Goal: Task Accomplishment & Management: Manage account settings

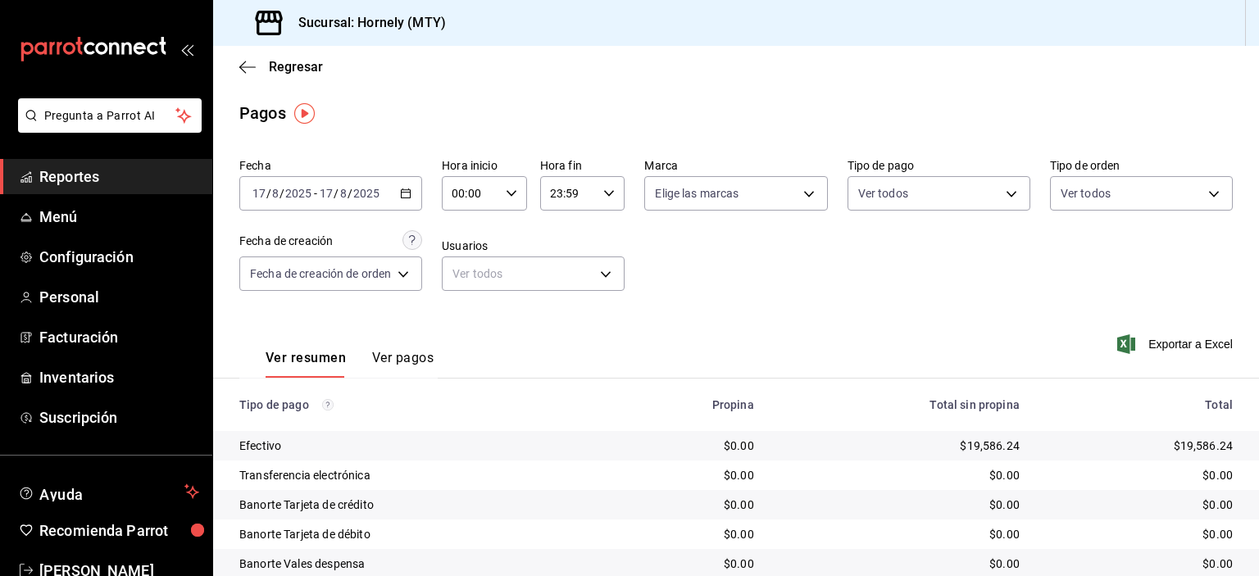
click at [414, 204] on div "[DATE] [DATE] - [DATE] [DATE]" at bounding box center [330, 193] width 183 height 34
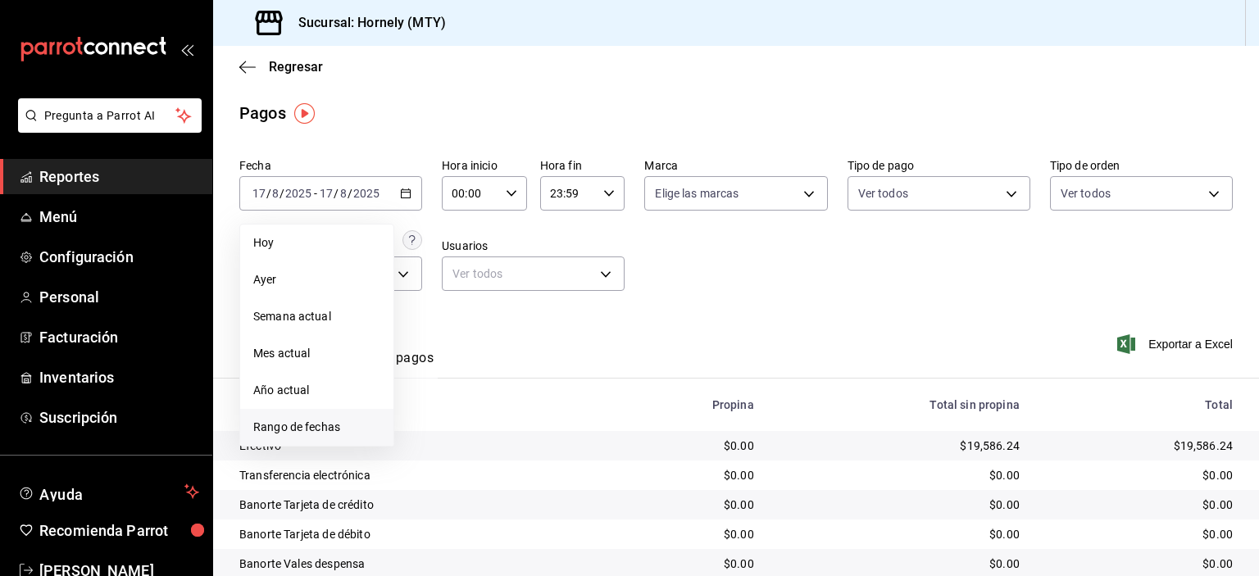
click at [344, 421] on span "Rango de fechas" at bounding box center [316, 427] width 127 height 17
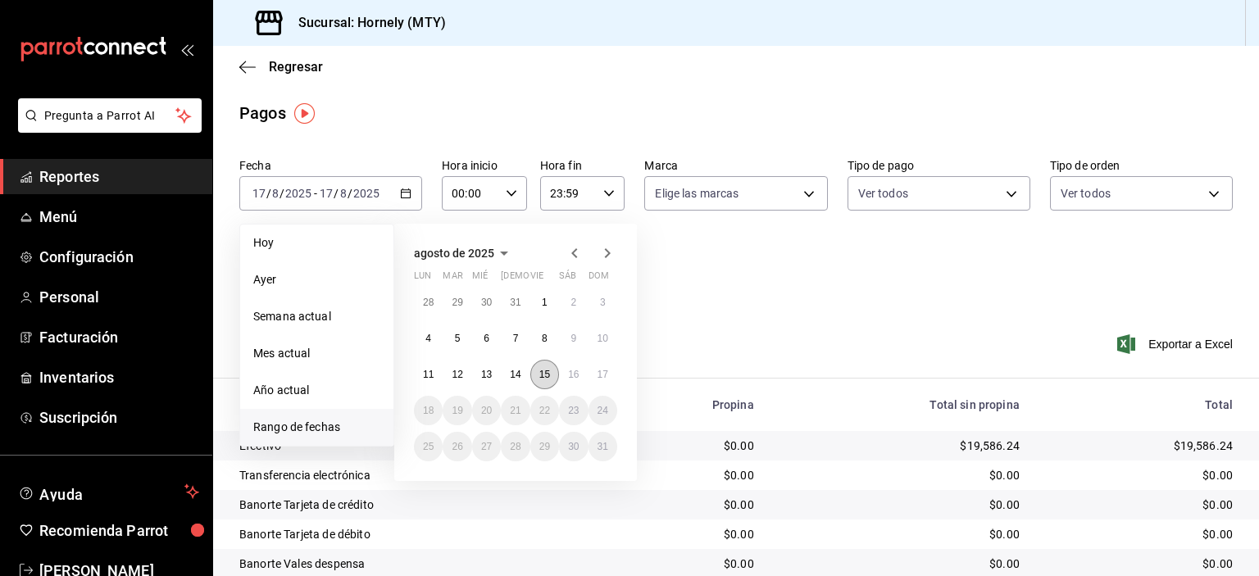
click at [548, 379] on abbr "15" at bounding box center [545, 374] width 11 height 11
click at [545, 376] on abbr "15" at bounding box center [545, 374] width 11 height 11
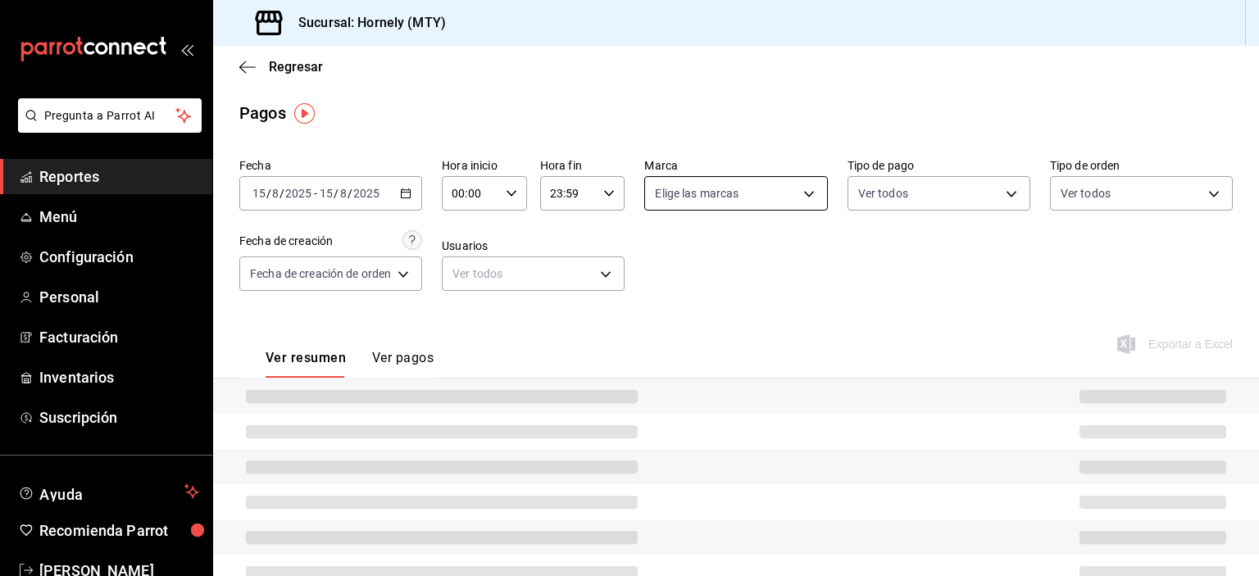
click at [740, 193] on body "Pregunta a Parrot AI Reportes Menú Configuración Personal Facturación Inventari…" at bounding box center [629, 288] width 1259 height 576
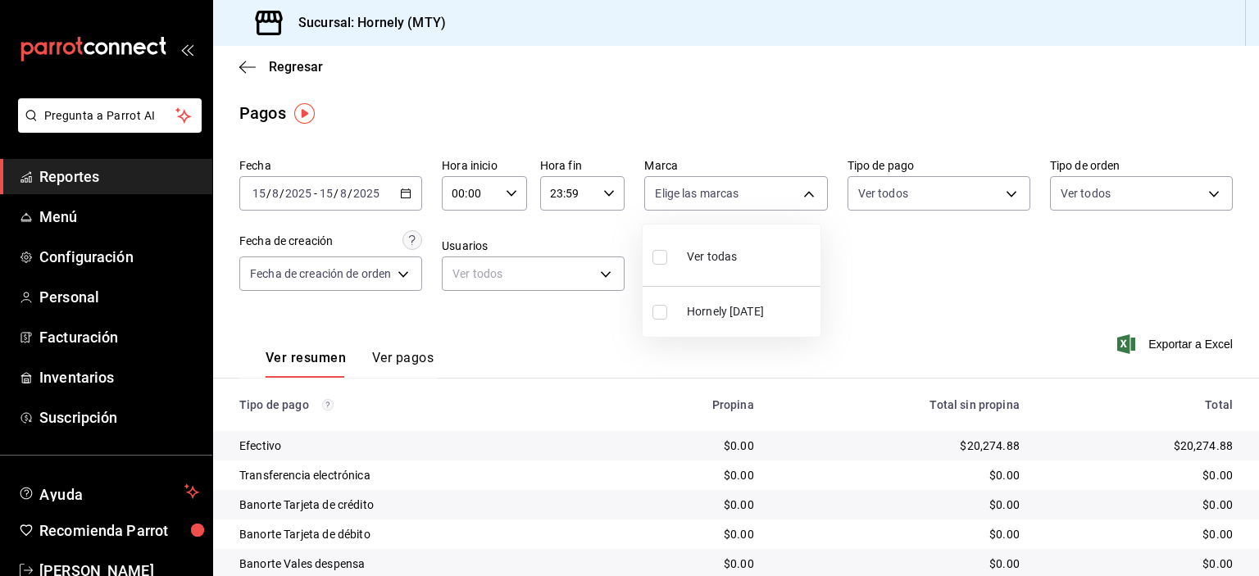
click at [781, 309] on span "Hornely [DATE]" at bounding box center [750, 311] width 127 height 17
type input "f940d65f-f315-40ad-96cd-36aca2dc56c6"
checkbox input "true"
click at [1016, 42] on div at bounding box center [629, 288] width 1259 height 576
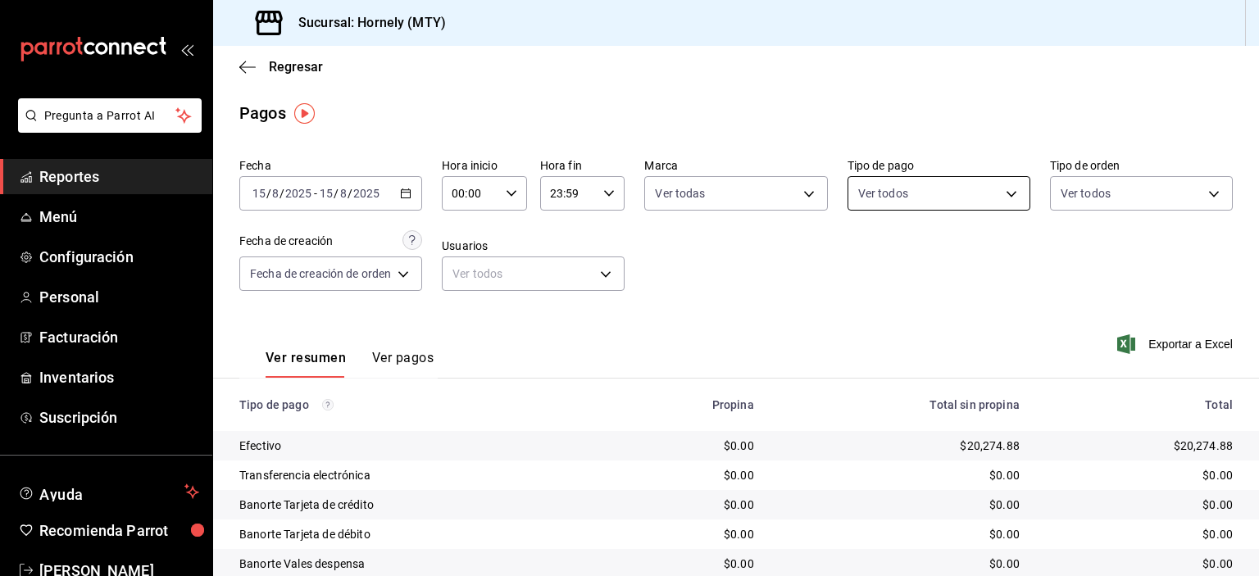
click at [993, 180] on body "Pregunta a Parrot AI Reportes Menú Configuración Personal Facturación Inventari…" at bounding box center [629, 288] width 1259 height 576
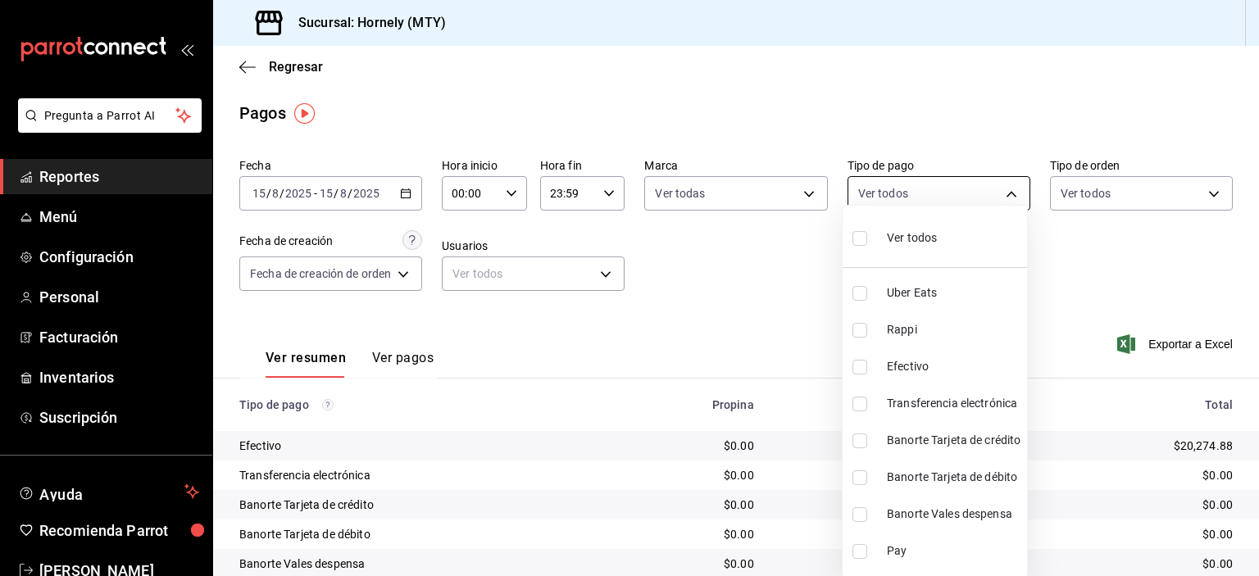
click at [993, 180] on div at bounding box center [629, 288] width 1259 height 576
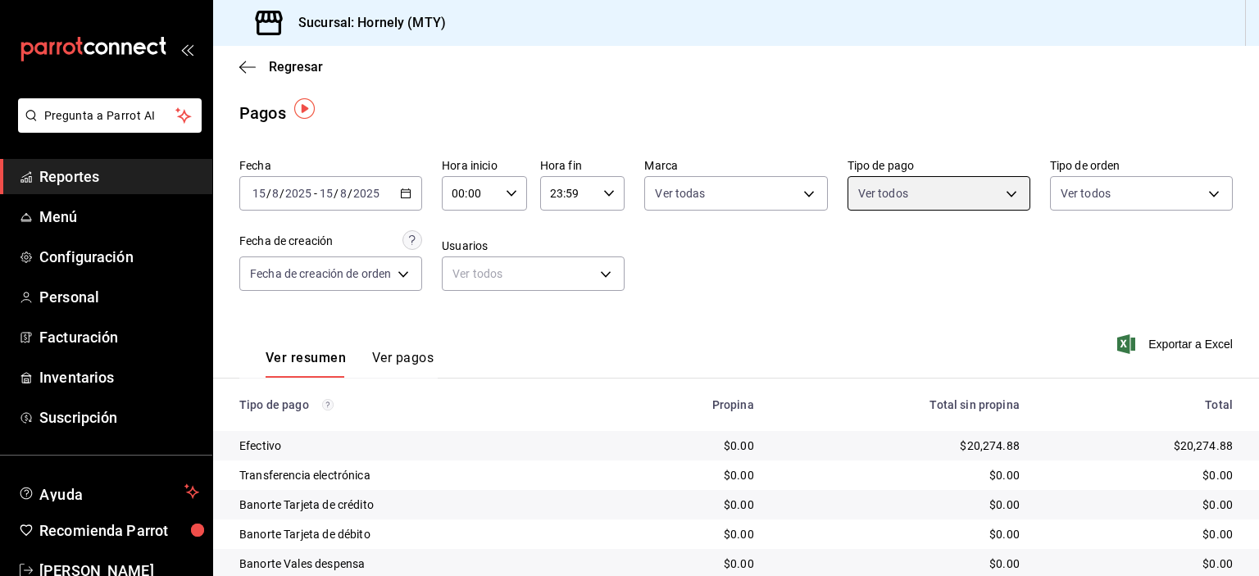
scroll to position [82, 0]
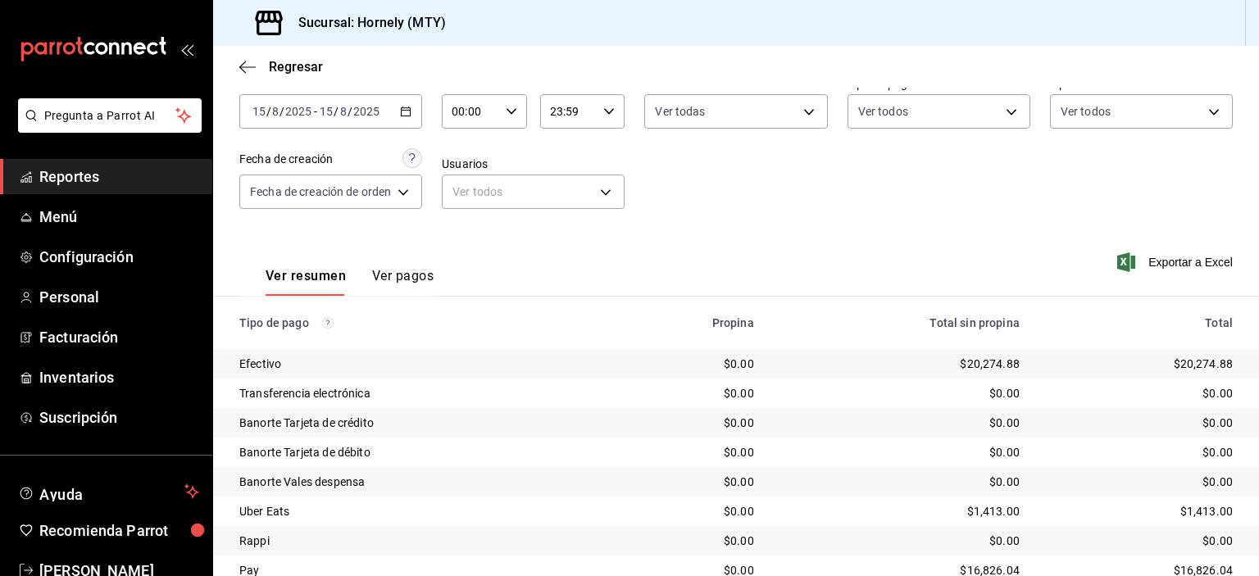
click at [1171, 356] on div "$20,274.88" at bounding box center [1139, 364] width 187 height 16
click at [1173, 357] on div "$20,274.88" at bounding box center [1139, 364] width 187 height 16
click at [1177, 359] on div "$20,274.88" at bounding box center [1139, 364] width 187 height 16
copy div "20,274.88"
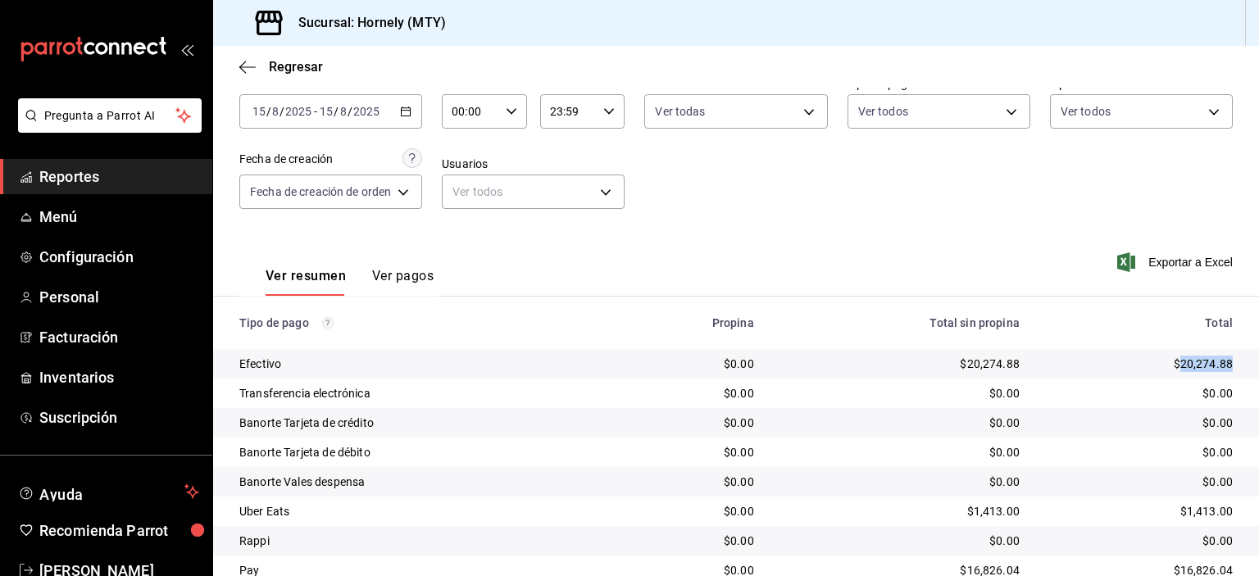
scroll to position [148, 0]
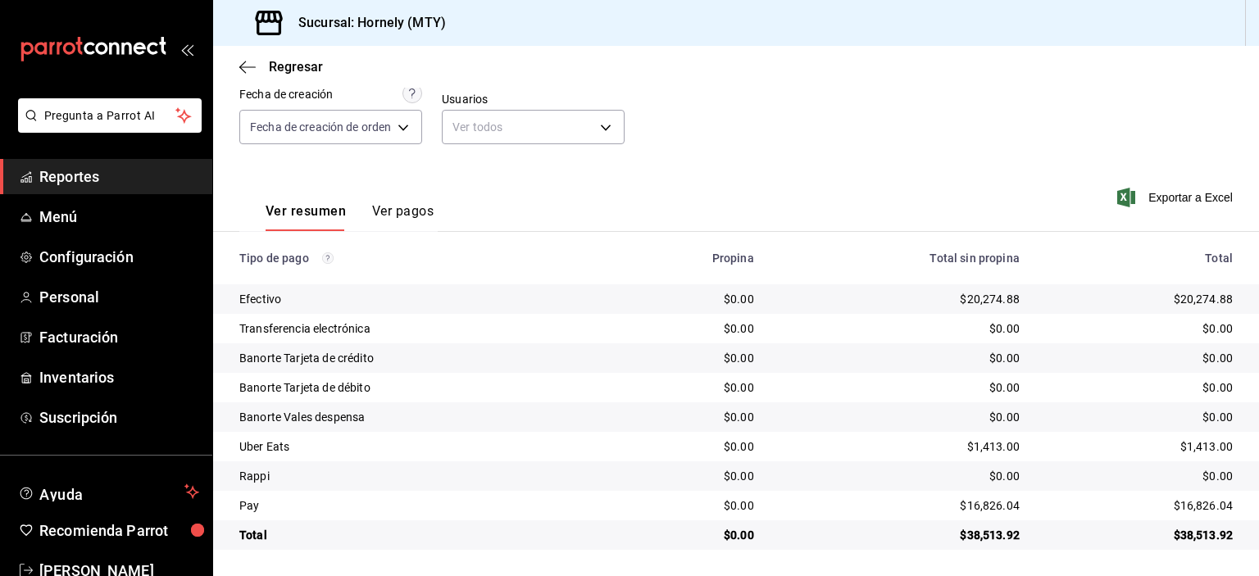
click at [1171, 498] on div "$16,826.04" at bounding box center [1139, 506] width 187 height 16
click at [1184, 509] on div "$16,826.04" at bounding box center [1139, 506] width 187 height 16
copy div "16,826.04"
click at [1184, 447] on div "$1,413.00" at bounding box center [1139, 447] width 187 height 16
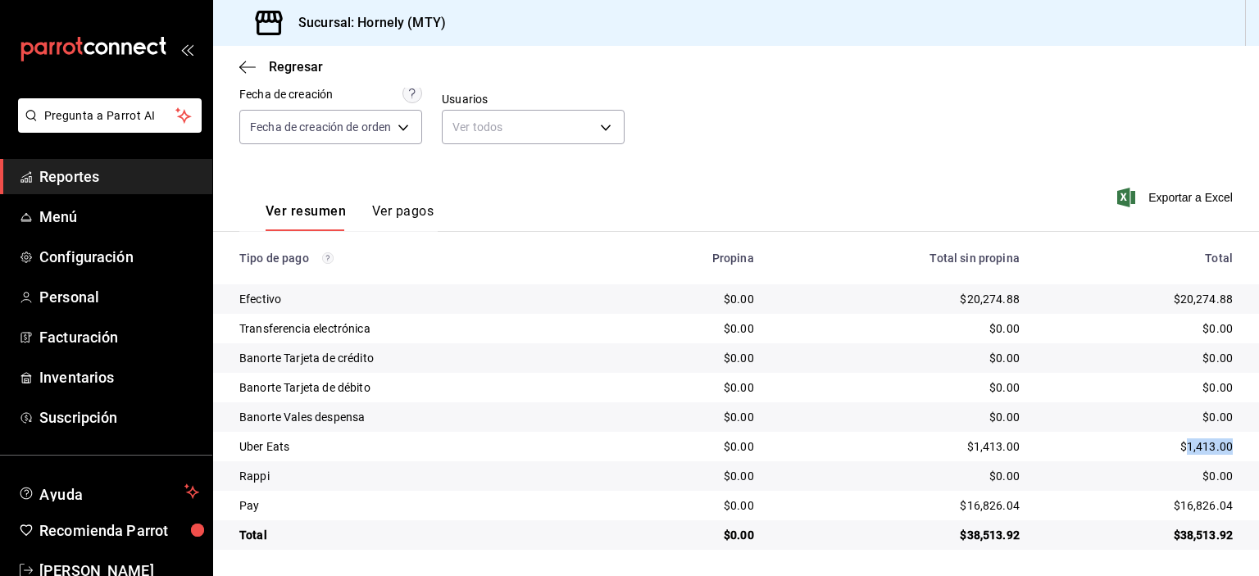
click at [1184, 447] on div "$1,413.00" at bounding box center [1139, 447] width 187 height 16
copy div "1,413.00"
click at [1204, 475] on div "$0.00" at bounding box center [1139, 476] width 187 height 16
copy div "0.00"
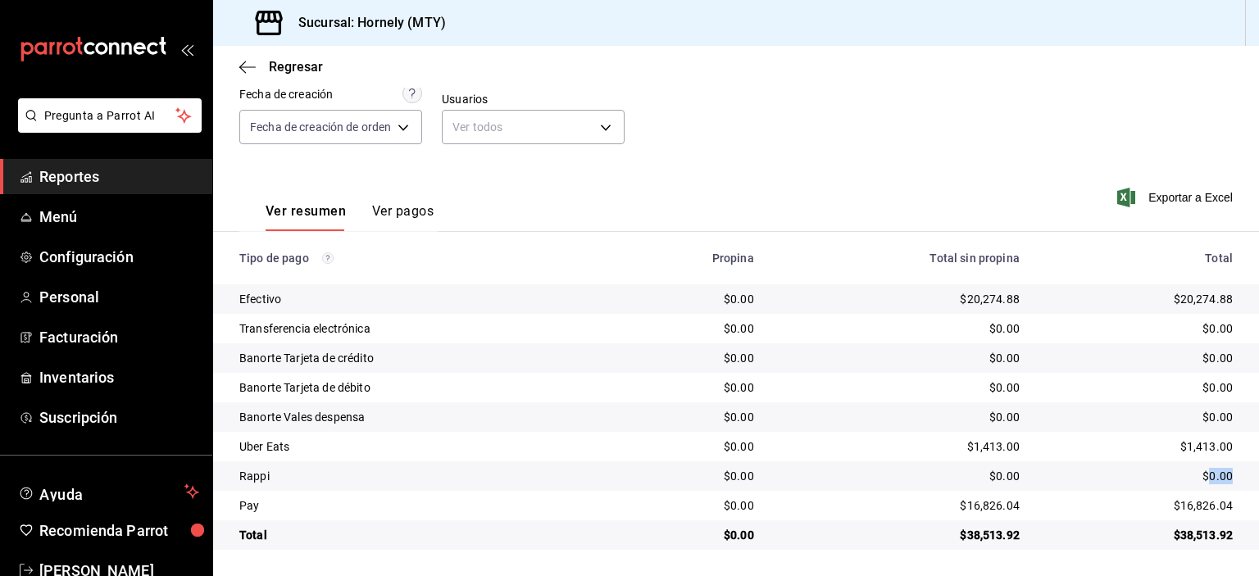
click at [138, 183] on span "Reportes" at bounding box center [119, 177] width 160 height 22
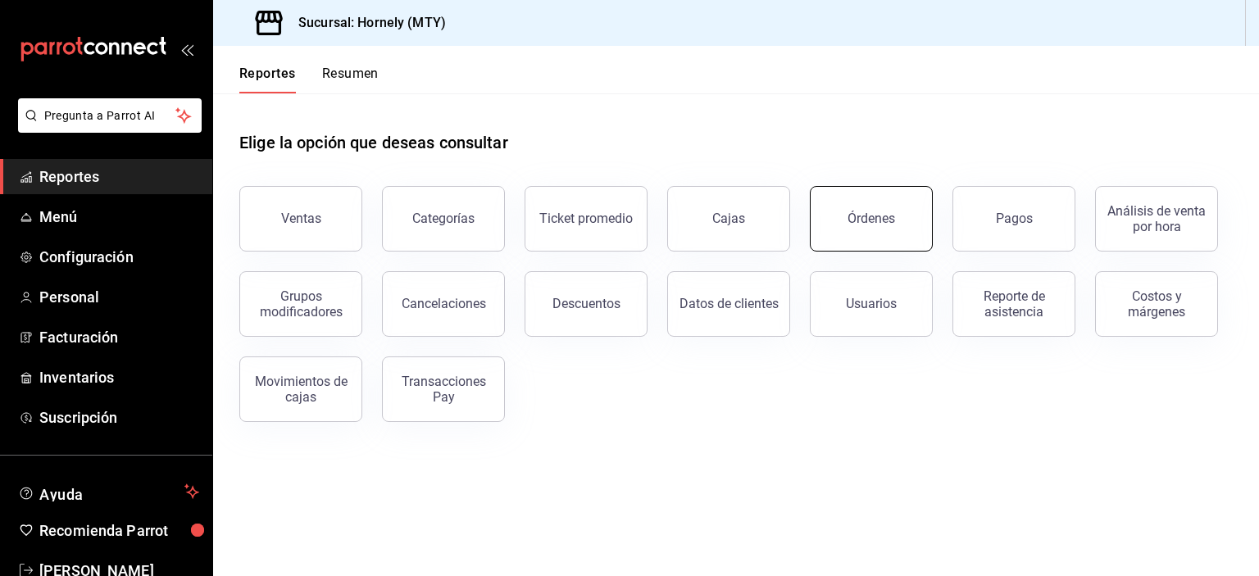
click at [877, 235] on button "Órdenes" at bounding box center [871, 219] width 123 height 66
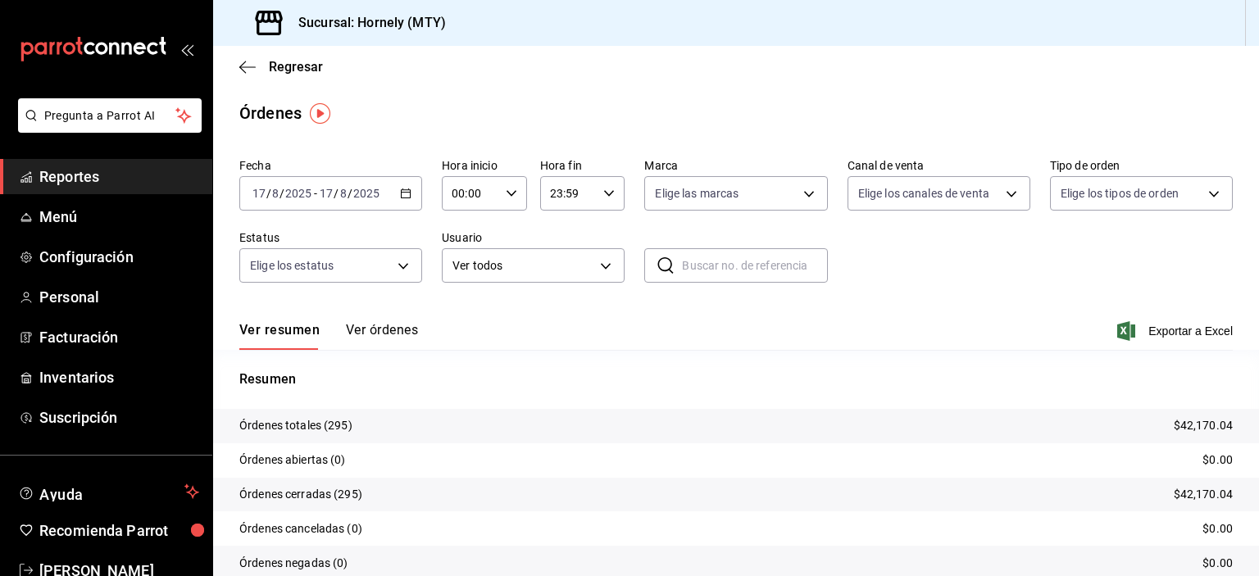
click at [344, 192] on input "8" at bounding box center [343, 193] width 8 height 13
click at [403, 196] on icon "button" at bounding box center [405, 193] width 11 height 11
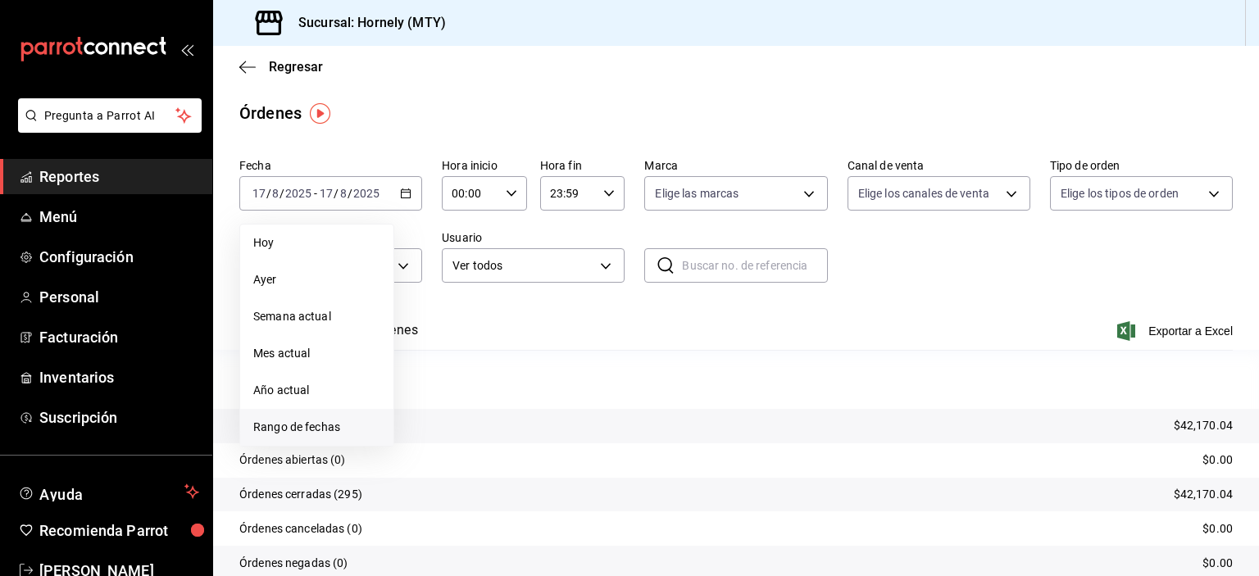
click at [331, 432] on span "Rango de fechas" at bounding box center [316, 427] width 127 height 17
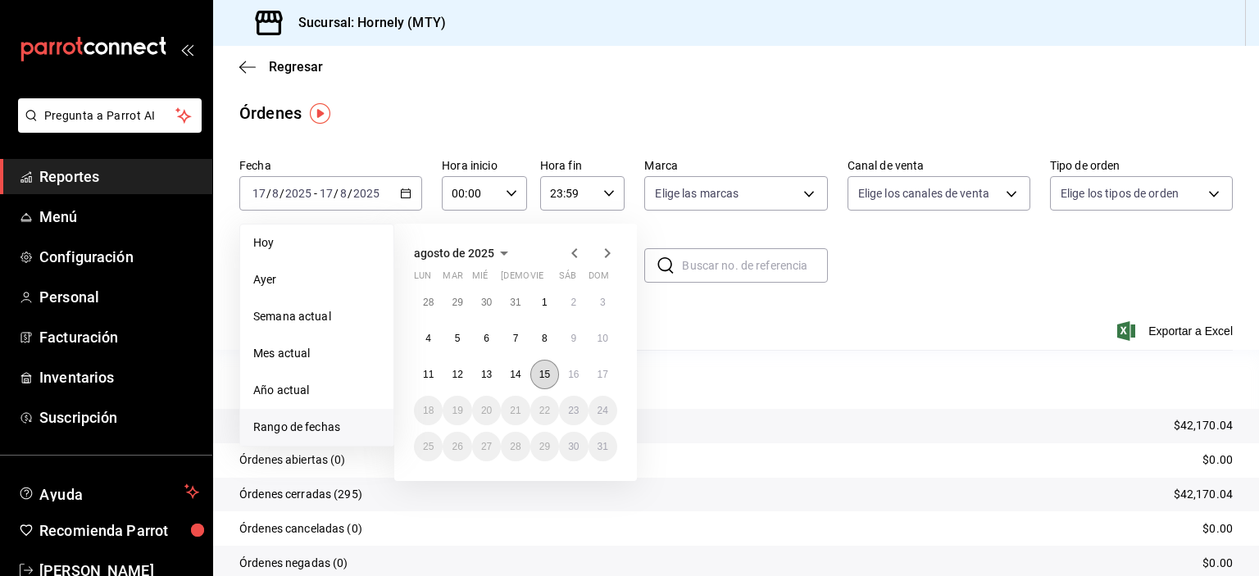
click at [553, 382] on button "15" at bounding box center [545, 375] width 29 height 30
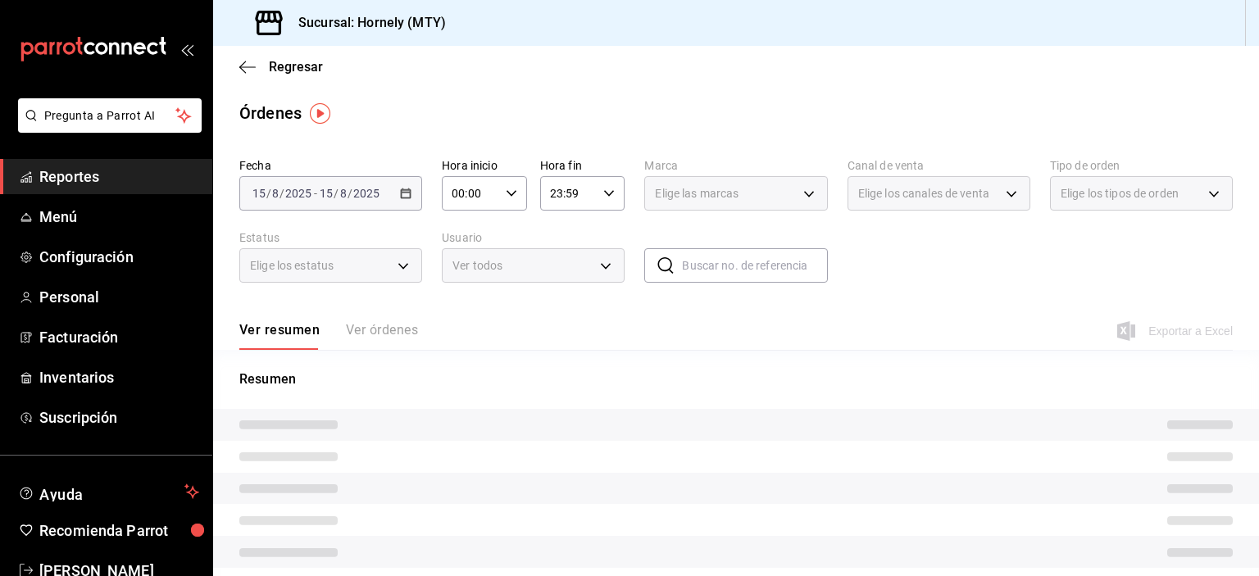
click at [794, 191] on div "Elige las marcas" at bounding box center [735, 193] width 183 height 34
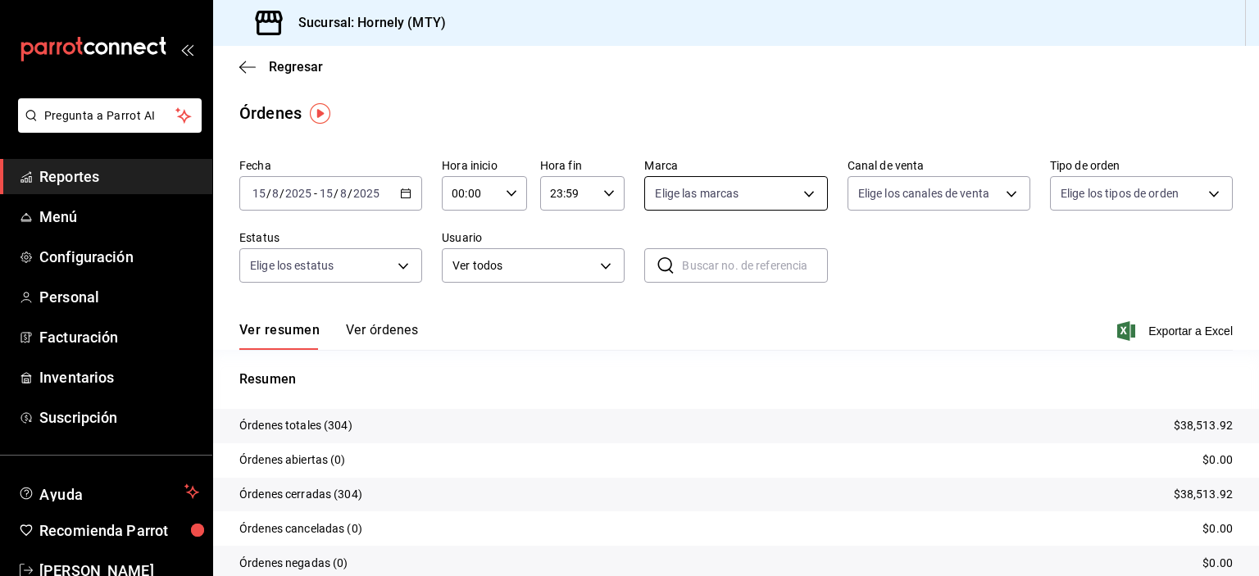
click at [794, 191] on body "Pregunta a Parrot AI Reportes Menú Configuración Personal Facturación Inventari…" at bounding box center [629, 288] width 1259 height 576
click at [819, 80] on div at bounding box center [629, 288] width 1259 height 576
click at [326, 416] on tr "Órdenes totales (304) $38,513.92" at bounding box center [736, 426] width 1046 height 34
drag, startPoint x: 326, startPoint y: 416, endPoint x: 335, endPoint y: 417, distance: 8.2
click at [327, 416] on tr "Órdenes totales (304) $38,513.92" at bounding box center [736, 426] width 1046 height 34
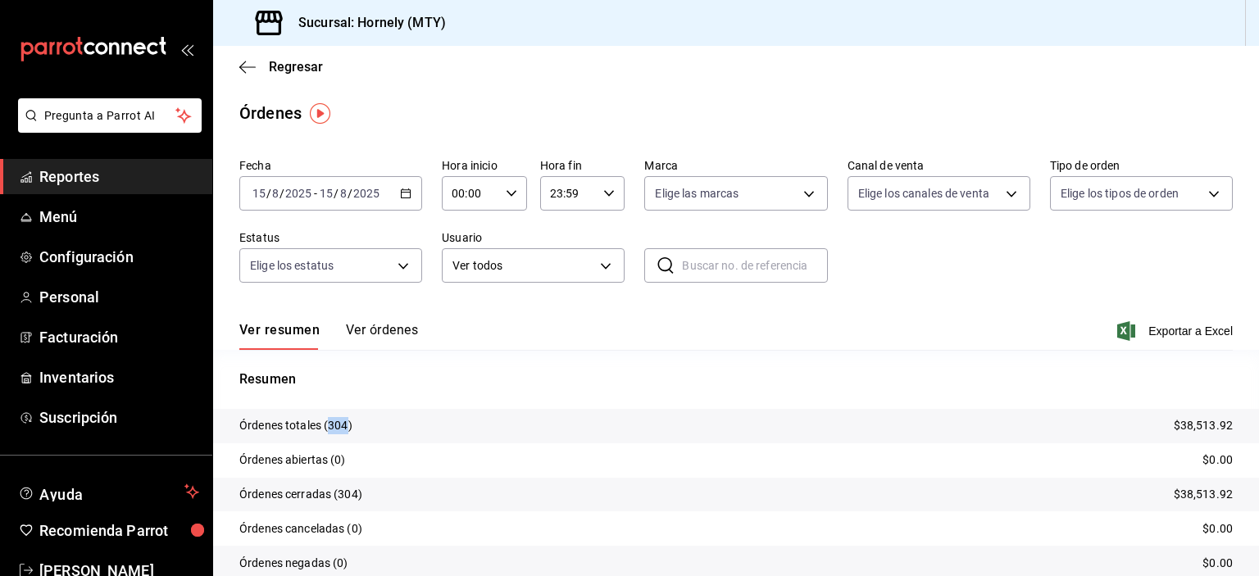
click at [392, 257] on body "Pregunta a Parrot AI Reportes Menú Configuración Personal Facturación Inventari…" at bounding box center [629, 288] width 1259 height 576
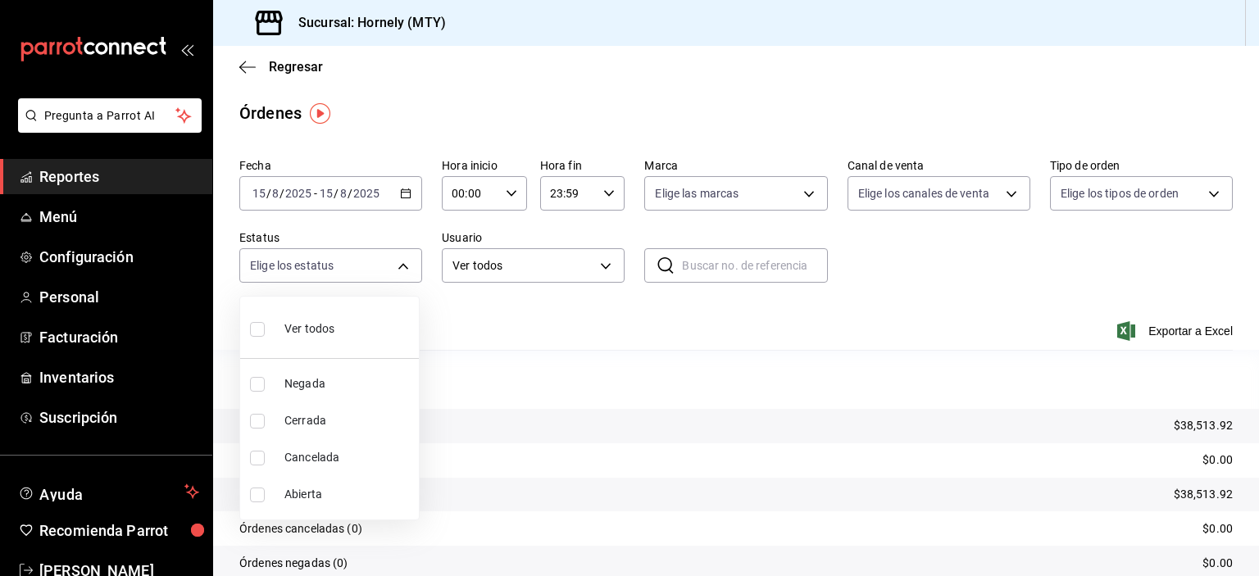
click at [623, 324] on div at bounding box center [629, 288] width 1259 height 576
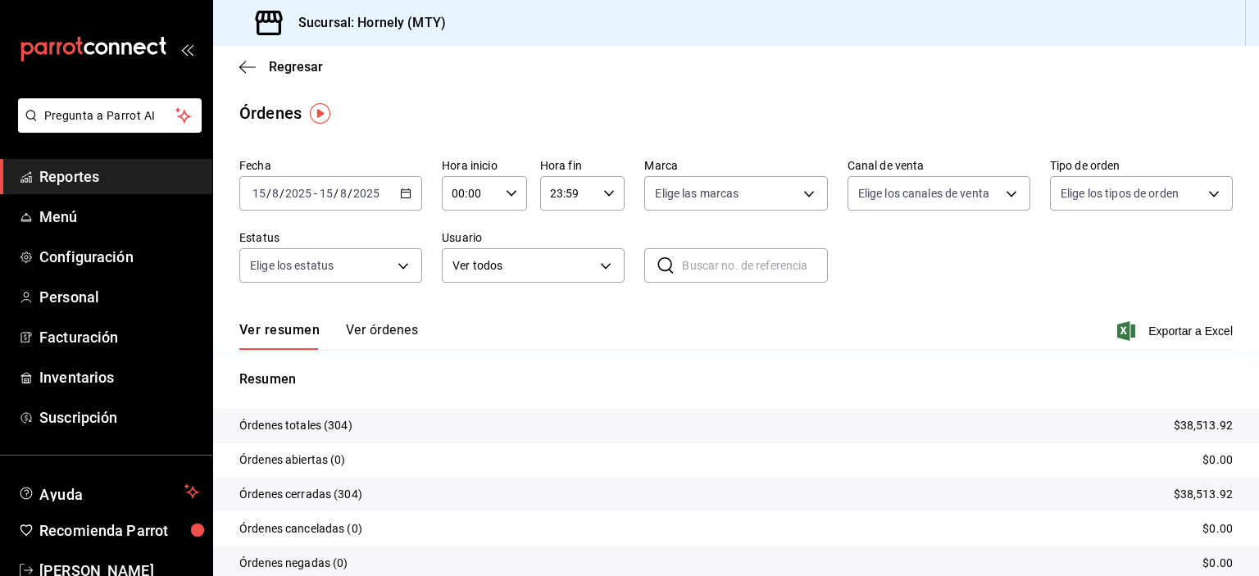
click at [336, 427] on p "Órdenes totales (304)" at bounding box center [295, 425] width 113 height 17
copy p "304"
click at [138, 180] on span "Reportes" at bounding box center [119, 177] width 160 height 22
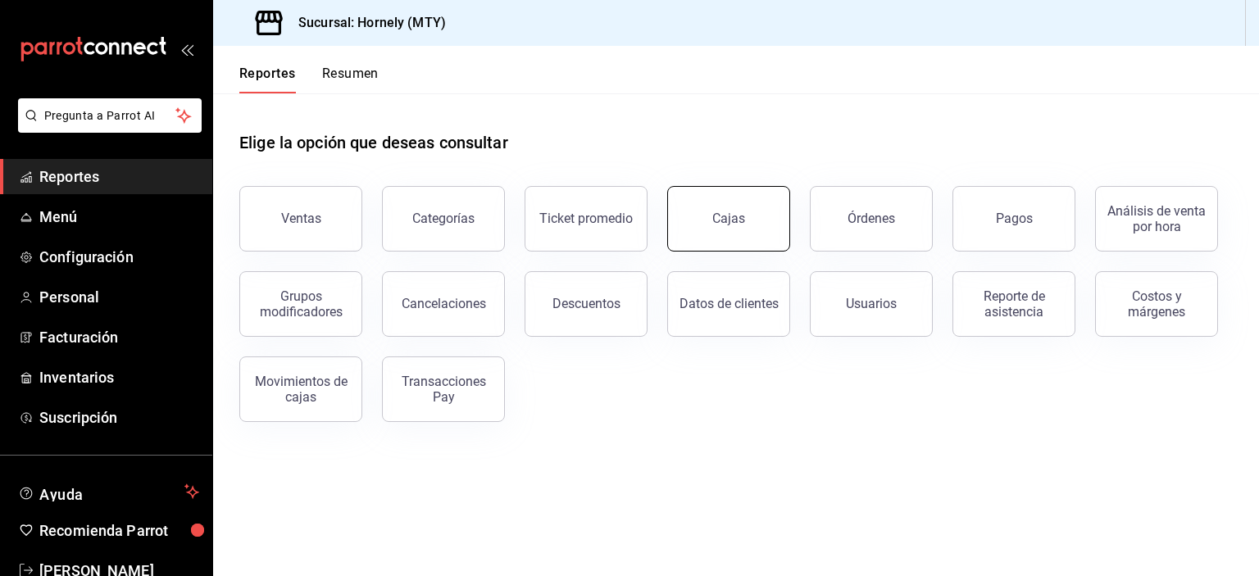
click at [782, 229] on button "Cajas" at bounding box center [728, 219] width 123 height 66
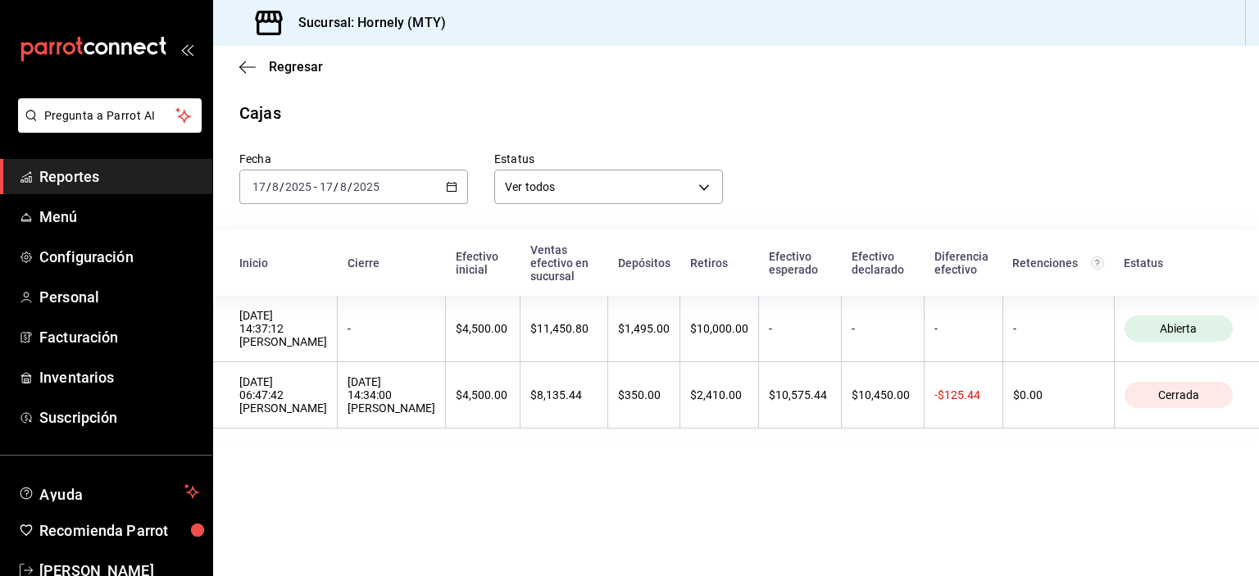
click at [453, 192] on \(Stroke\) "button" at bounding box center [452, 187] width 10 height 9
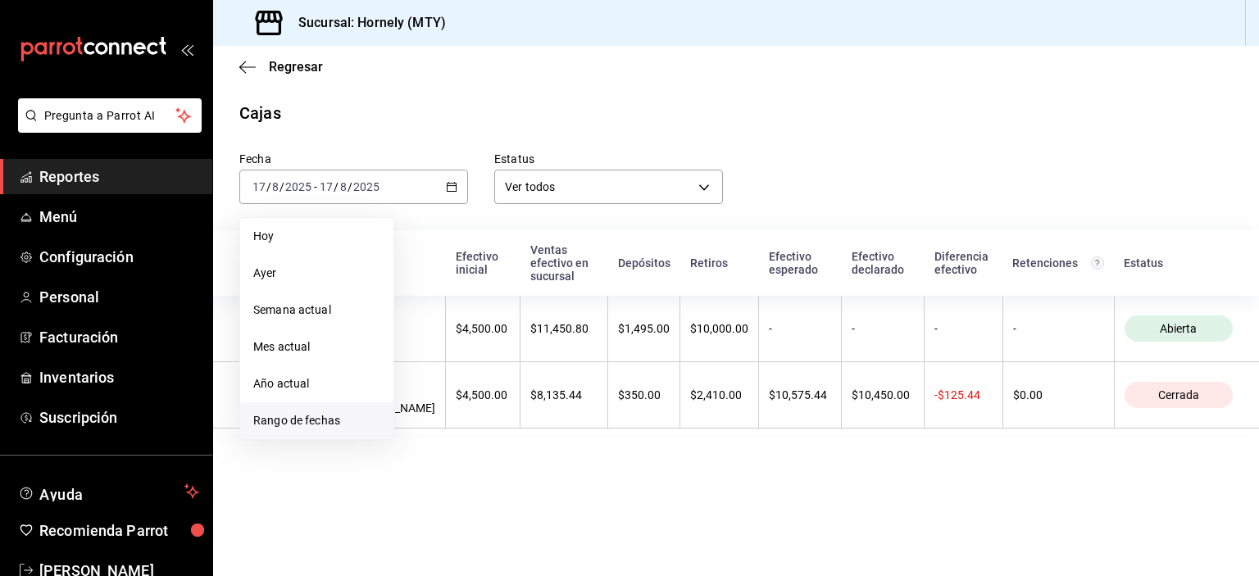
click at [357, 415] on span "Rango de fechas" at bounding box center [316, 420] width 127 height 17
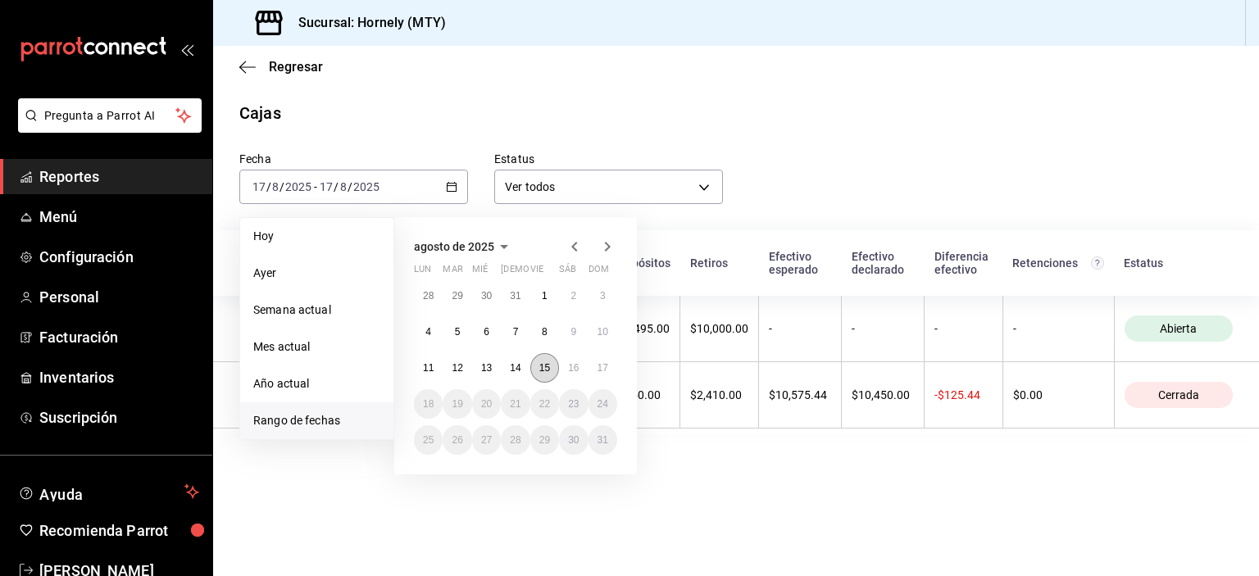
click at [549, 357] on button "15" at bounding box center [545, 368] width 29 height 30
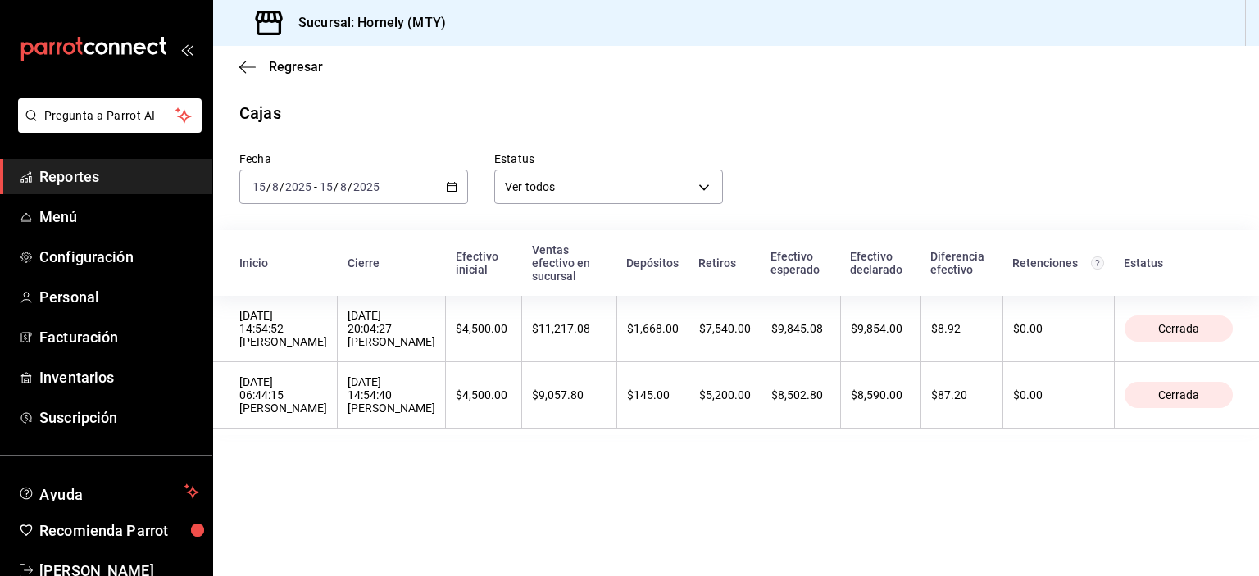
click at [113, 184] on span "Reportes" at bounding box center [119, 177] width 160 height 22
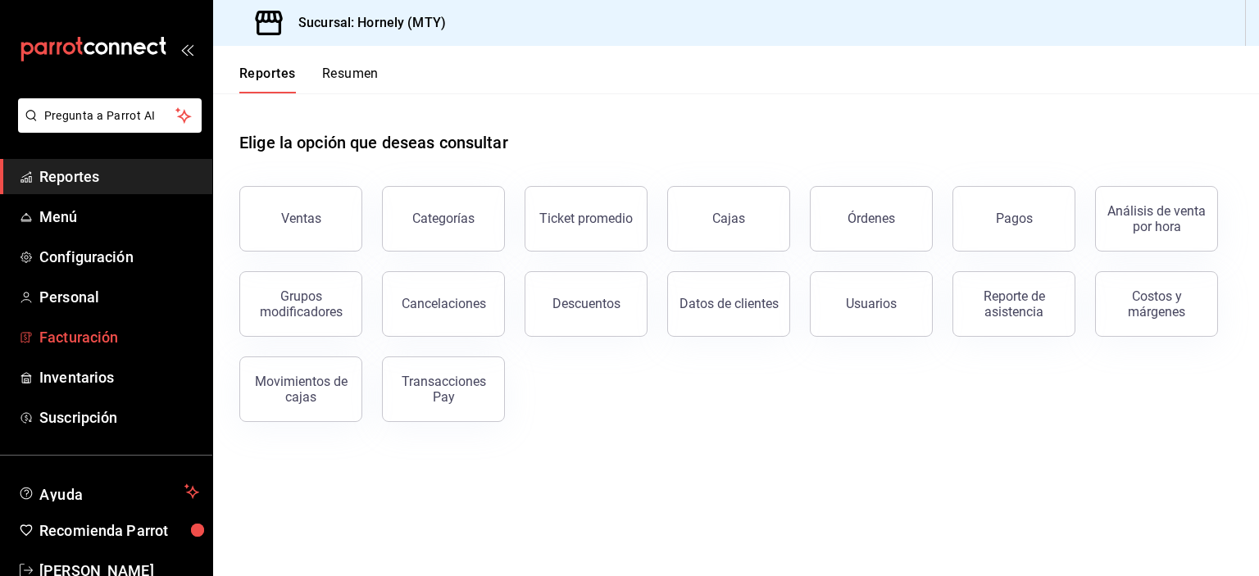
click at [148, 327] on span "Facturación" at bounding box center [119, 337] width 160 height 22
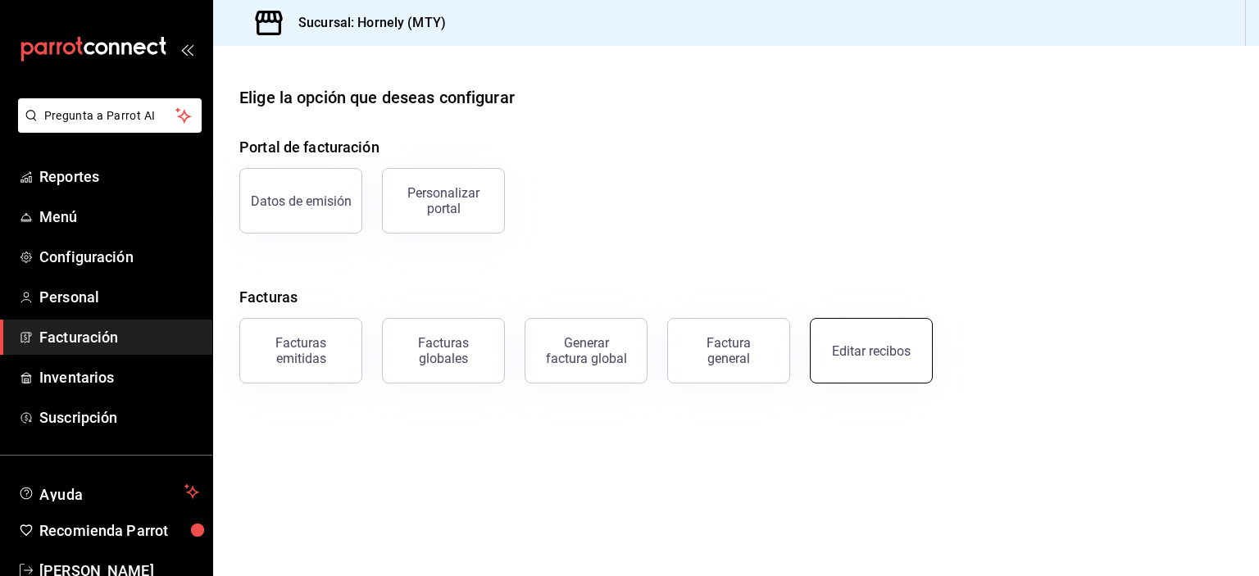
click at [834, 359] on button "Editar recibos" at bounding box center [871, 351] width 123 height 66
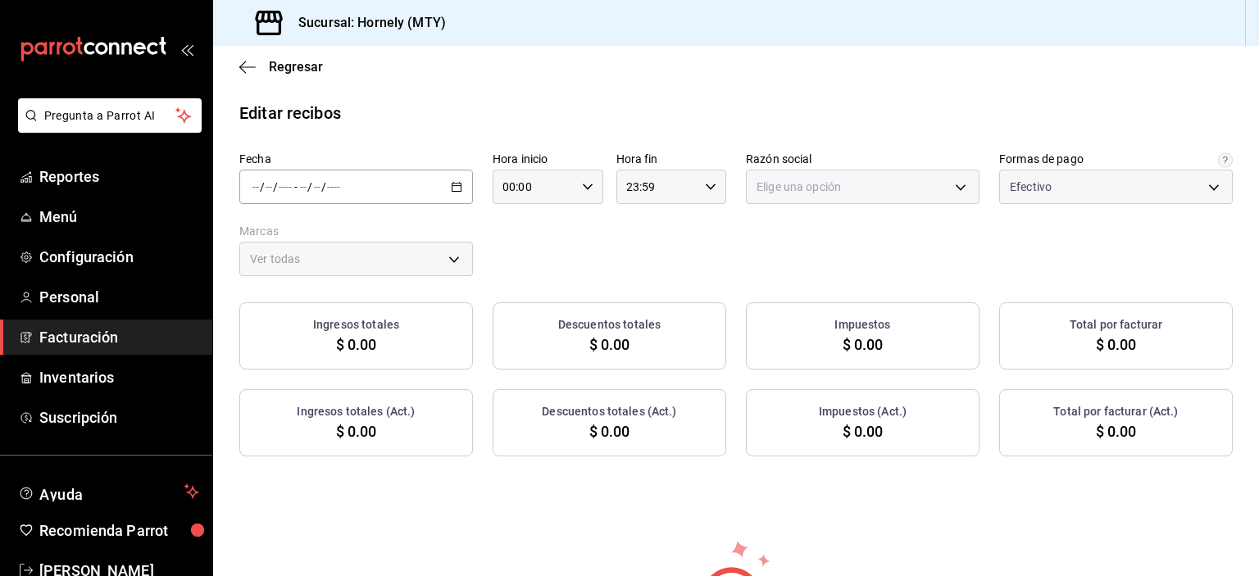
type input "fb0911c4-8c81-440c-afc8-d8364f99058a"
click at [439, 189] on div "/ / - / /" at bounding box center [356, 187] width 234 height 34
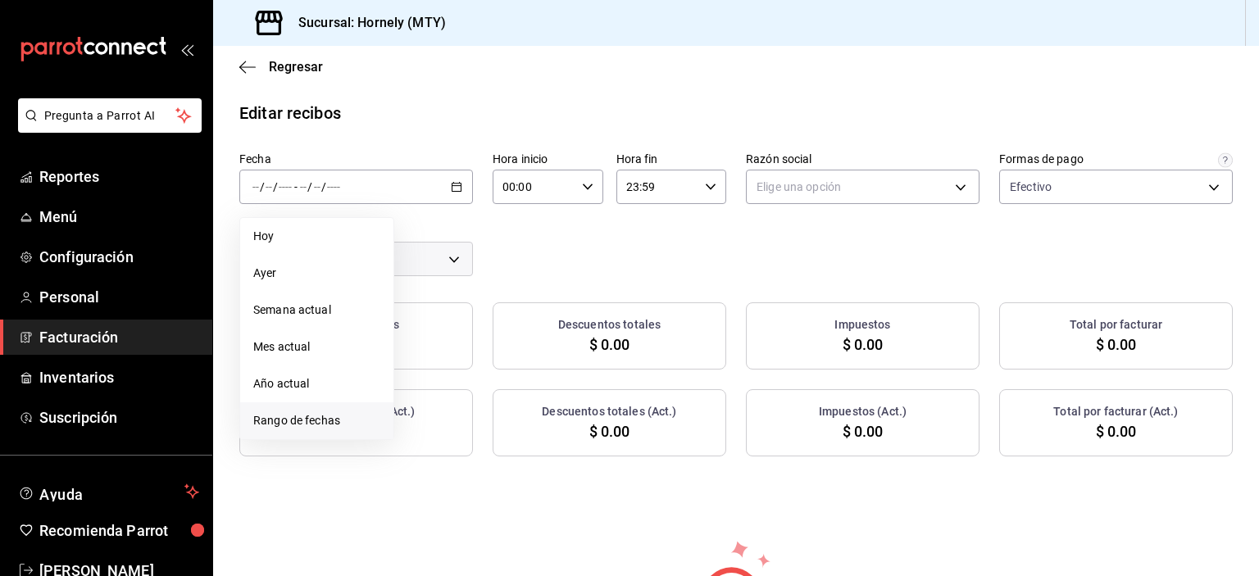
click at [332, 420] on span "Rango de fechas" at bounding box center [316, 420] width 127 height 17
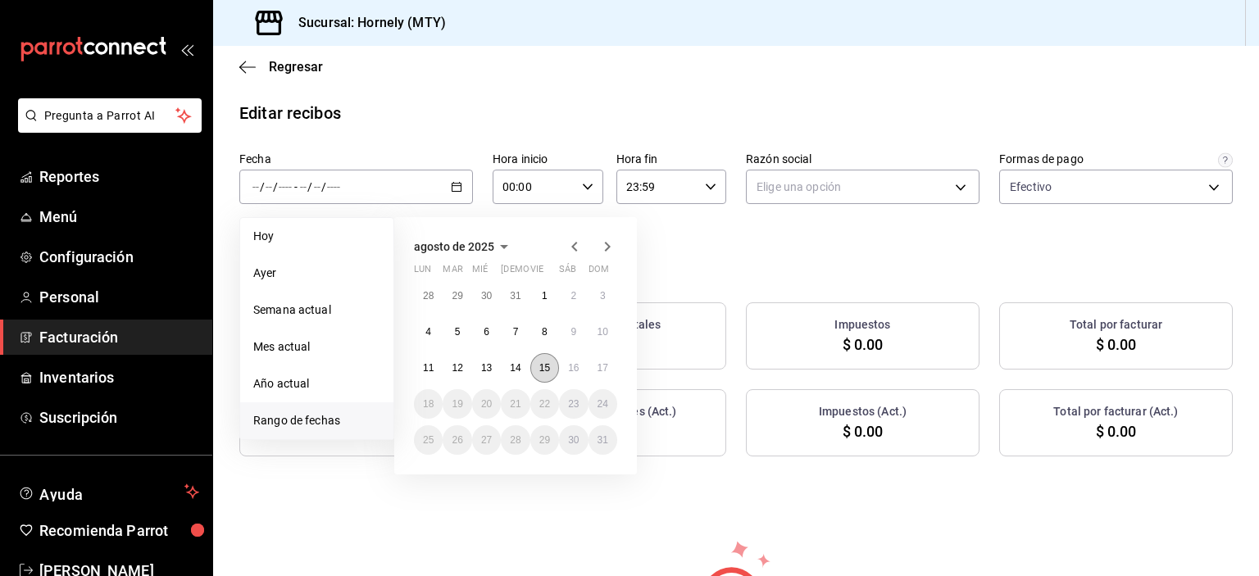
click at [540, 360] on button "15" at bounding box center [545, 368] width 29 height 30
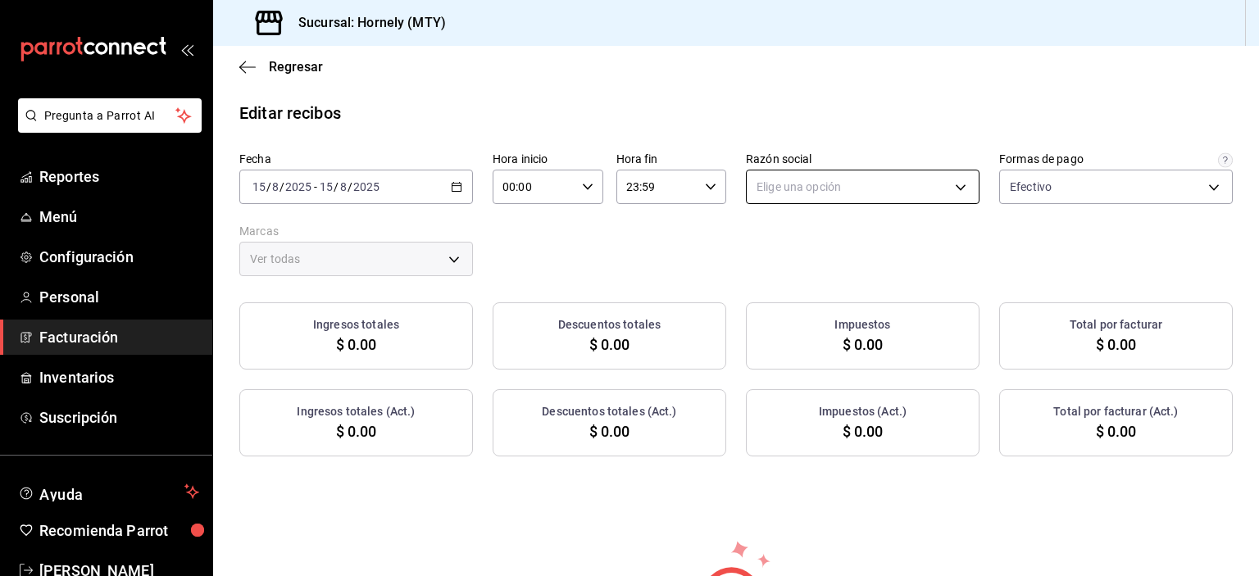
click at [814, 192] on body "Pregunta a Parrot AI Reportes Menú Configuración Personal Facturación Inventari…" at bounding box center [629, 288] width 1259 height 576
click at [785, 265] on li "HORNELY PAN Y PASTELES" at bounding box center [854, 270] width 229 height 30
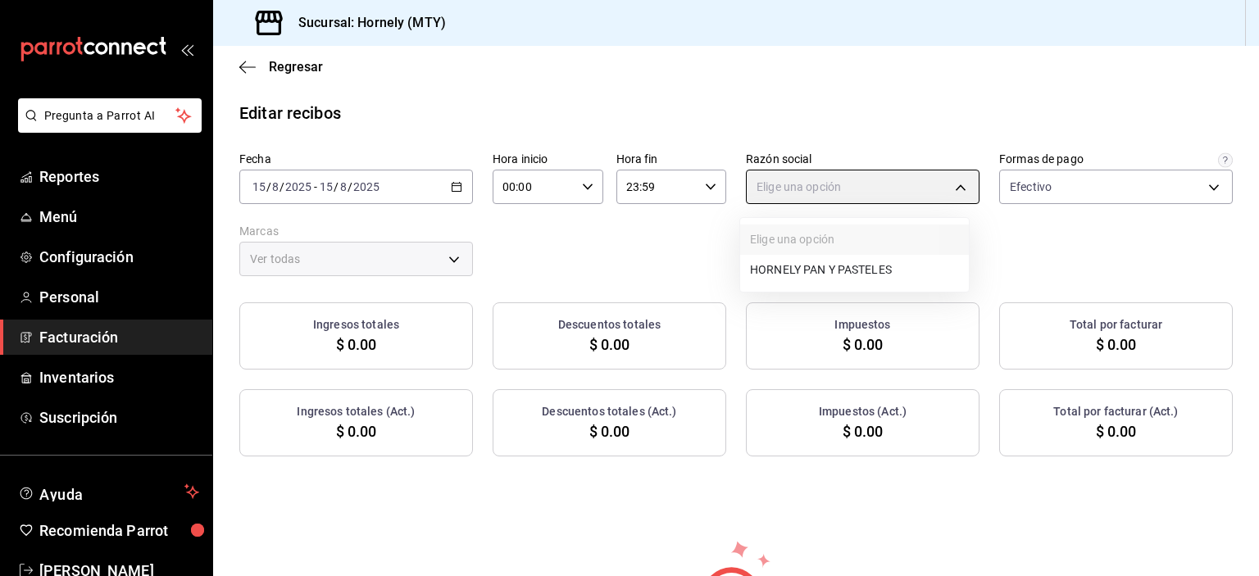
type input "b2cd780a-b572-4f60-9a57-482b6a6c9eaf"
type input "f940d65f-f315-40ad-96cd-36aca2dc56c6"
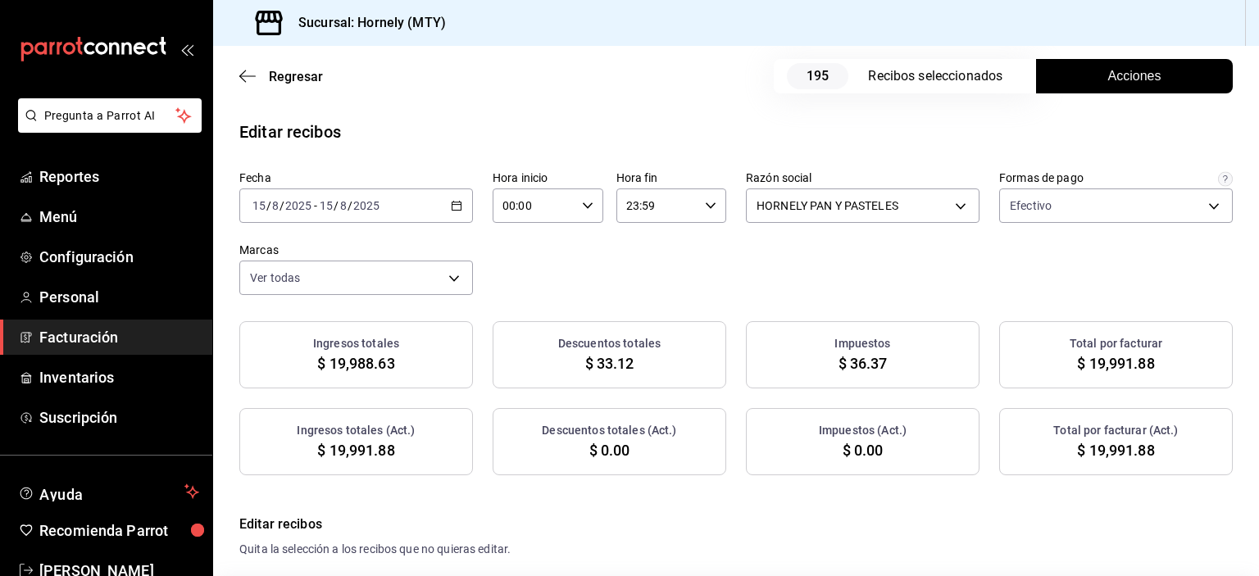
click at [1073, 62] on button "Acciones" at bounding box center [1134, 76] width 197 height 34
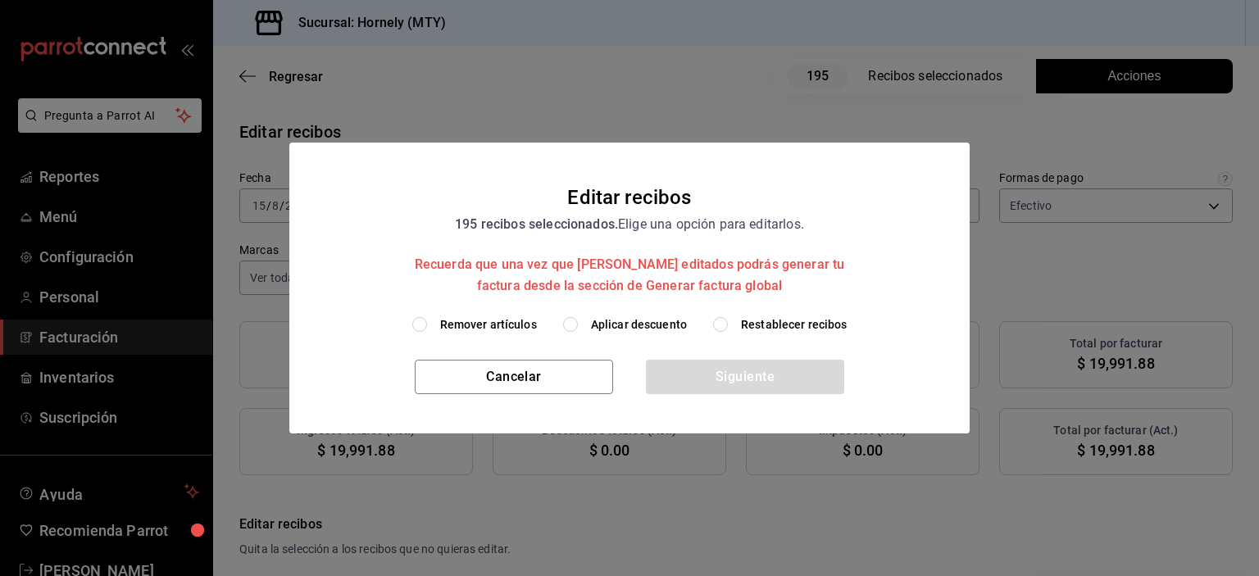
click at [635, 319] on span "Aplicar descuento" at bounding box center [639, 324] width 96 height 17
click at [578, 319] on input "Aplicar descuento" at bounding box center [570, 324] width 15 height 15
radio input "true"
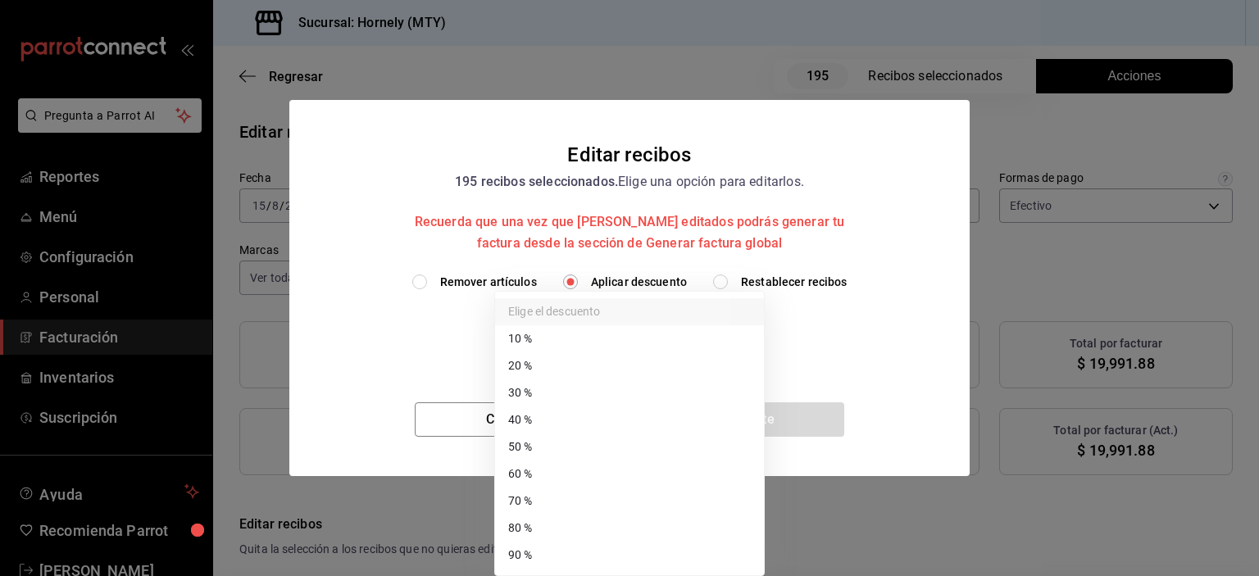
click at [635, 347] on body "Pregunta a Parrot AI Reportes Menú Configuración Personal Facturación Inventari…" at bounding box center [629, 288] width 1259 height 576
click at [617, 412] on li "40 %" at bounding box center [629, 420] width 269 height 27
type input "40"
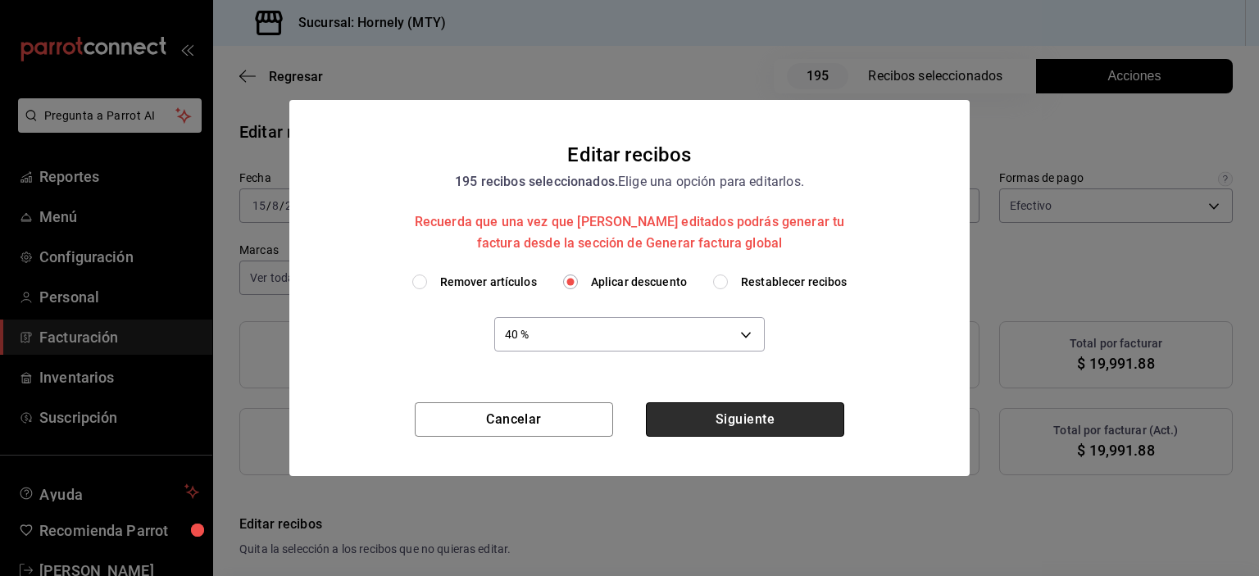
click at [719, 412] on button "Siguiente" at bounding box center [745, 420] width 198 height 34
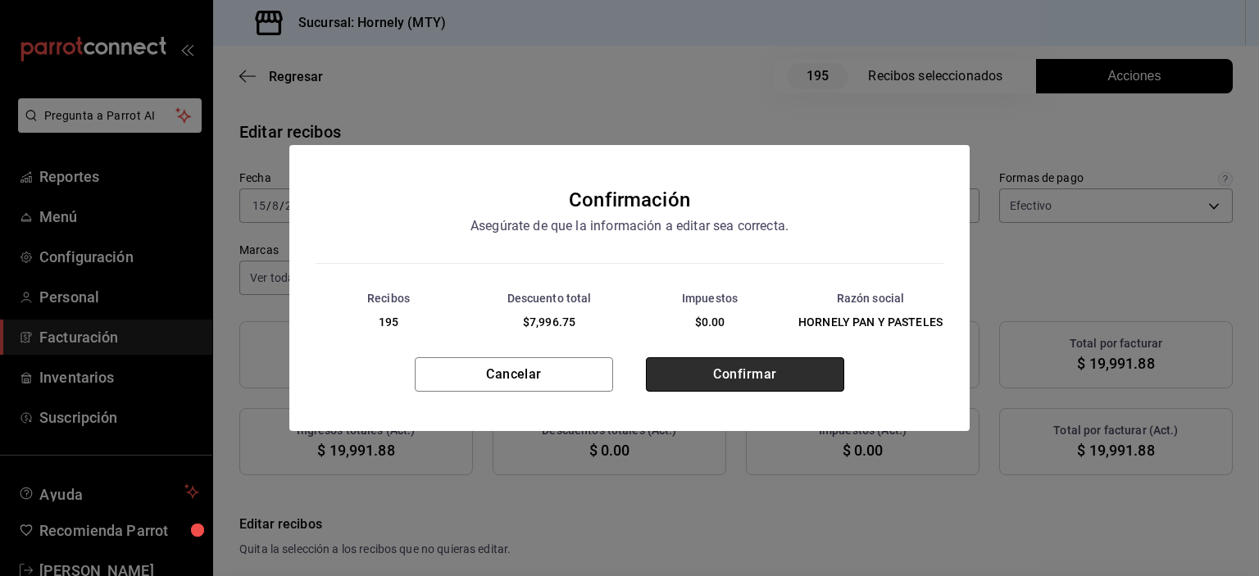
click at [735, 383] on button "Confirmar" at bounding box center [745, 374] width 198 height 34
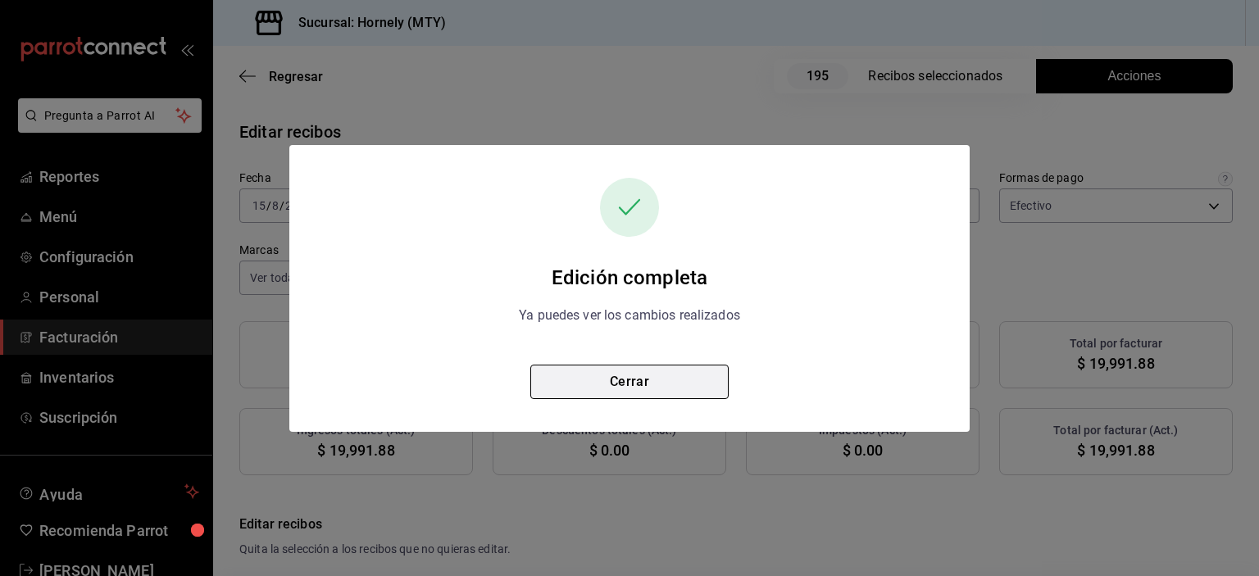
click at [655, 395] on button "Cerrar" at bounding box center [630, 382] width 198 height 34
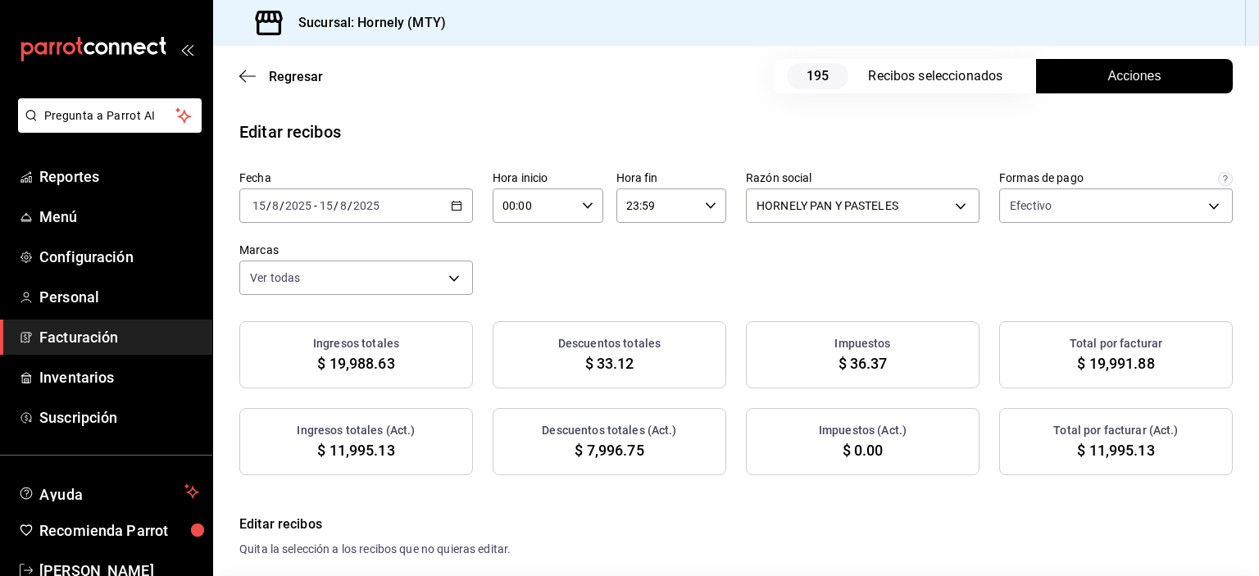
scroll to position [82, 0]
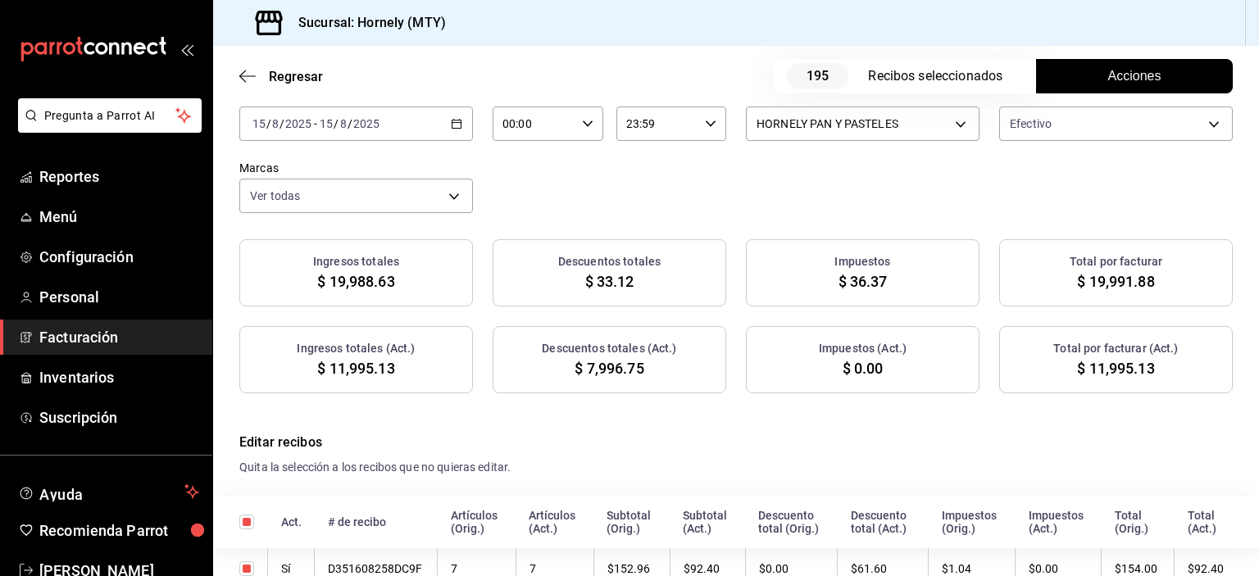
click at [1123, 373] on span "$ 11,995.13" at bounding box center [1115, 368] width 77 height 22
copy span "11,995.13"
click at [606, 367] on span "$ 7,996.75" at bounding box center [609, 368] width 69 height 22
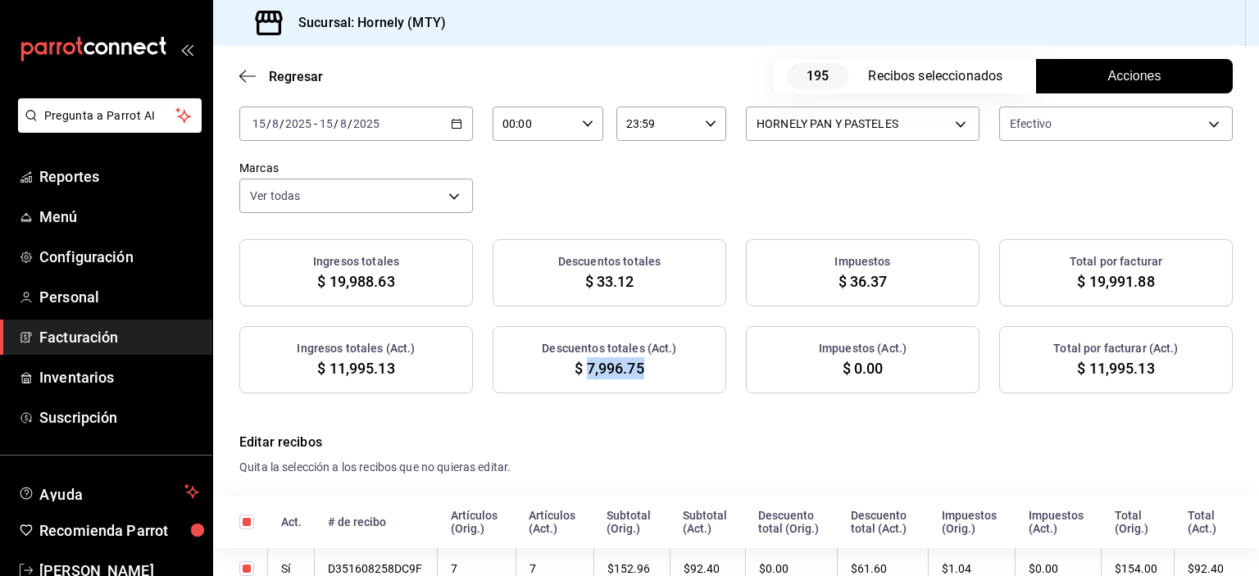
copy span "7,996.75"
click at [148, 180] on span "Reportes" at bounding box center [119, 177] width 160 height 22
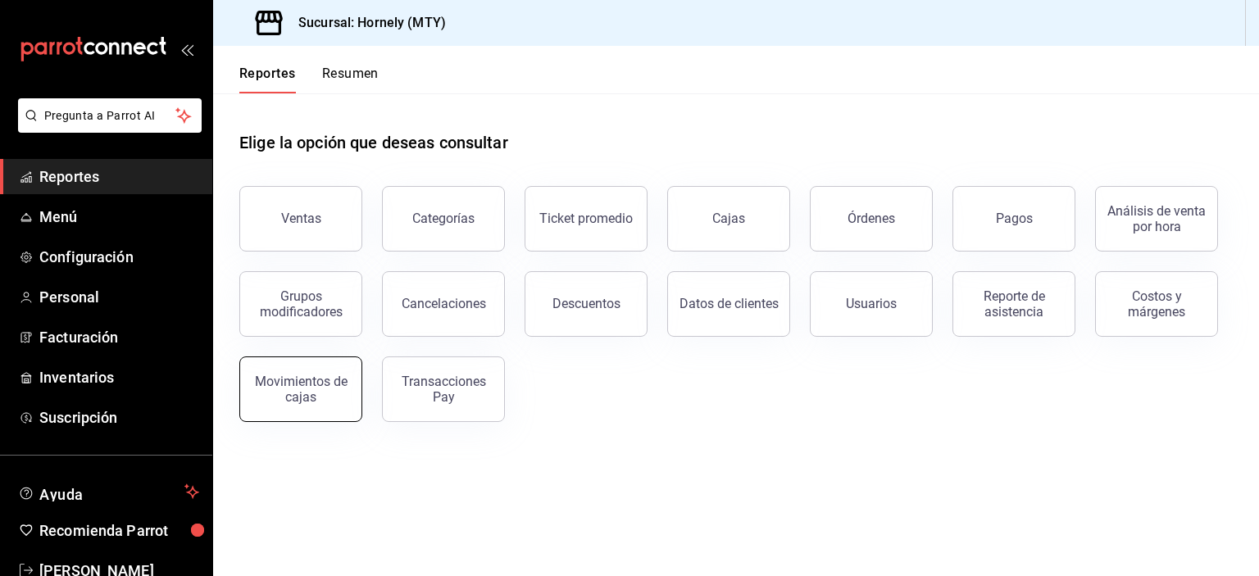
click at [285, 375] on div "Movimientos de cajas" at bounding box center [301, 389] width 102 height 31
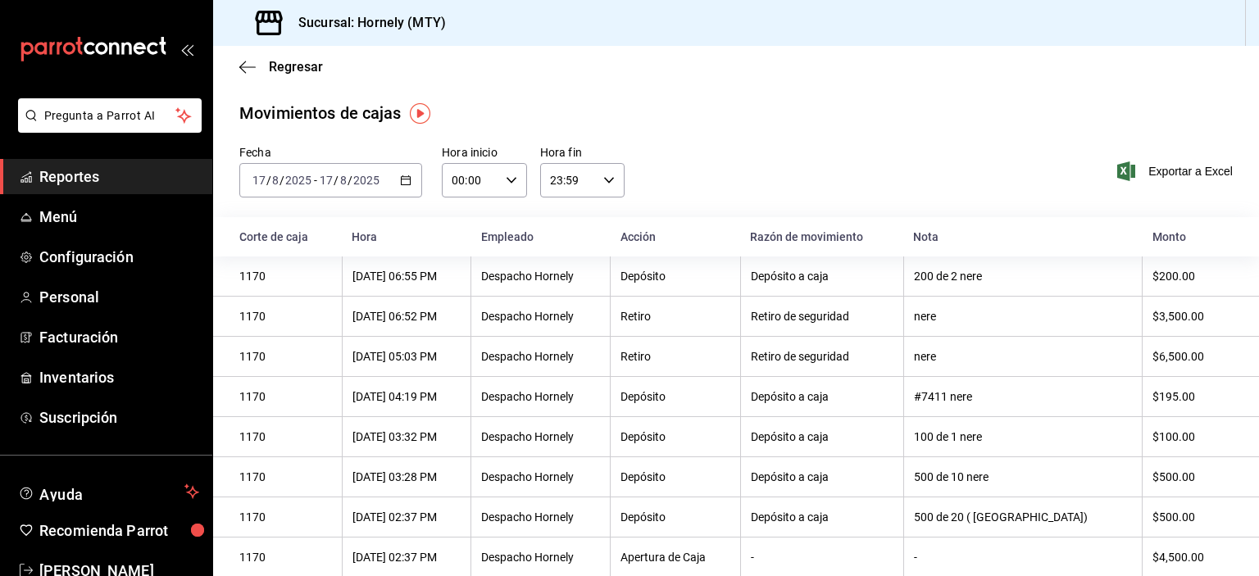
click at [400, 180] on icon "button" at bounding box center [405, 180] width 11 height 11
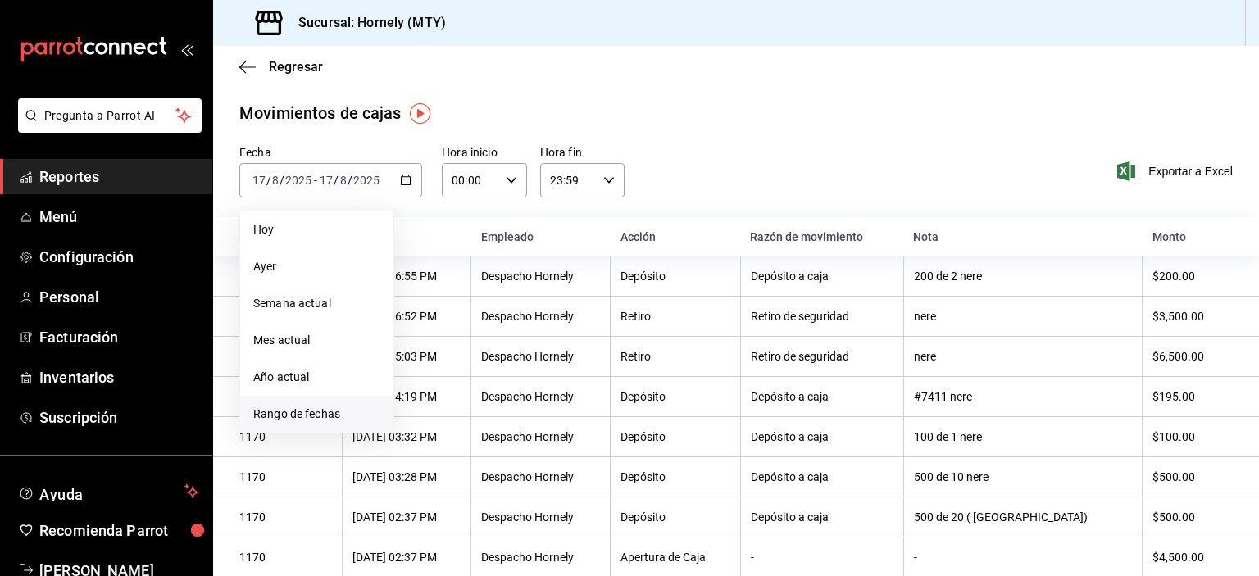
click at [348, 418] on span "Rango de fechas" at bounding box center [316, 414] width 127 height 17
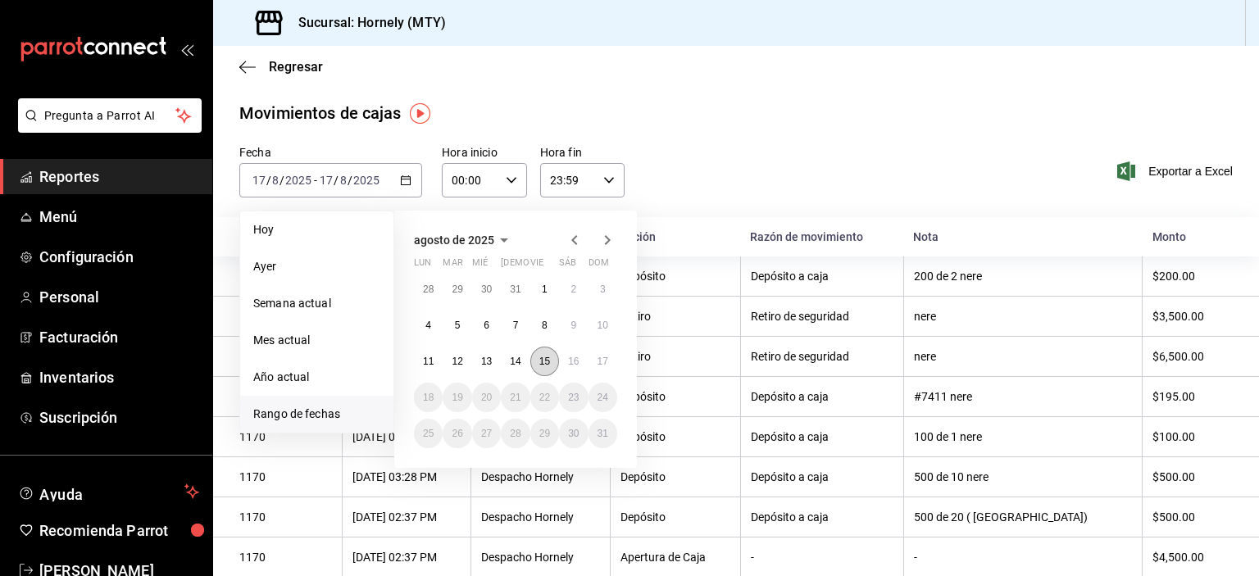
click at [550, 358] on button "15" at bounding box center [545, 362] width 29 height 30
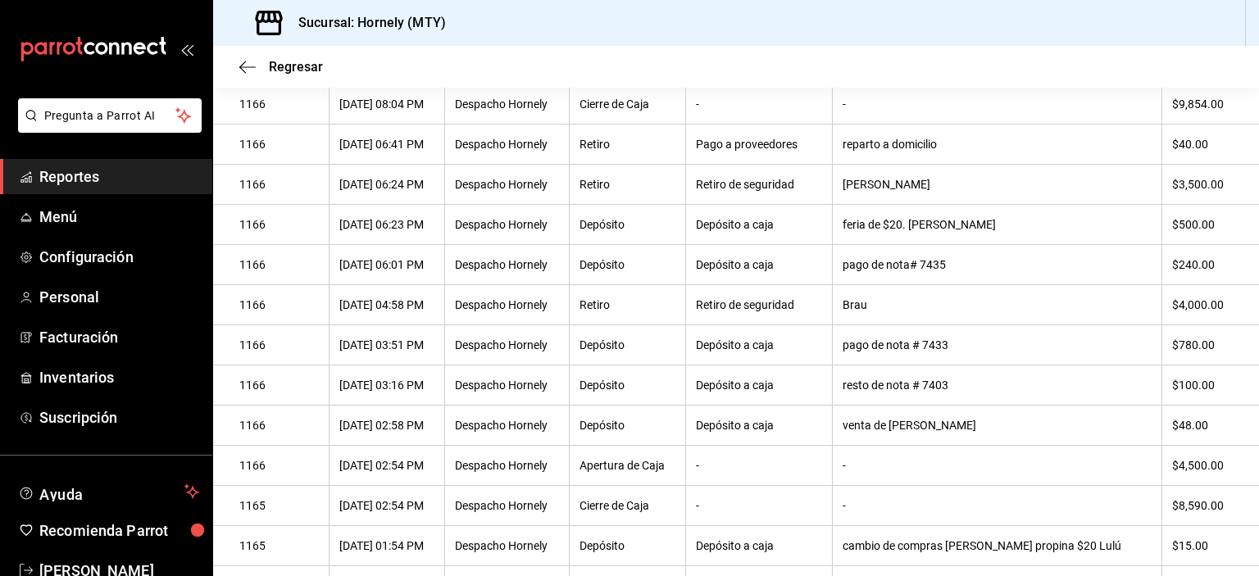
scroll to position [162, 0]
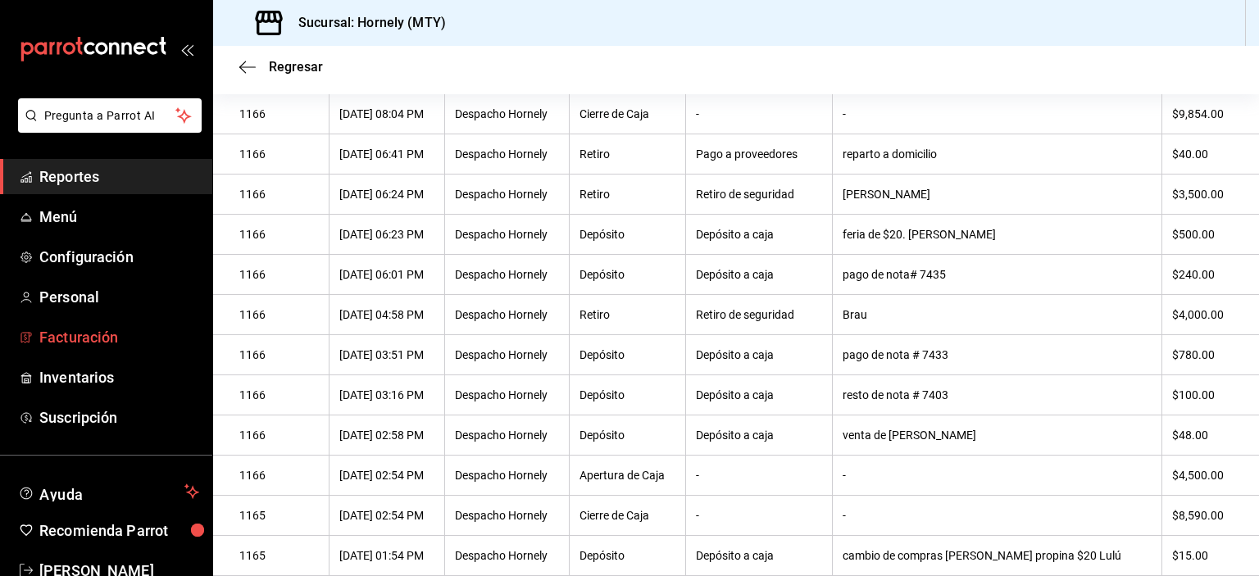
click at [114, 341] on span "Facturación" at bounding box center [119, 337] width 160 height 22
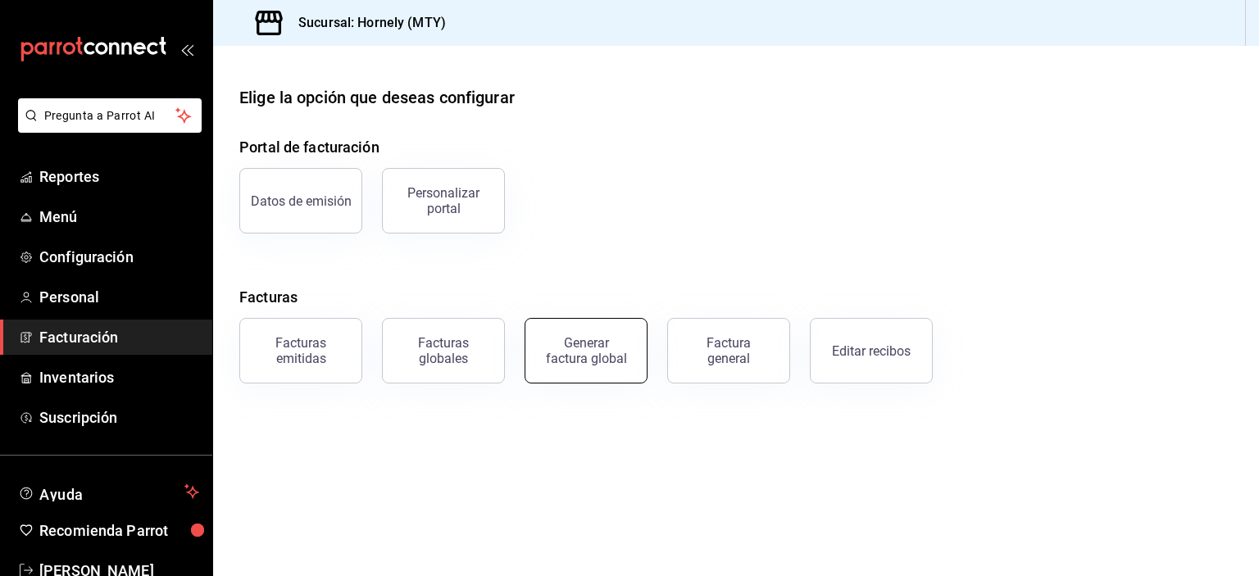
click at [617, 360] on div "Generar factura global" at bounding box center [586, 350] width 82 height 31
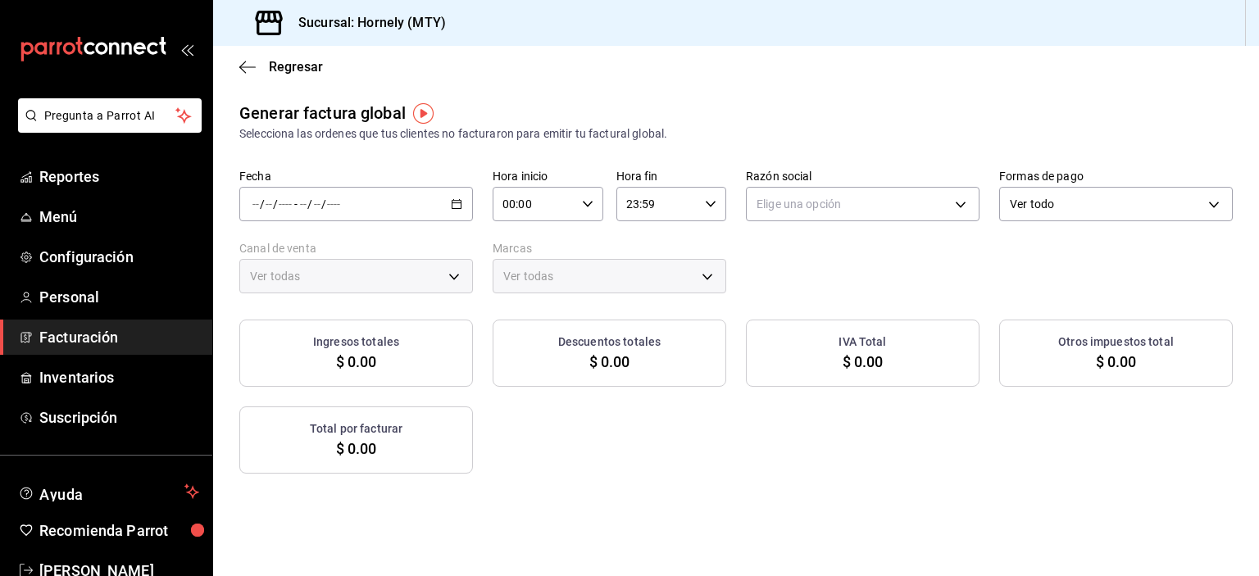
type input "PARROT,UBER_EATS,RAPPI,DIDI_FOOD,ONLINE"
click at [351, 202] on div "/ / - / /" at bounding box center [356, 204] width 234 height 34
click at [335, 255] on span "Rango de fechas" at bounding box center [316, 253] width 127 height 17
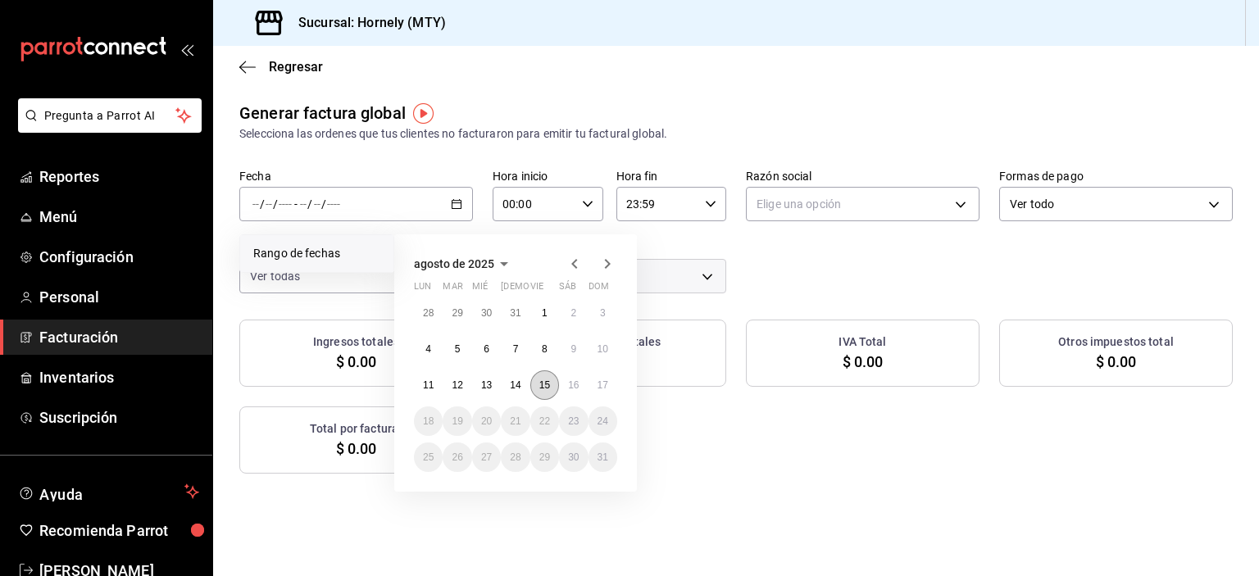
click at [546, 380] on abbr "15" at bounding box center [545, 385] width 11 height 11
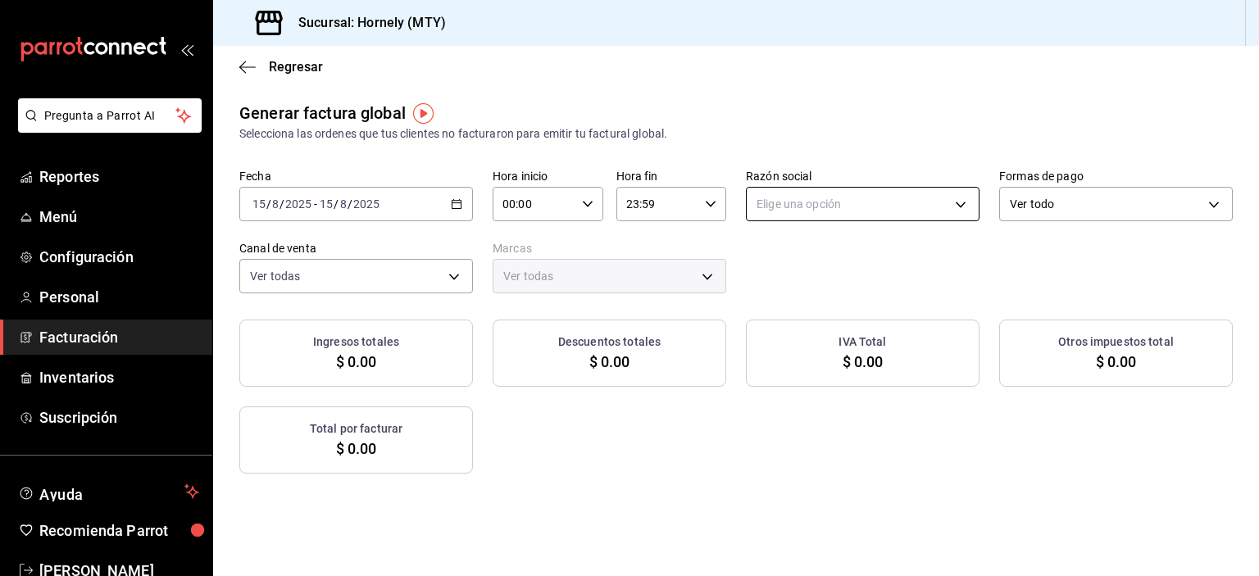
click at [764, 208] on body "Pregunta a Parrot AI Reportes Menú Configuración Personal Facturación Inventari…" at bounding box center [629, 288] width 1259 height 576
click at [776, 277] on li "HORNELY PAN Y PASTELES" at bounding box center [854, 287] width 229 height 30
type input "b2cd780a-b572-4f60-9a57-482b6a6c9eaf"
type input "f940d65f-f315-40ad-96cd-36aca2dc56c6"
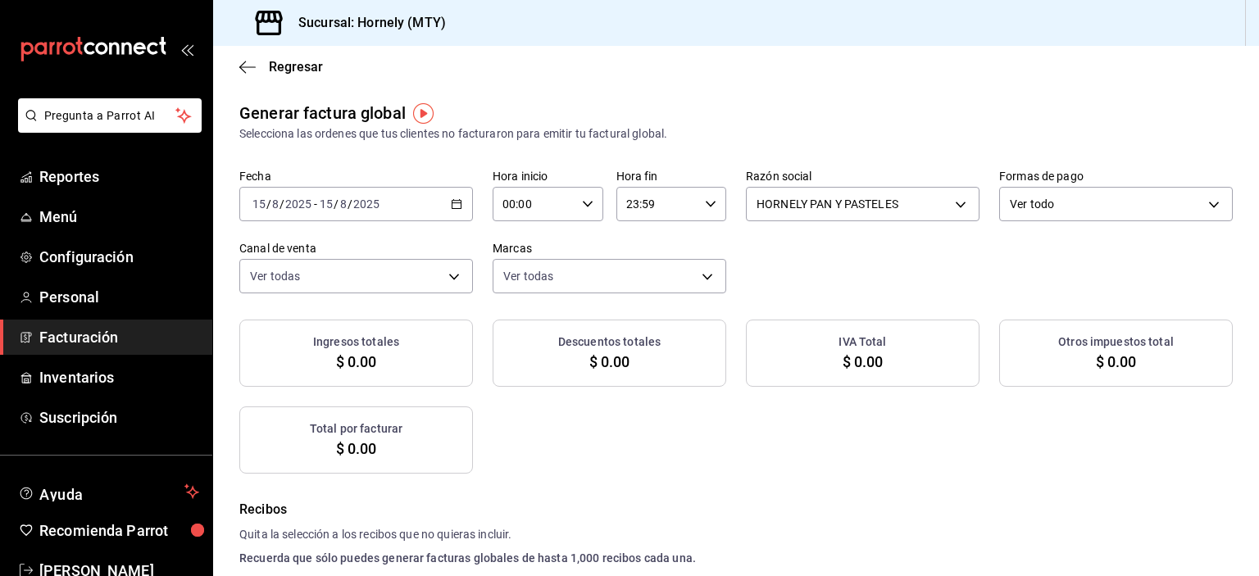
checkbox input "true"
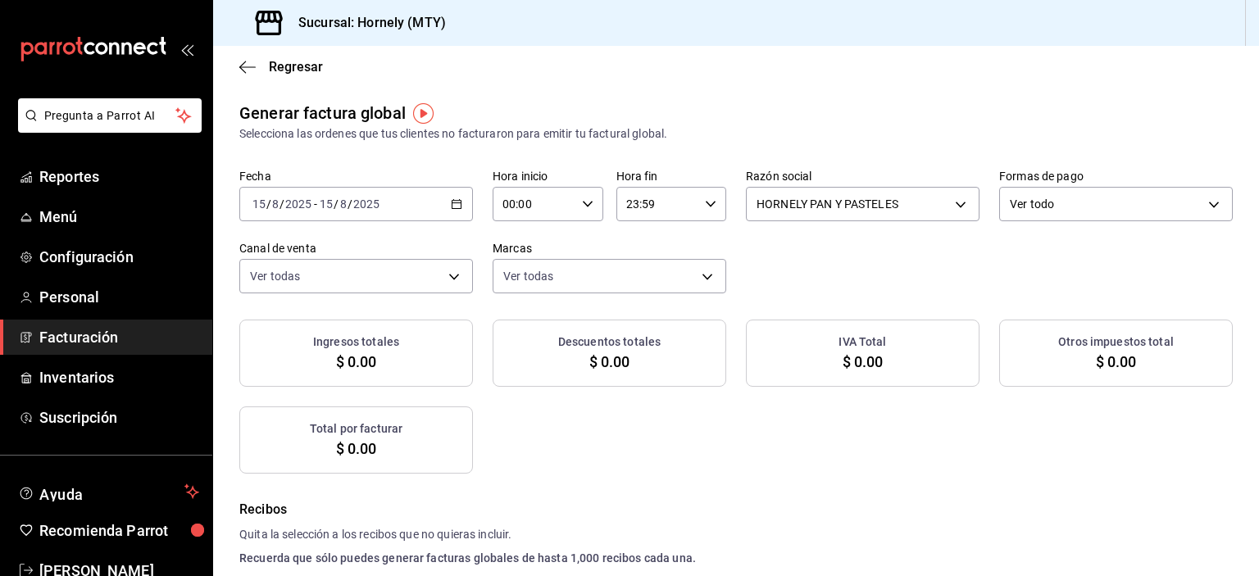
checkbox input "true"
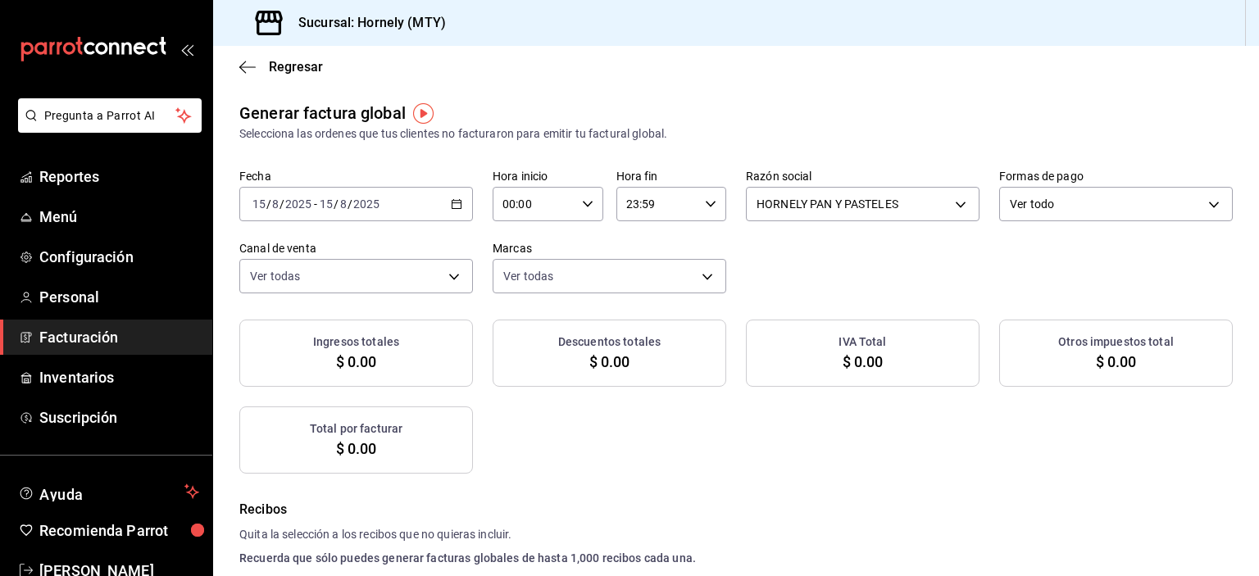
checkbox input "true"
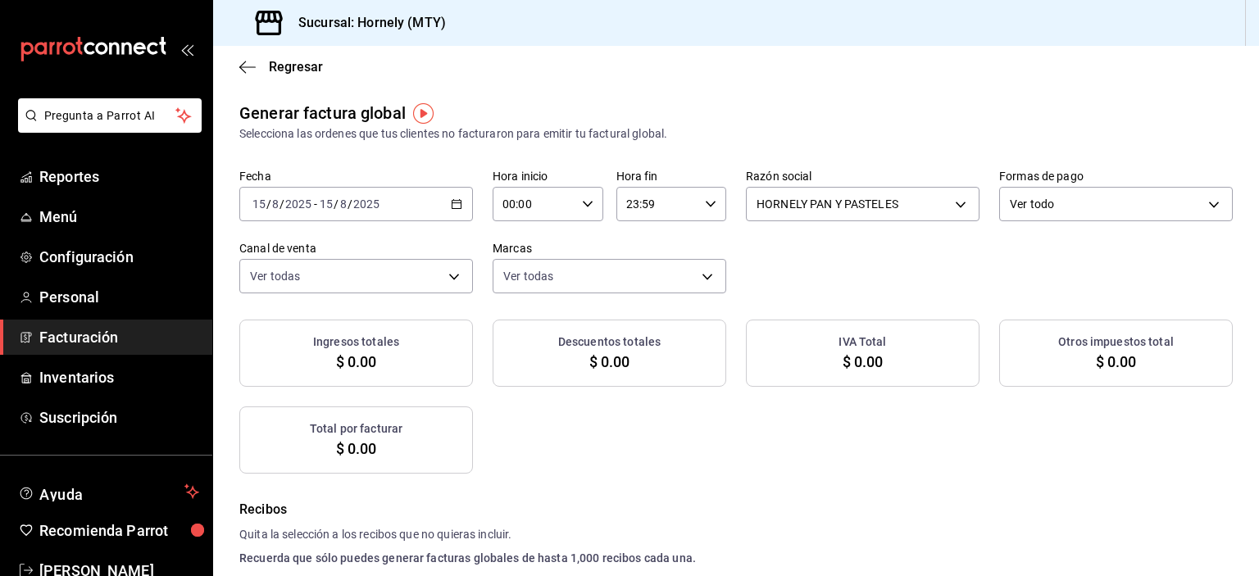
checkbox input "true"
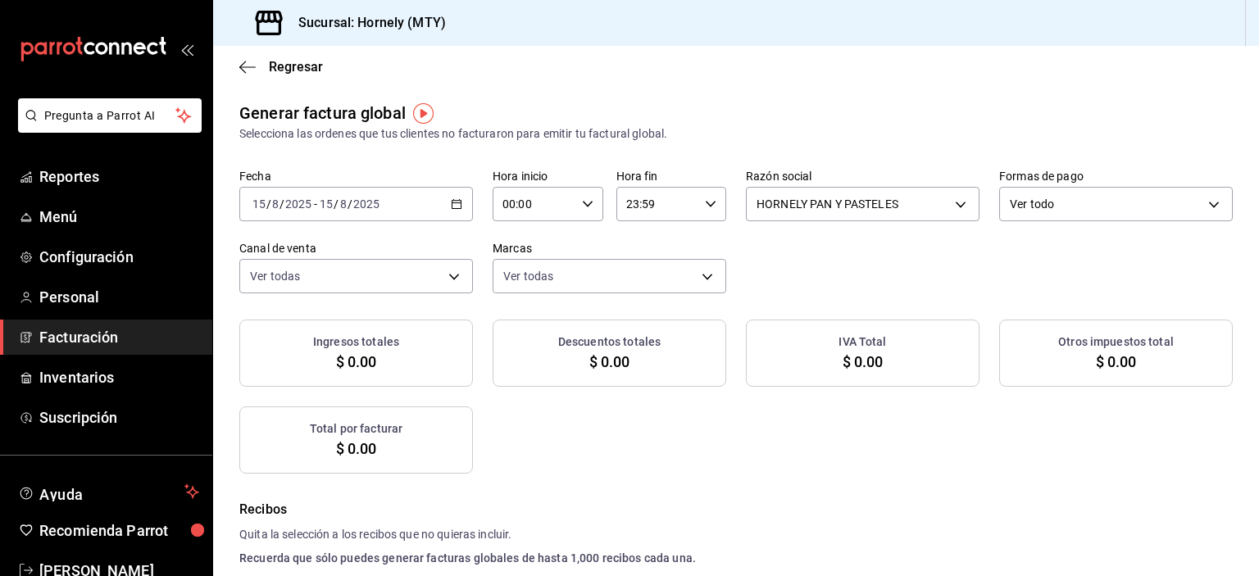
checkbox input "true"
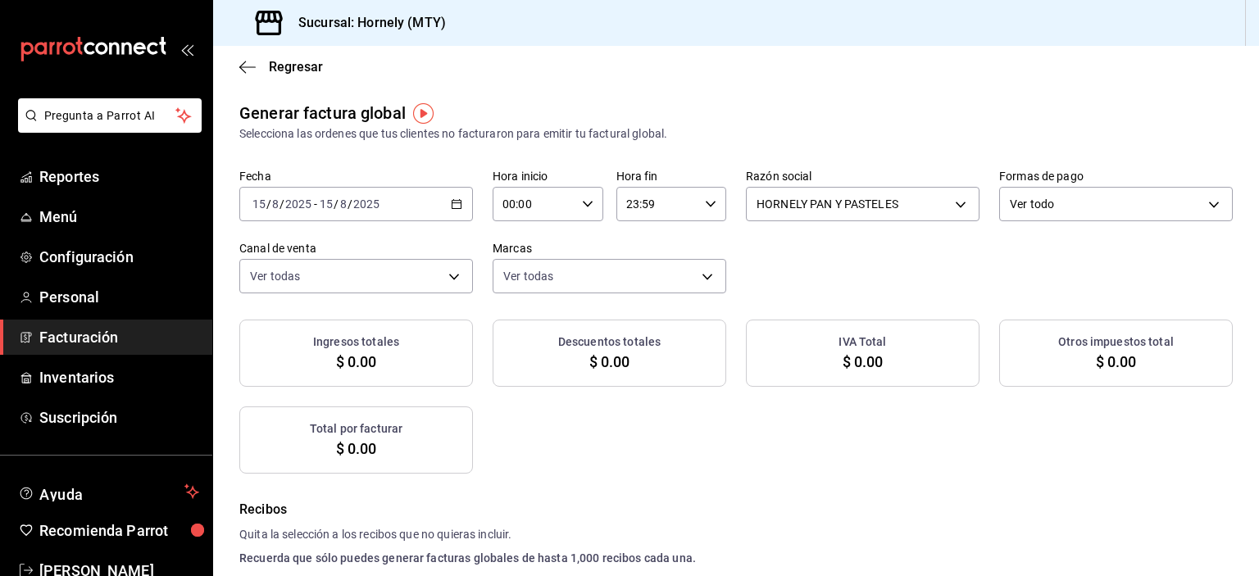
checkbox input "true"
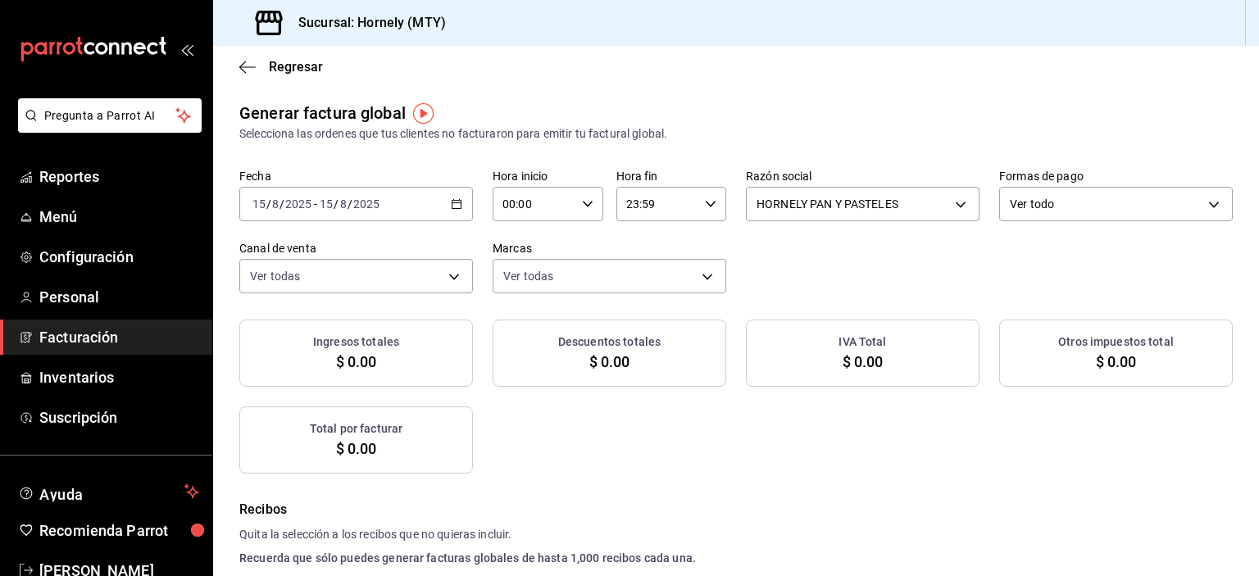
checkbox input "true"
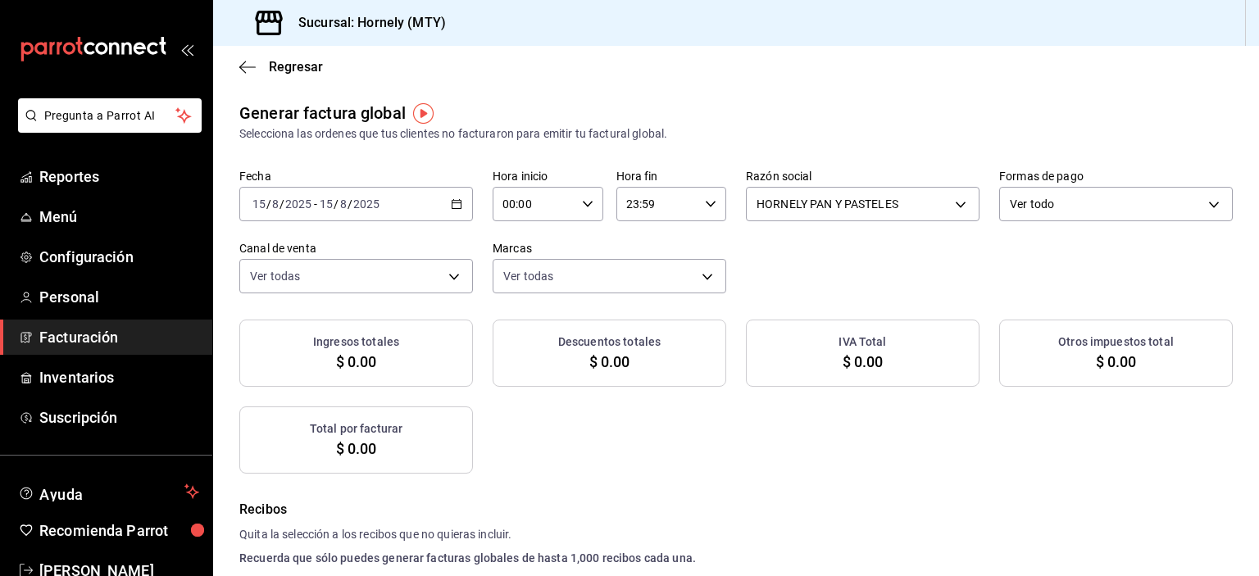
checkbox input "true"
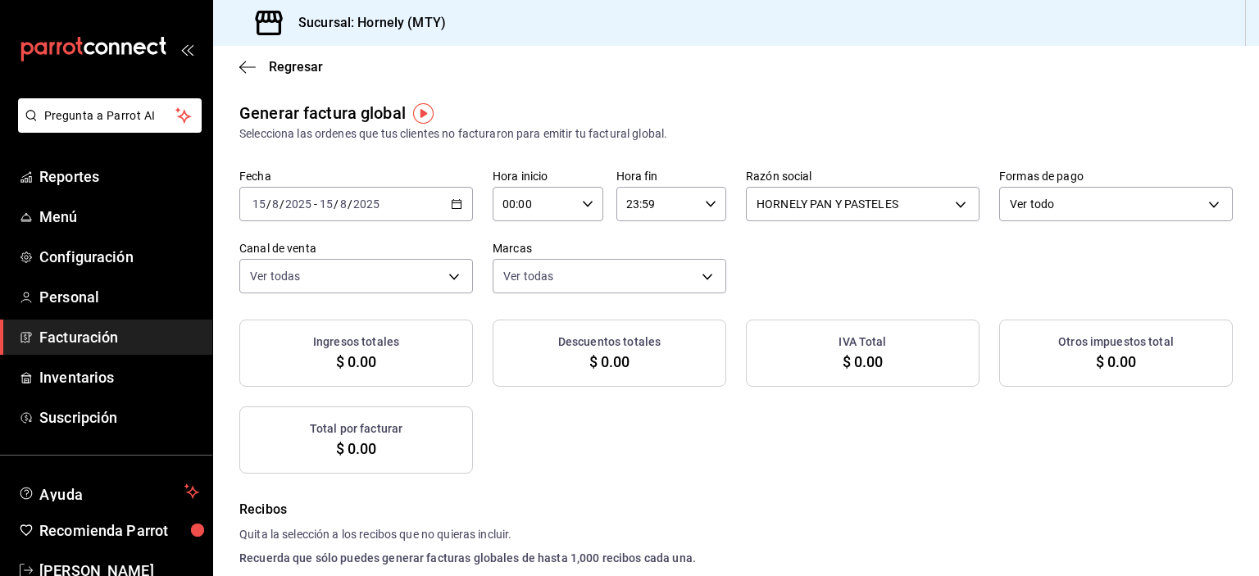
checkbox input "true"
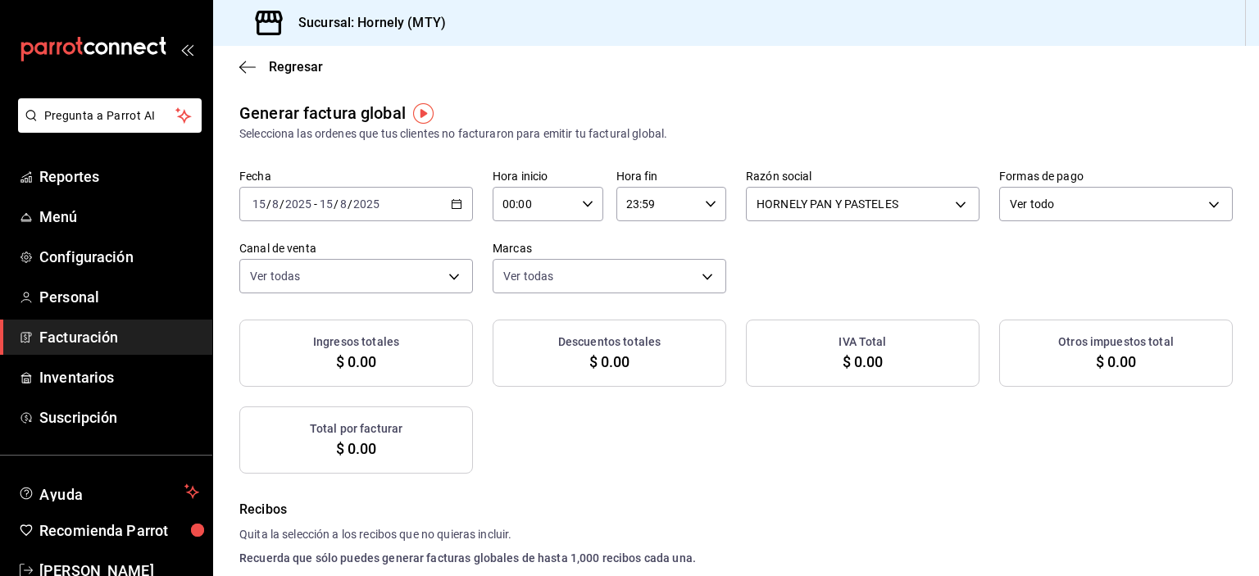
checkbox input "true"
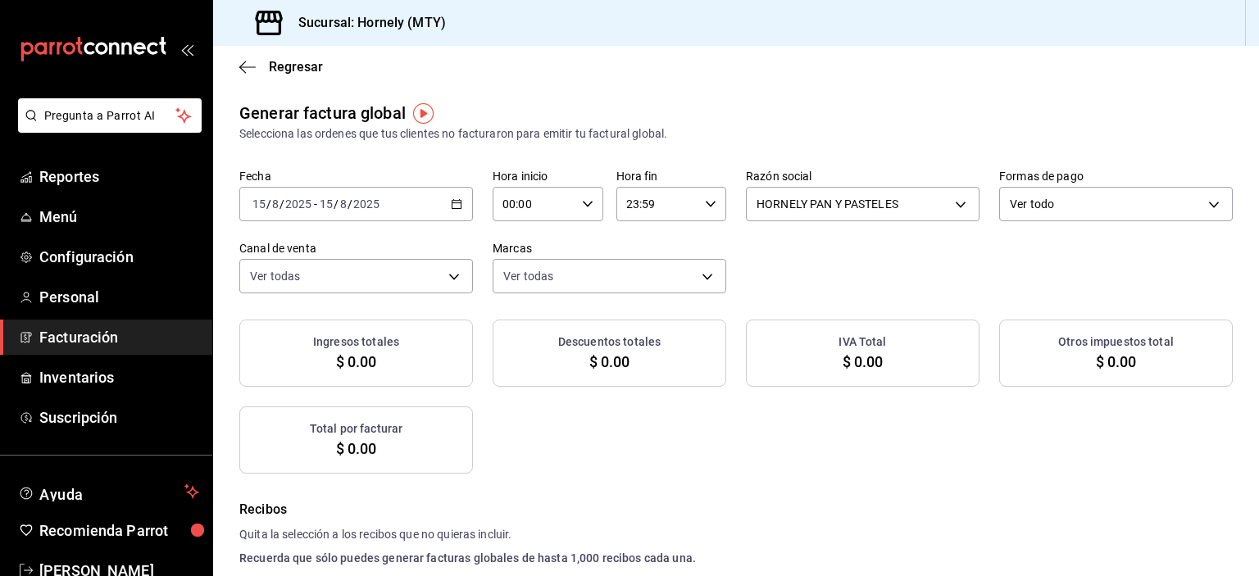
checkbox input "true"
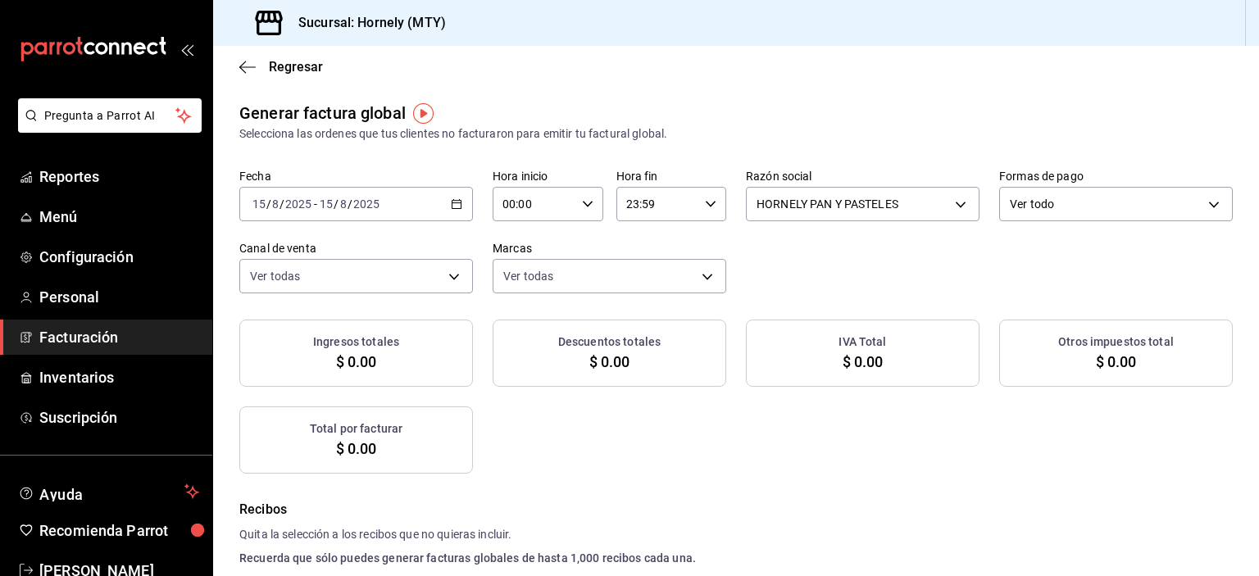
checkbox input "true"
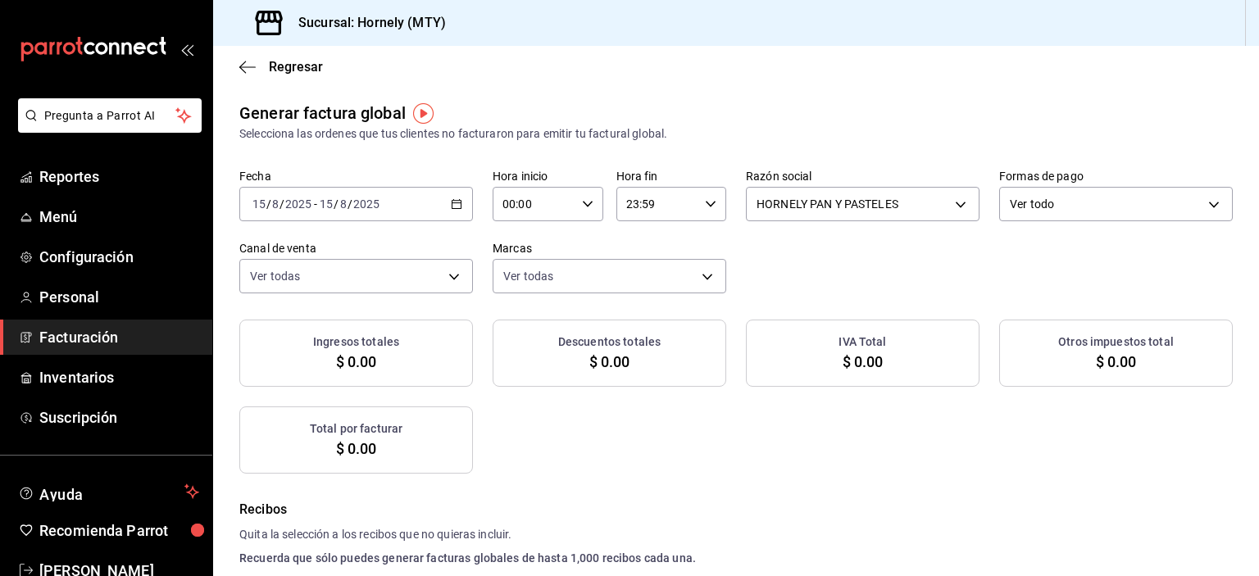
checkbox input "true"
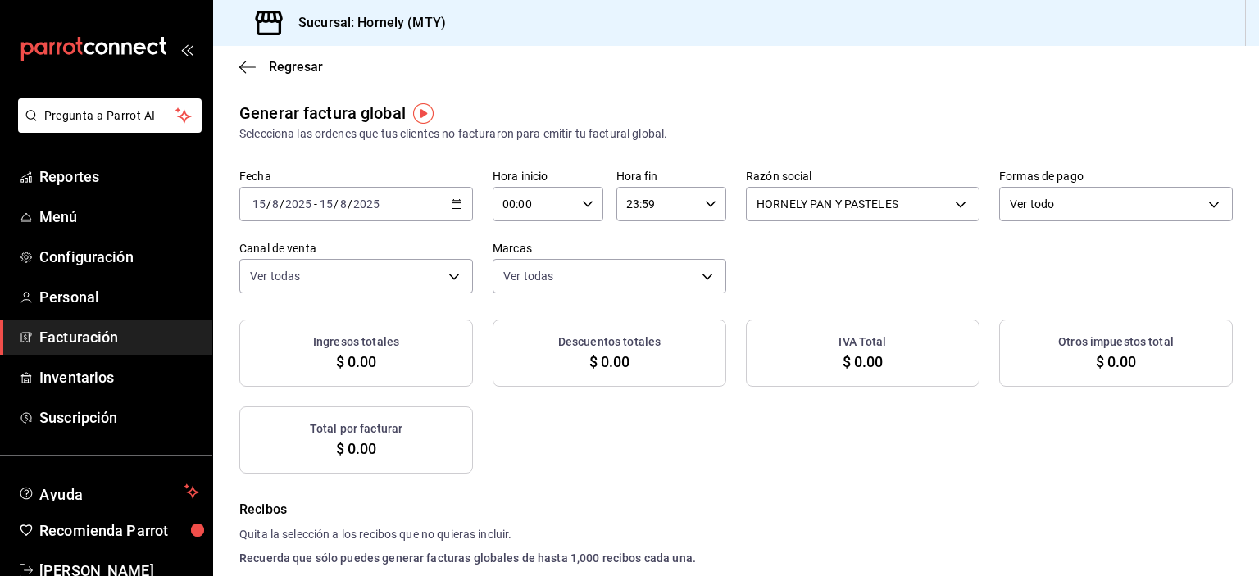
checkbox input "true"
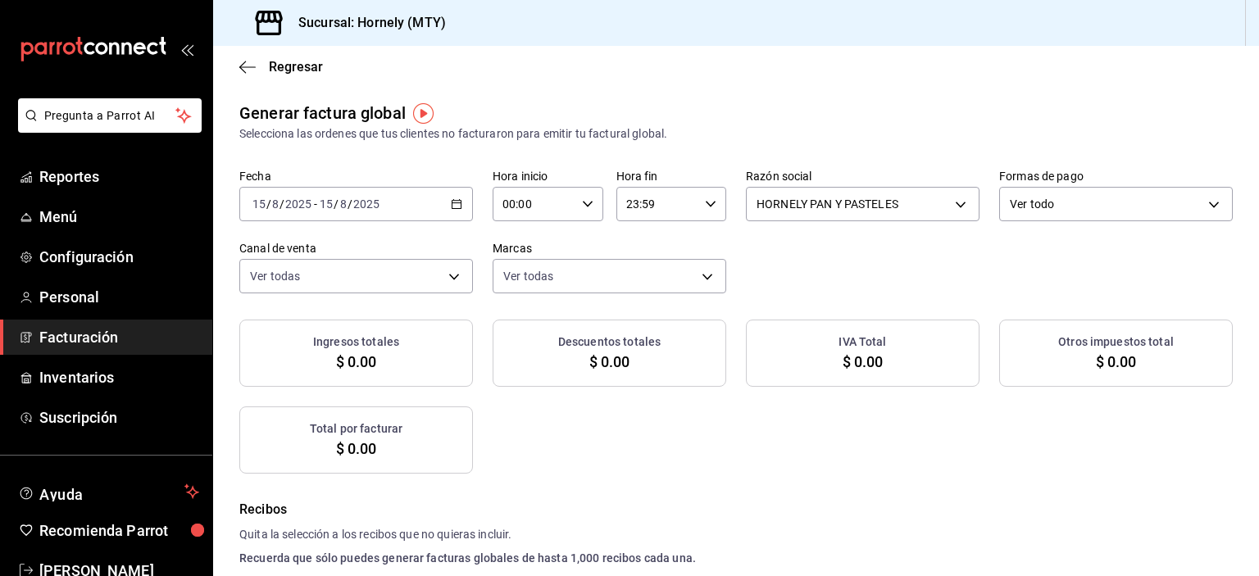
checkbox input "true"
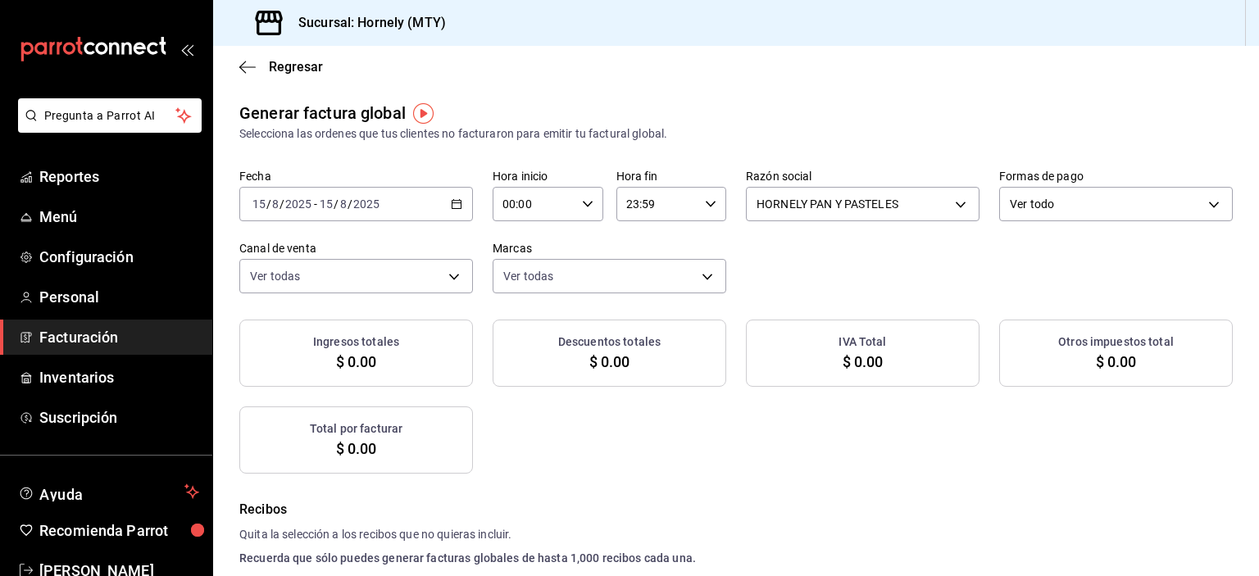
checkbox input "true"
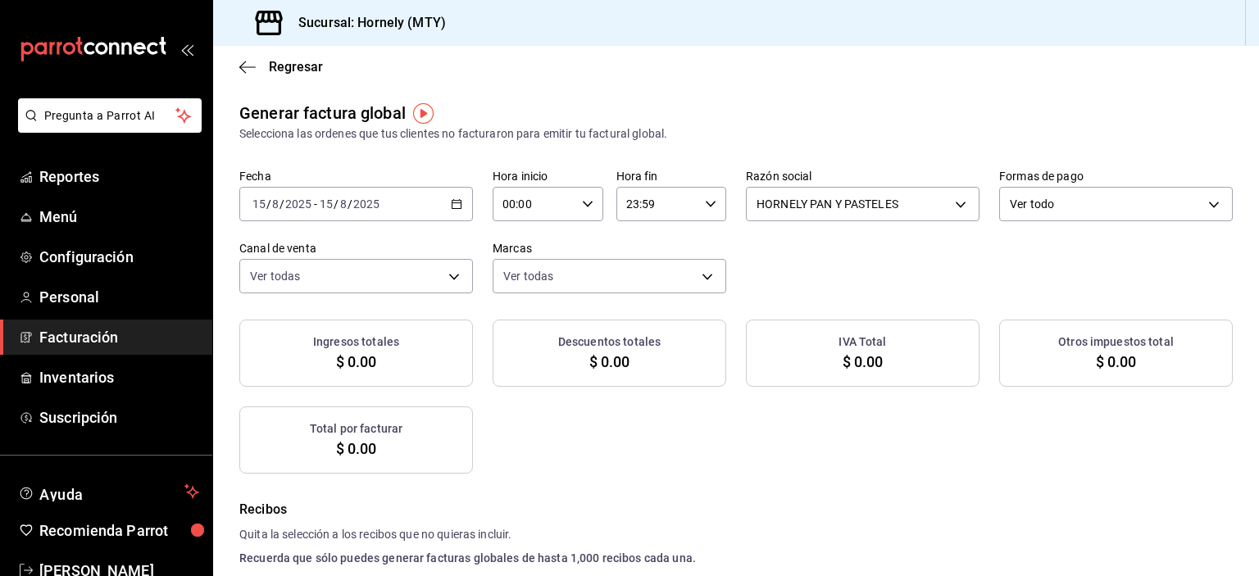
checkbox input "true"
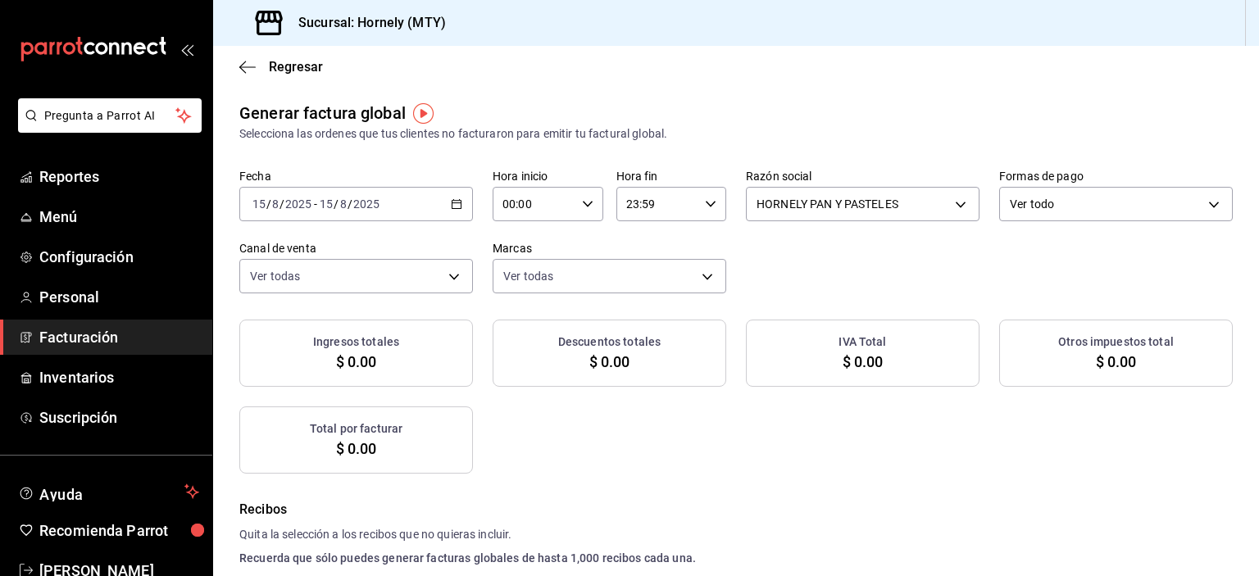
checkbox input "true"
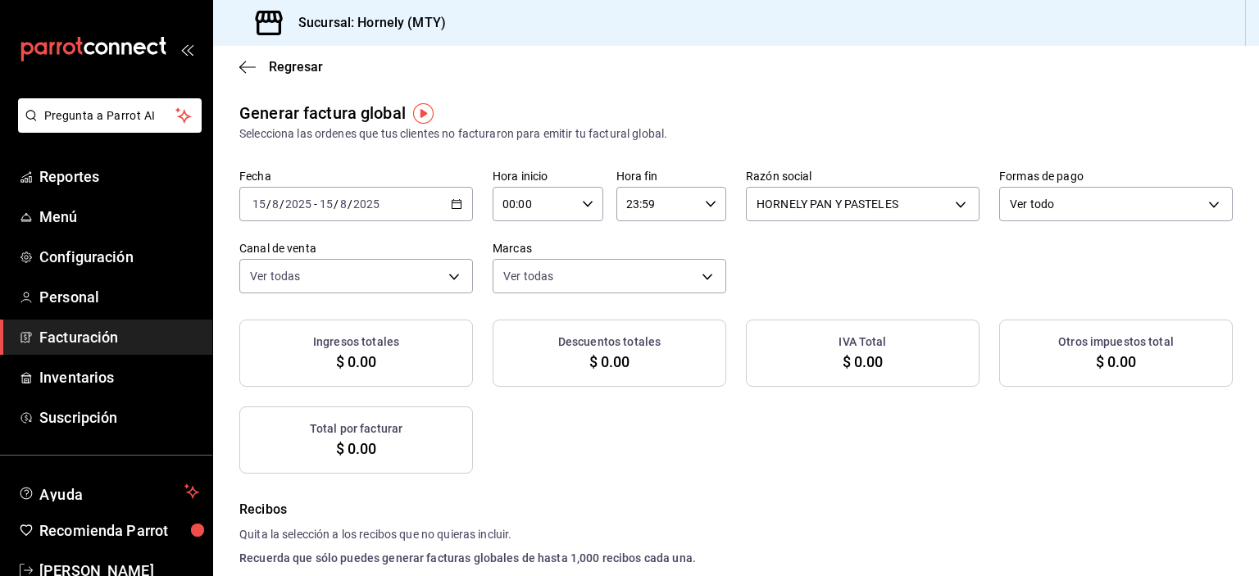
checkbox input "true"
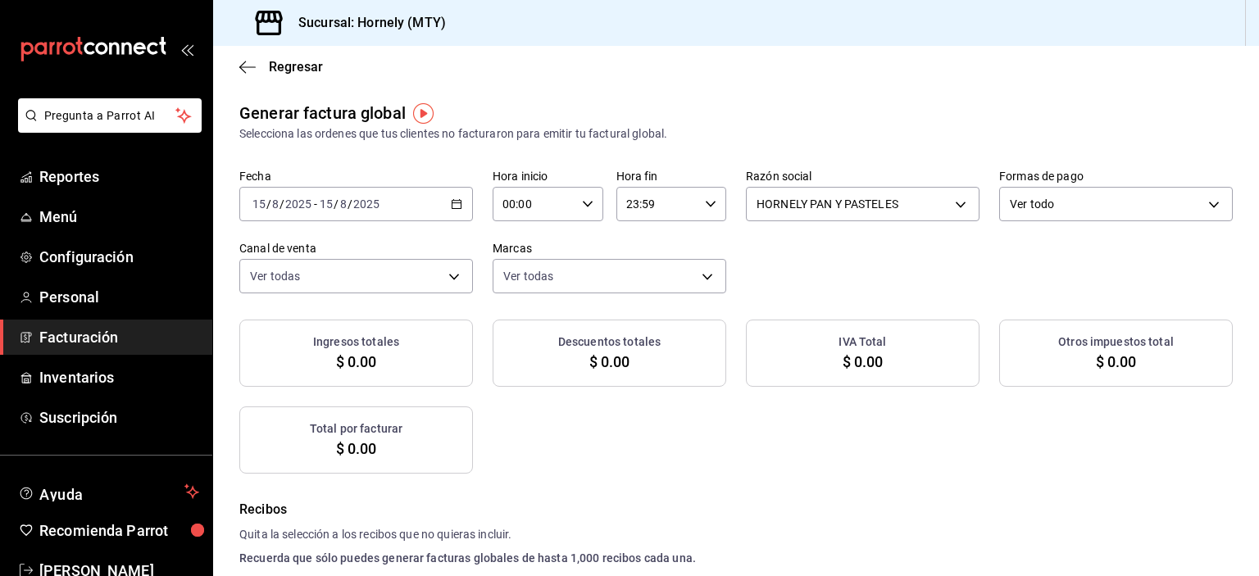
checkbox input "true"
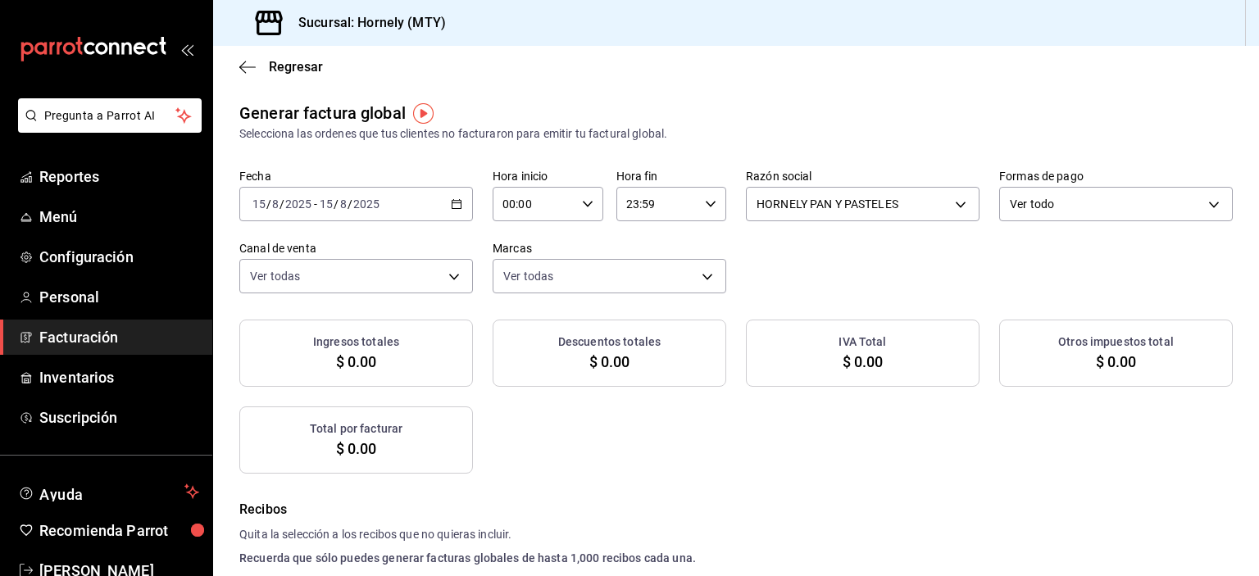
checkbox input "true"
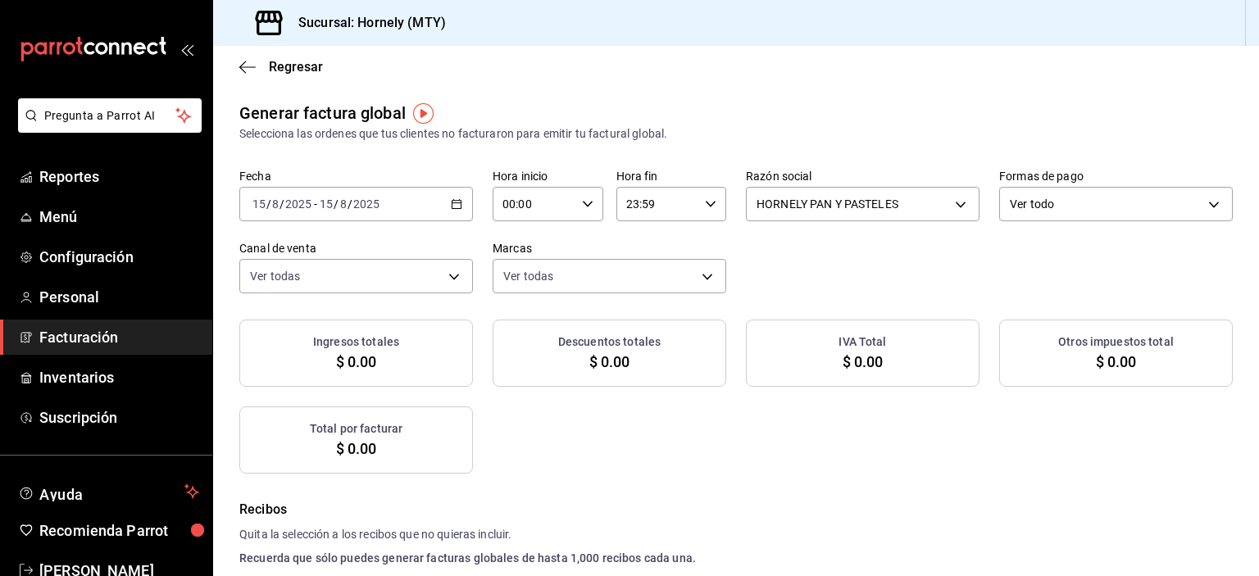
checkbox input "true"
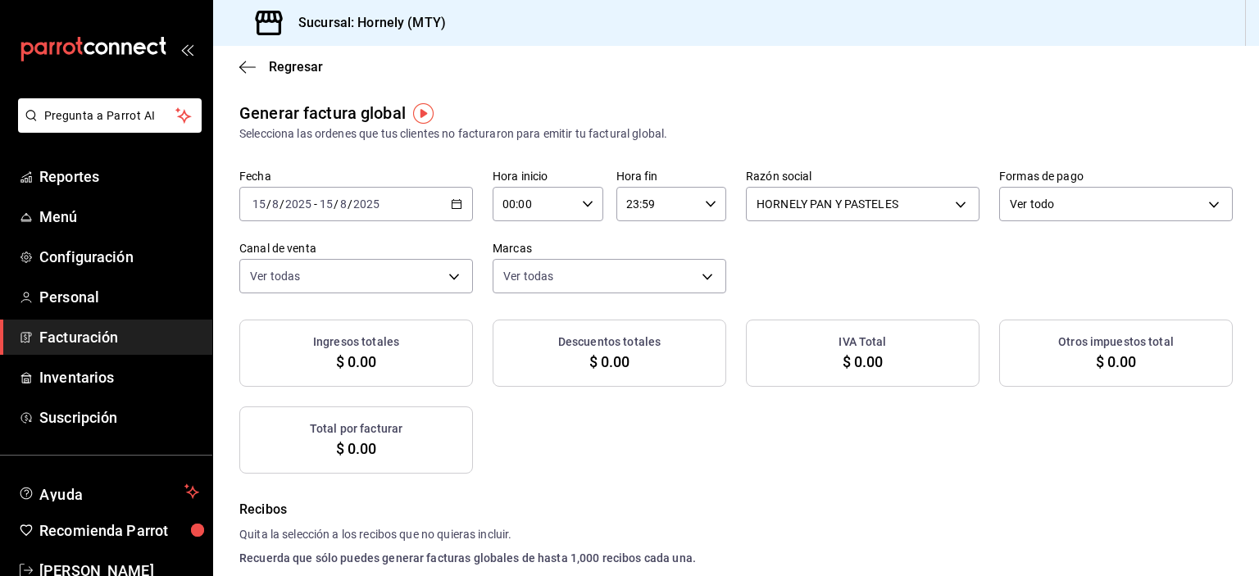
checkbox input "true"
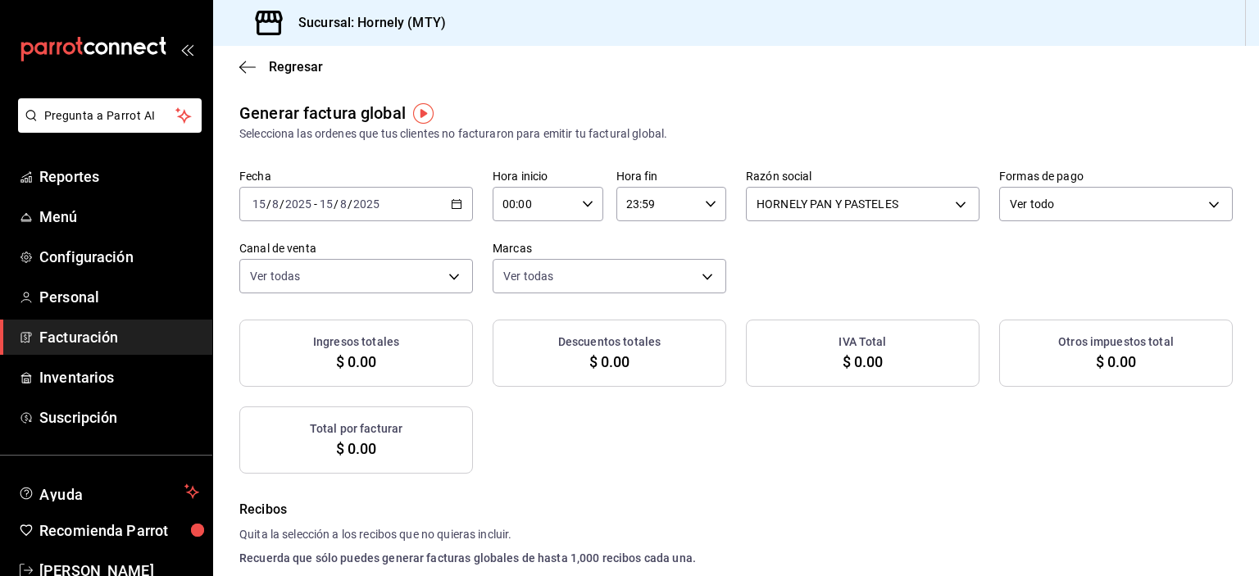
checkbox input "true"
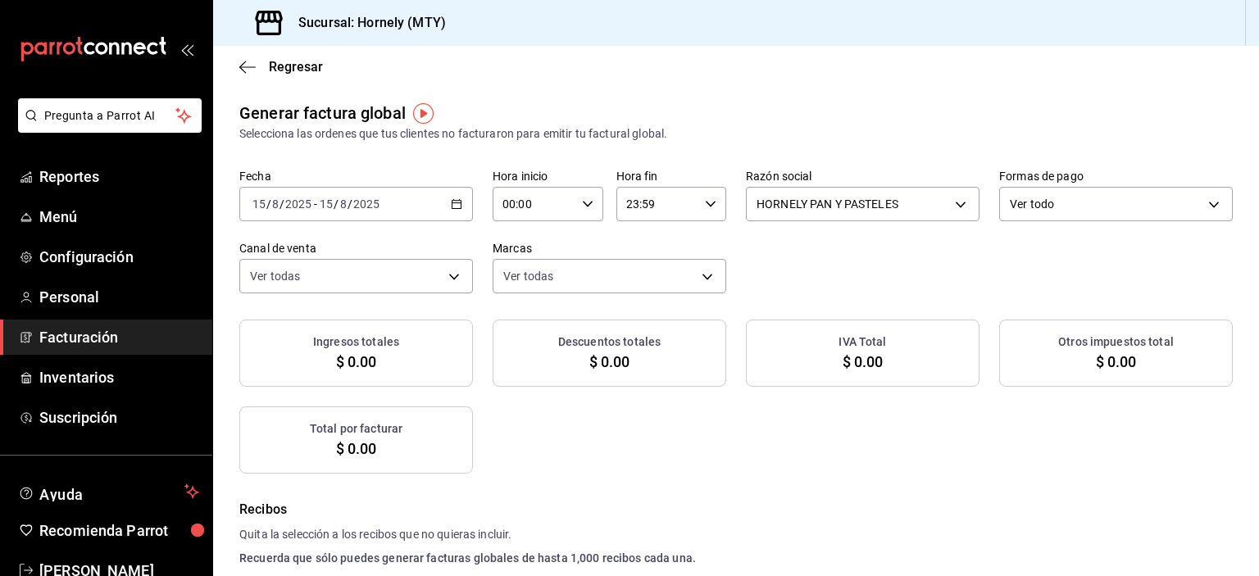
checkbox input "true"
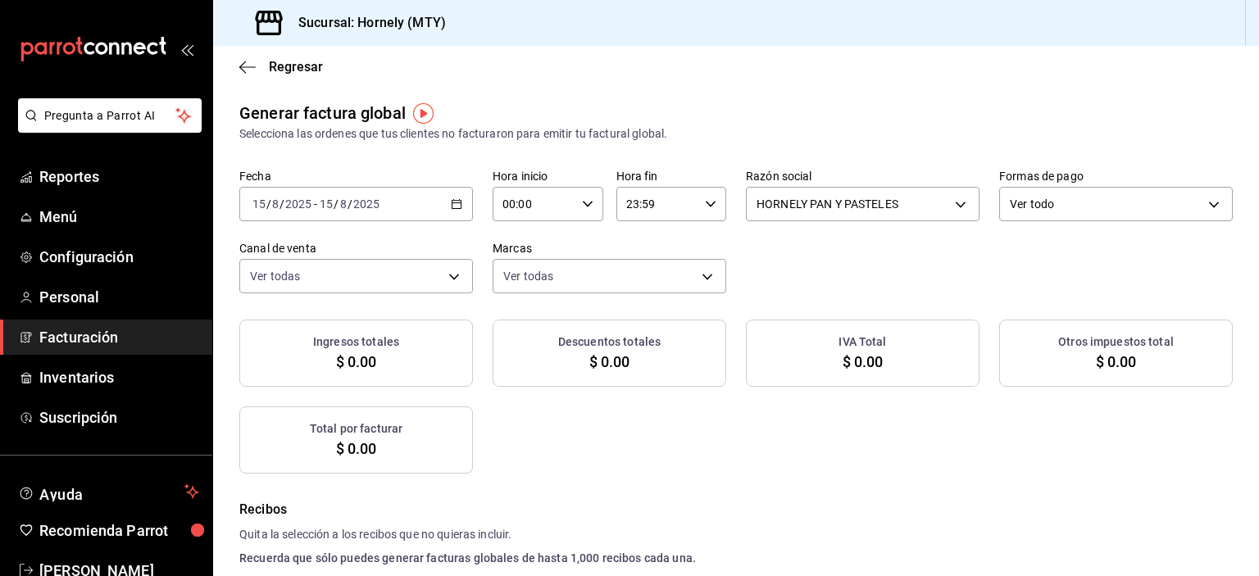
checkbox input "true"
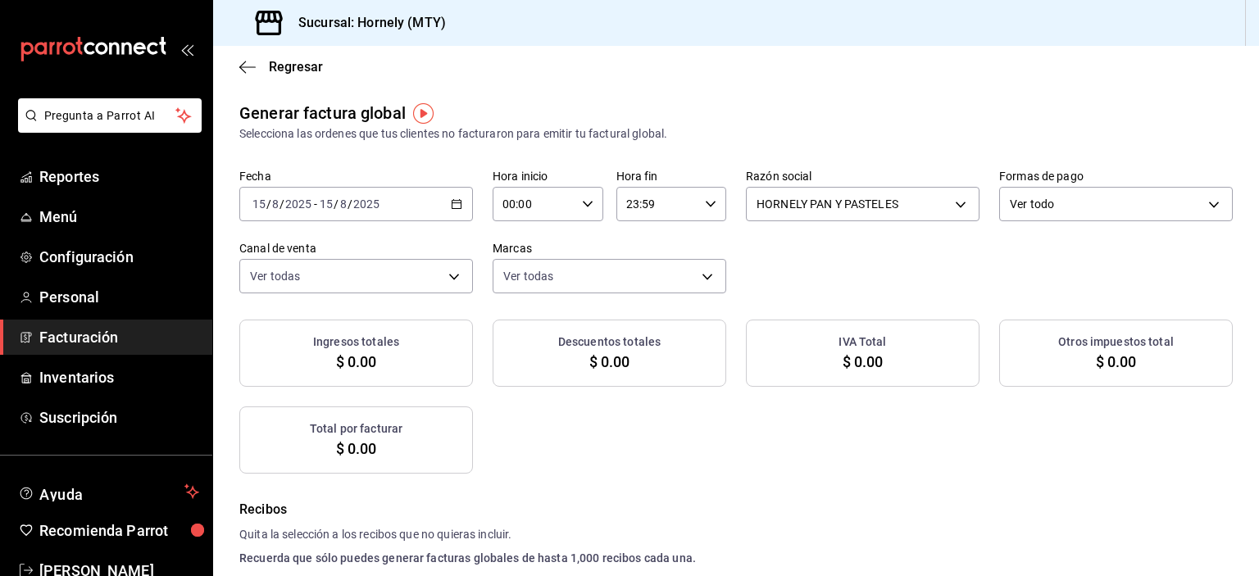
checkbox input "true"
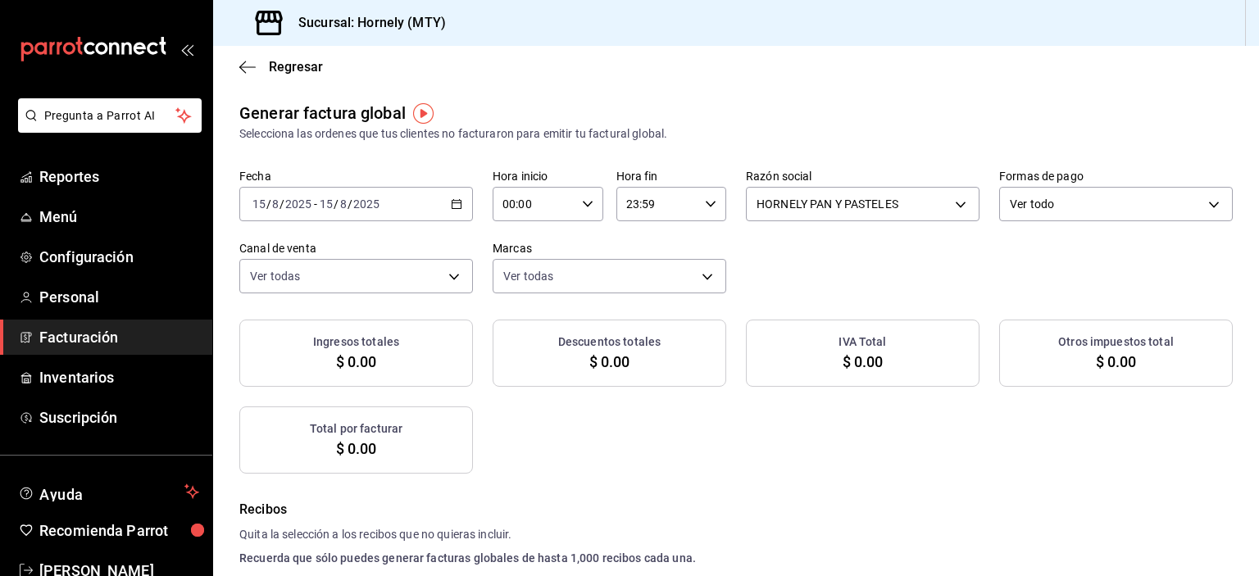
checkbox input "true"
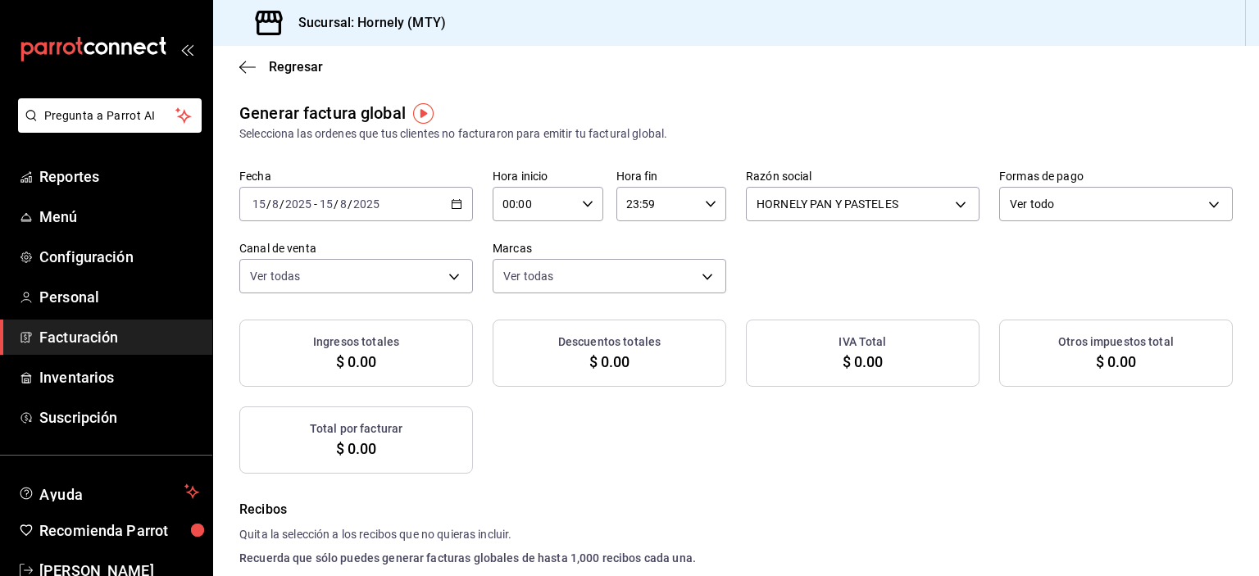
checkbox input "true"
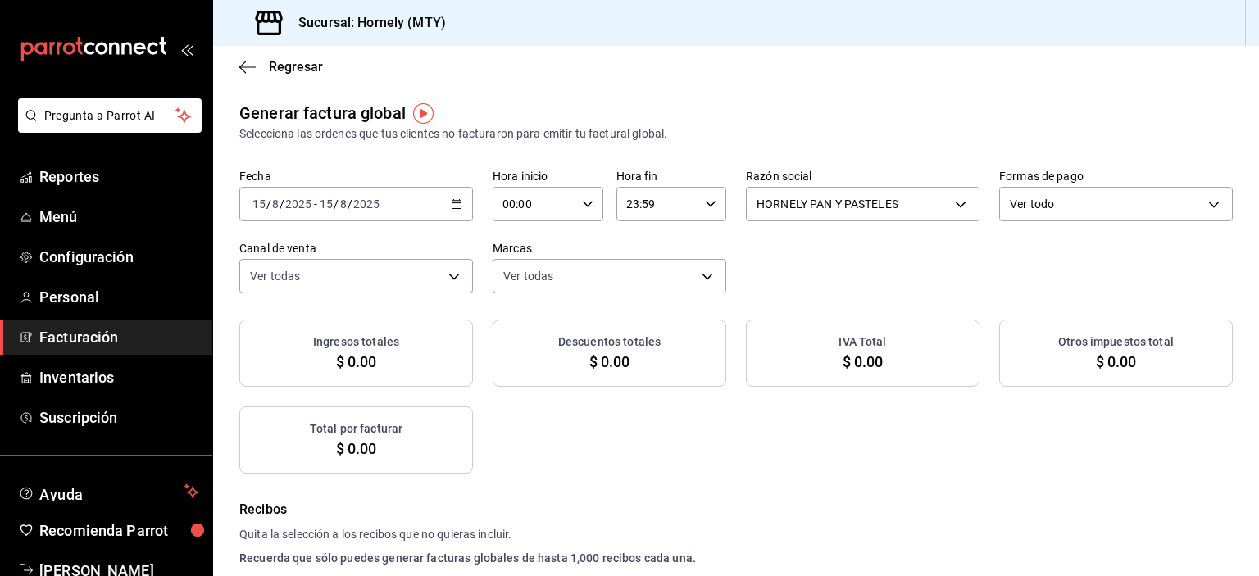
checkbox input "true"
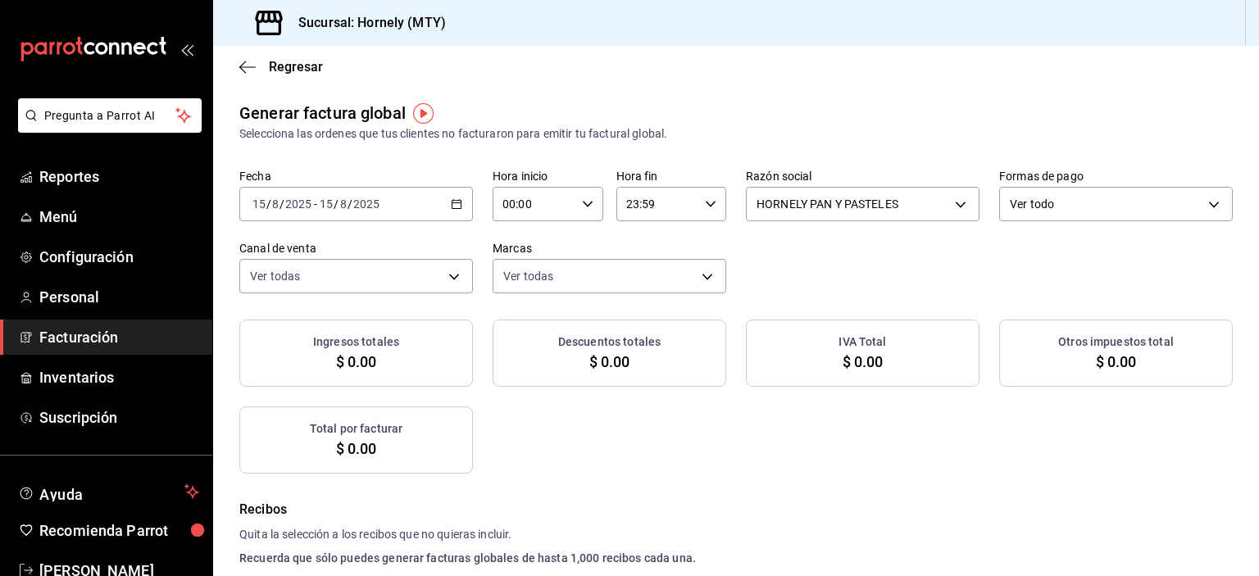
checkbox input "true"
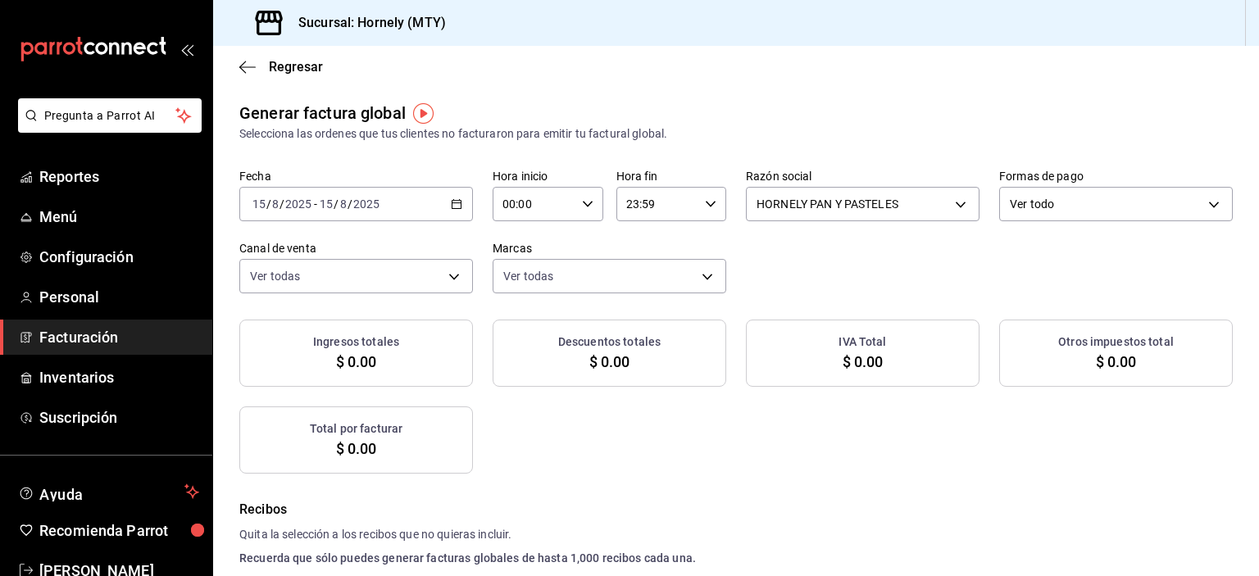
checkbox input "true"
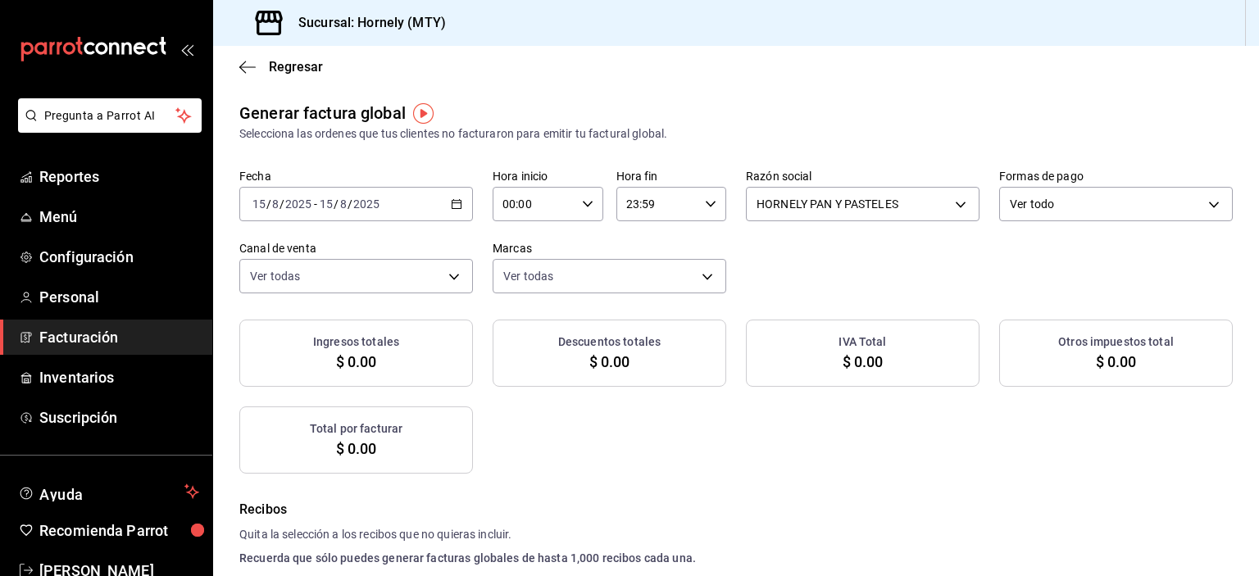
checkbox input "true"
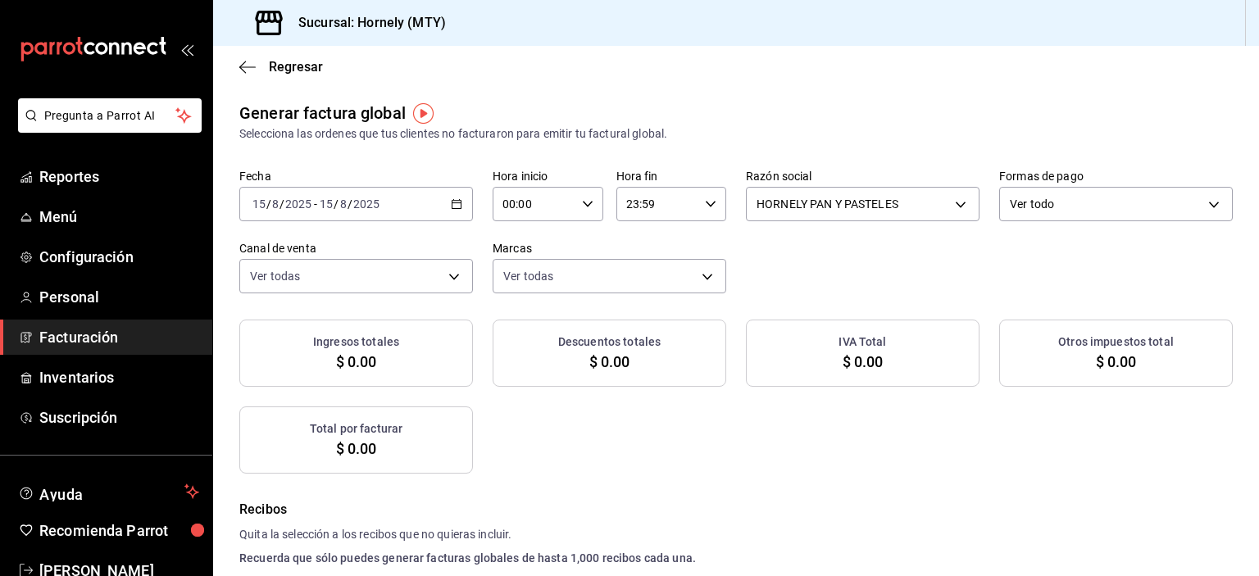
checkbox input "true"
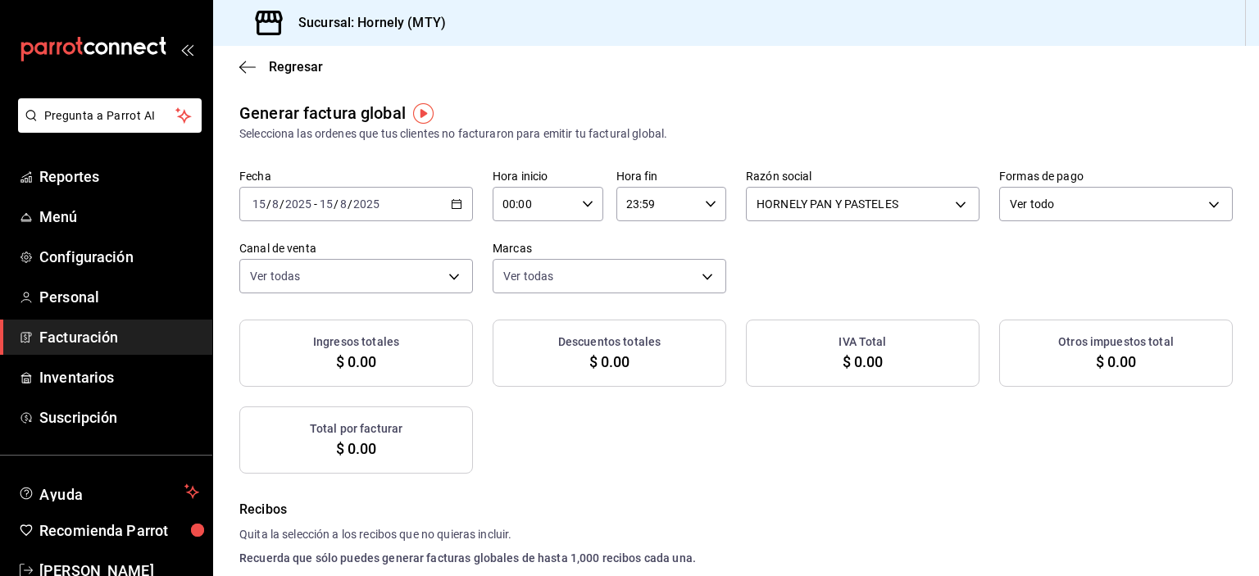
checkbox input "true"
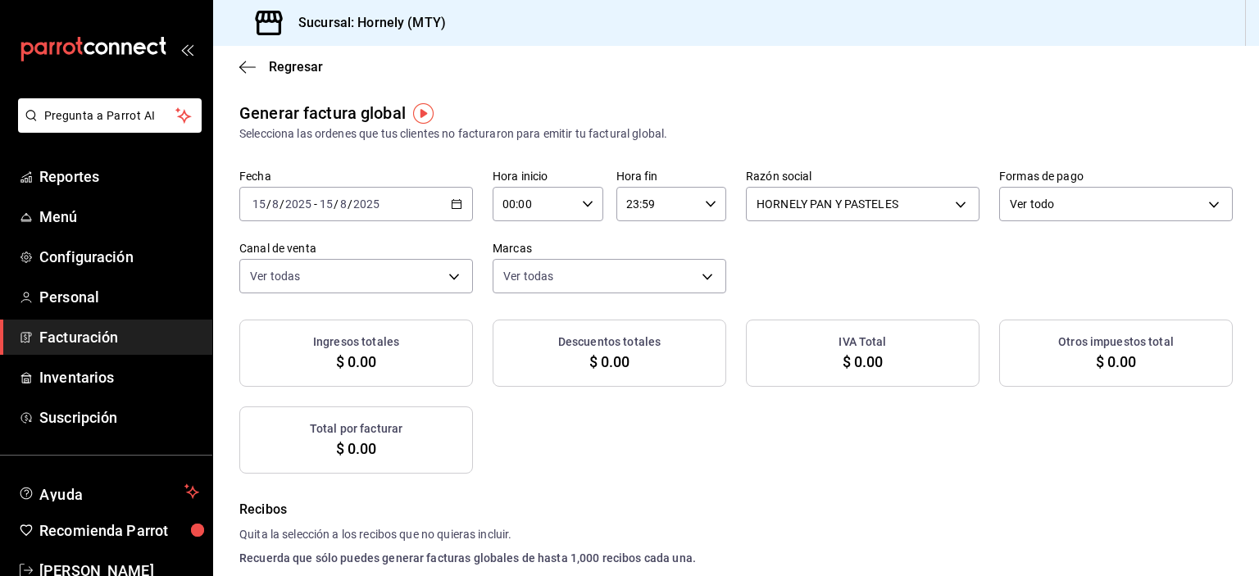
checkbox input "true"
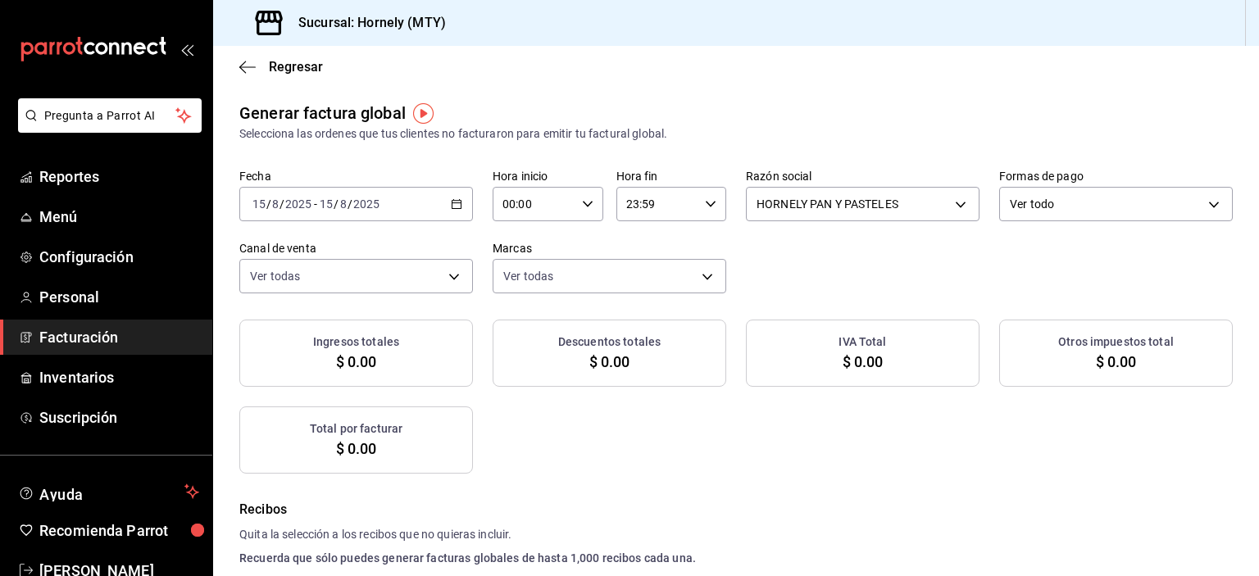
checkbox input "true"
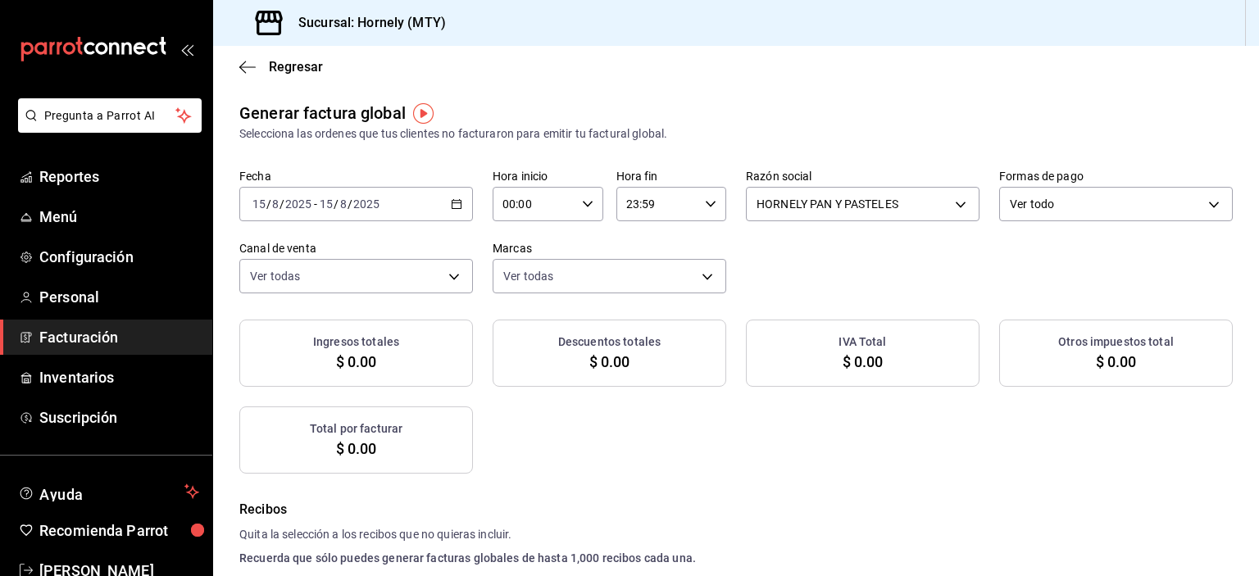
checkbox input "true"
click at [1068, 216] on body "Pregunta a Parrot AI Reportes Menú Configuración Personal Facturación Inventari…" at bounding box center [629, 288] width 1259 height 576
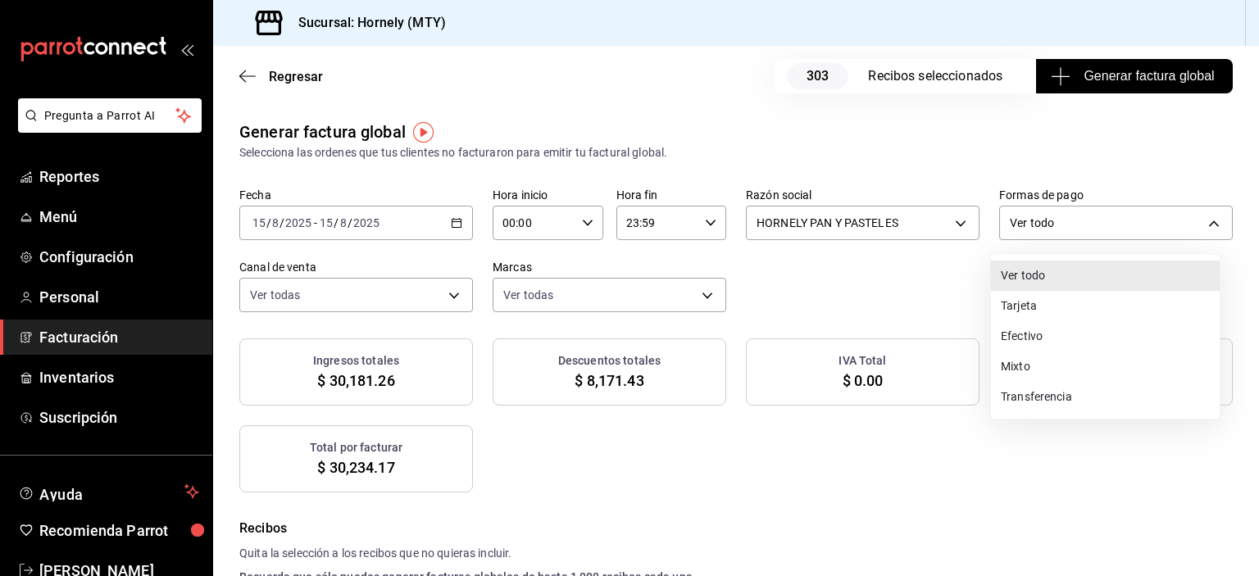
click at [1027, 337] on li "Efectivo" at bounding box center [1105, 336] width 229 height 30
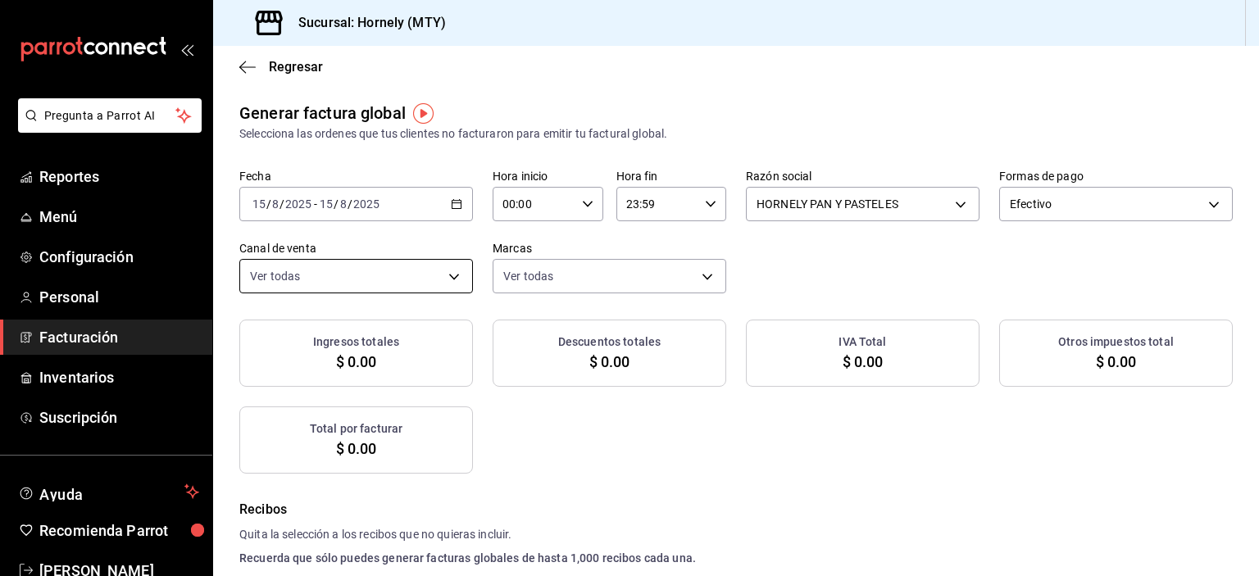
click at [439, 291] on body "Pregunta a Parrot AI Reportes Menú Configuración Personal Facturación Inventari…" at bounding box center [629, 288] width 1259 height 576
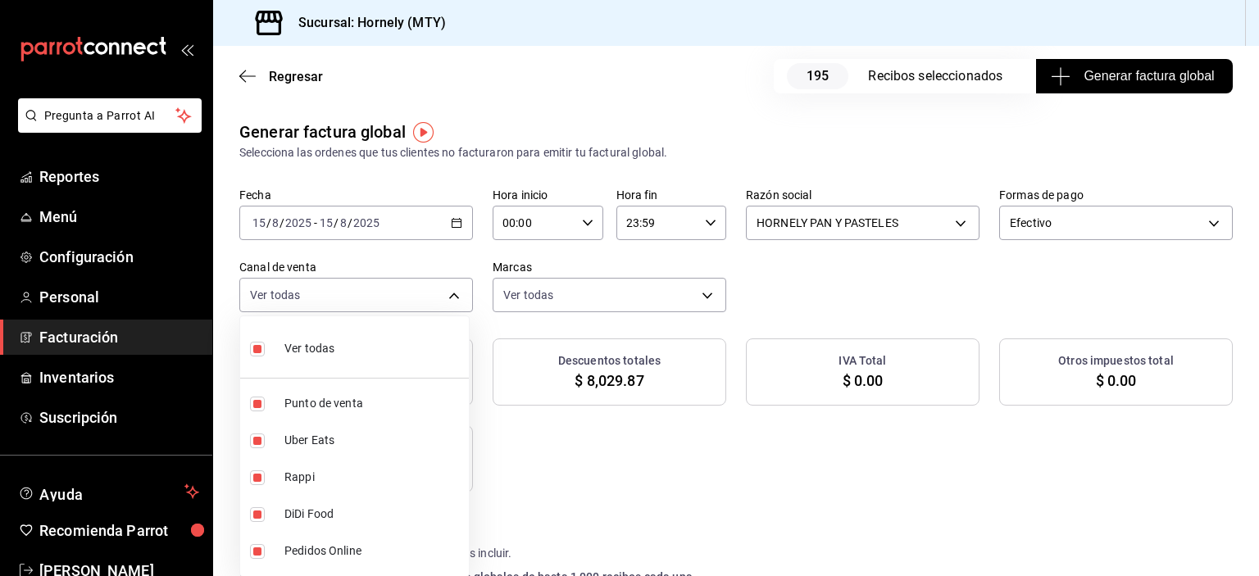
click at [359, 348] on li "Ver todas" at bounding box center [354, 347] width 229 height 48
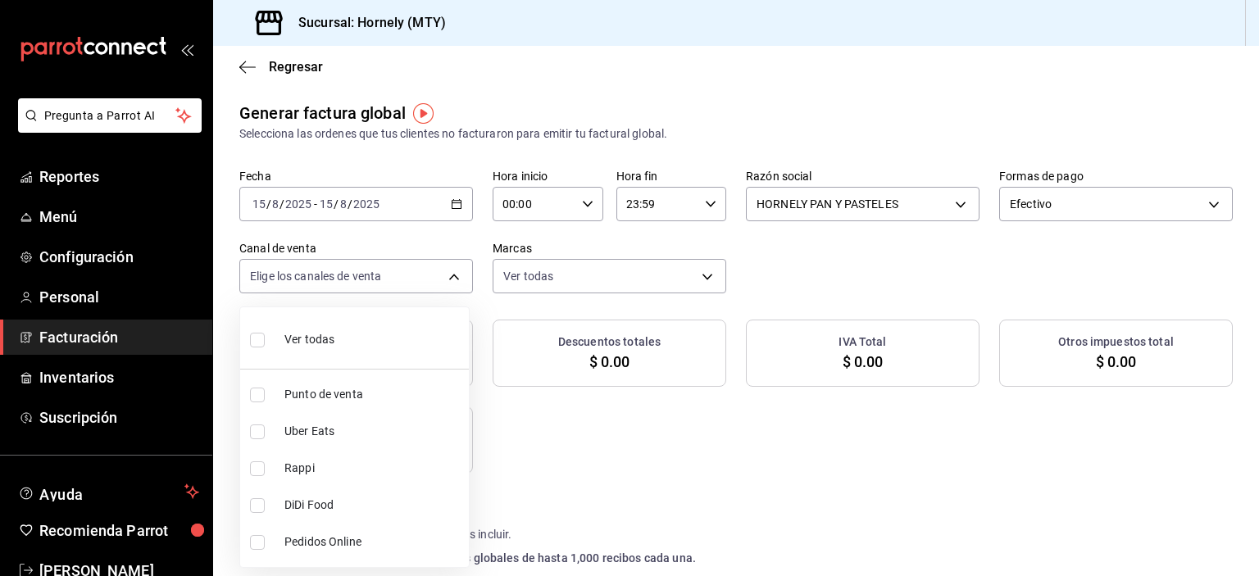
click at [312, 401] on span "Punto de venta" at bounding box center [374, 394] width 178 height 17
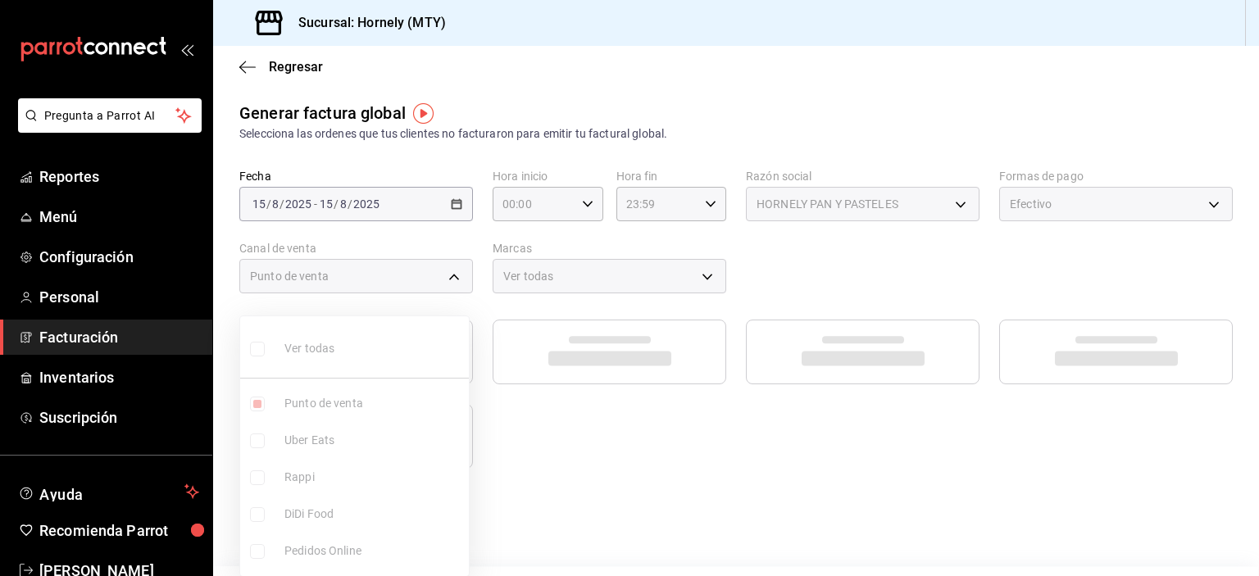
click at [622, 275] on div at bounding box center [629, 288] width 1259 height 576
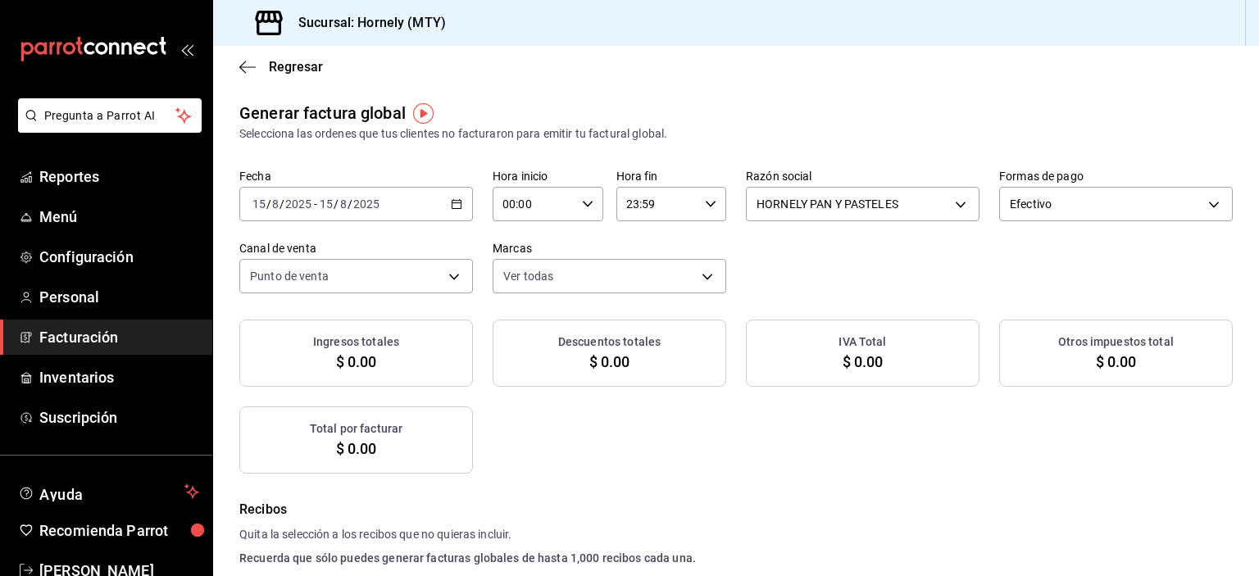
click at [640, 280] on div at bounding box center [629, 288] width 1259 height 576
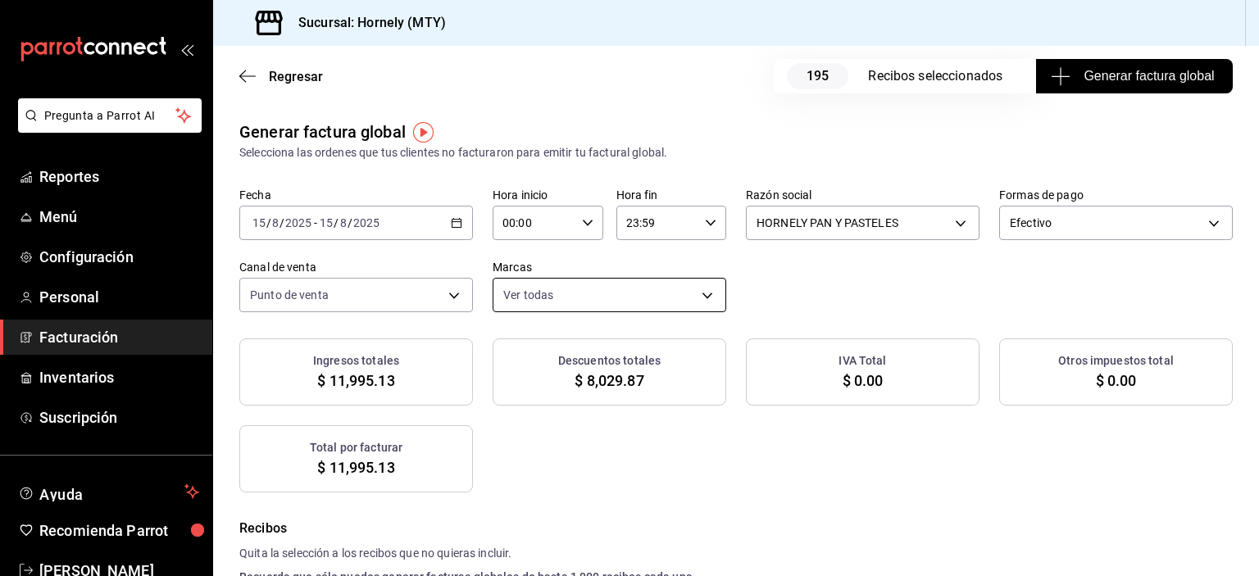
click at [642, 280] on body "Pregunta a Parrot AI Reportes Menú Configuración Personal Facturación Inventari…" at bounding box center [629, 288] width 1259 height 576
drag, startPoint x: 659, startPoint y: 289, endPoint x: 695, endPoint y: 288, distance: 36.1
click at [660, 289] on div at bounding box center [629, 288] width 1259 height 576
click at [1059, 82] on span "Generar factura global" at bounding box center [1134, 76] width 160 height 20
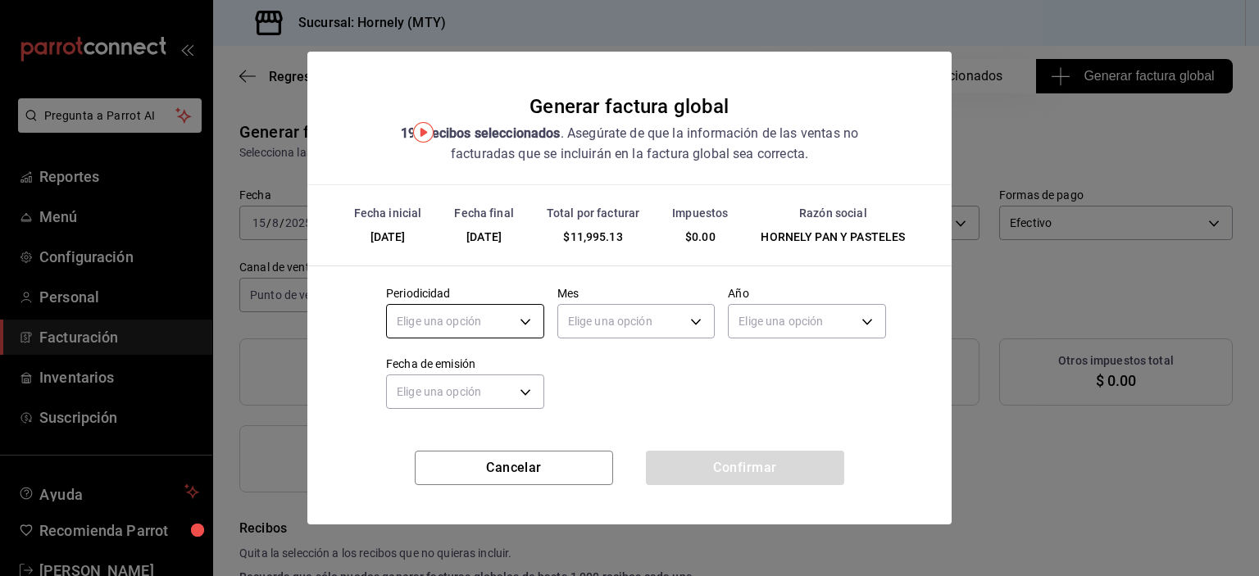
click at [495, 325] on body "Pregunta a Parrot AI Reportes Menú Configuración Personal Facturación Inventari…" at bounding box center [629, 288] width 1259 height 576
click at [507, 369] on li "Diario" at bounding box center [465, 372] width 157 height 27
click at [638, 313] on body "Pregunta a Parrot AI Reportes Menú Configuración Personal Facturación Inventari…" at bounding box center [629, 288] width 1259 height 576
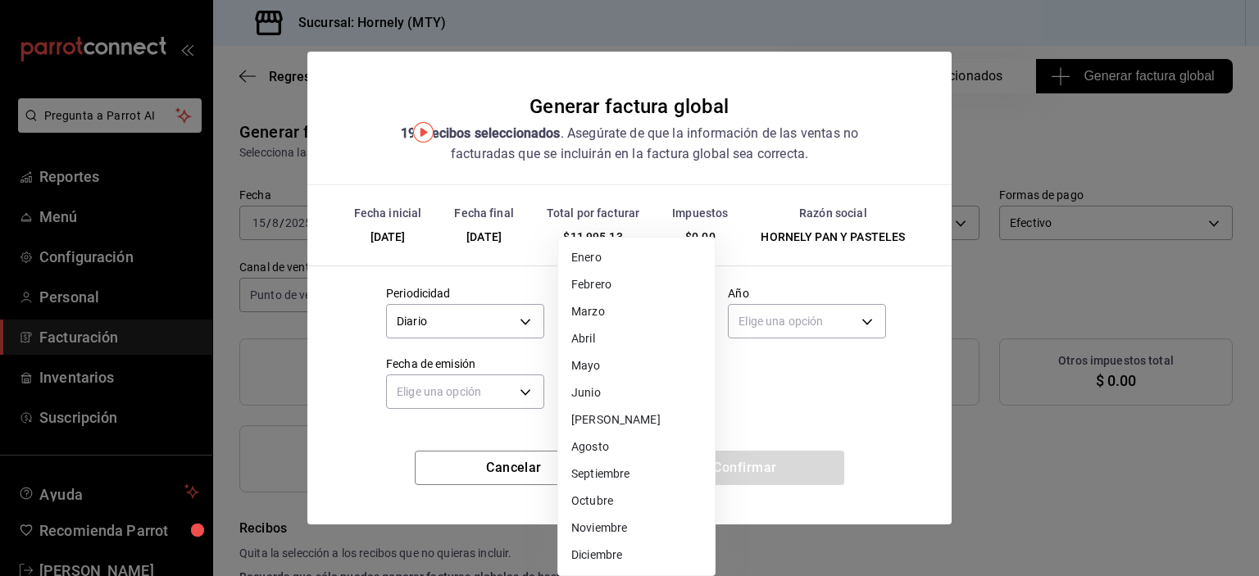
click at [643, 445] on li "Agosto" at bounding box center [636, 447] width 157 height 27
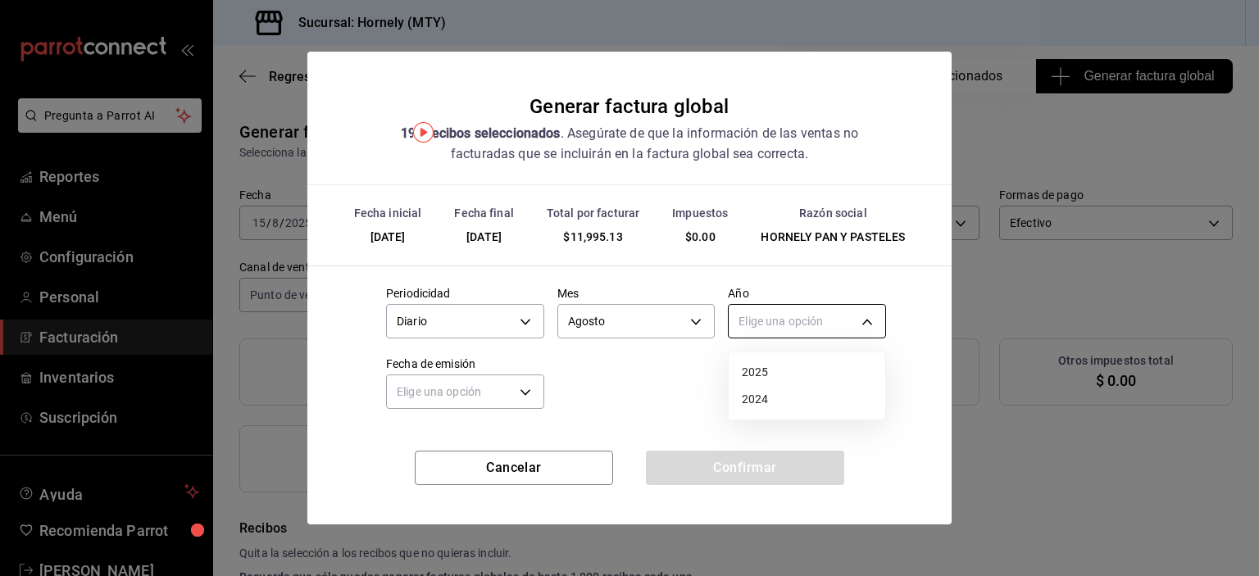
click at [777, 321] on body "Pregunta a Parrot AI Reportes Menú Configuración Personal Facturación Inventari…" at bounding box center [629, 288] width 1259 height 576
drag, startPoint x: 776, startPoint y: 365, endPoint x: 551, endPoint y: 370, distance: 224.7
click at [776, 366] on li "2025" at bounding box center [807, 372] width 157 height 27
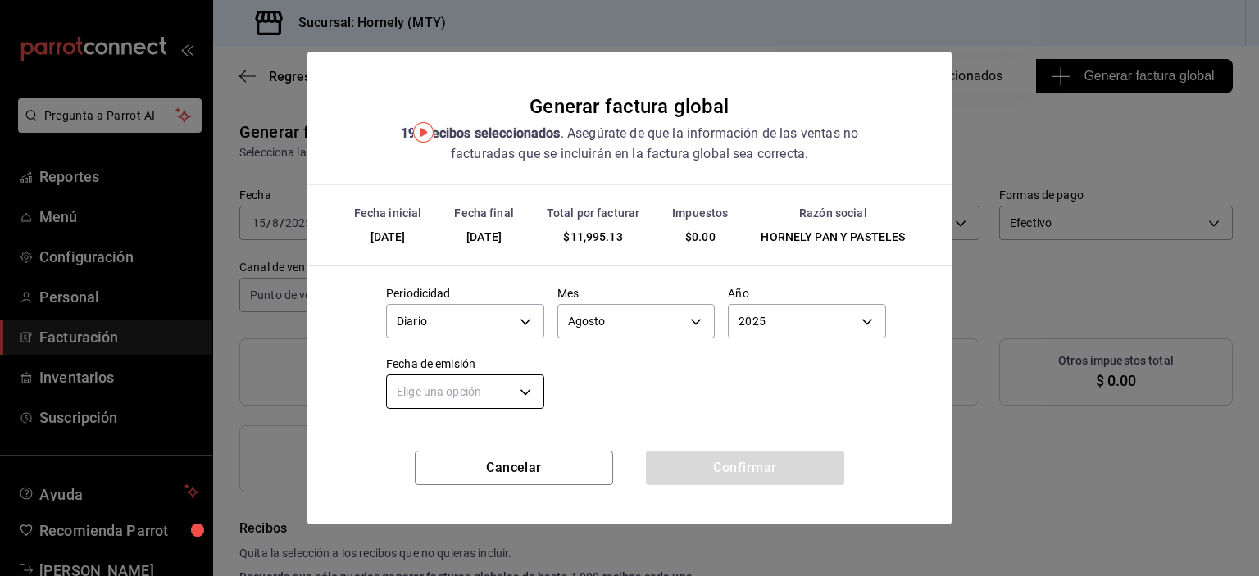
click at [468, 383] on body "Pregunta a Parrot AI Reportes Menú Configuración Personal Facturación Inventari…" at bounding box center [629, 288] width 1259 height 576
click at [501, 465] on li "Ayer" at bounding box center [465, 470] width 157 height 27
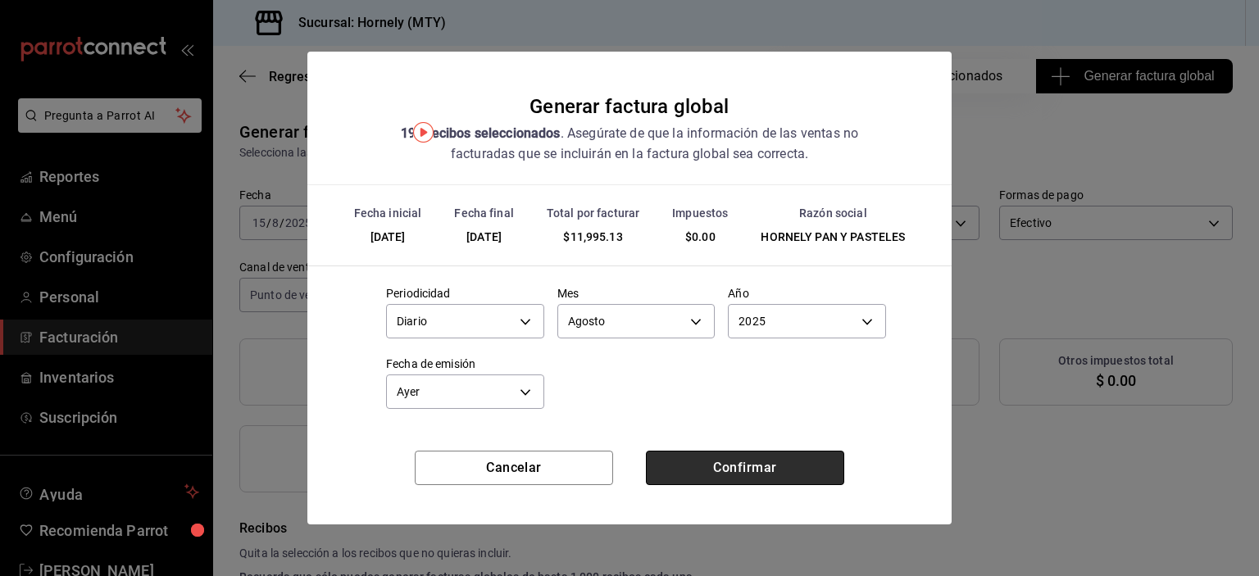
click at [738, 475] on button "Confirmar" at bounding box center [745, 468] width 198 height 34
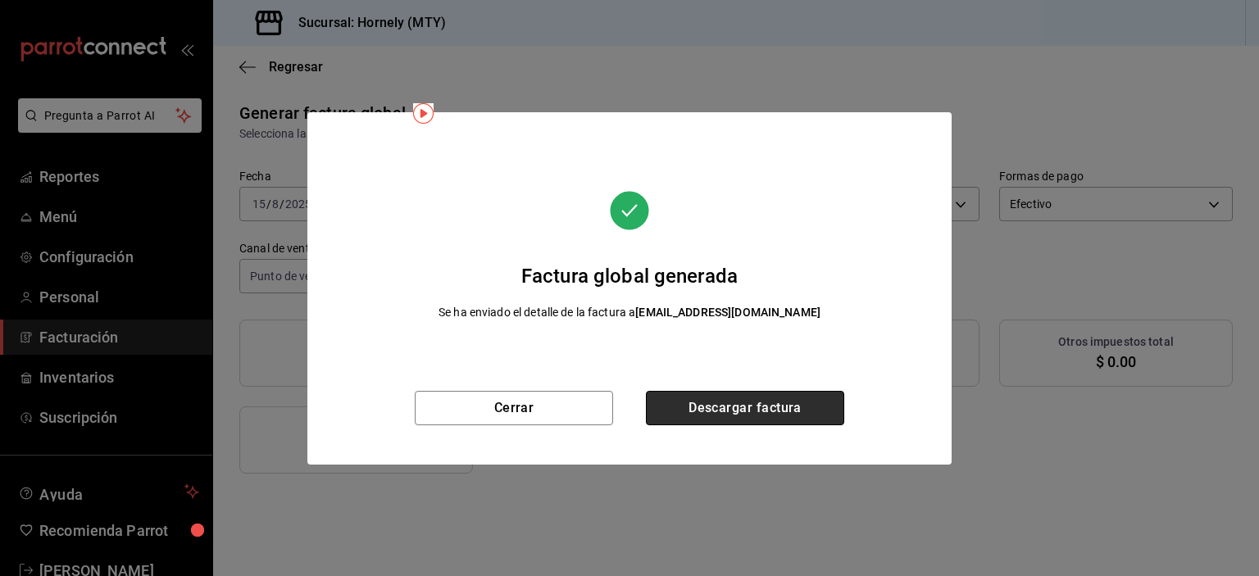
click at [710, 406] on button "Descargar factura" at bounding box center [745, 408] width 198 height 34
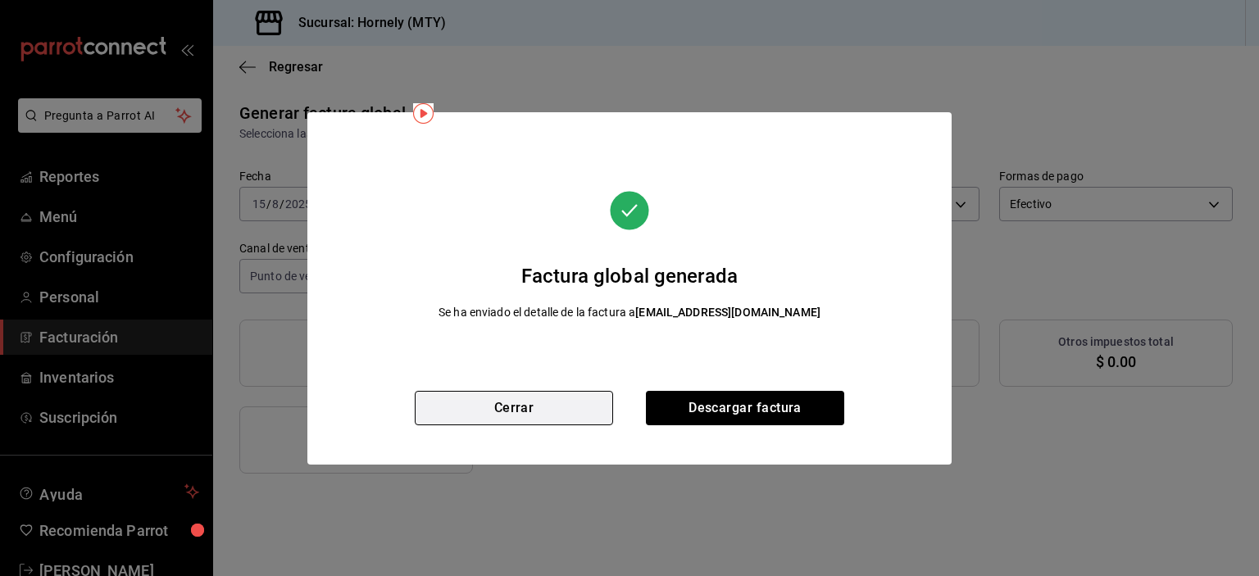
click at [525, 412] on button "Cerrar" at bounding box center [514, 408] width 198 height 34
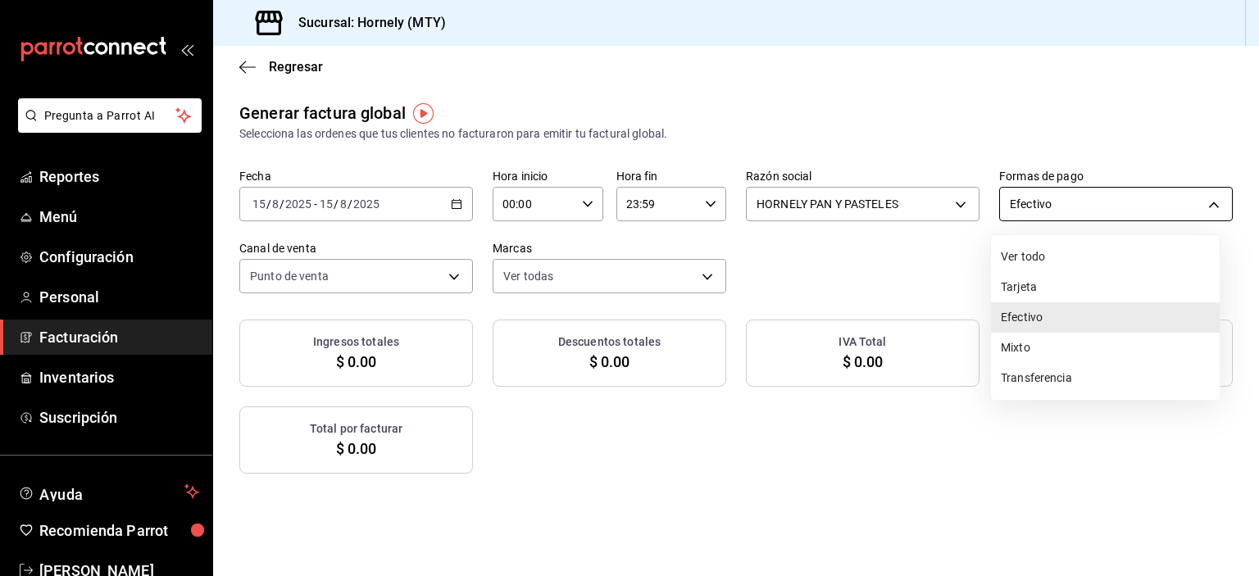
click at [1011, 203] on body "Pregunta a Parrot AI Reportes Menú Configuración Personal Facturación Inventari…" at bounding box center [629, 288] width 1259 height 576
click at [1010, 280] on li "Tarjeta" at bounding box center [1105, 287] width 229 height 30
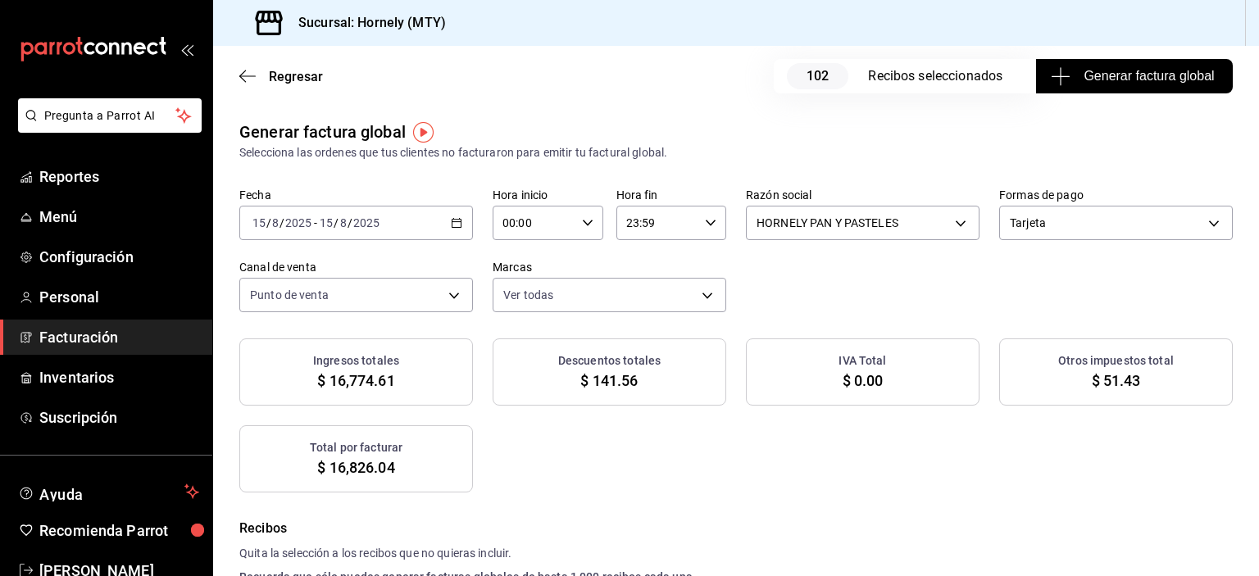
click at [1100, 85] on span "Generar factura global" at bounding box center [1134, 76] width 160 height 20
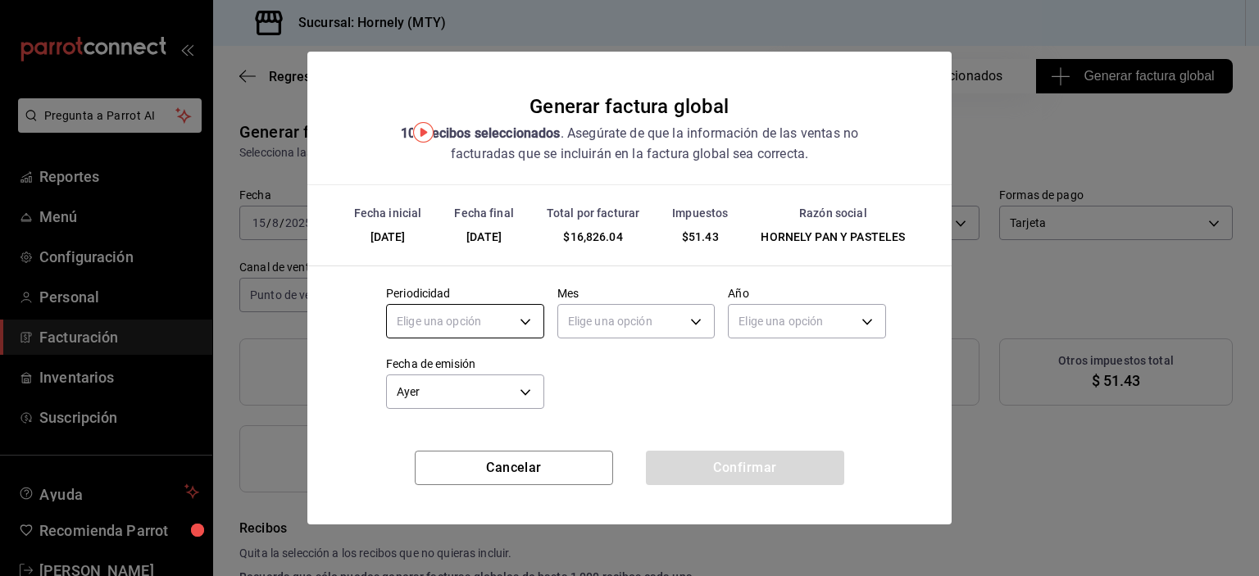
click at [527, 314] on body "Pregunta a Parrot AI Reportes Menú Configuración Personal Facturación Inventari…" at bounding box center [629, 288] width 1259 height 576
click at [506, 375] on li "Diario" at bounding box center [465, 372] width 157 height 27
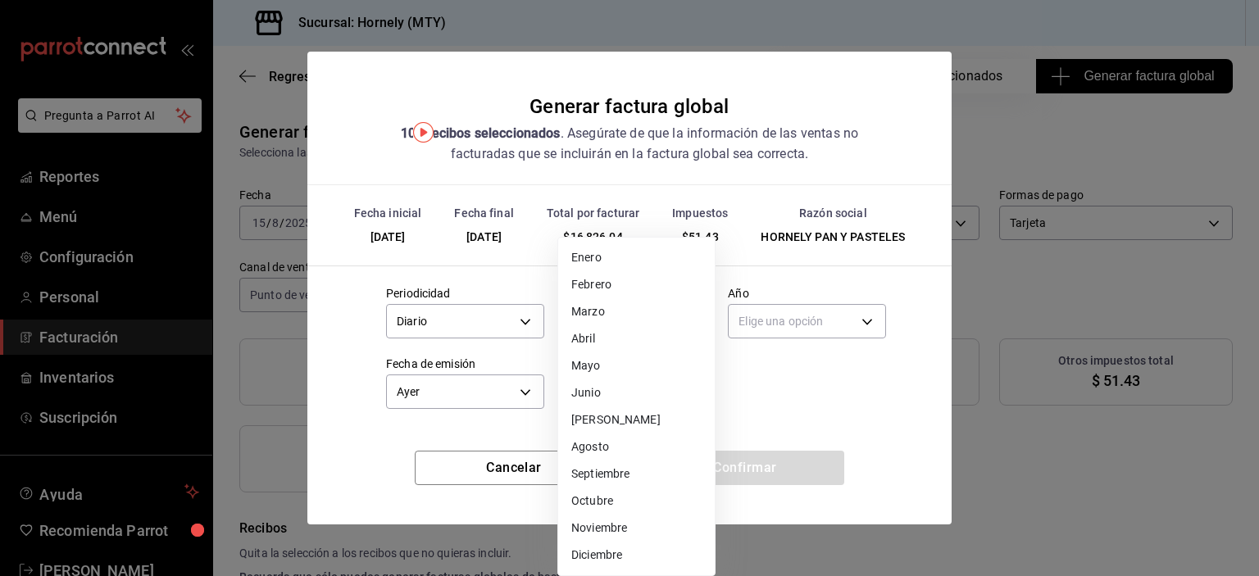
click at [646, 326] on body "Pregunta a Parrot AI Reportes Menú Configuración Personal Facturación Inventari…" at bounding box center [629, 288] width 1259 height 576
click at [653, 439] on li "Agosto" at bounding box center [636, 447] width 157 height 27
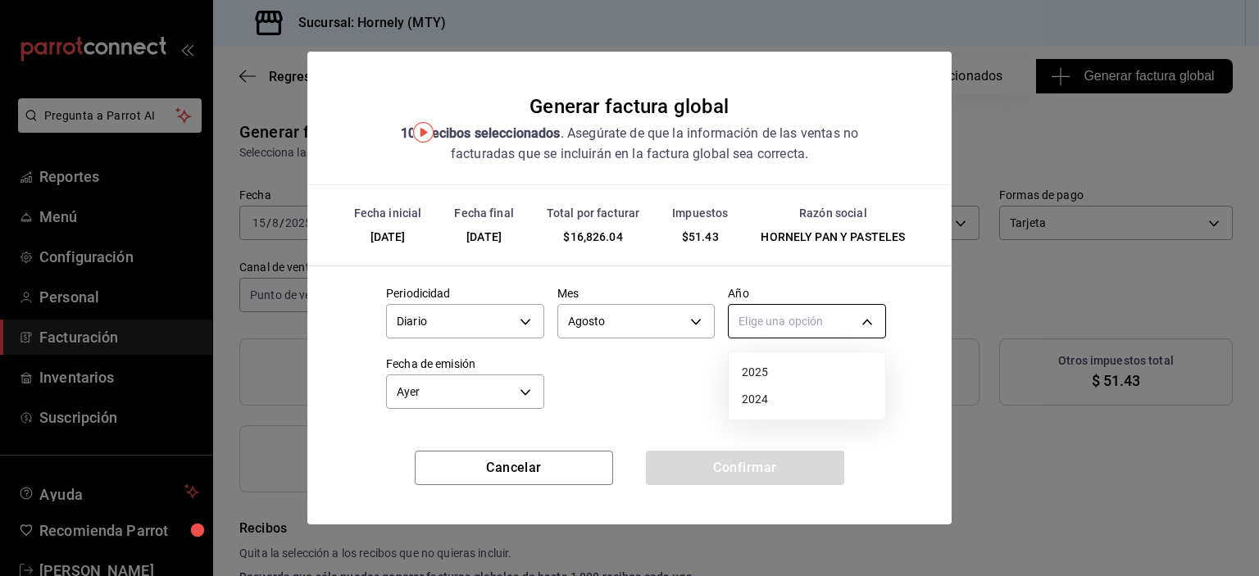
click at [791, 317] on body "Pregunta a Parrot AI Reportes Menú Configuración Personal Facturación Inventari…" at bounding box center [629, 288] width 1259 height 576
click at [781, 371] on li "2025" at bounding box center [807, 372] width 157 height 27
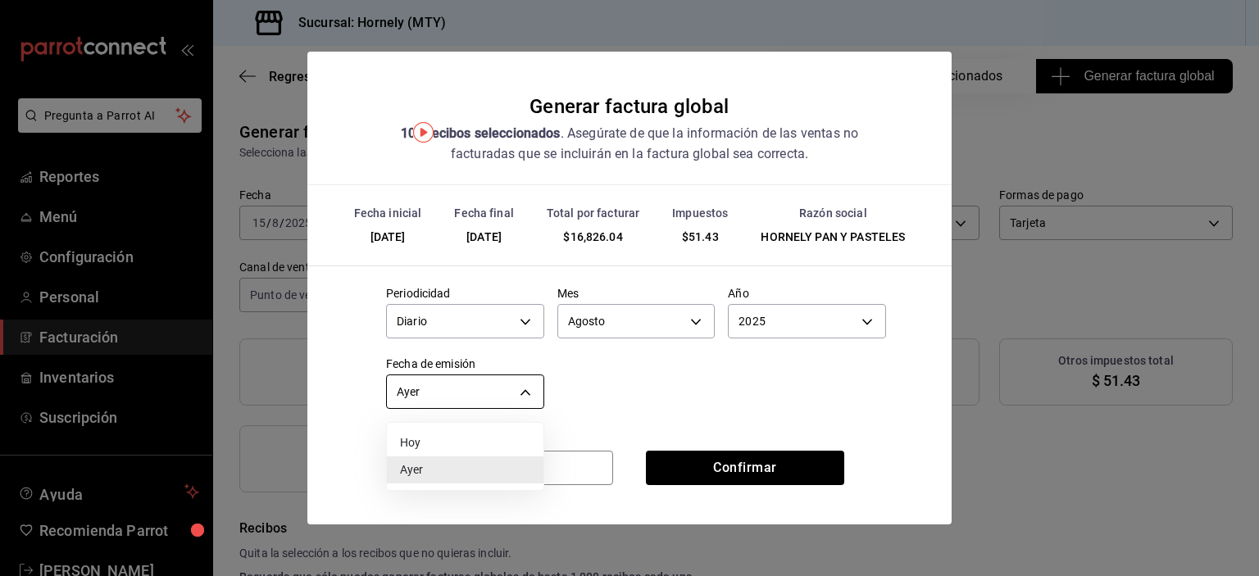
click at [523, 389] on body "Pregunta a Parrot AI Reportes Menú Configuración Personal Facturación Inventari…" at bounding box center [629, 288] width 1259 height 576
click at [523, 389] on div at bounding box center [629, 288] width 1259 height 576
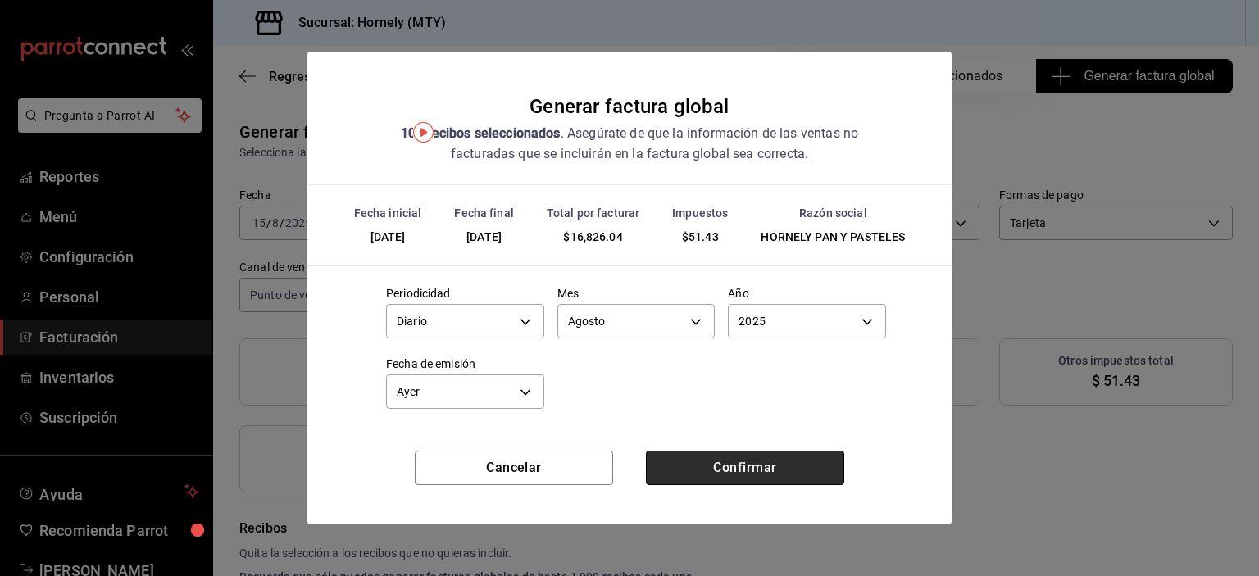
click at [735, 451] on button "Confirmar" at bounding box center [745, 468] width 198 height 34
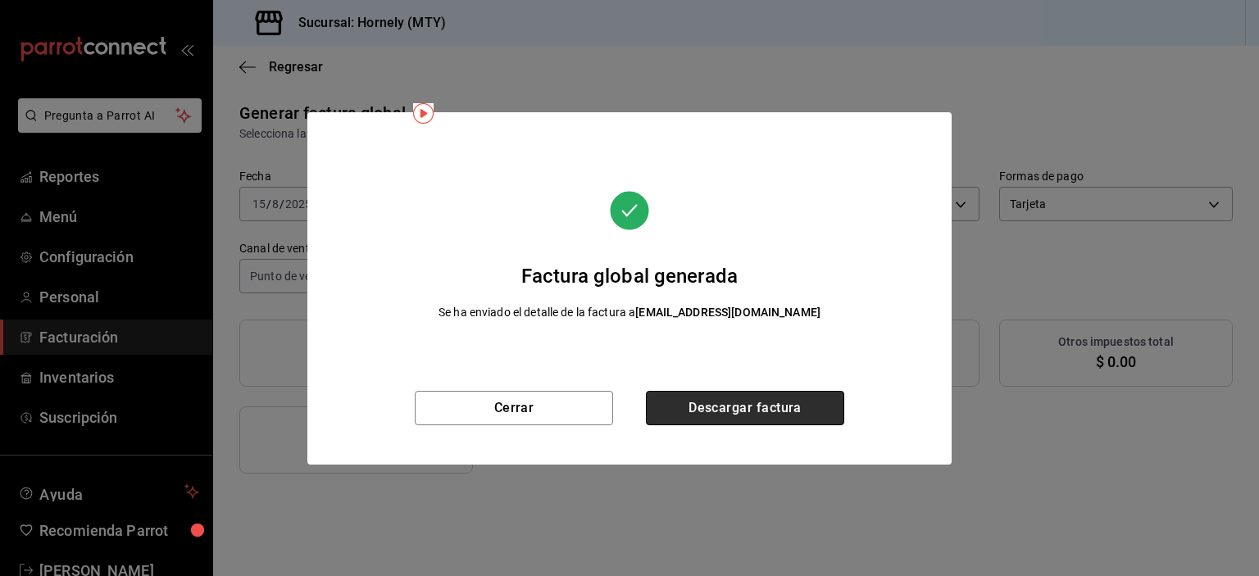
click at [790, 403] on button "Descargar factura" at bounding box center [745, 408] width 198 height 34
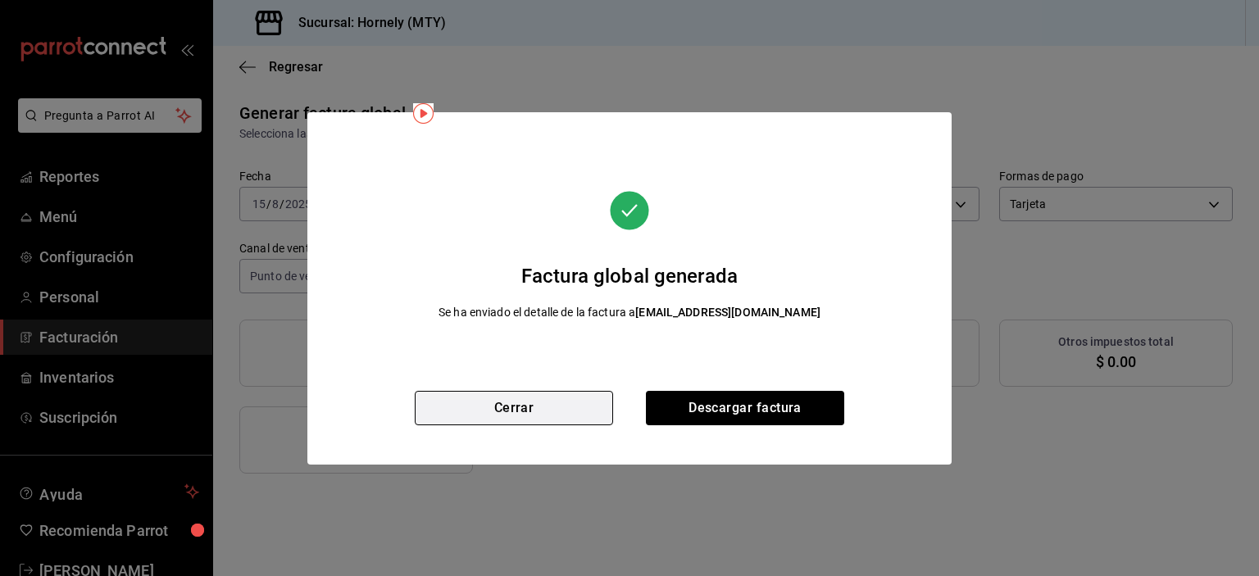
click at [488, 408] on button "Cerrar" at bounding box center [514, 408] width 198 height 34
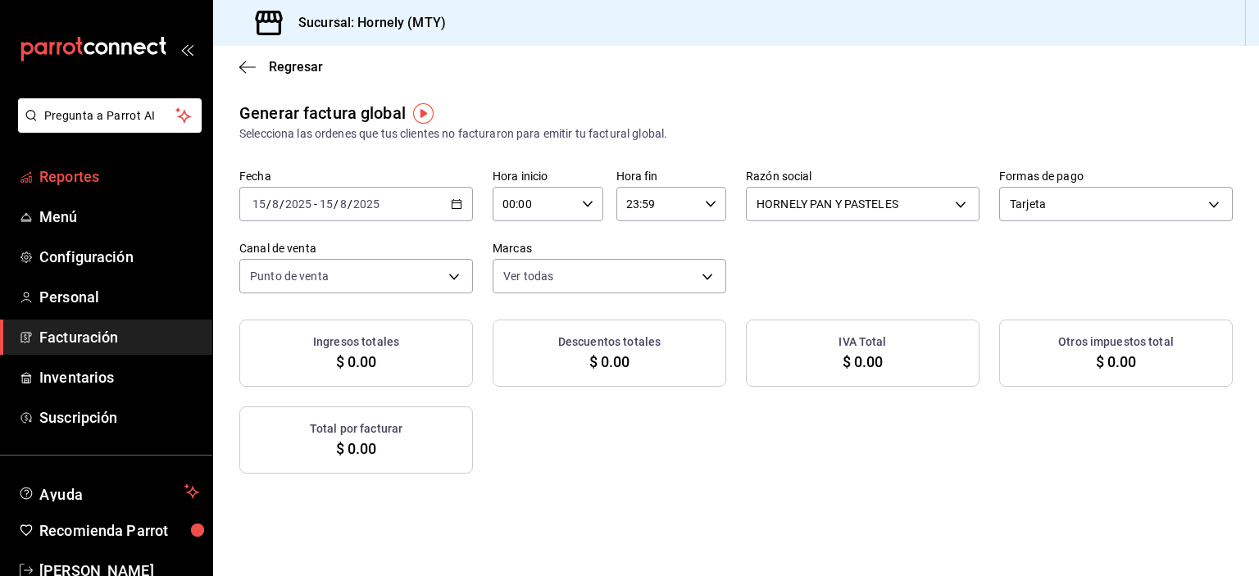
click at [143, 182] on span "Reportes" at bounding box center [119, 177] width 160 height 22
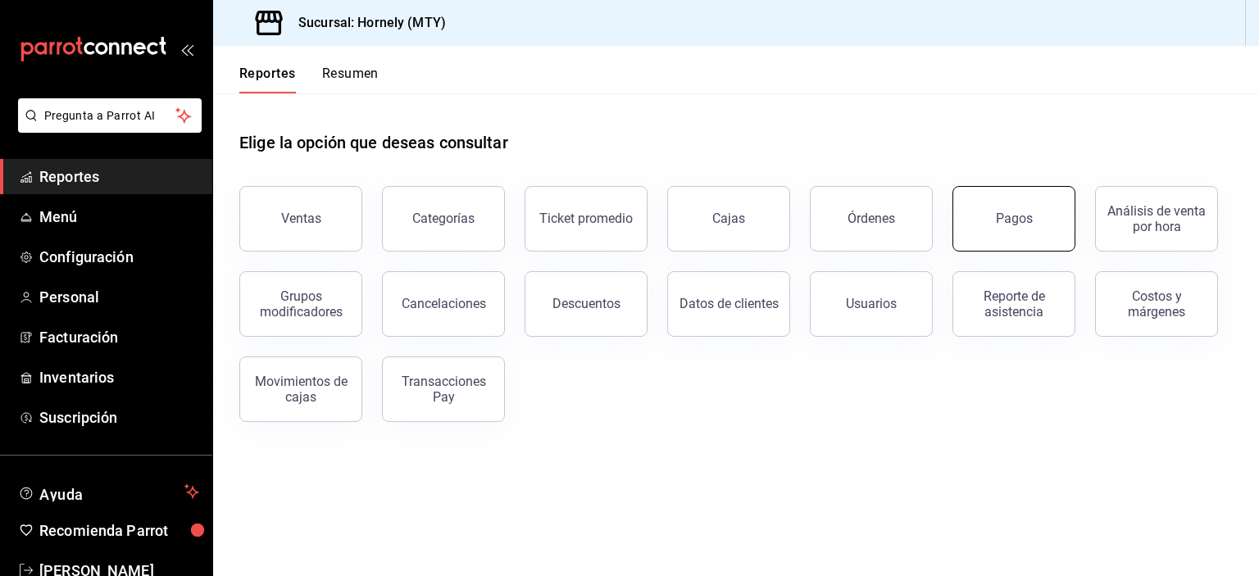
click at [1038, 230] on button "Pagos" at bounding box center [1014, 219] width 123 height 66
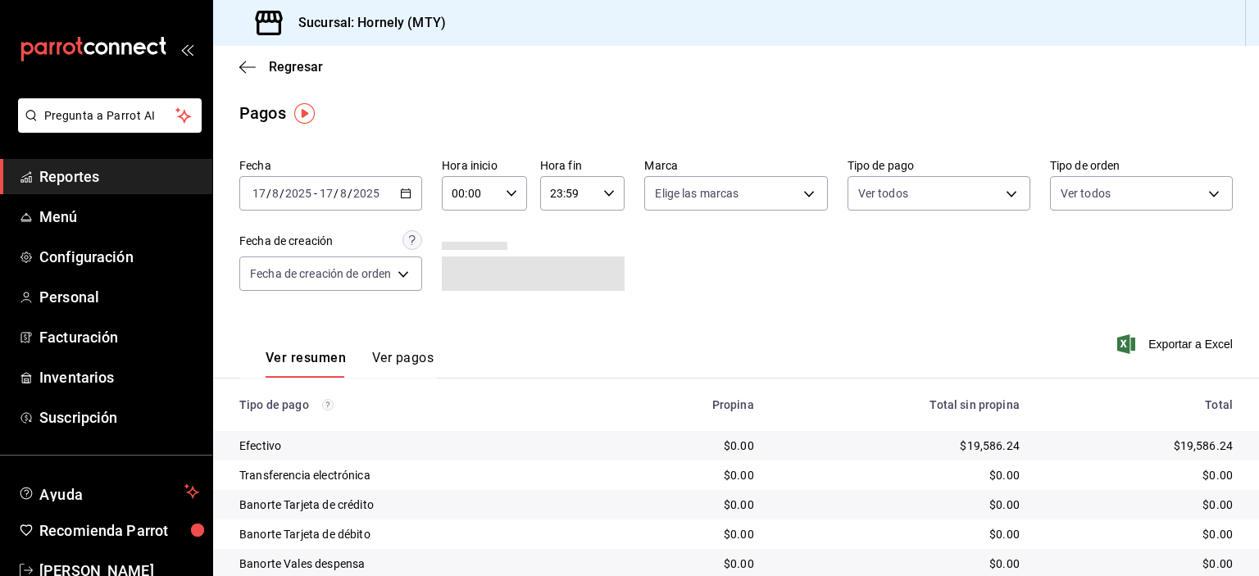
click at [407, 189] on icon "button" at bounding box center [405, 193] width 11 height 11
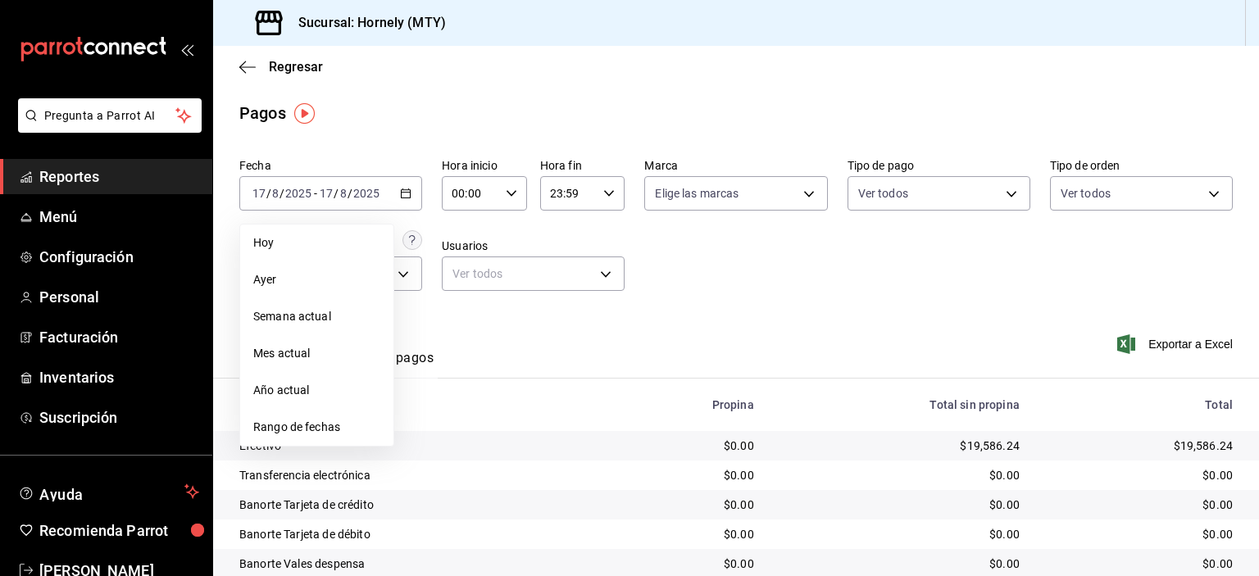
click at [339, 290] on li "Ayer" at bounding box center [316, 280] width 153 height 37
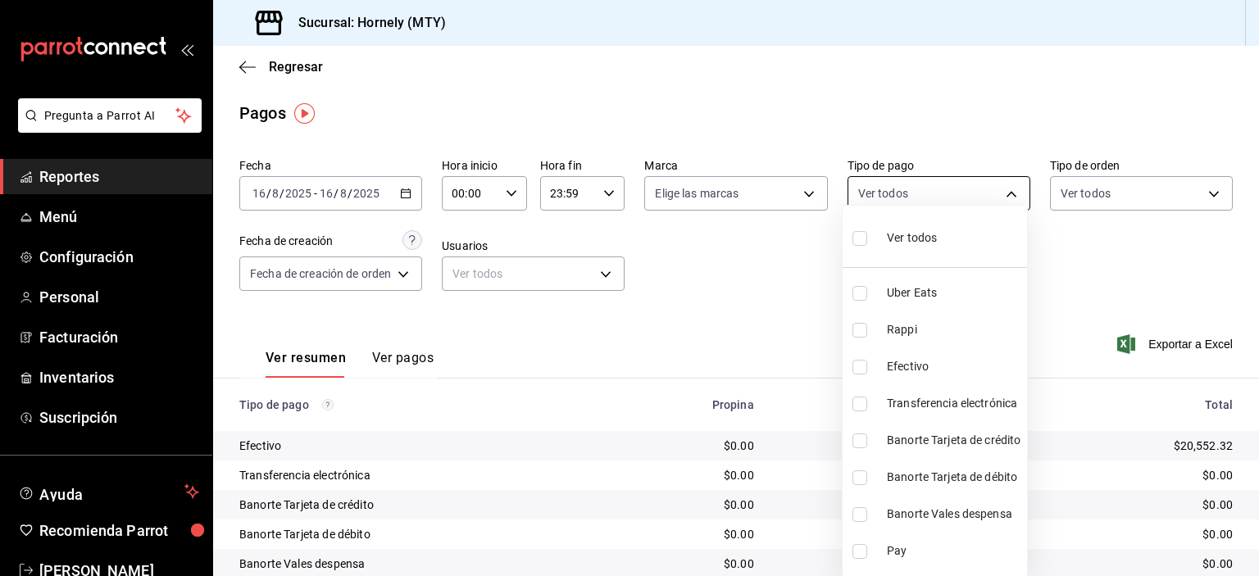
click at [950, 208] on body "Pregunta a Parrot AI Reportes Menú Configuración Personal Facturación Inventari…" at bounding box center [629, 288] width 1259 height 576
click at [950, 208] on ul "Ver todos Uber Eats Rappi Efectivo Transferencia electrónica Banorte Tarjeta de…" at bounding box center [935, 391] width 184 height 371
click at [1109, 260] on div at bounding box center [629, 288] width 1259 height 576
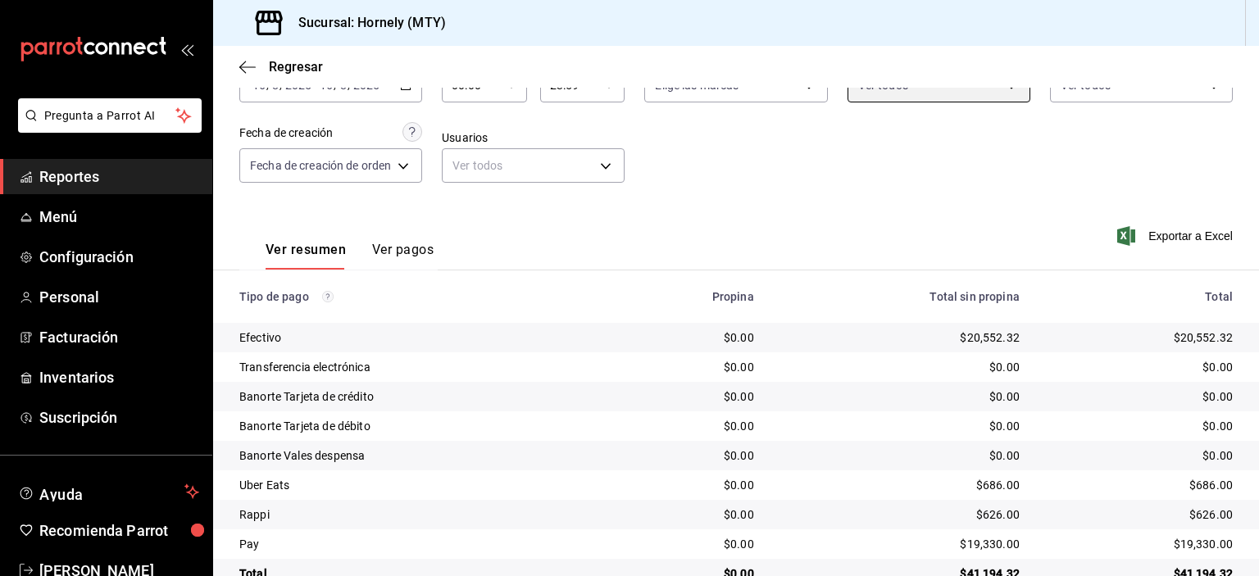
scroll to position [148, 0]
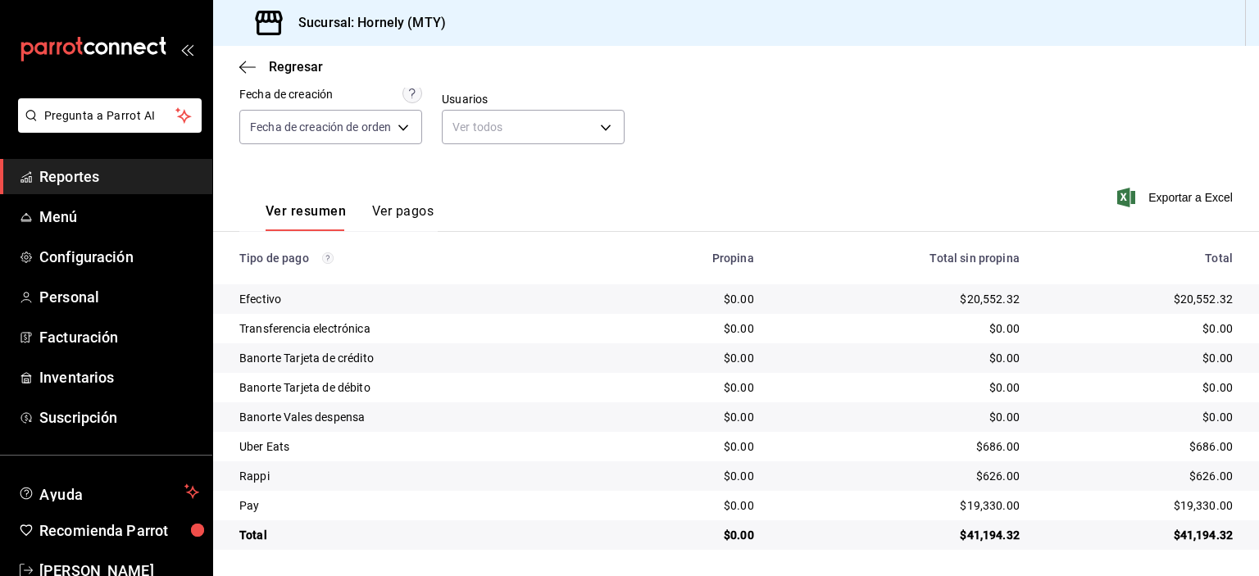
click at [1196, 302] on div "$20,552.32" at bounding box center [1139, 299] width 187 height 16
copy div "20,552.32"
click at [1176, 502] on div "$19,330.00" at bounding box center [1139, 506] width 187 height 16
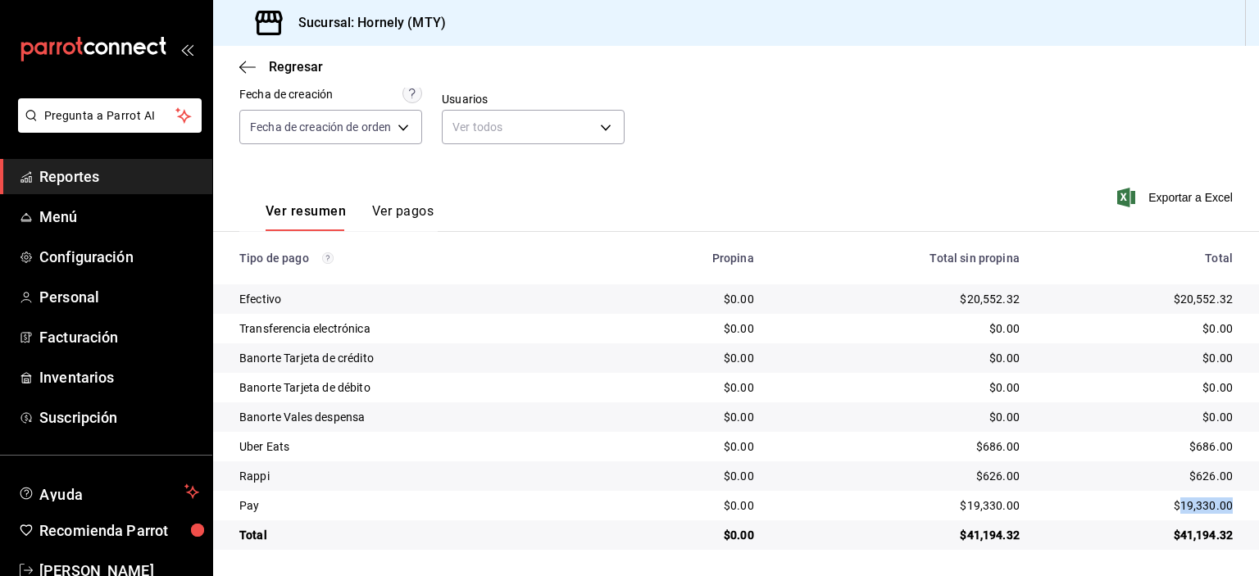
copy div "19,330.00"
click at [1189, 446] on div "$686.00" at bounding box center [1139, 447] width 187 height 16
copy div "686.00"
click at [1191, 475] on div "$626.00" at bounding box center [1139, 476] width 187 height 16
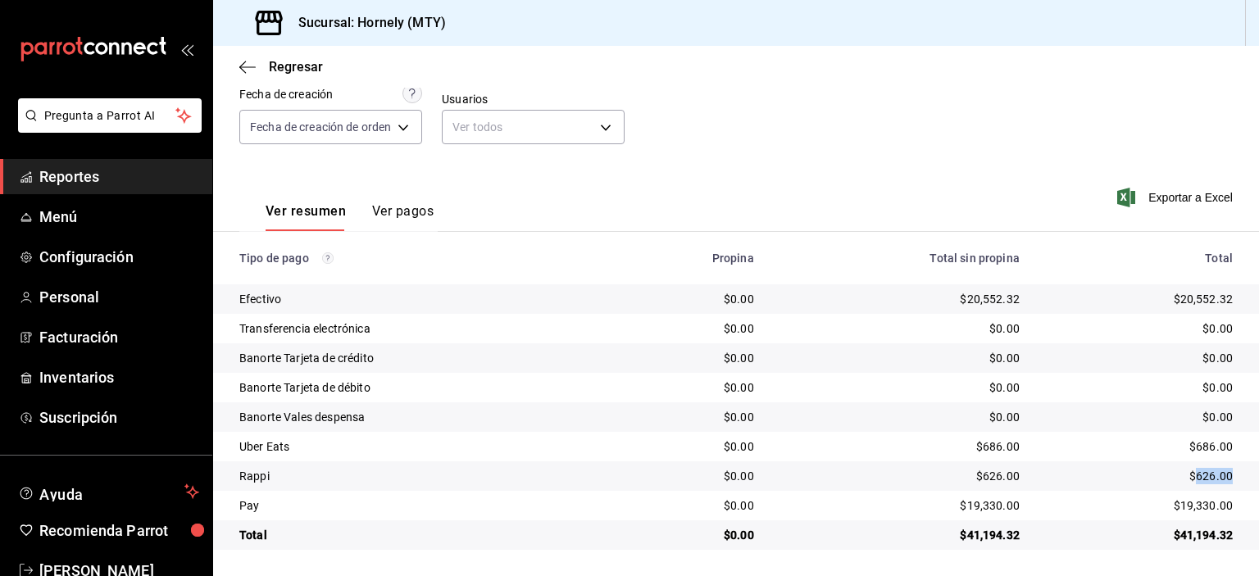
click at [1191, 475] on div "$626.00" at bounding box center [1139, 476] width 187 height 16
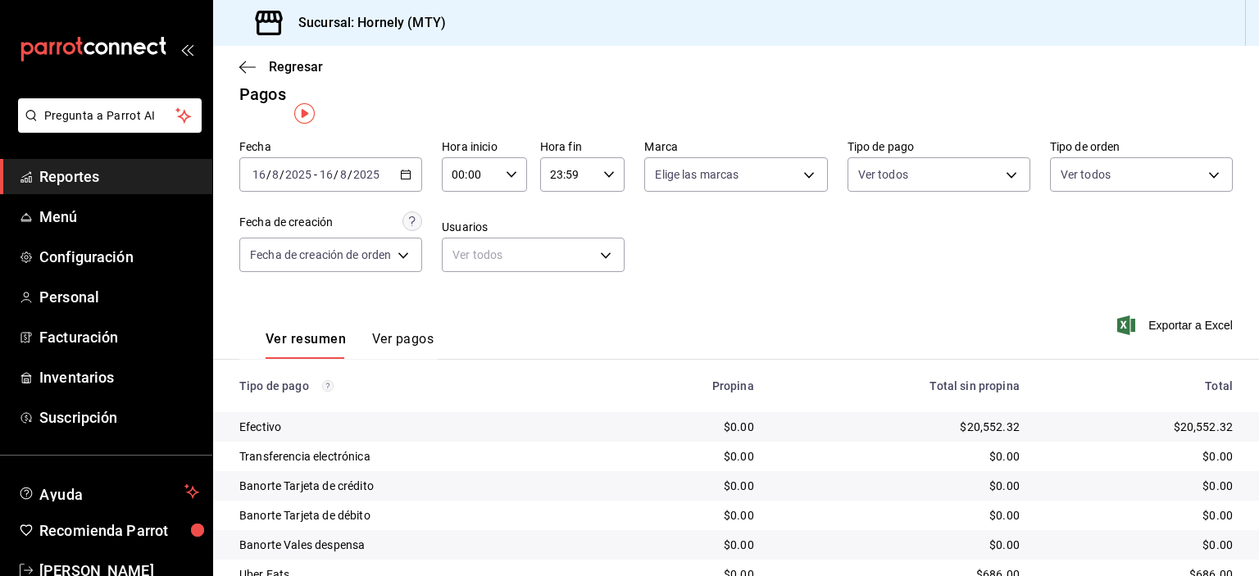
scroll to position [0, 0]
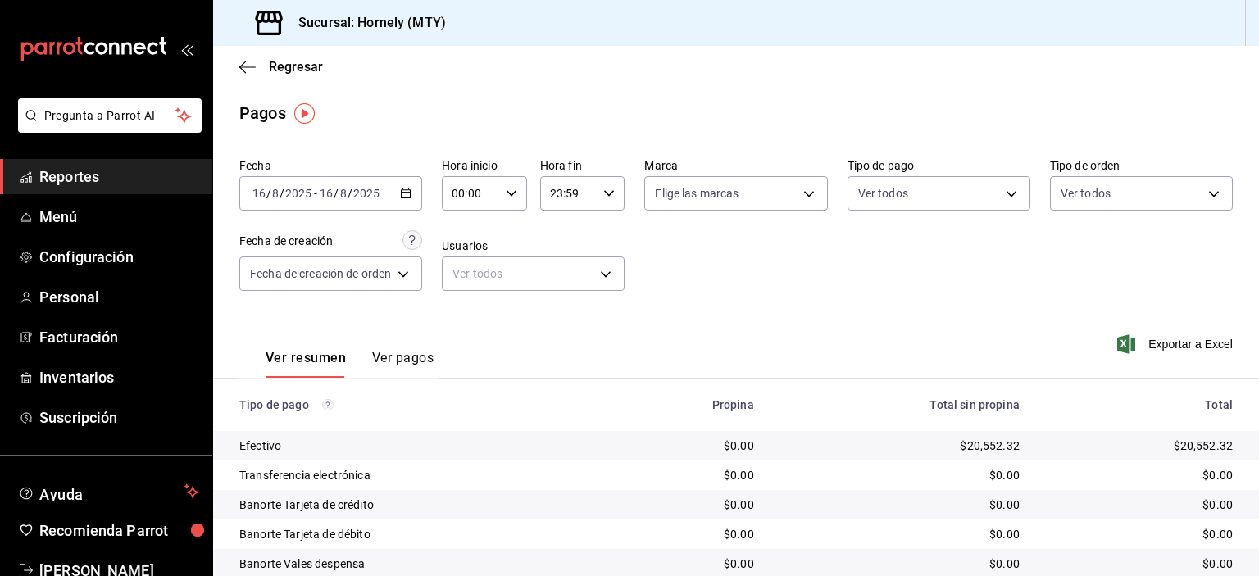
click at [398, 196] on div "[DATE] [DATE] - [DATE] [DATE]" at bounding box center [330, 193] width 183 height 34
click at [407, 91] on main "Regresar Pagos Fecha [DATE] [DATE] - [DATE] [DATE] Hora inicio 00:00 Hora inici…" at bounding box center [736, 384] width 1046 height 677
drag, startPoint x: 80, startPoint y: 165, endPoint x: 127, endPoint y: 175, distance: 48.7
click at [80, 166] on span "Reportes" at bounding box center [119, 177] width 160 height 22
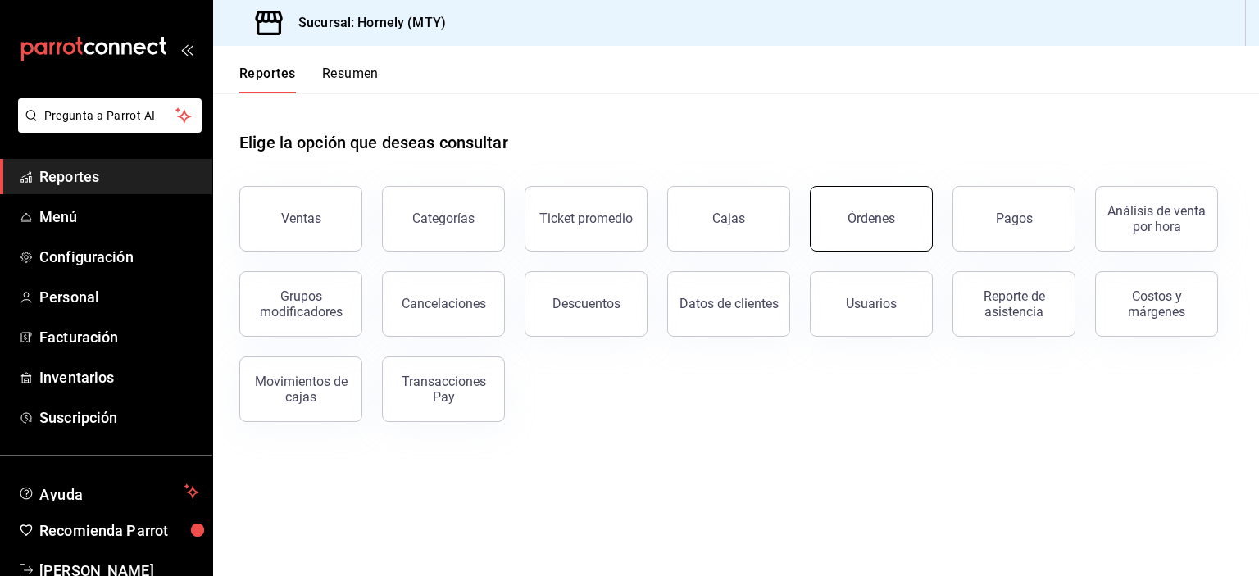
click at [913, 212] on button "Órdenes" at bounding box center [871, 219] width 123 height 66
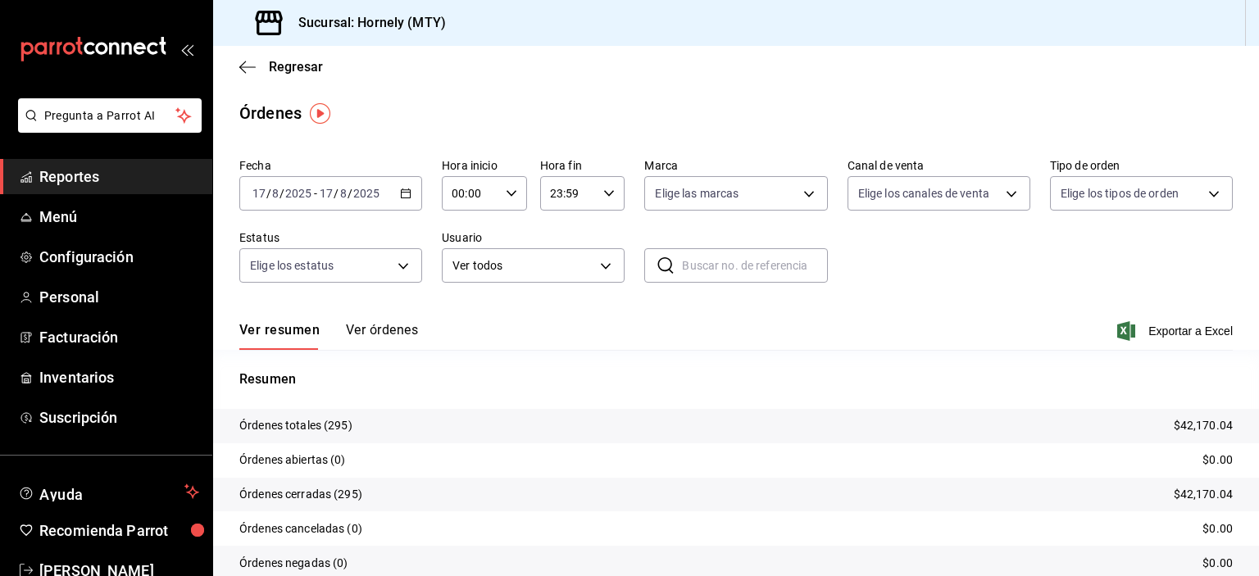
click at [384, 196] on div "[DATE] [DATE] - [DATE] [DATE]" at bounding box center [330, 193] width 183 height 34
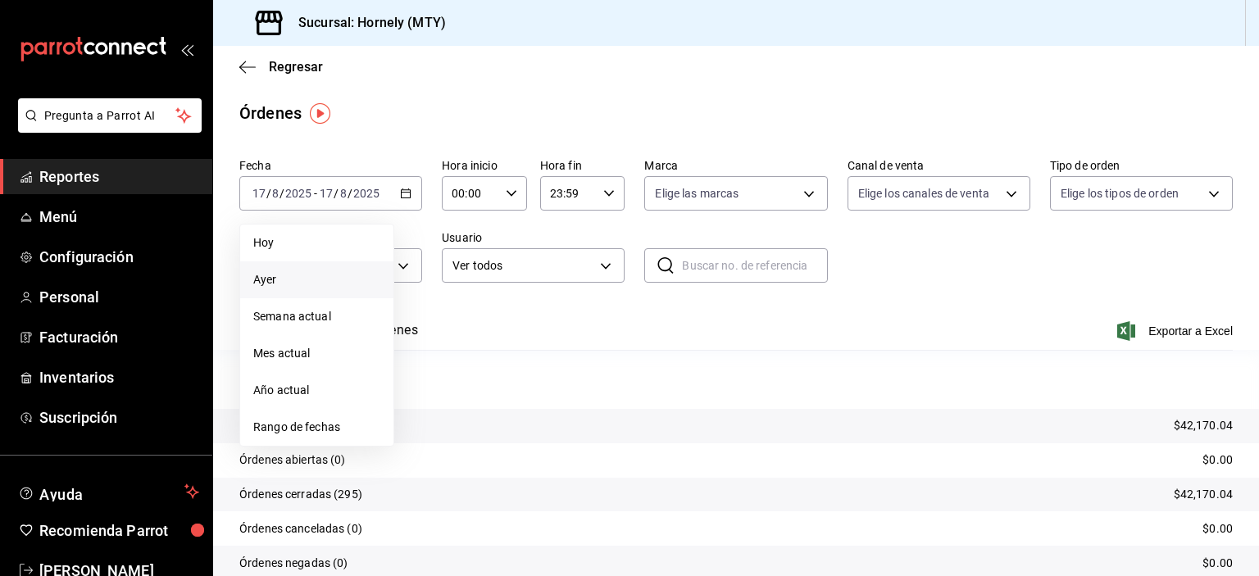
click at [353, 278] on span "Ayer" at bounding box center [316, 279] width 127 height 17
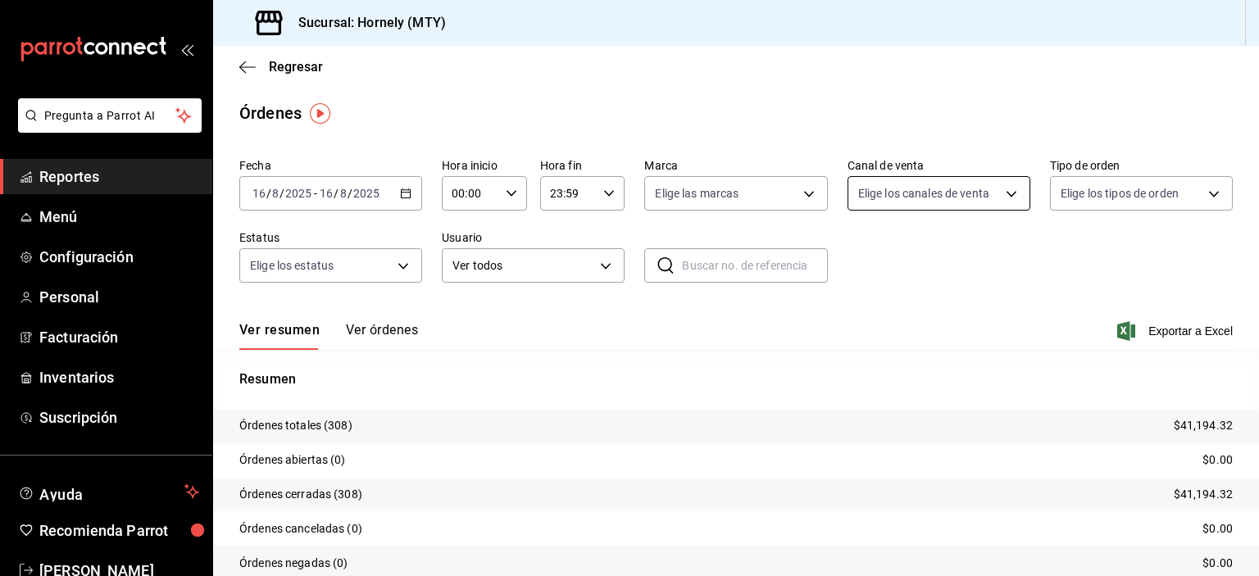
click at [989, 197] on body "Pregunta a Parrot AI Reportes Menú Configuración Personal Facturación Inventari…" at bounding box center [629, 288] width 1259 height 576
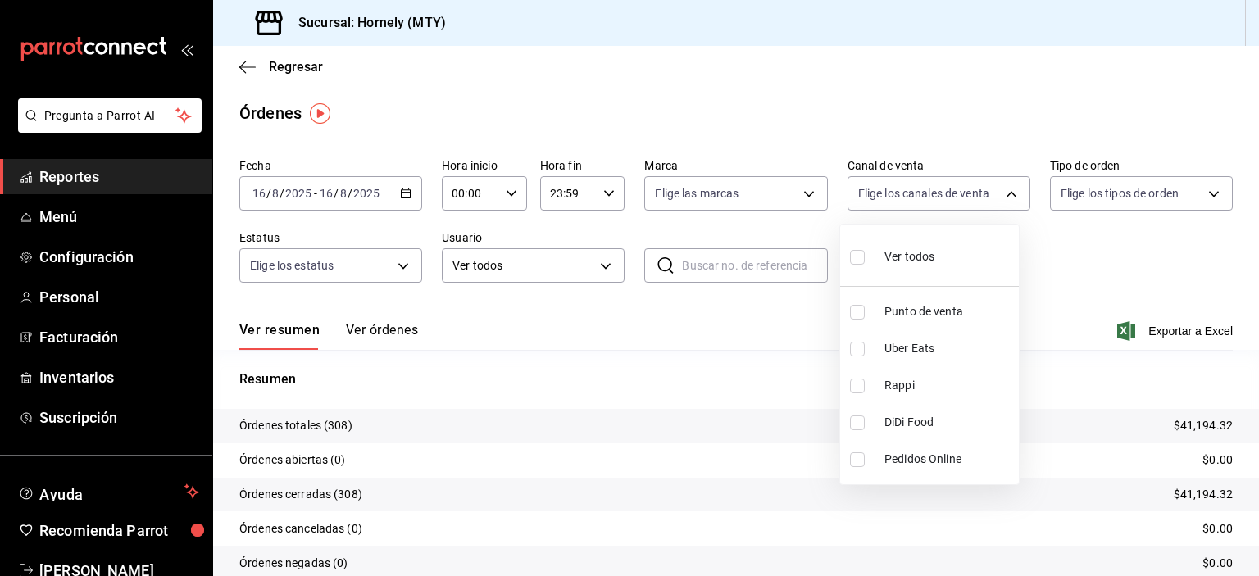
click at [822, 92] on div at bounding box center [629, 288] width 1259 height 576
click at [333, 426] on p "Órdenes totales (308)" at bounding box center [295, 425] width 113 height 17
click at [335, 426] on p "Órdenes totales (308)" at bounding box center [295, 425] width 113 height 17
click at [79, 187] on span "Reportes" at bounding box center [119, 177] width 160 height 22
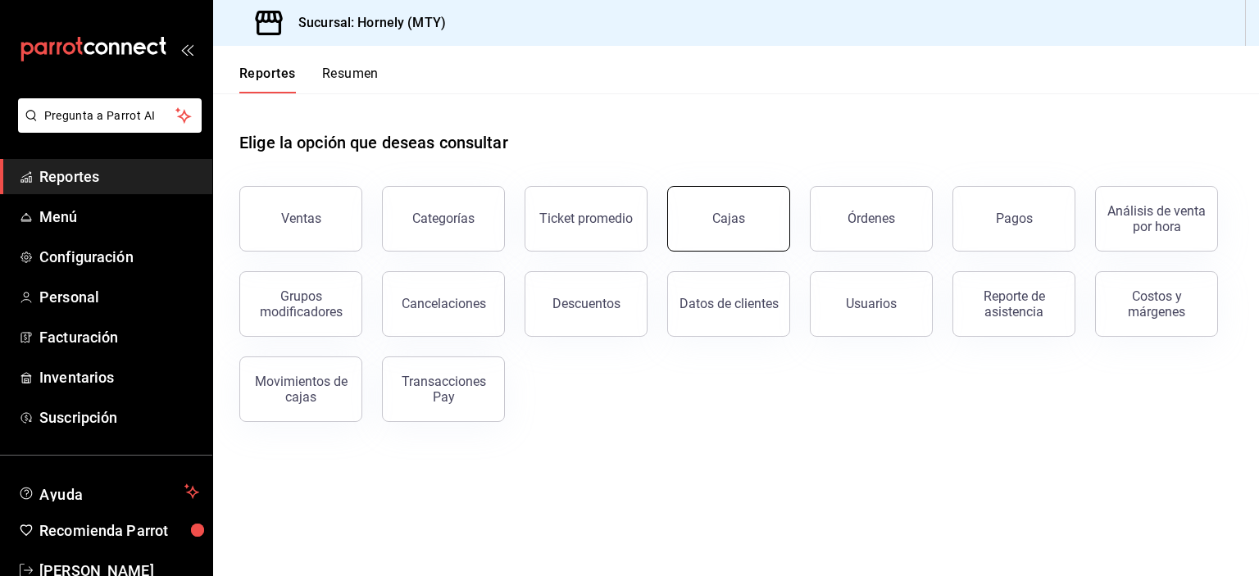
click at [751, 244] on button "Cajas" at bounding box center [728, 219] width 123 height 66
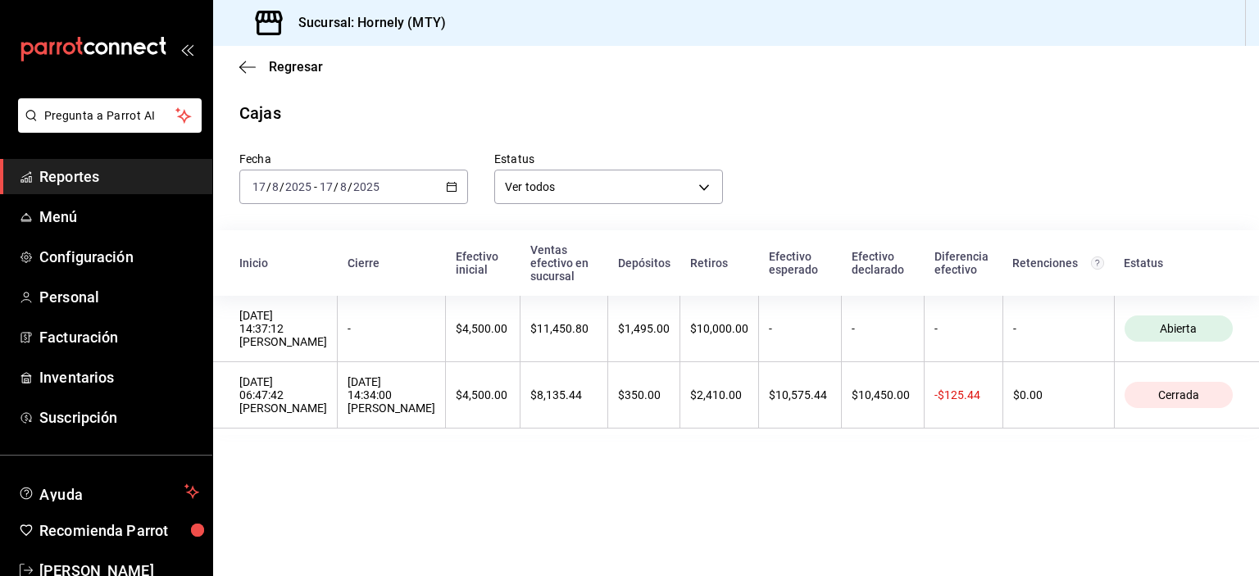
click at [434, 191] on div "[DATE] [DATE] - [DATE] [DATE]" at bounding box center [353, 187] width 229 height 34
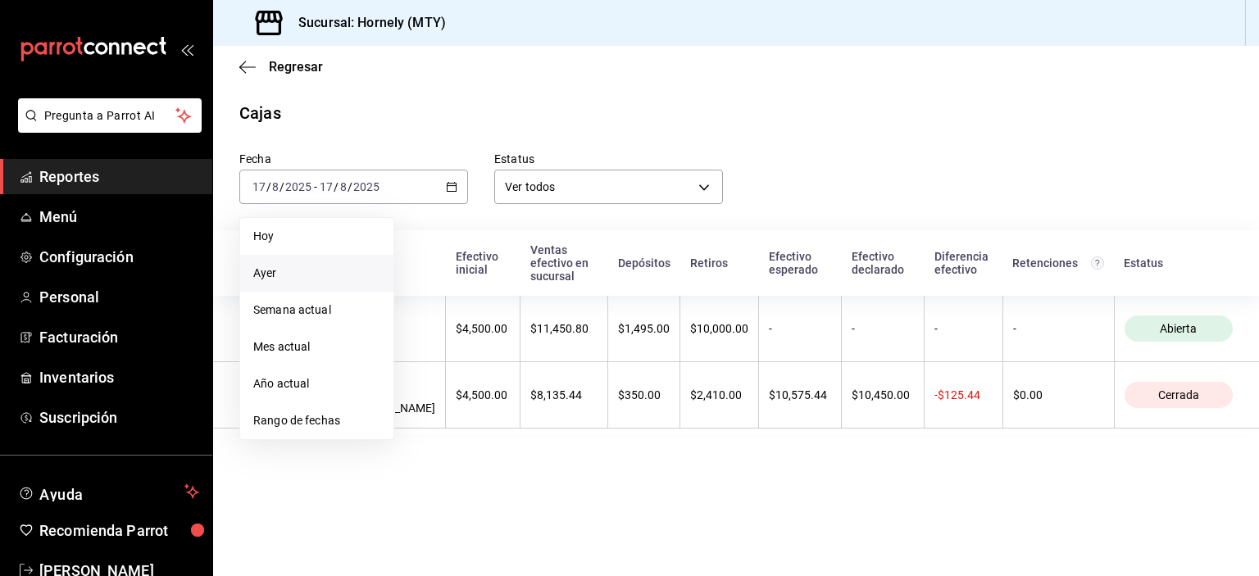
click at [346, 285] on li "Ayer" at bounding box center [316, 273] width 153 height 37
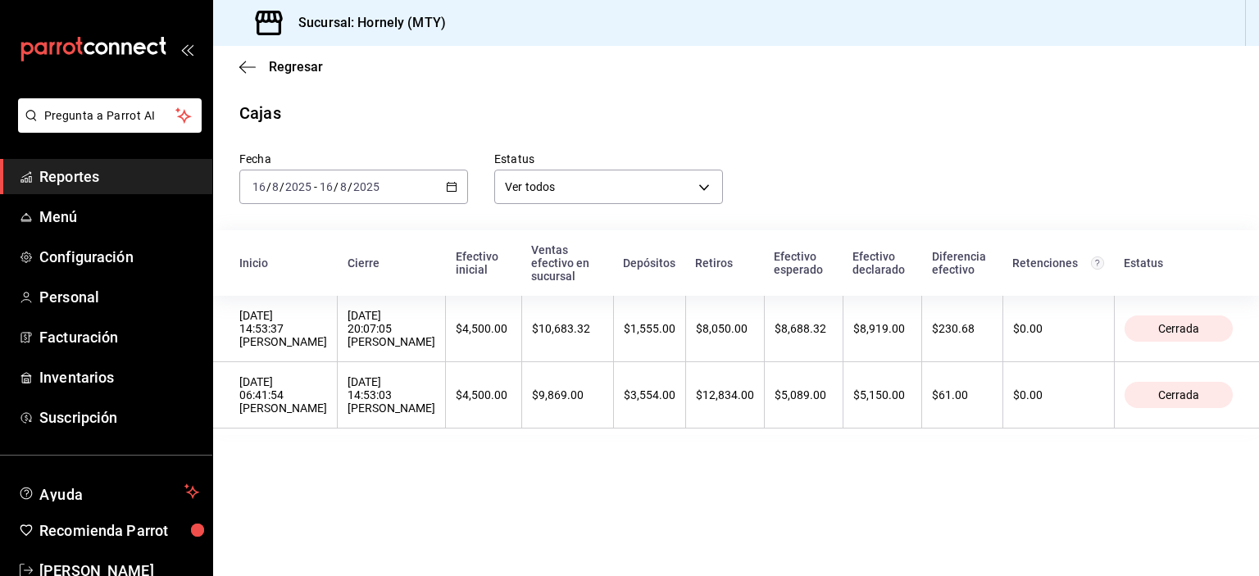
click at [164, 187] on span "Reportes" at bounding box center [119, 177] width 160 height 22
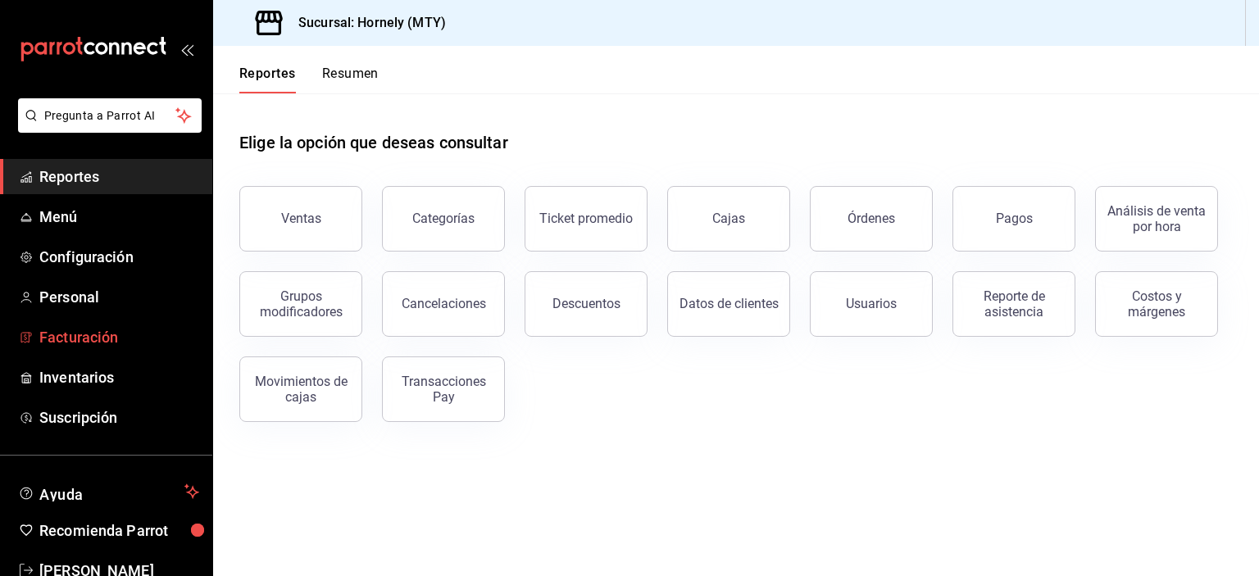
click at [128, 337] on span "Facturación" at bounding box center [119, 337] width 160 height 22
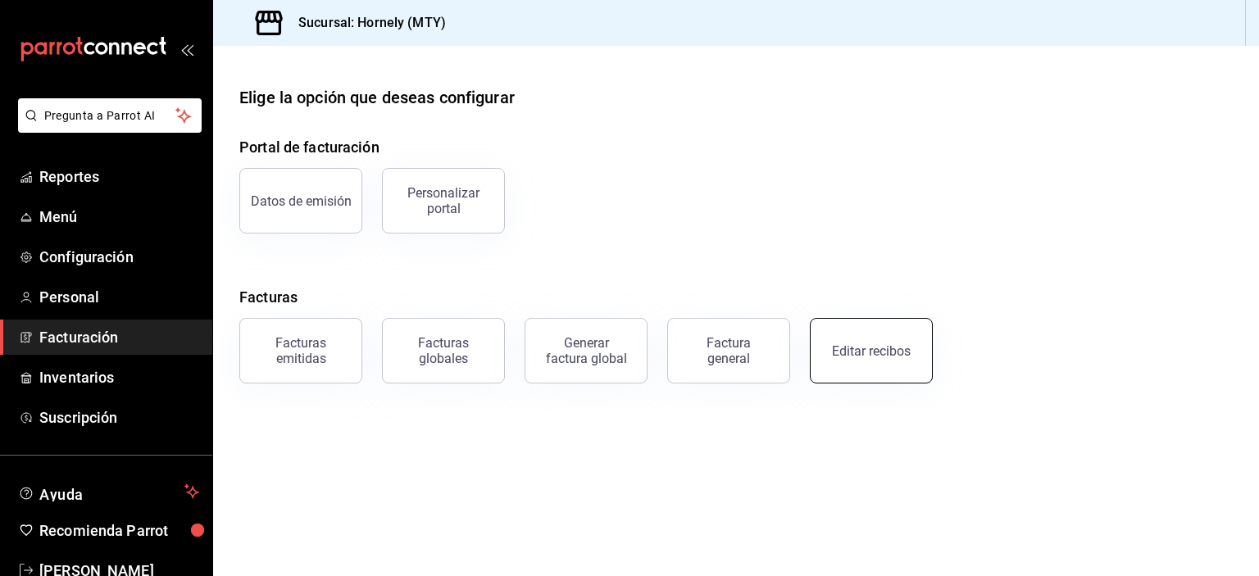
click at [853, 351] on div "Editar recibos" at bounding box center [871, 352] width 79 height 16
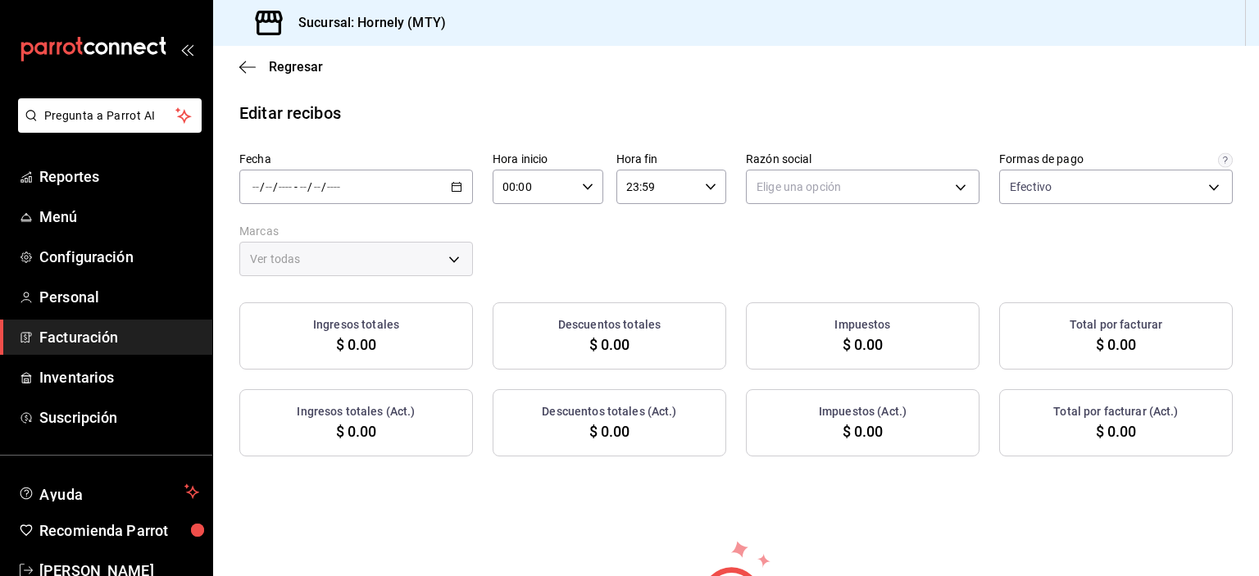
click at [452, 182] on icon "button" at bounding box center [456, 186] width 11 height 11
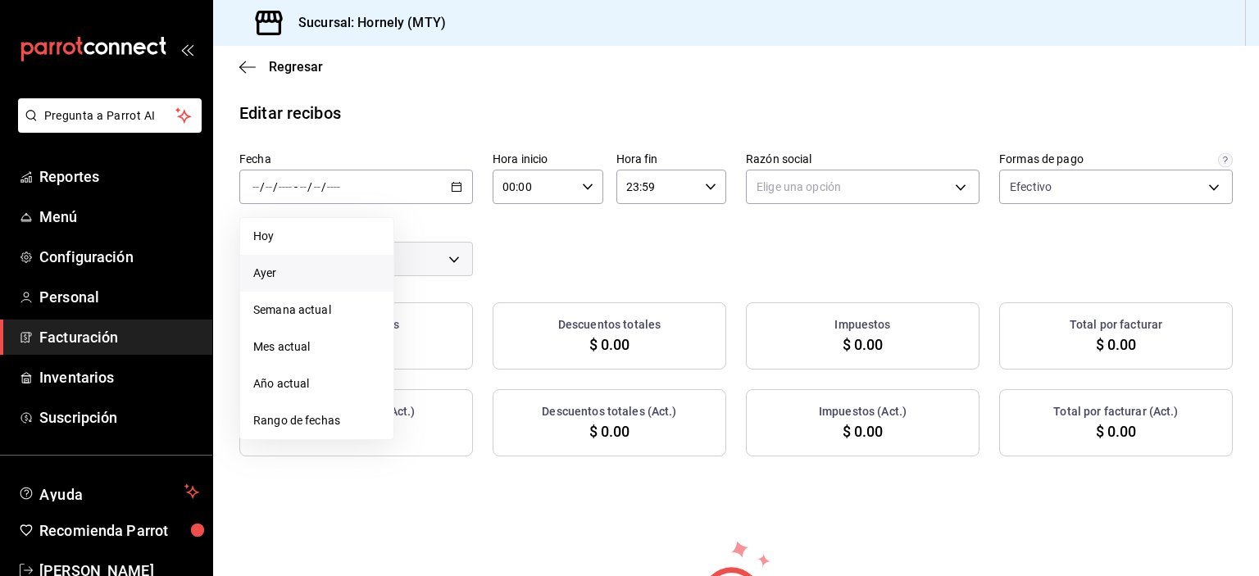
click at [353, 271] on span "Ayer" at bounding box center [316, 273] width 127 height 17
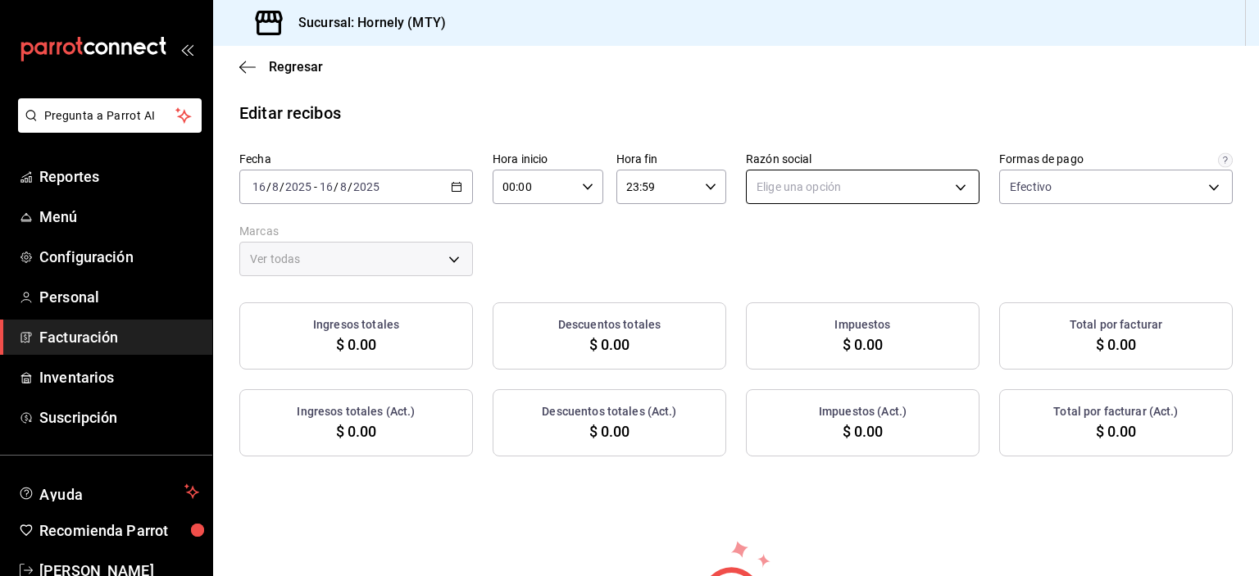
click at [912, 182] on body "Pregunta a Parrot AI Reportes Menú Configuración Personal Facturación Inventari…" at bounding box center [629, 288] width 1259 height 576
click at [872, 265] on li "HORNELY PAN Y PASTELES" at bounding box center [854, 270] width 229 height 30
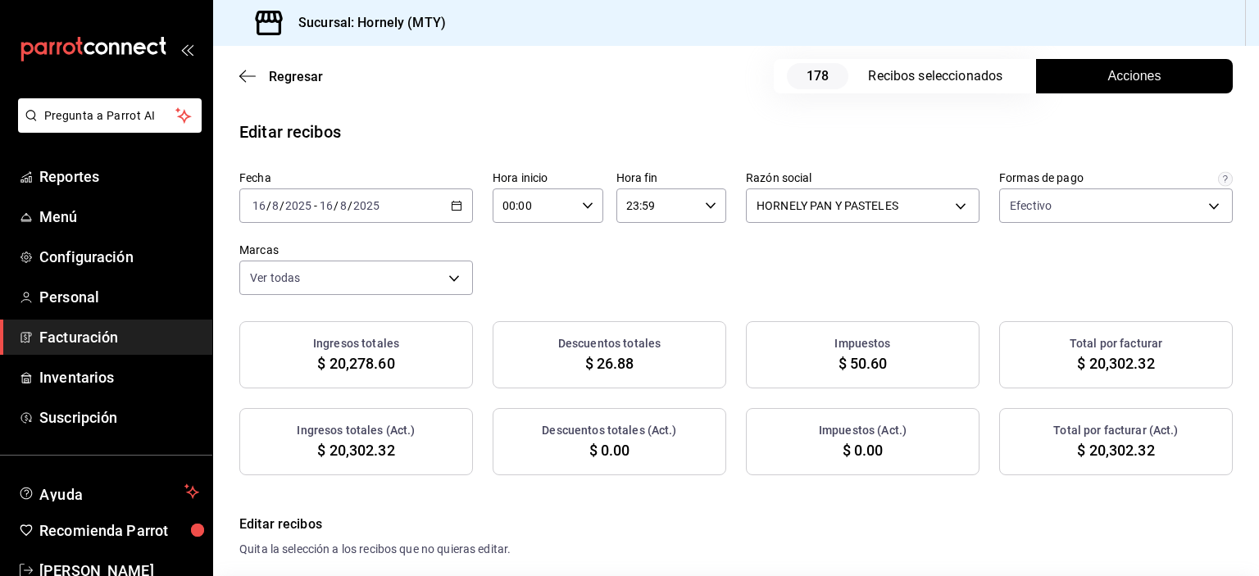
click at [1052, 81] on button "Acciones" at bounding box center [1134, 76] width 197 height 34
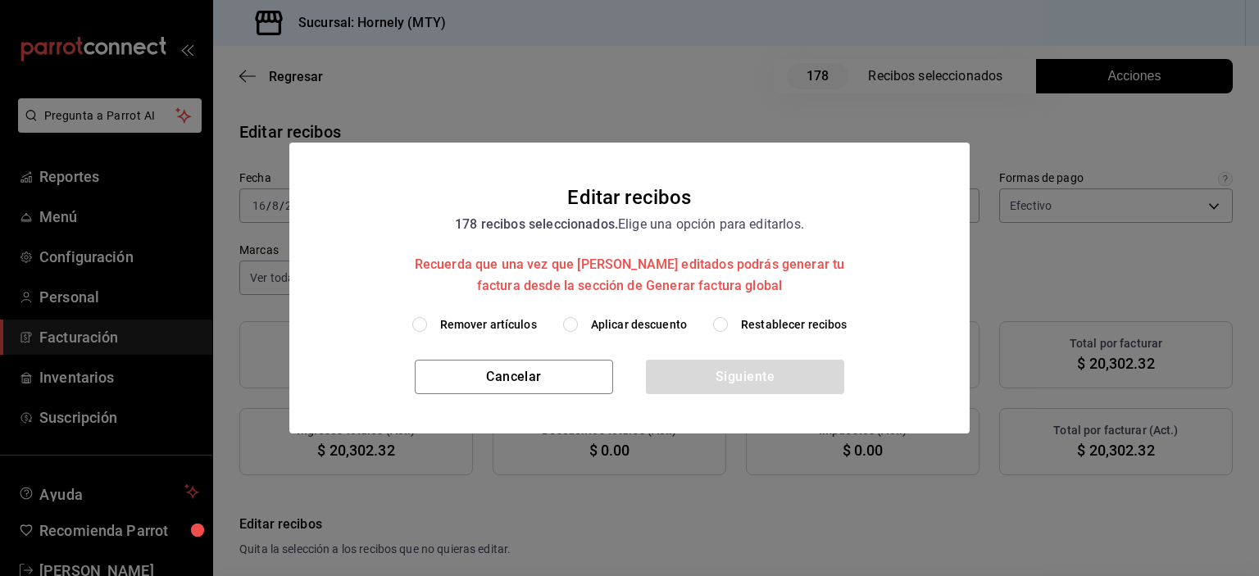
click at [633, 320] on span "Aplicar descuento" at bounding box center [639, 324] width 96 height 17
click at [578, 320] on input "Aplicar descuento" at bounding box center [570, 324] width 15 height 15
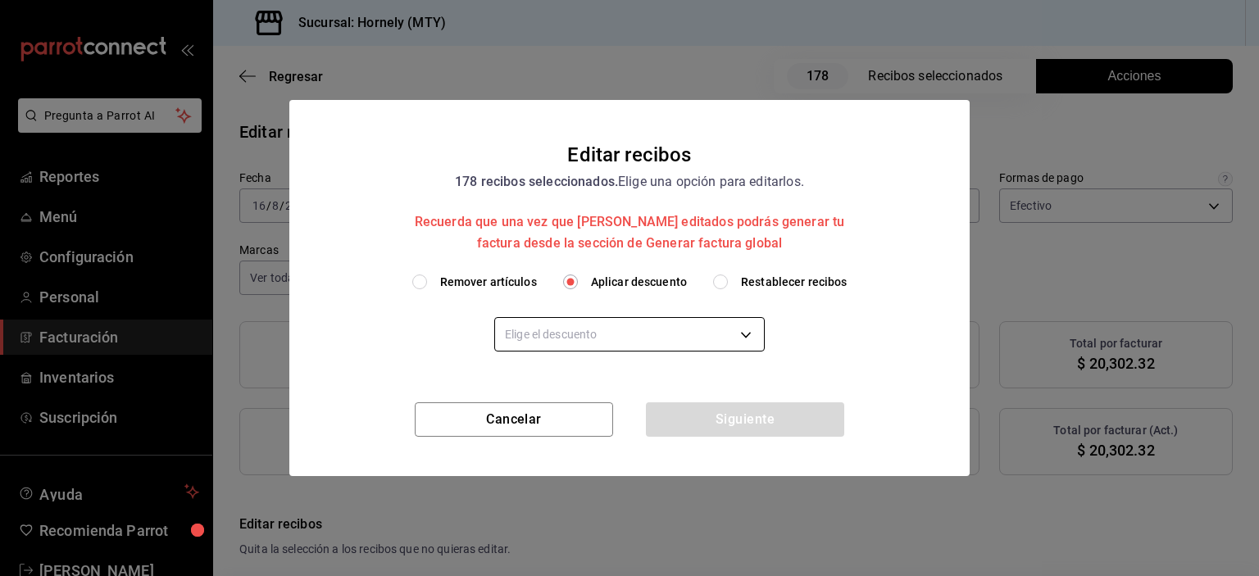
click at [631, 346] on body "Pregunta a Parrot AI Reportes Menú Configuración Personal Facturación Inventari…" at bounding box center [629, 288] width 1259 height 576
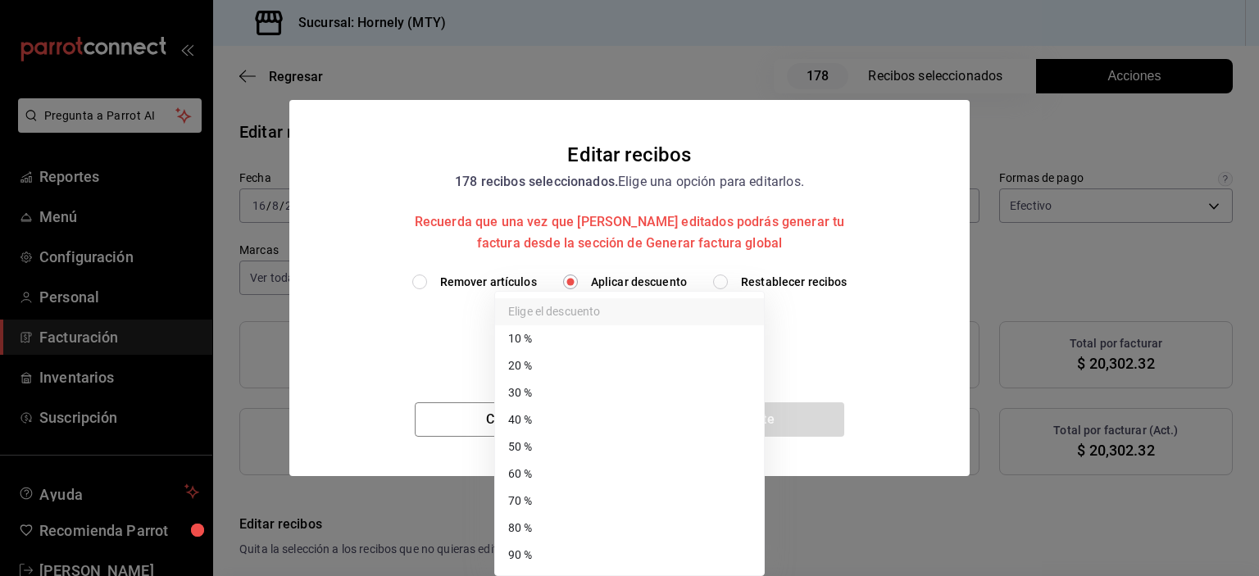
click at [622, 416] on li "40 %" at bounding box center [629, 420] width 269 height 27
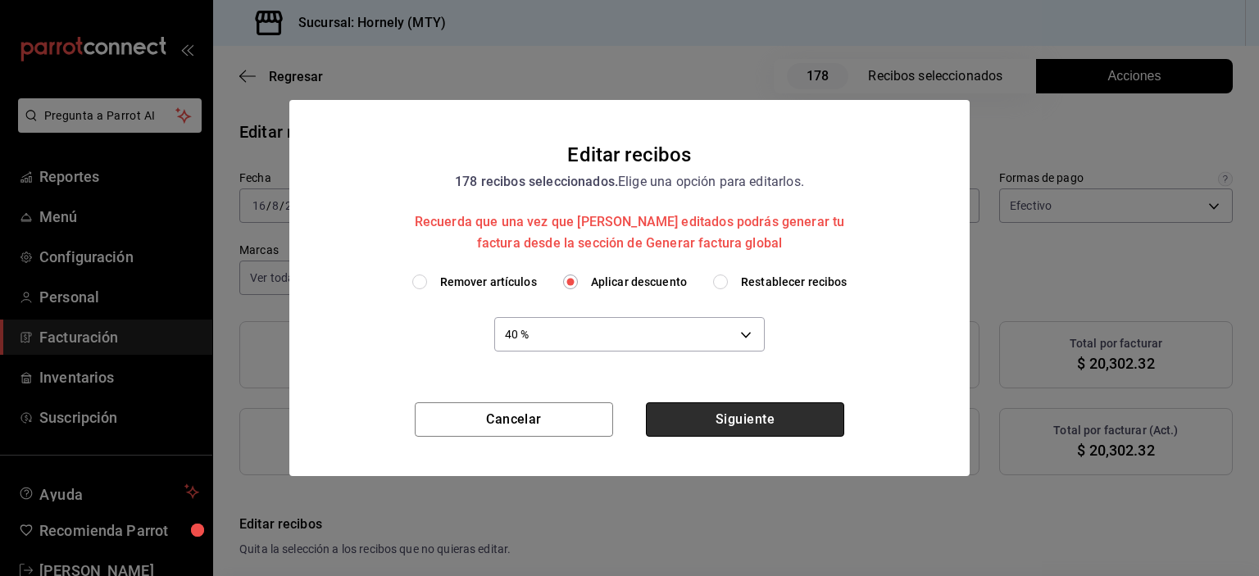
click at [790, 414] on button "Siguiente" at bounding box center [745, 420] width 198 height 34
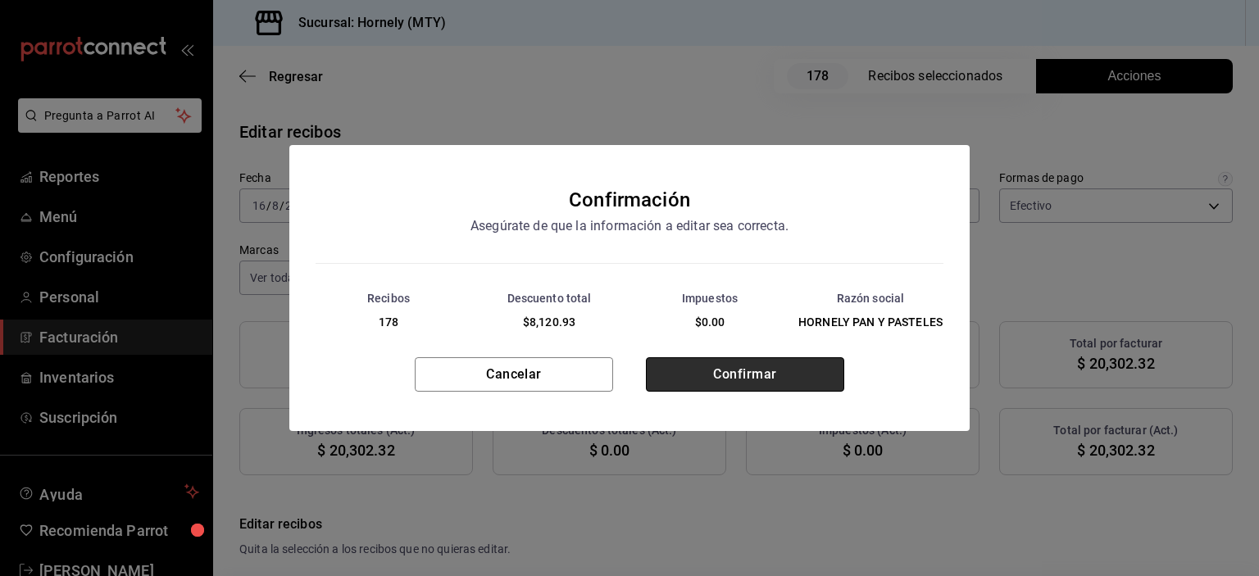
click at [682, 369] on button "Confirmar" at bounding box center [745, 374] width 198 height 34
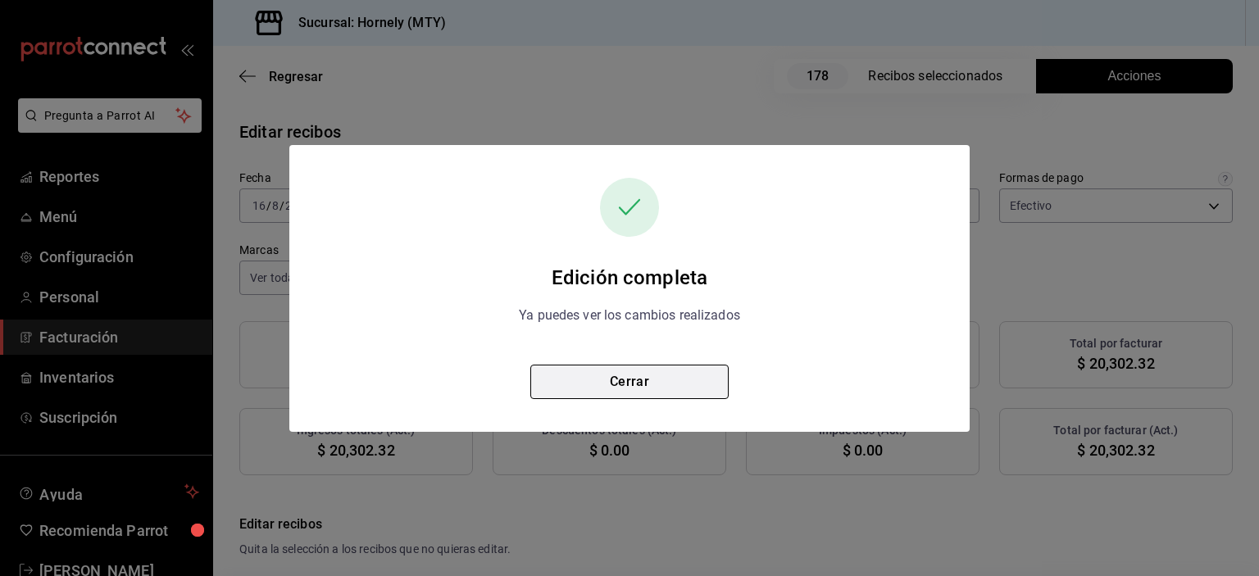
click at [676, 376] on button "Cerrar" at bounding box center [630, 382] width 198 height 34
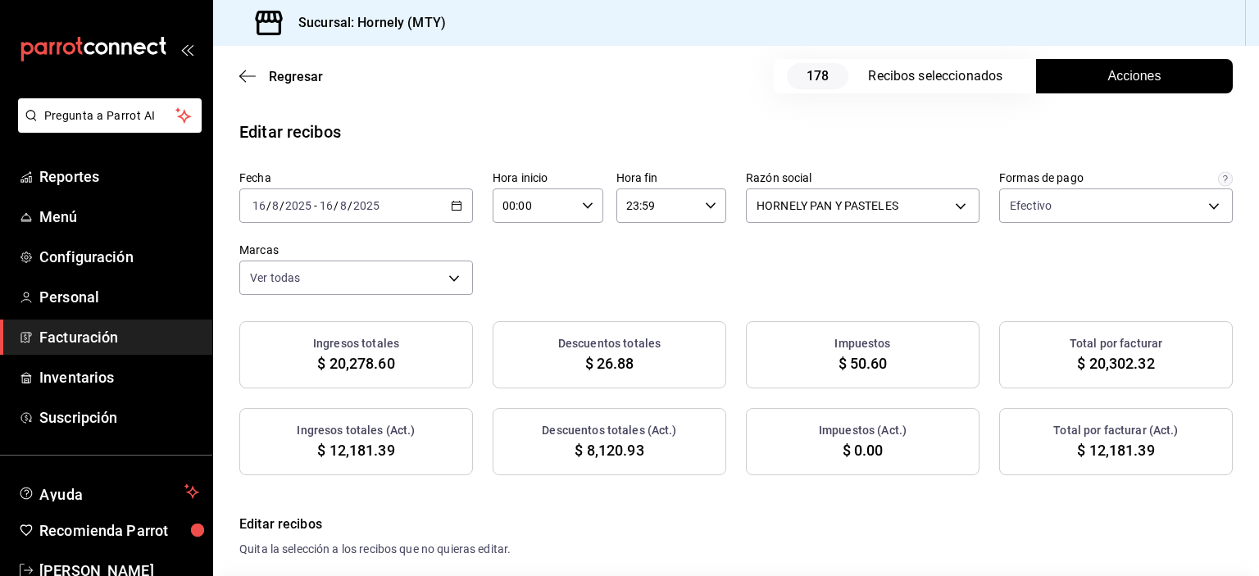
click at [1095, 447] on span "$ 12,181.39" at bounding box center [1115, 450] width 77 height 22
click at [597, 441] on span "$ 8,120.93" at bounding box center [609, 450] width 69 height 22
click at [744, 287] on div "Fecha [DATE] [DATE] - [DATE] [DATE] Hora inicio 00:00 Hora inicio Hora fin 23:5…" at bounding box center [736, 233] width 994 height 125
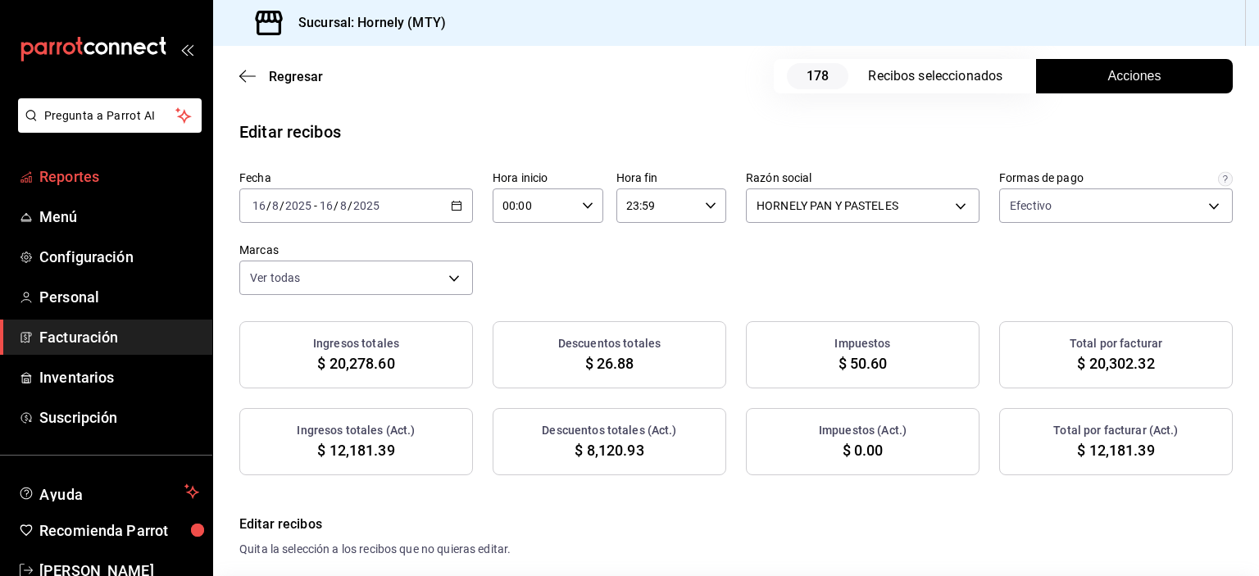
click at [148, 180] on span "Reportes" at bounding box center [119, 177] width 160 height 22
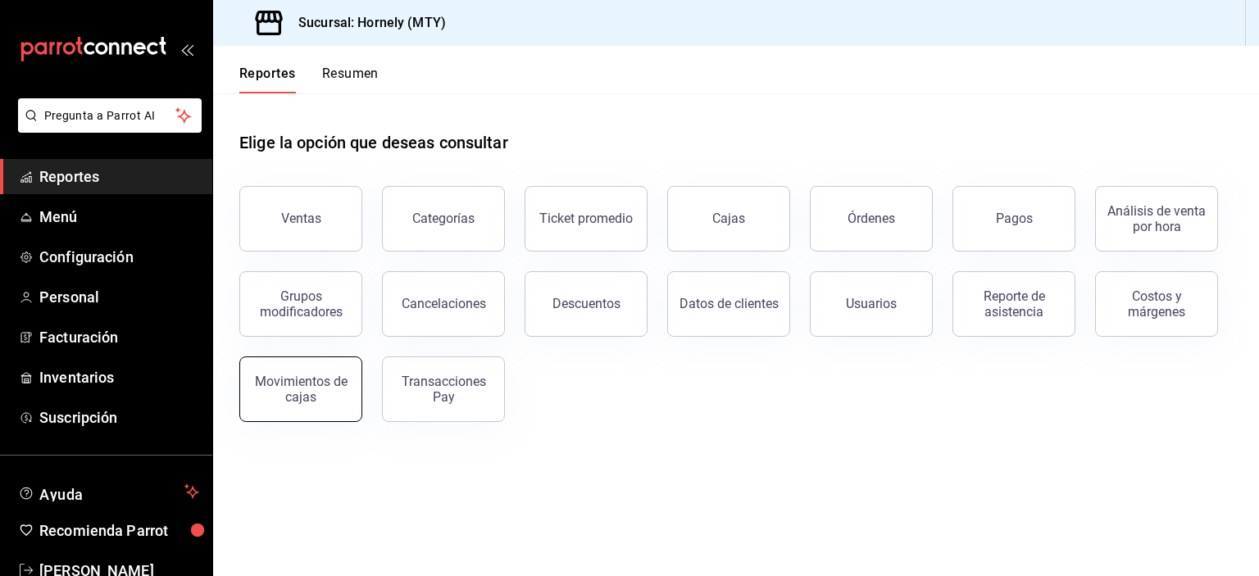
click at [262, 406] on button "Movimientos de cajas" at bounding box center [300, 390] width 123 height 66
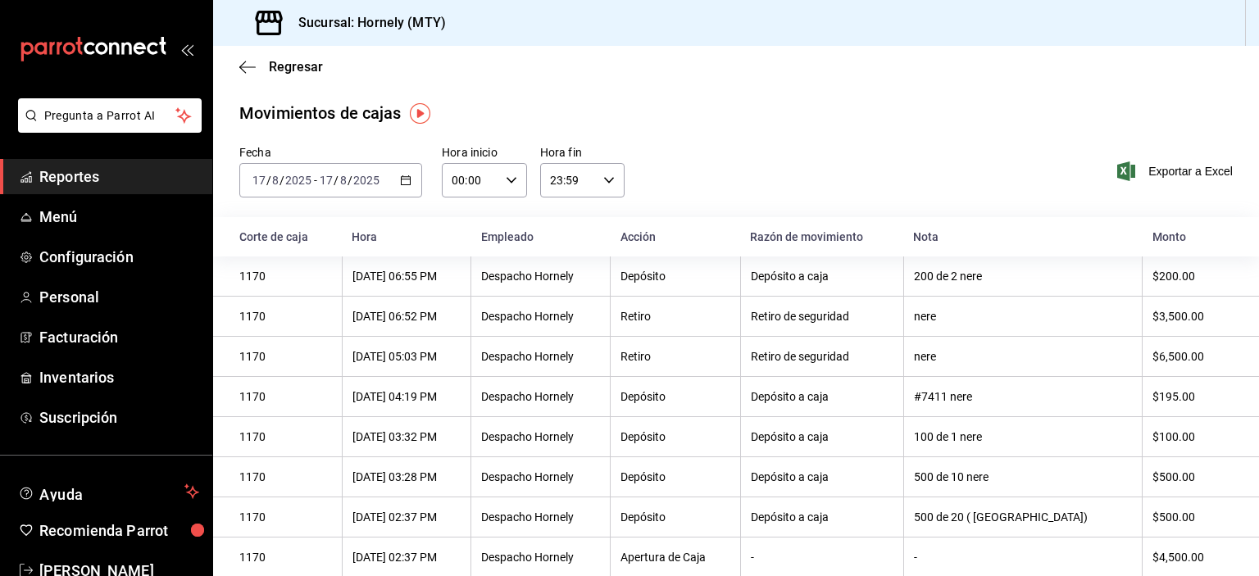
click at [403, 189] on div "[DATE] [DATE] - [DATE] [DATE]" at bounding box center [330, 180] width 183 height 34
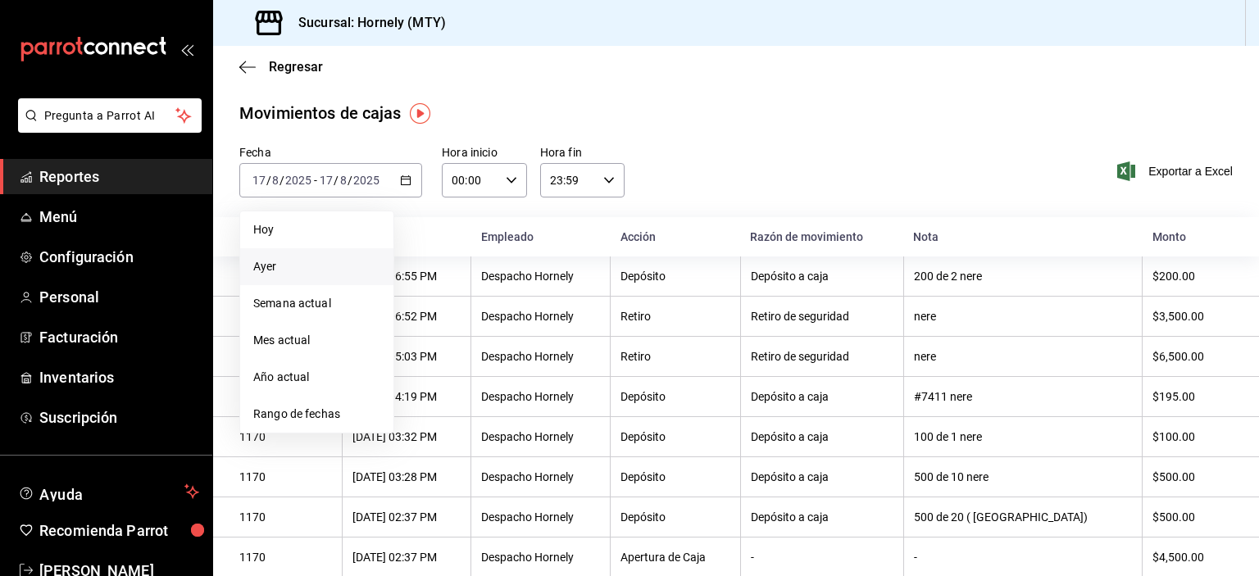
click at [357, 273] on span "Ayer" at bounding box center [316, 266] width 127 height 17
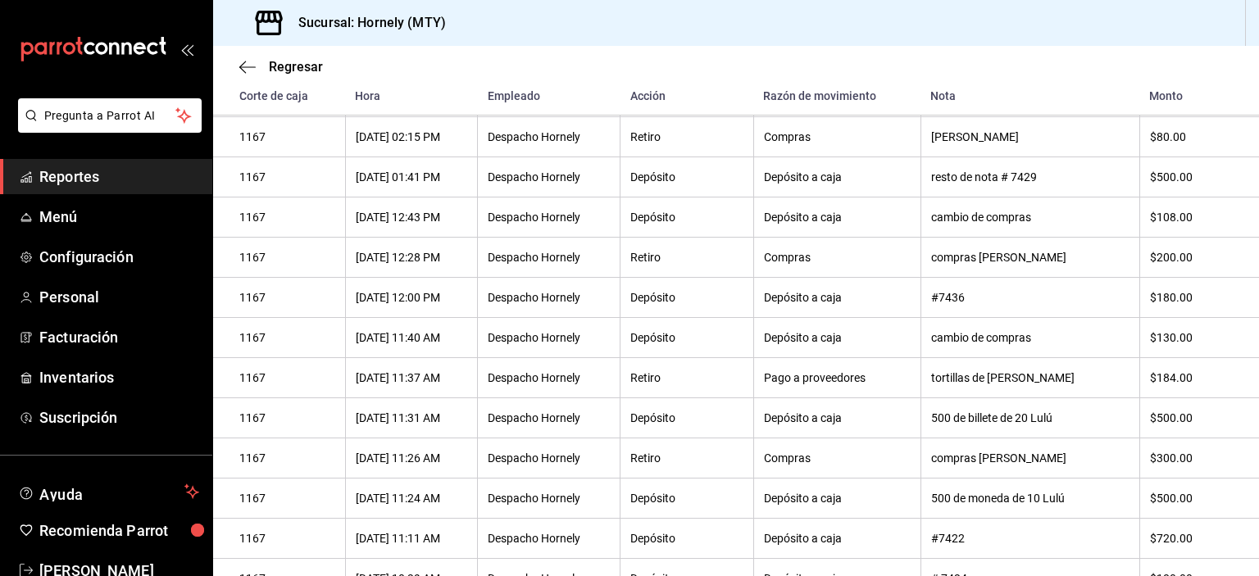
scroll to position [610, 0]
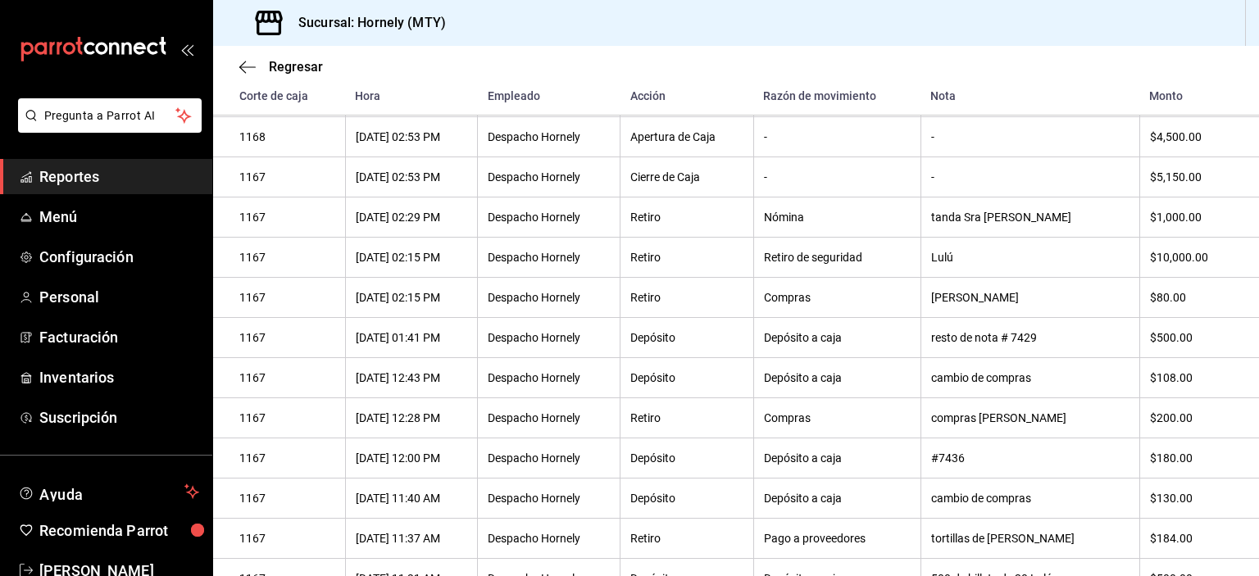
click at [1081, 304] on tbody "1168 [DATE] 08:07 PM Despacho Hornely Cierre de Caja - - $8,919.00 1168 [DATE] …" at bounding box center [736, 358] width 1046 height 1205
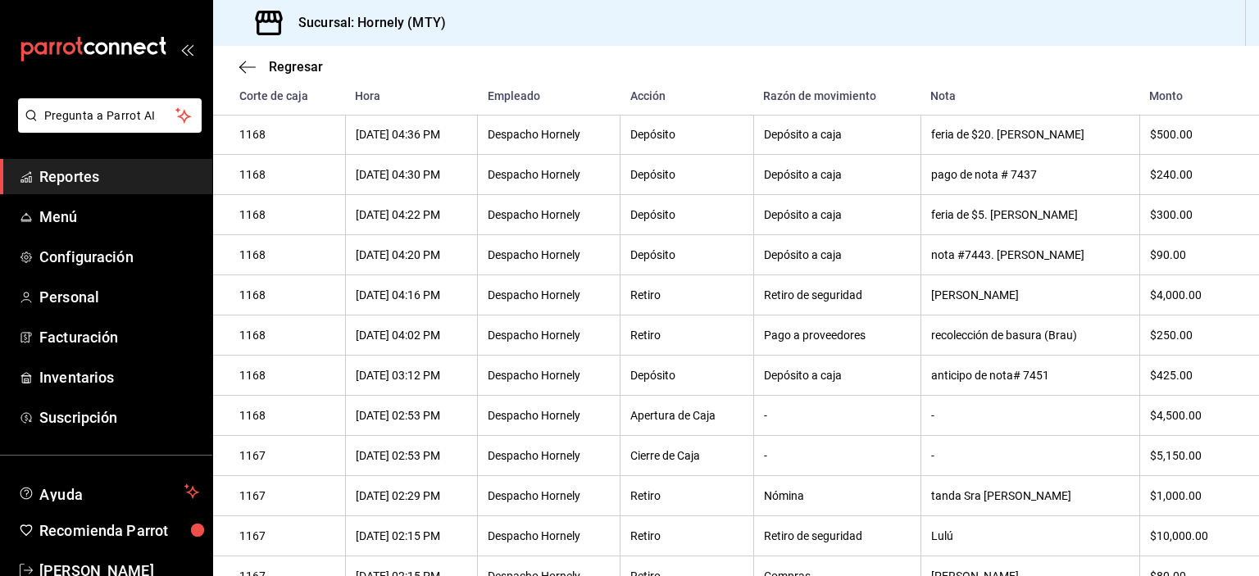
scroll to position [282, 0]
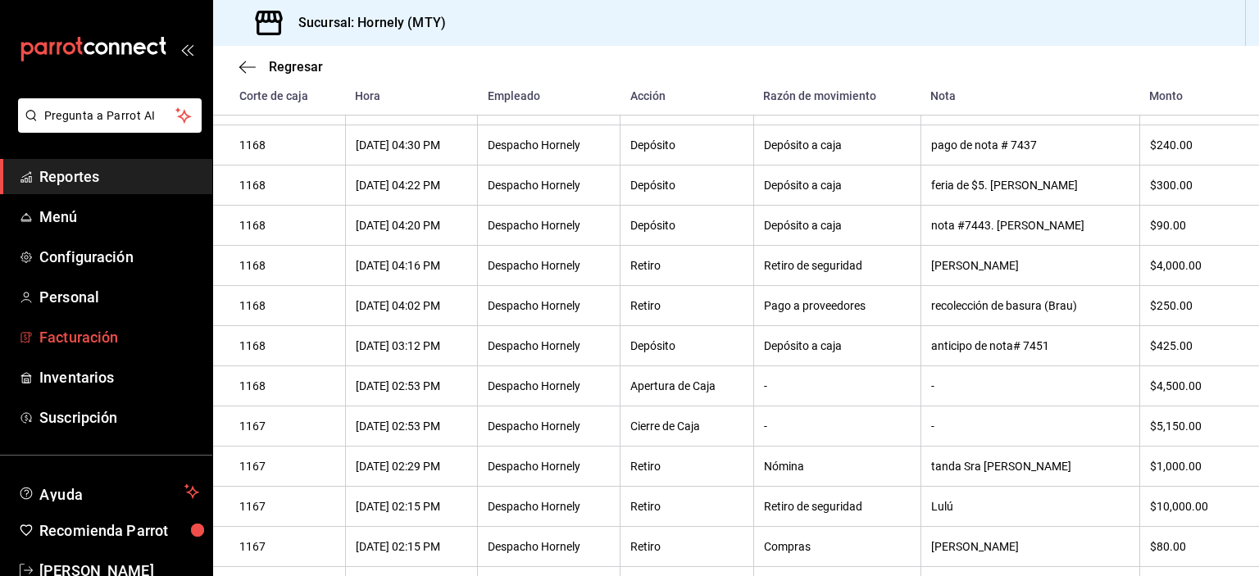
click at [125, 342] on span "Facturación" at bounding box center [119, 337] width 160 height 22
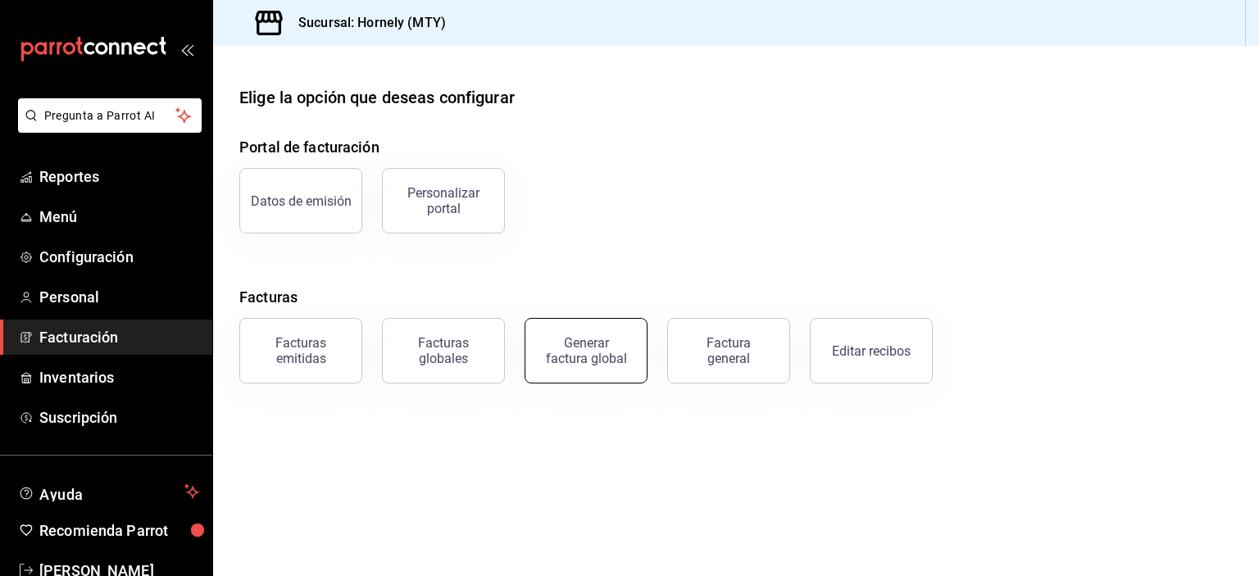
click at [587, 340] on div "Generar factura global" at bounding box center [586, 350] width 82 height 31
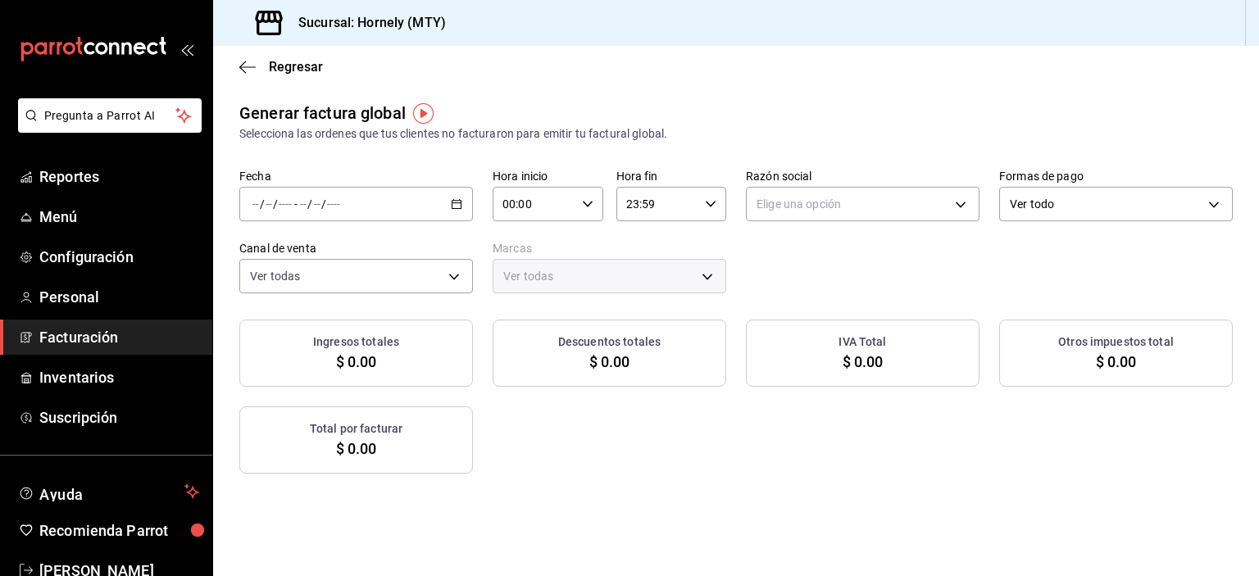
click at [462, 209] on div "/ / - / /" at bounding box center [356, 204] width 234 height 34
click at [351, 249] on span "Rango de fechas" at bounding box center [316, 253] width 127 height 17
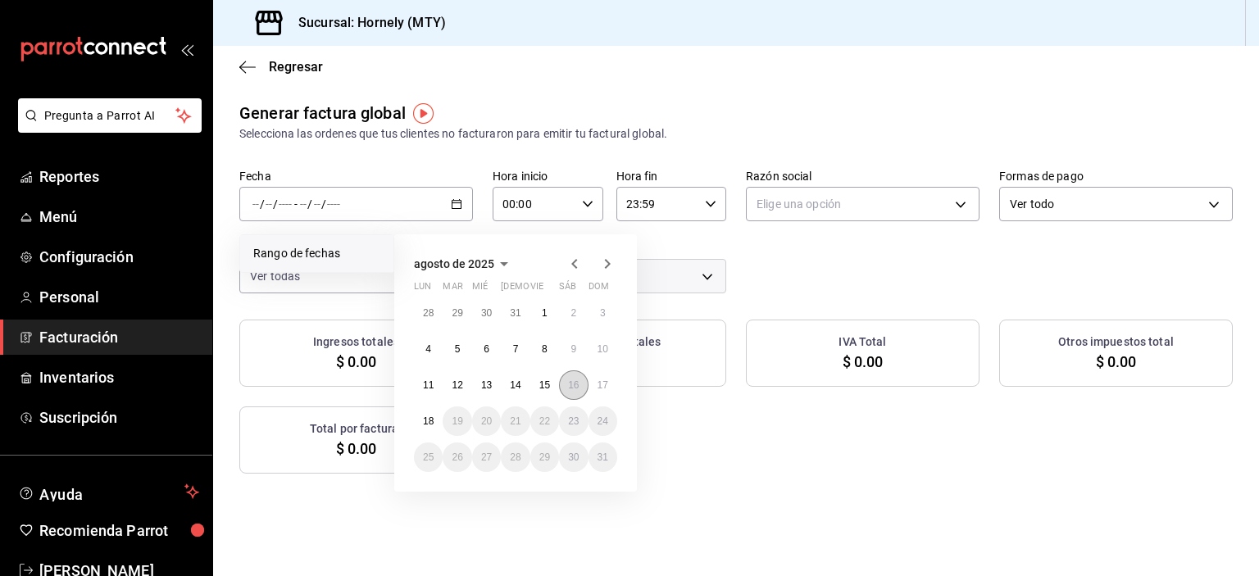
click at [573, 386] on abbr "16" at bounding box center [573, 385] width 11 height 11
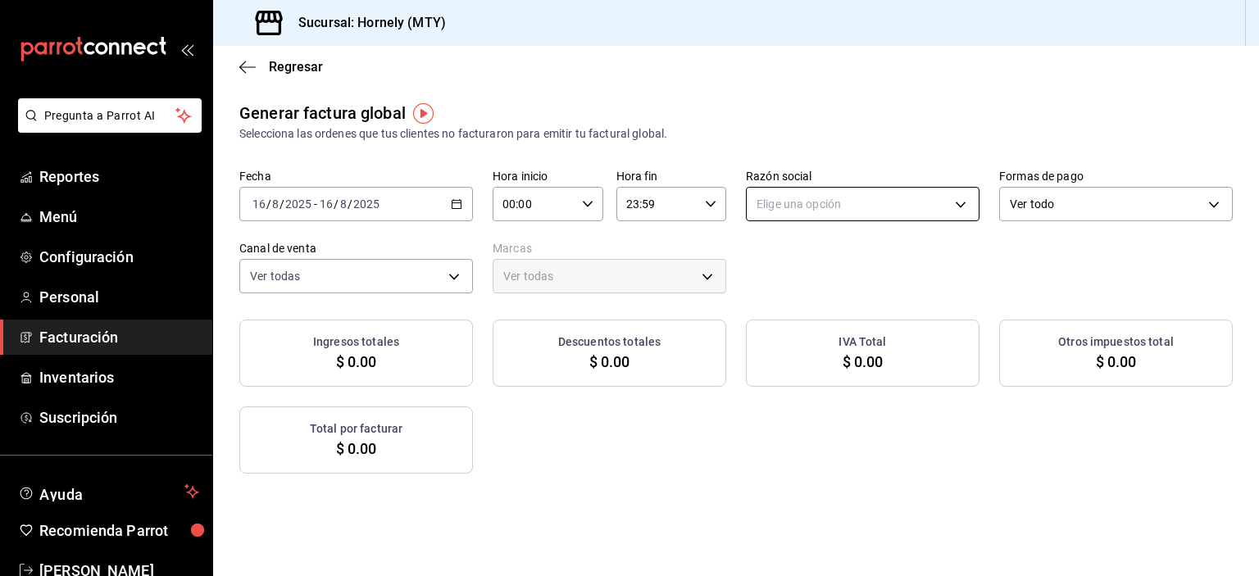
click at [959, 209] on body "Pregunta a Parrot AI Reportes Menú Configuración Personal Facturación Inventari…" at bounding box center [629, 288] width 1259 height 576
click at [930, 285] on li "HORNELY PAN Y PASTELES" at bounding box center [854, 287] width 229 height 30
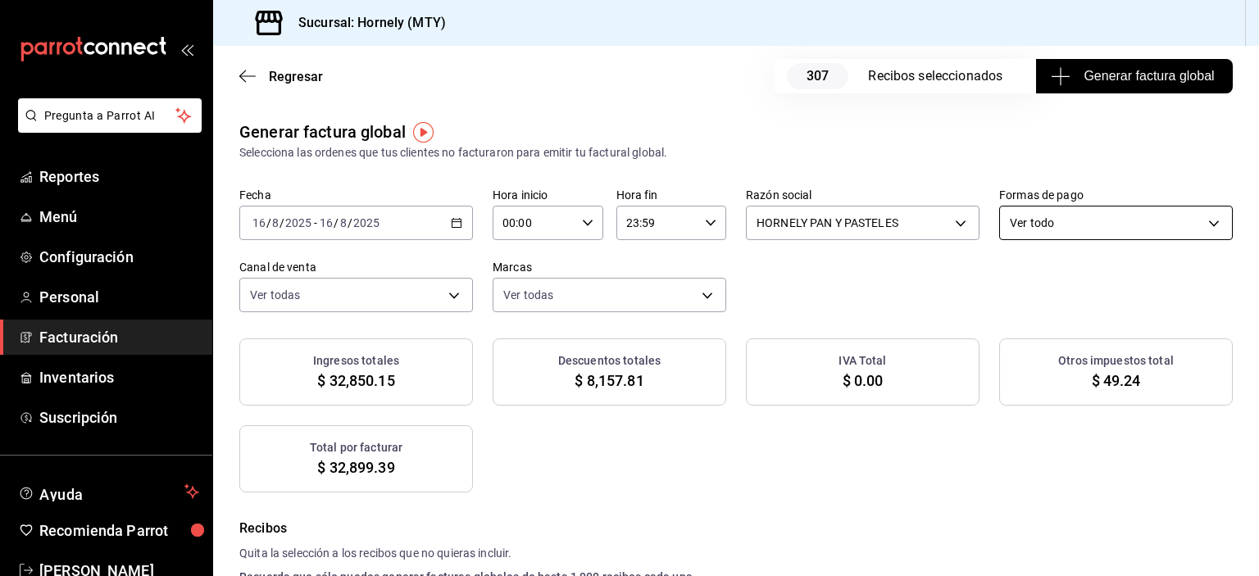
click at [1072, 225] on body "Pregunta a Parrot AI Reportes Menú Configuración Personal Facturación Inventari…" at bounding box center [629, 288] width 1259 height 576
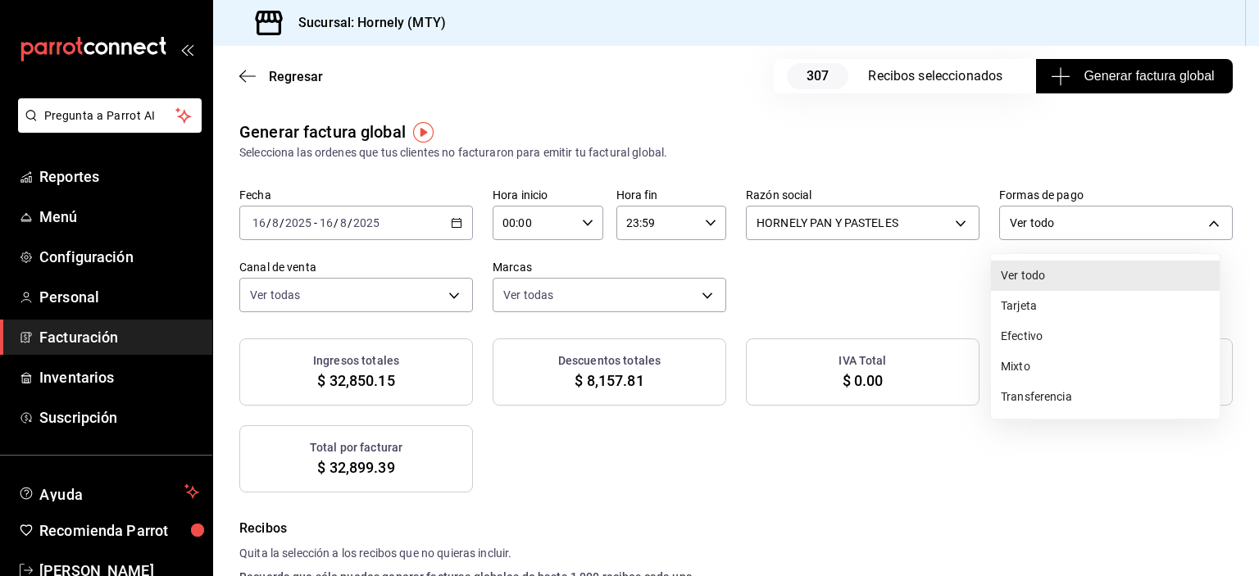
click at [1036, 329] on li "Efectivo" at bounding box center [1105, 336] width 229 height 30
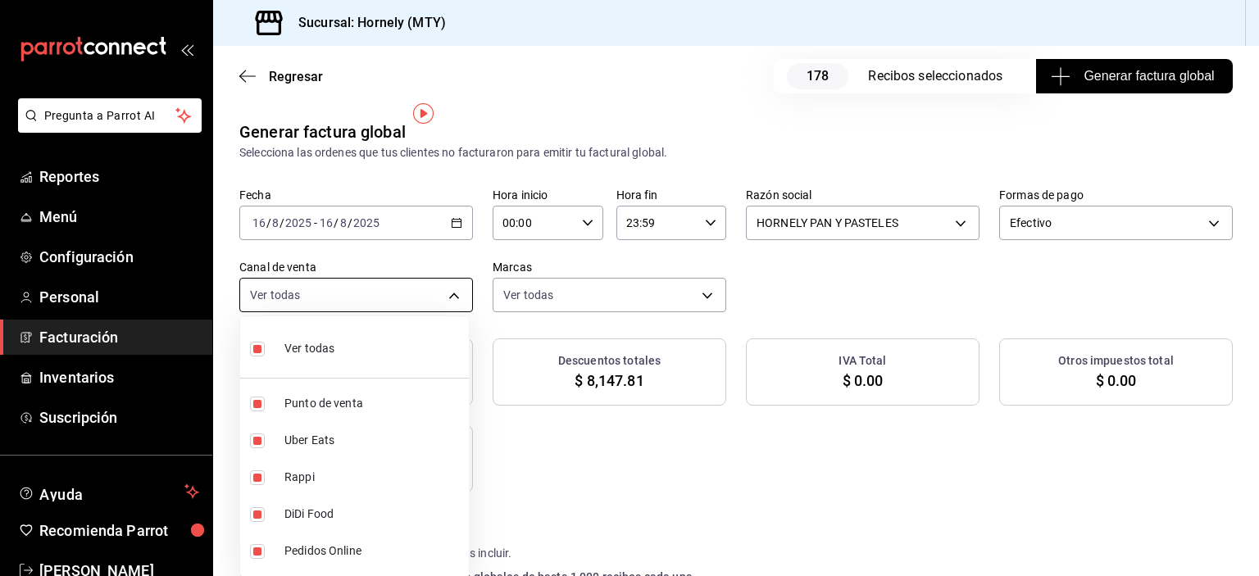
click at [442, 290] on body "Pregunta a Parrot AI Reportes Menú Configuración Personal Facturación Inventari…" at bounding box center [629, 288] width 1259 height 576
click at [389, 332] on li "Ver todas" at bounding box center [354, 347] width 229 height 48
click at [253, 393] on li "Punto de venta" at bounding box center [354, 403] width 229 height 37
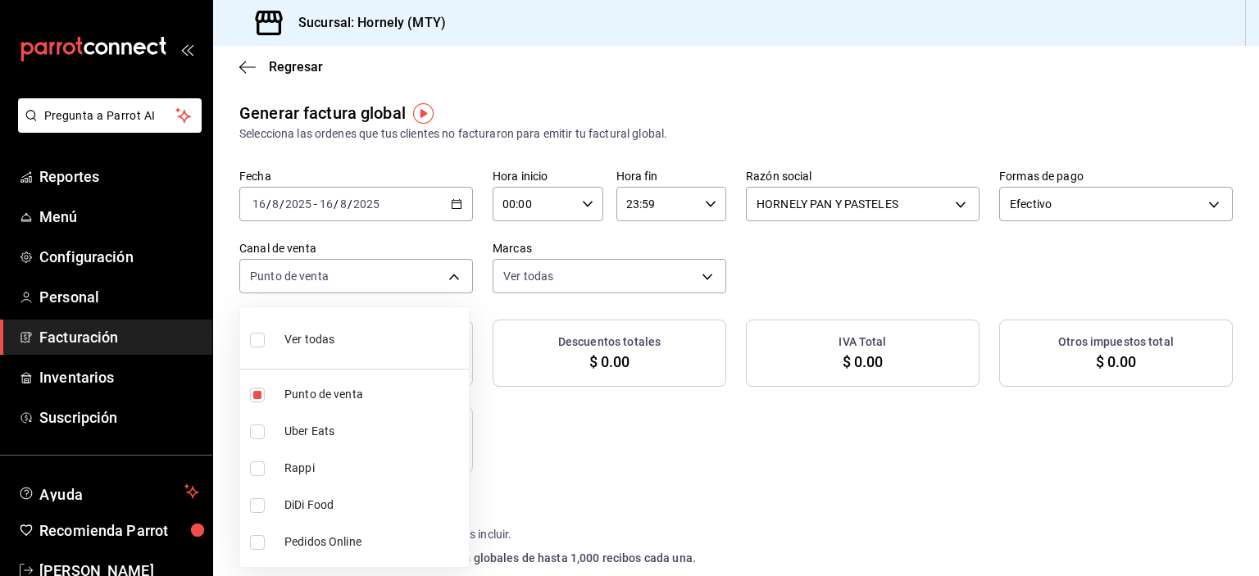
click at [939, 63] on div at bounding box center [629, 288] width 1259 height 576
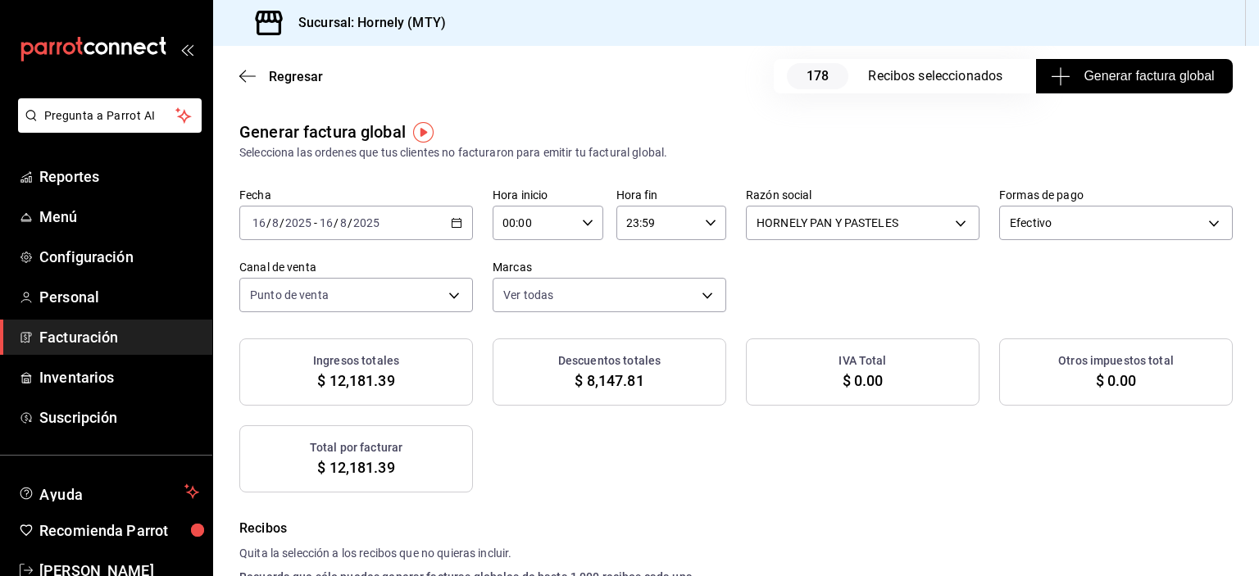
click at [1165, 74] on span "Generar factura global" at bounding box center [1134, 76] width 160 height 20
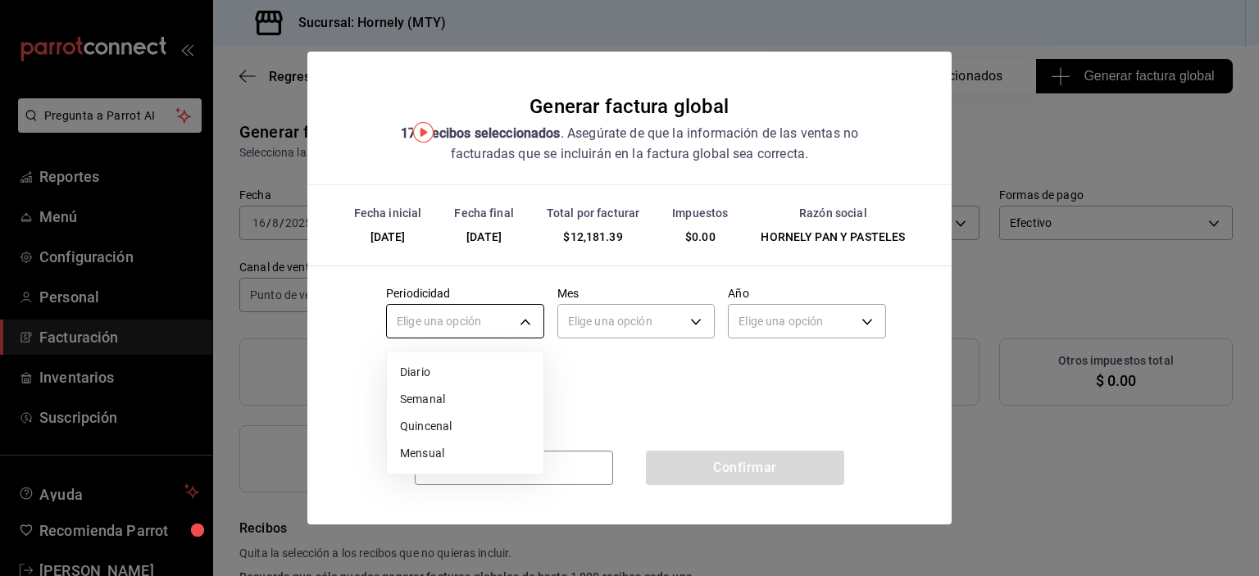
click at [499, 319] on body "Pregunta a Parrot AI Reportes Menú Configuración Personal Facturación Inventari…" at bounding box center [629, 288] width 1259 height 576
click at [449, 372] on li "Diario" at bounding box center [465, 372] width 157 height 27
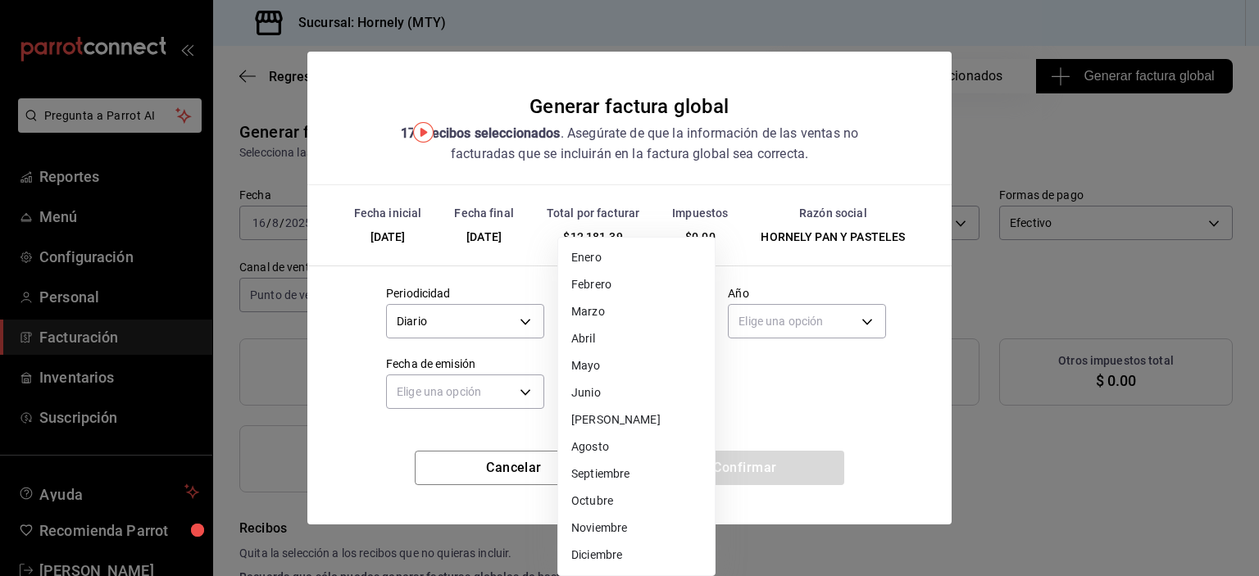
click at [635, 312] on body "Pregunta a Parrot AI Reportes Menú Configuración Personal Facturación Inventari…" at bounding box center [629, 288] width 1259 height 576
click at [636, 337] on li "Abril" at bounding box center [636, 339] width 157 height 27
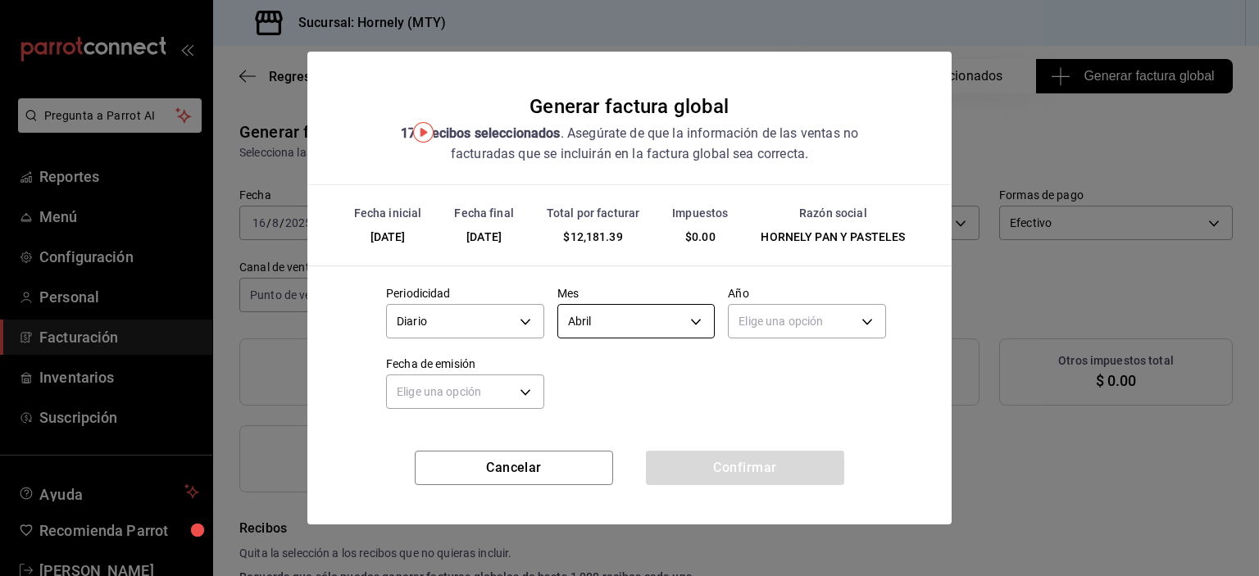
click at [655, 311] on body "Pregunta a Parrot AI Reportes Menú Configuración Personal Facturación Inventari…" at bounding box center [629, 288] width 1259 height 576
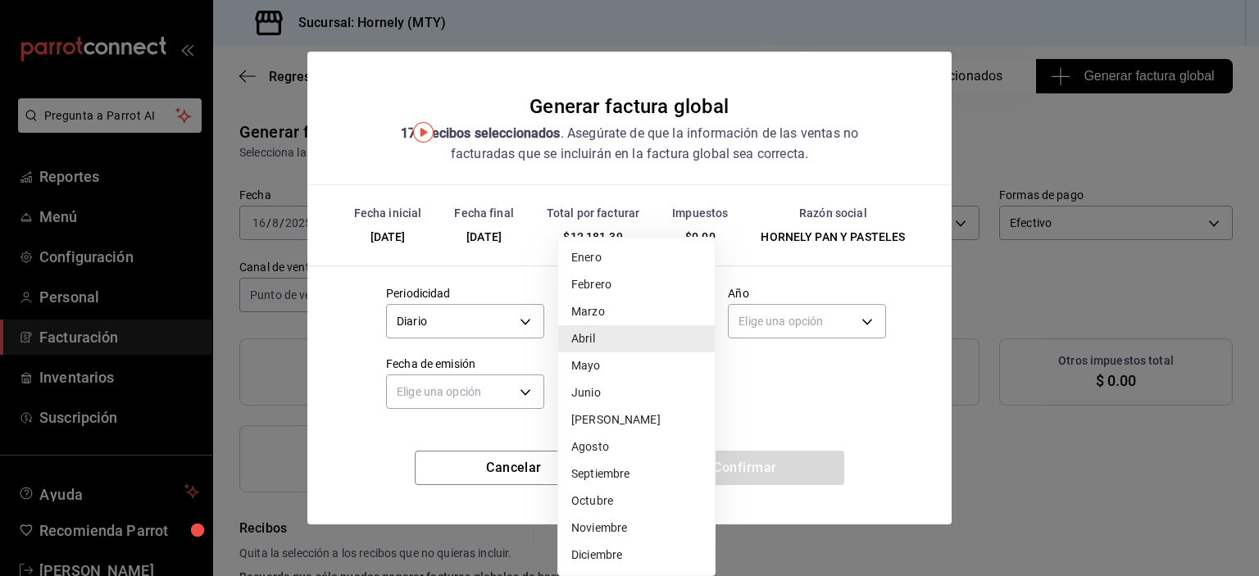
click at [640, 444] on li "Agosto" at bounding box center [636, 447] width 157 height 27
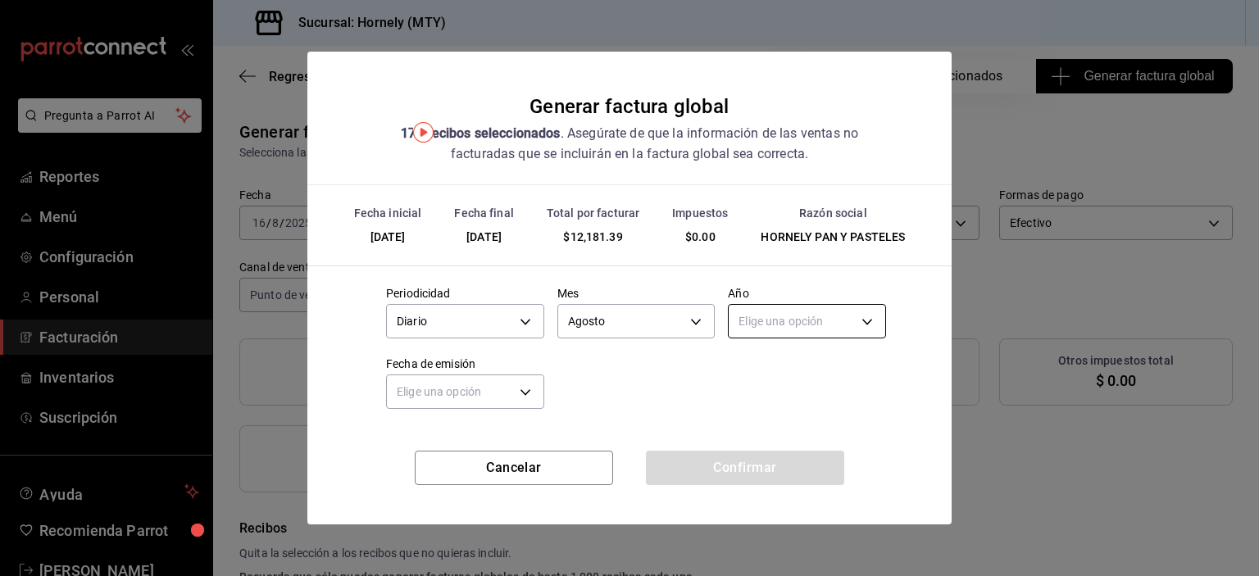
click at [827, 317] on body "Pregunta a Parrot AI Reportes Menú Configuración Personal Facturación Inventari…" at bounding box center [629, 288] width 1259 height 576
click at [804, 372] on li "2025" at bounding box center [807, 372] width 157 height 27
click at [497, 394] on body "Pregunta a Parrot AI Reportes Menú Configuración Personal Facturación Inventari…" at bounding box center [629, 288] width 1259 height 576
click at [486, 465] on li "Ayer" at bounding box center [465, 470] width 157 height 27
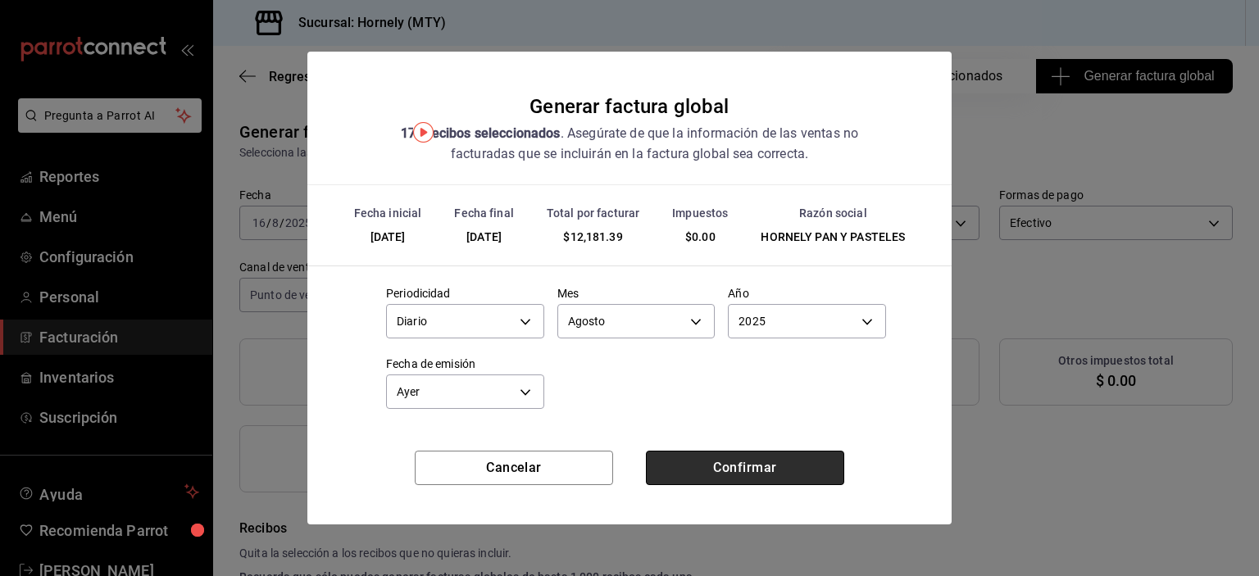
click at [738, 469] on button "Confirmar" at bounding box center [745, 468] width 198 height 34
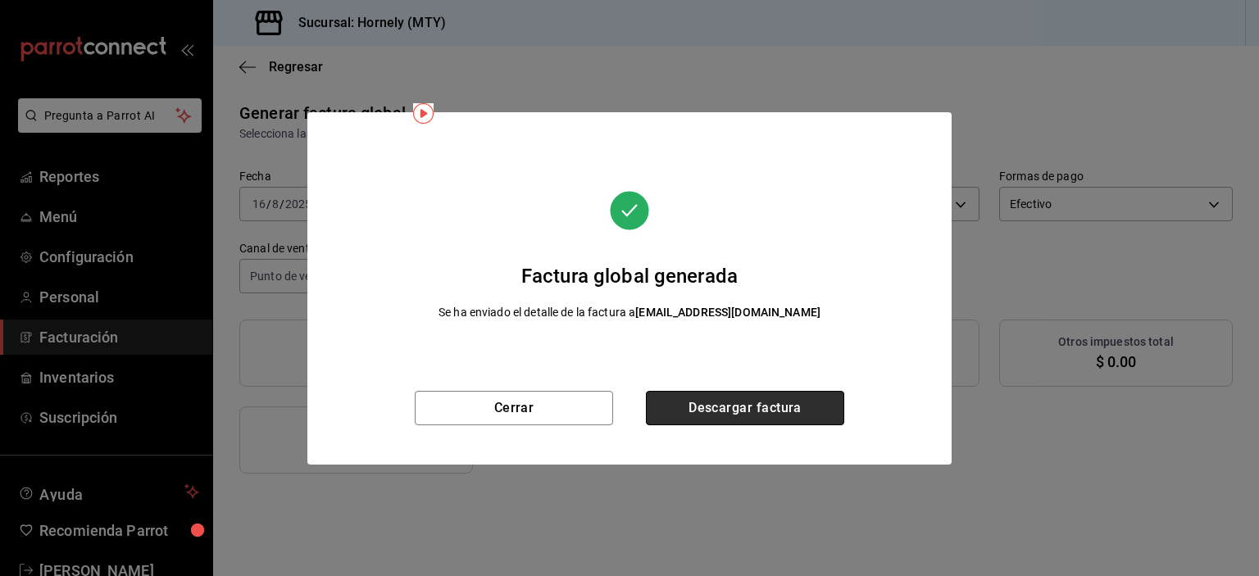
click at [786, 403] on button "Descargar factura" at bounding box center [745, 408] width 198 height 34
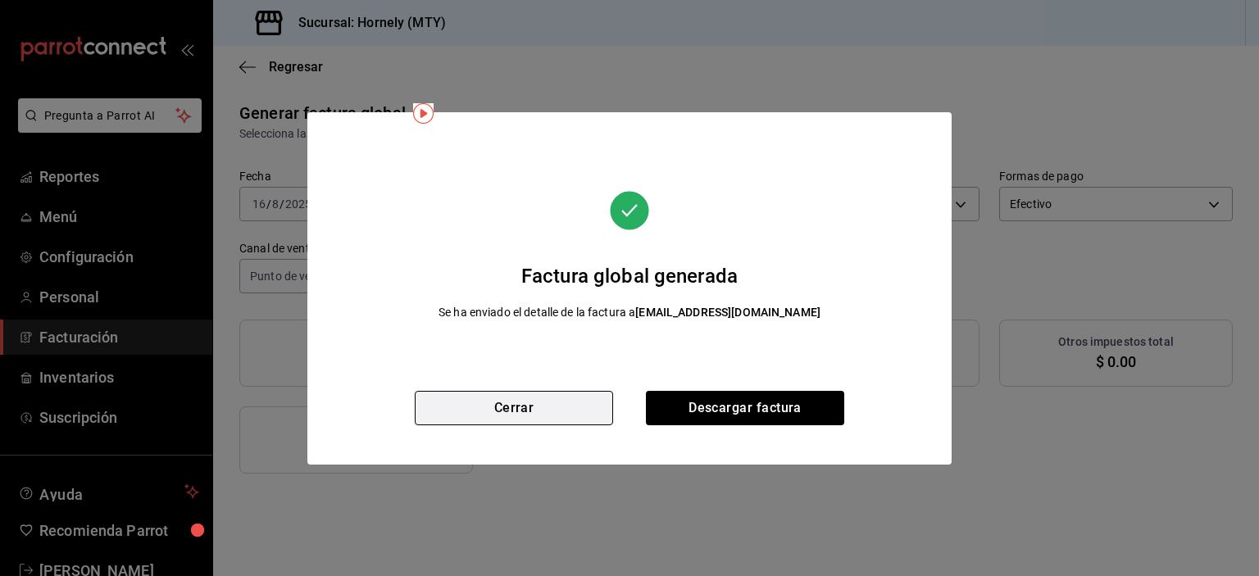
click at [554, 412] on button "Cerrar" at bounding box center [514, 408] width 198 height 34
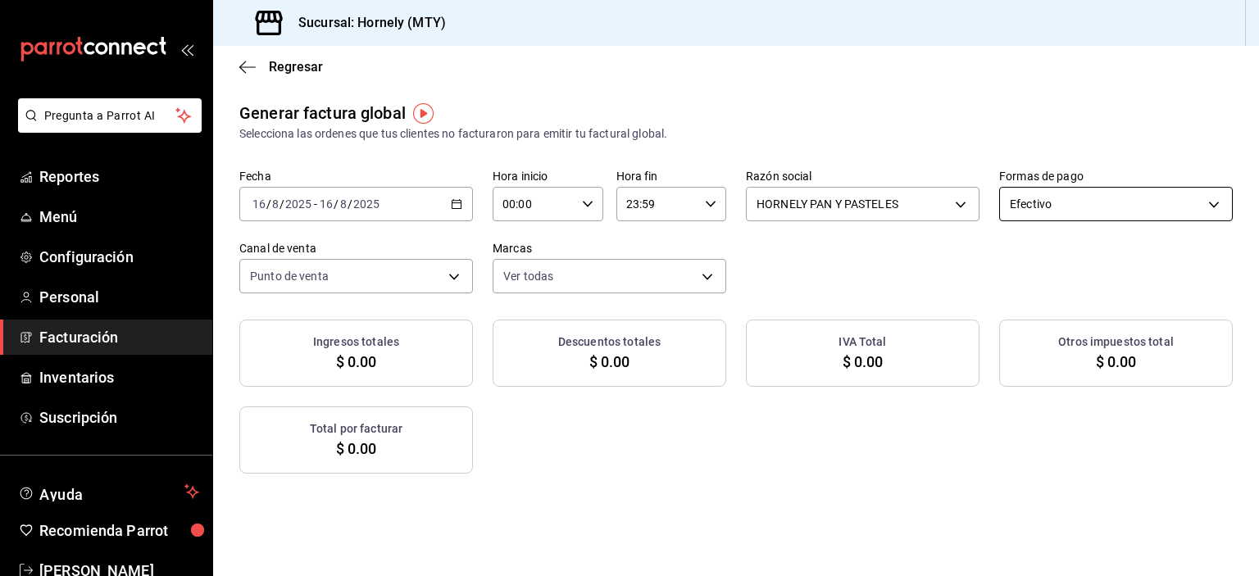
click at [1056, 216] on body "Pregunta a Parrot AI Reportes Menú Configuración Personal Facturación Inventari…" at bounding box center [629, 288] width 1259 height 576
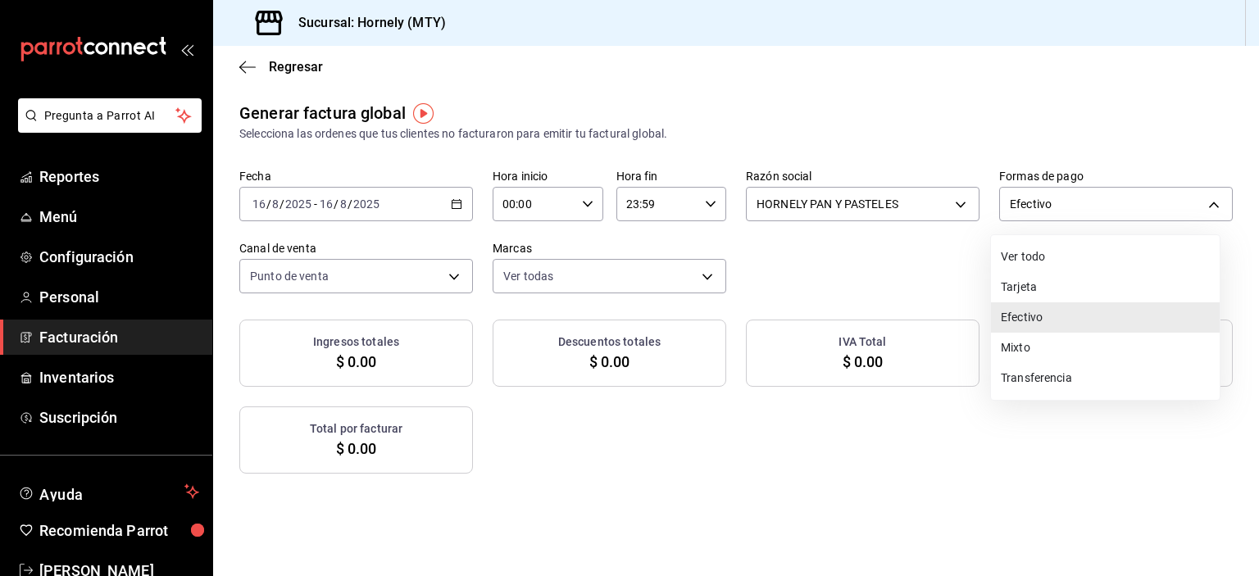
click at [1036, 281] on li "Tarjeta" at bounding box center [1105, 287] width 229 height 30
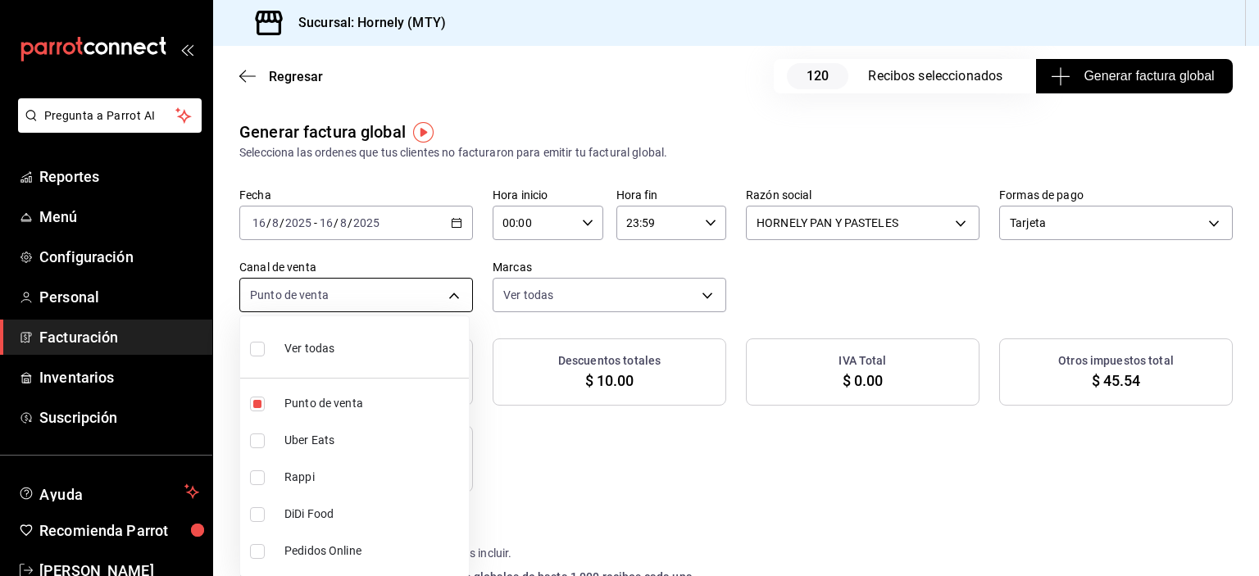
click at [438, 285] on body "Pregunta a Parrot AI Reportes Menú Configuración Personal Facturación Inventari…" at bounding box center [629, 288] width 1259 height 576
click at [1079, 324] on div at bounding box center [629, 288] width 1259 height 576
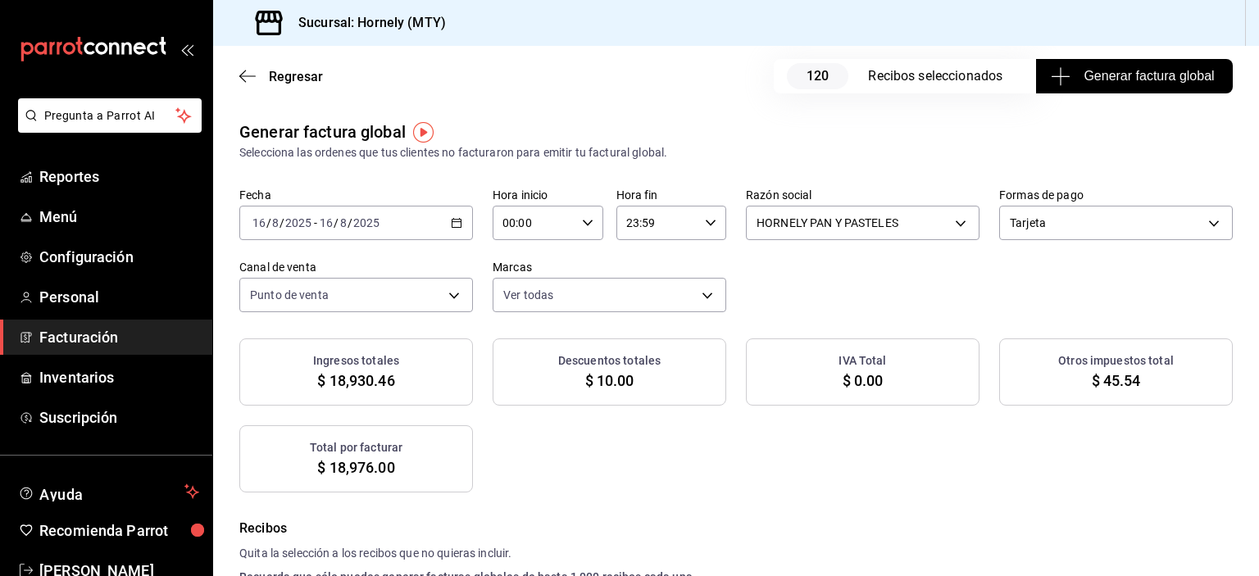
click at [1095, 75] on span "Generar factura global" at bounding box center [1134, 76] width 160 height 20
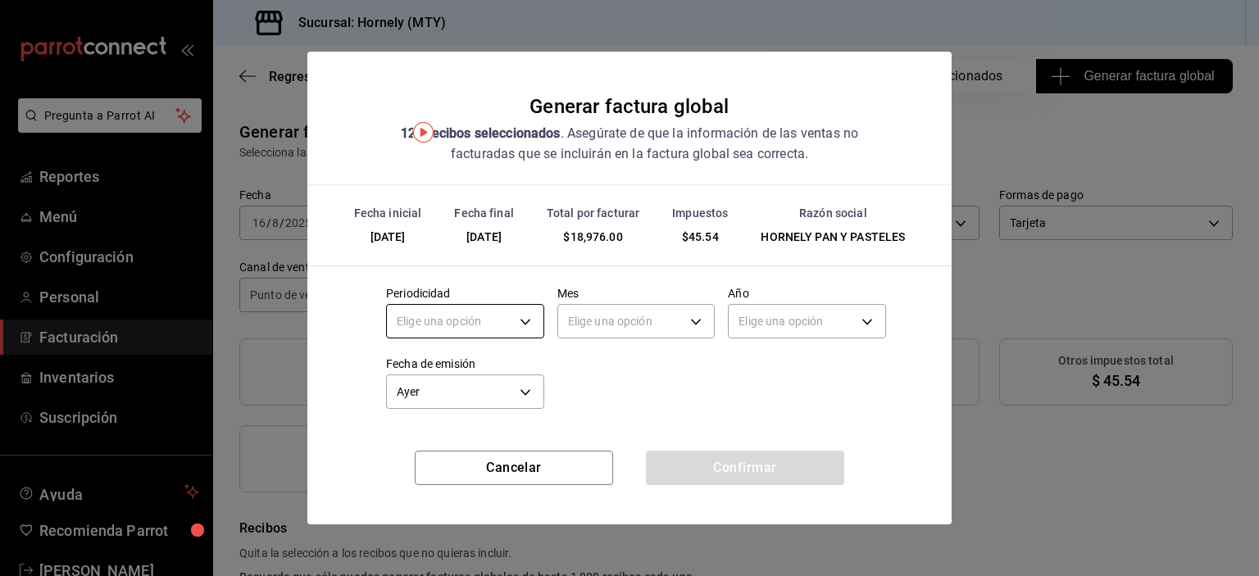
click at [443, 316] on body "Pregunta a Parrot AI Reportes Menú Configuración Personal Facturación Inventari…" at bounding box center [629, 288] width 1259 height 576
click at [469, 377] on li "Diario" at bounding box center [465, 372] width 157 height 27
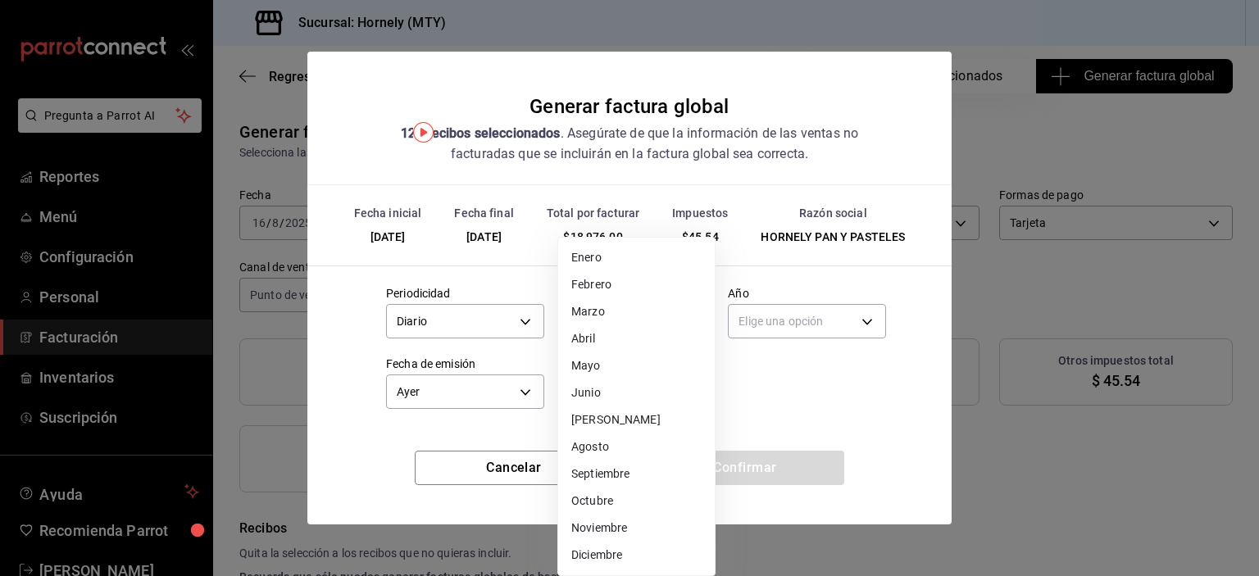
click at [593, 332] on body "Pregunta a Parrot AI Reportes Menú Configuración Personal Facturación Inventari…" at bounding box center [629, 288] width 1259 height 576
click at [614, 439] on li "Agosto" at bounding box center [636, 447] width 157 height 27
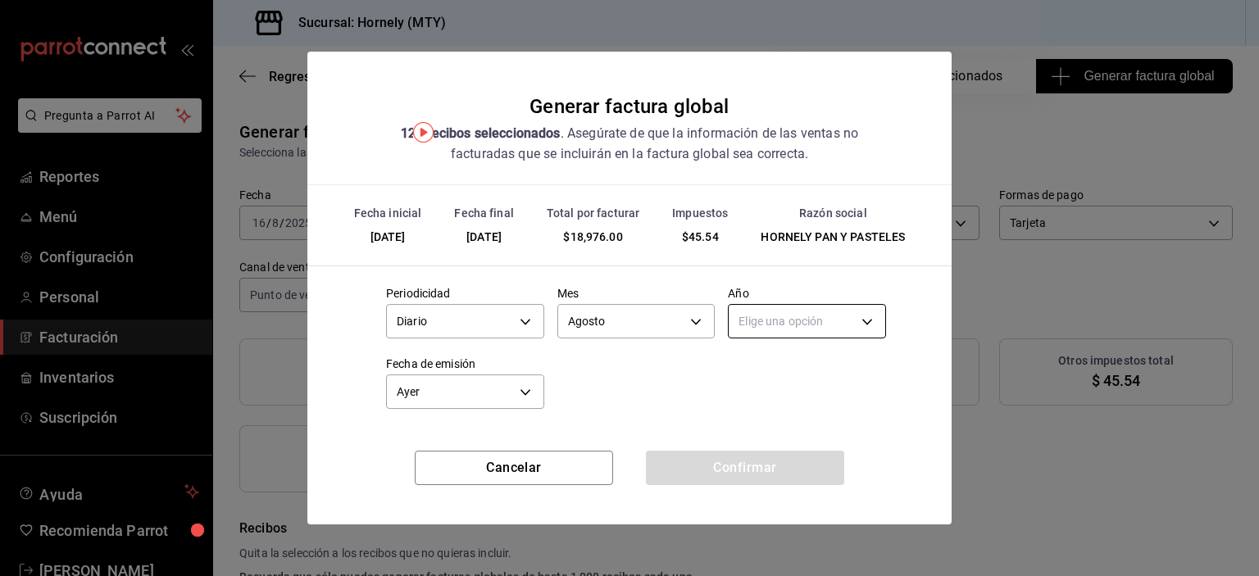
click at [810, 328] on body "Pregunta a Parrot AI Reportes Menú Configuración Personal Facturación Inventari…" at bounding box center [629, 288] width 1259 height 576
click at [810, 367] on li "2025" at bounding box center [807, 372] width 157 height 27
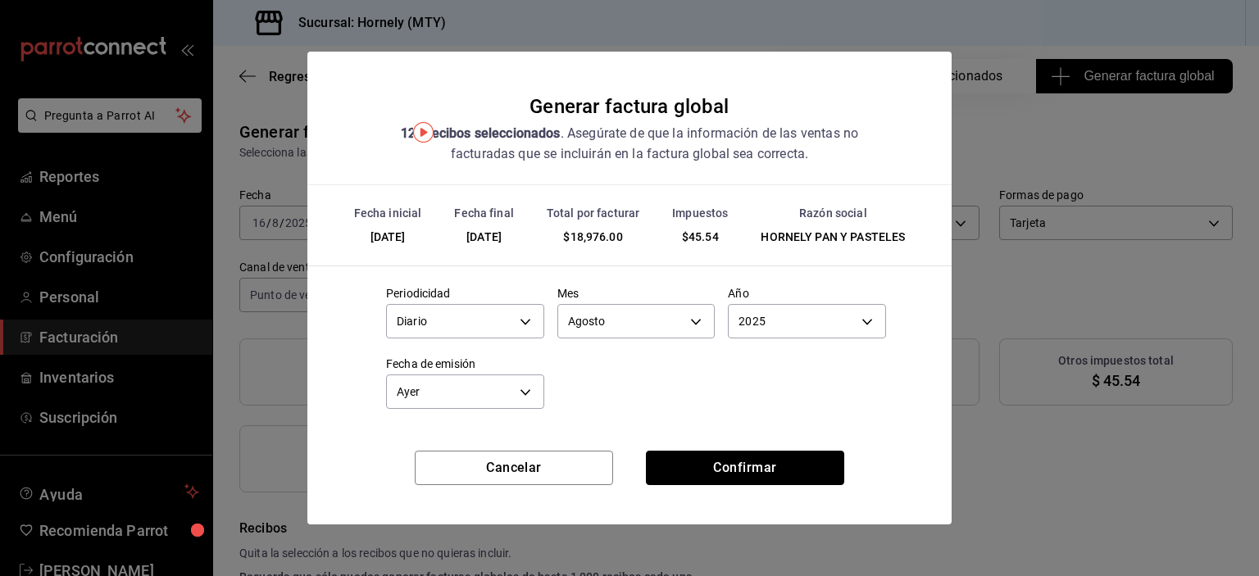
click at [773, 467] on button "Confirmar" at bounding box center [745, 468] width 198 height 34
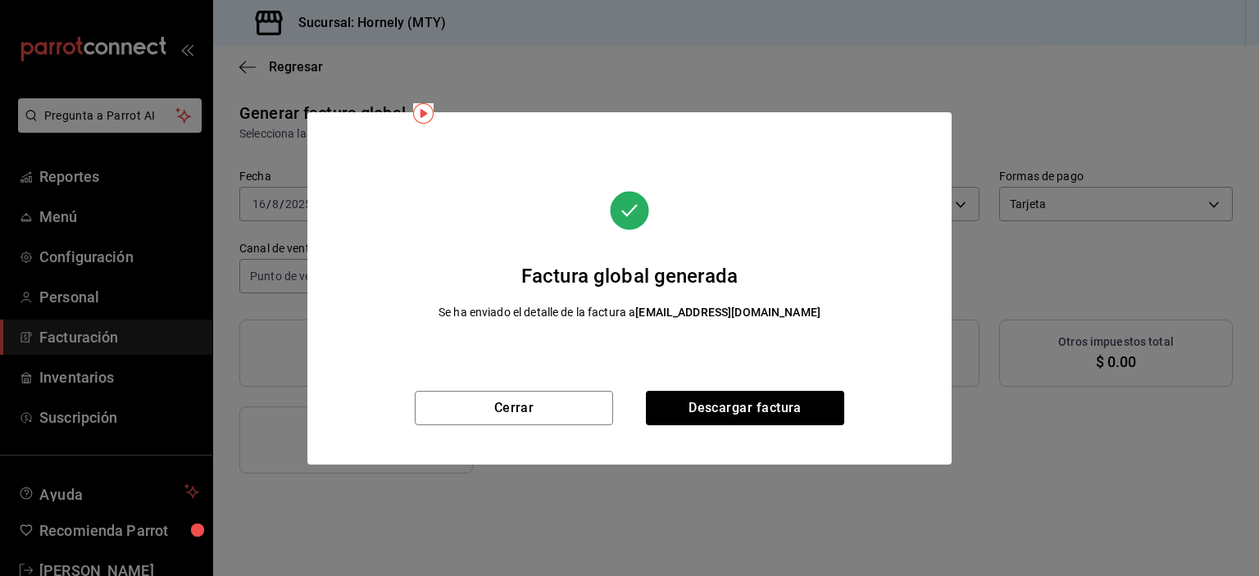
click at [761, 429] on div "Cerrar Descargar factura" at bounding box center [629, 428] width 644 height 74
click at [780, 413] on button "Descargar factura" at bounding box center [745, 408] width 198 height 34
click at [518, 391] on button "Cerrar" at bounding box center [514, 408] width 198 height 34
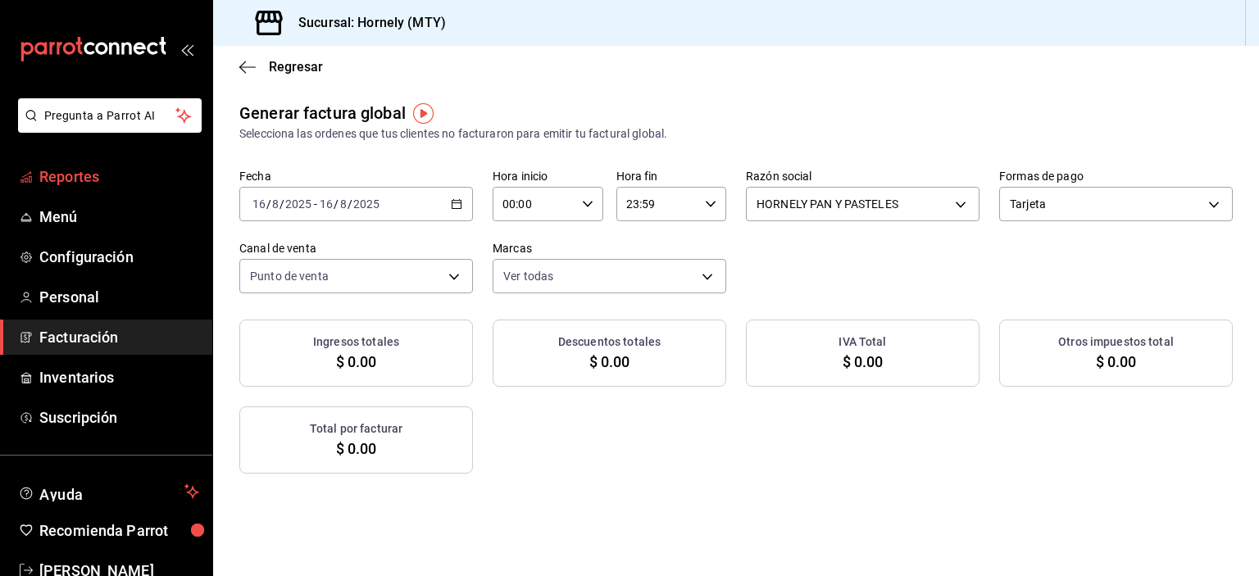
click at [118, 180] on span "Reportes" at bounding box center [119, 177] width 160 height 22
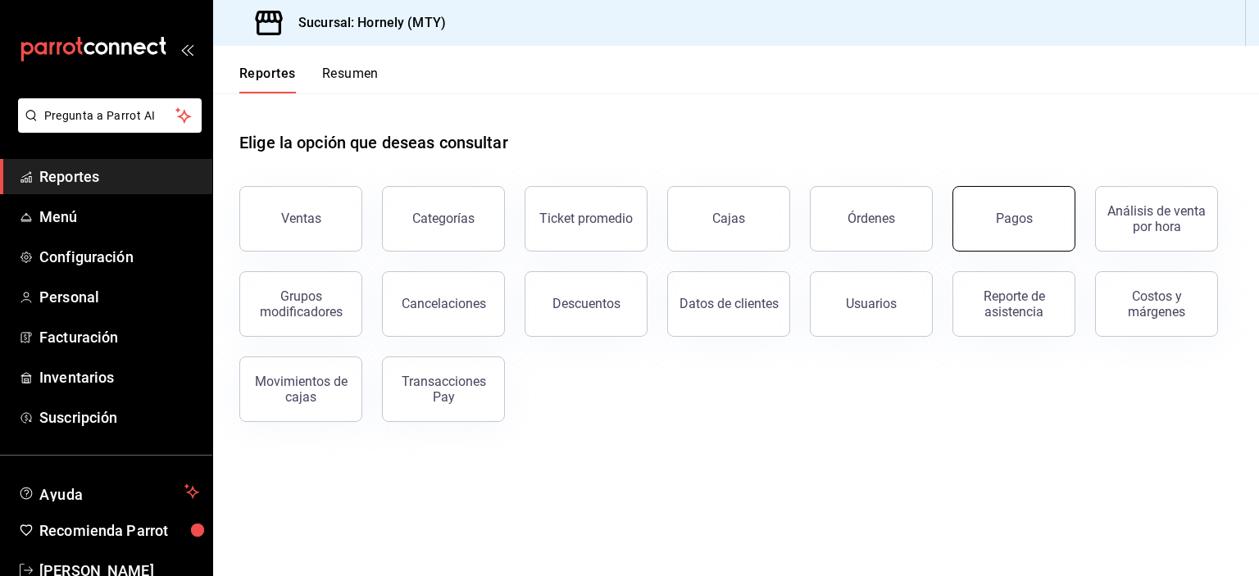
click at [1027, 224] on div "Pagos" at bounding box center [1014, 219] width 37 height 16
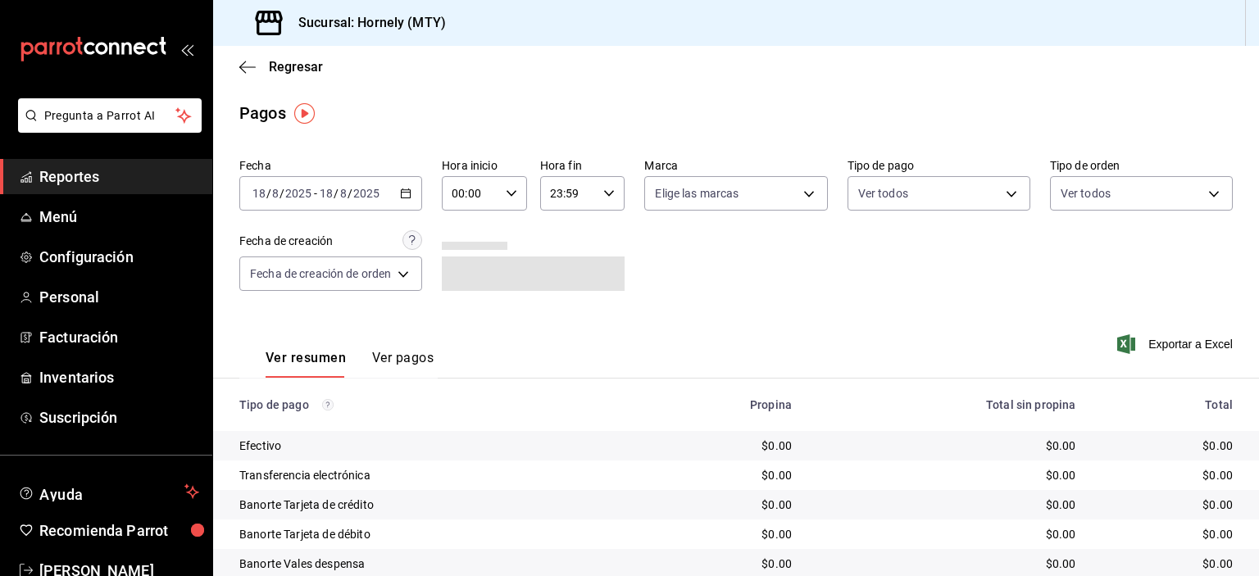
click at [403, 196] on \(Stroke\) "button" at bounding box center [406, 193] width 10 height 9
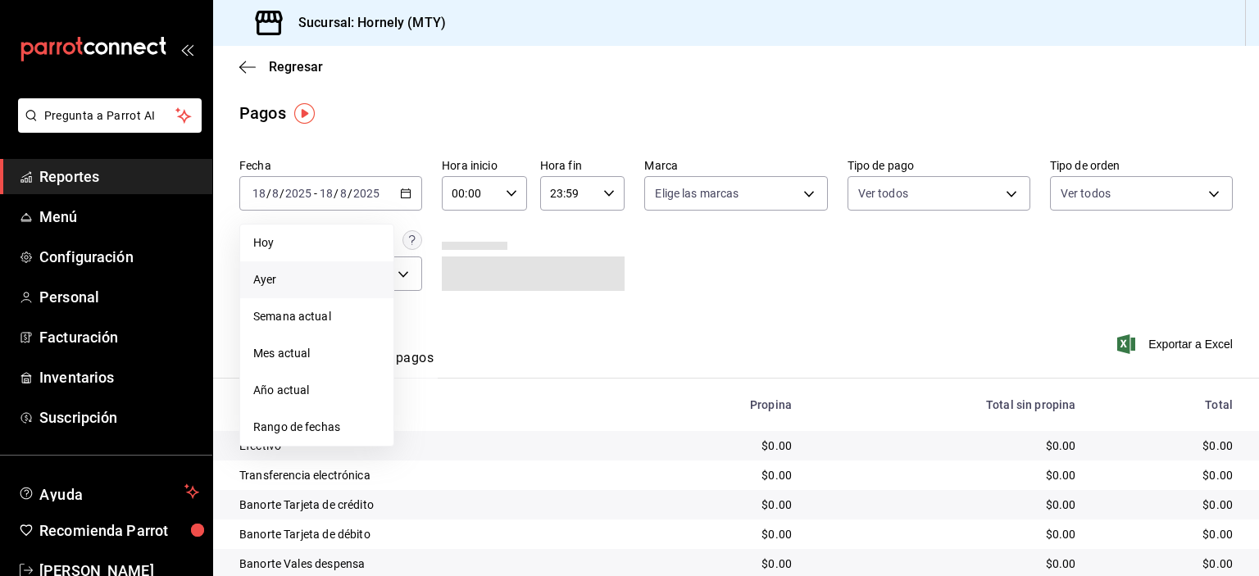
click at [360, 271] on span "Ayer" at bounding box center [316, 279] width 127 height 17
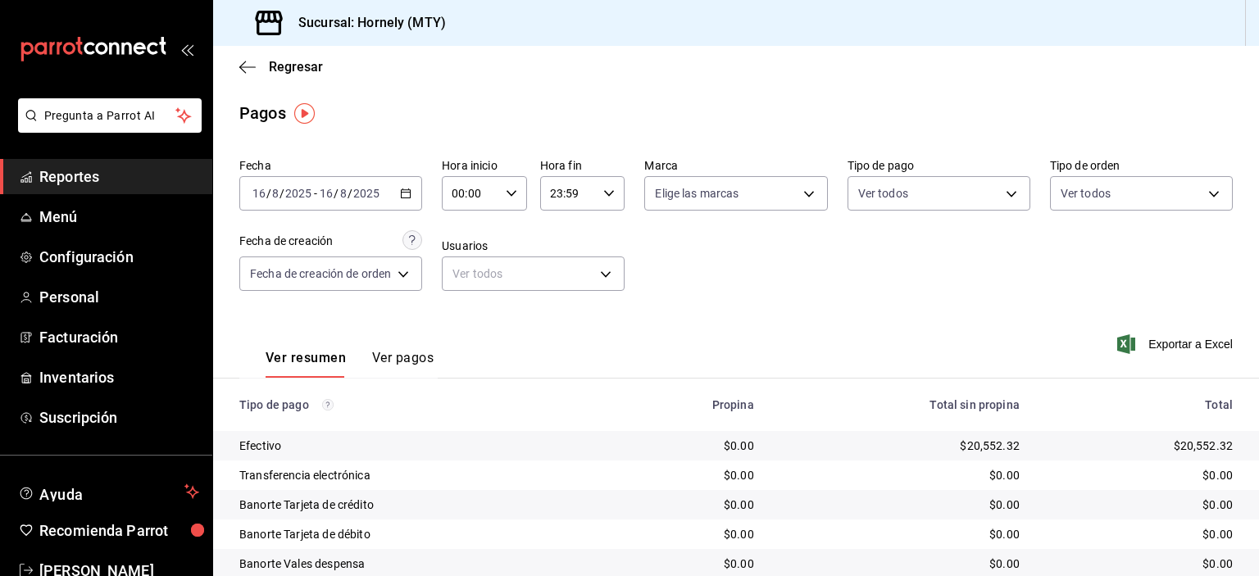
click at [384, 189] on div "[DATE] [DATE] - [DATE] [DATE]" at bounding box center [330, 193] width 183 height 34
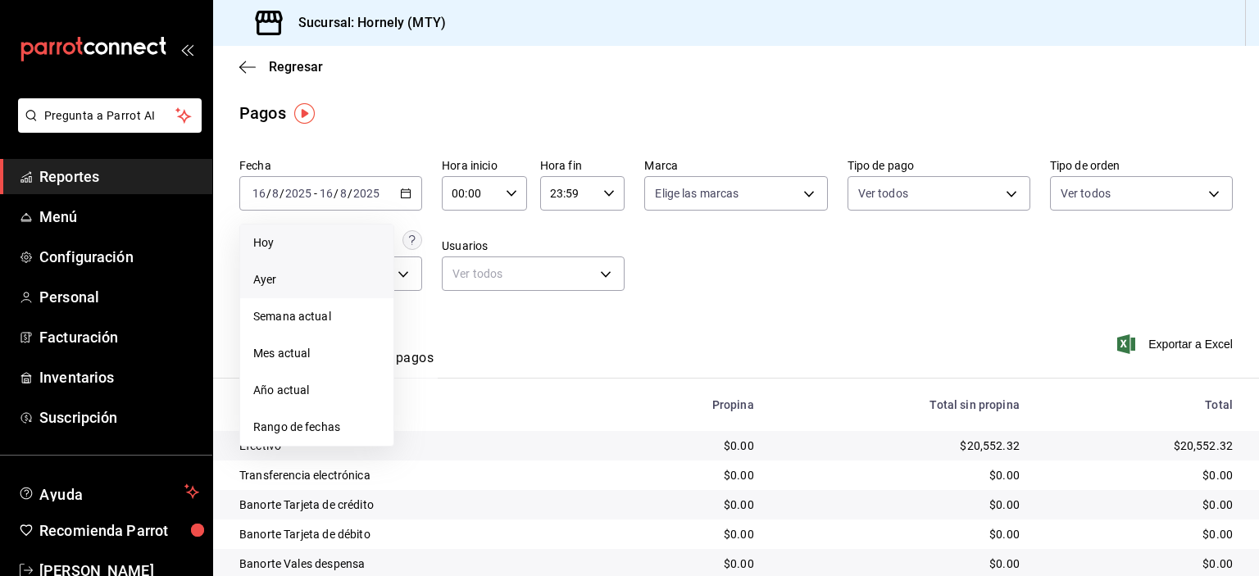
click at [312, 245] on span "Hoy" at bounding box center [316, 243] width 127 height 17
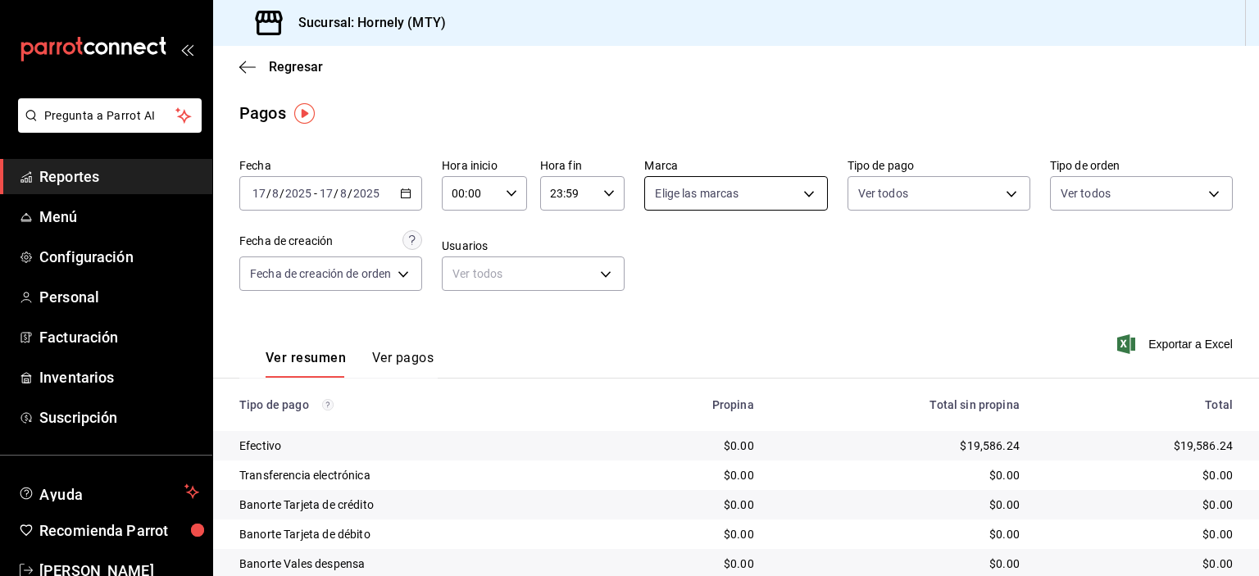
click at [773, 193] on body "Pregunta a Parrot AI Reportes Menú Configuración Personal Facturación Inventari…" at bounding box center [629, 288] width 1259 height 576
click at [773, 193] on div at bounding box center [629, 288] width 1259 height 576
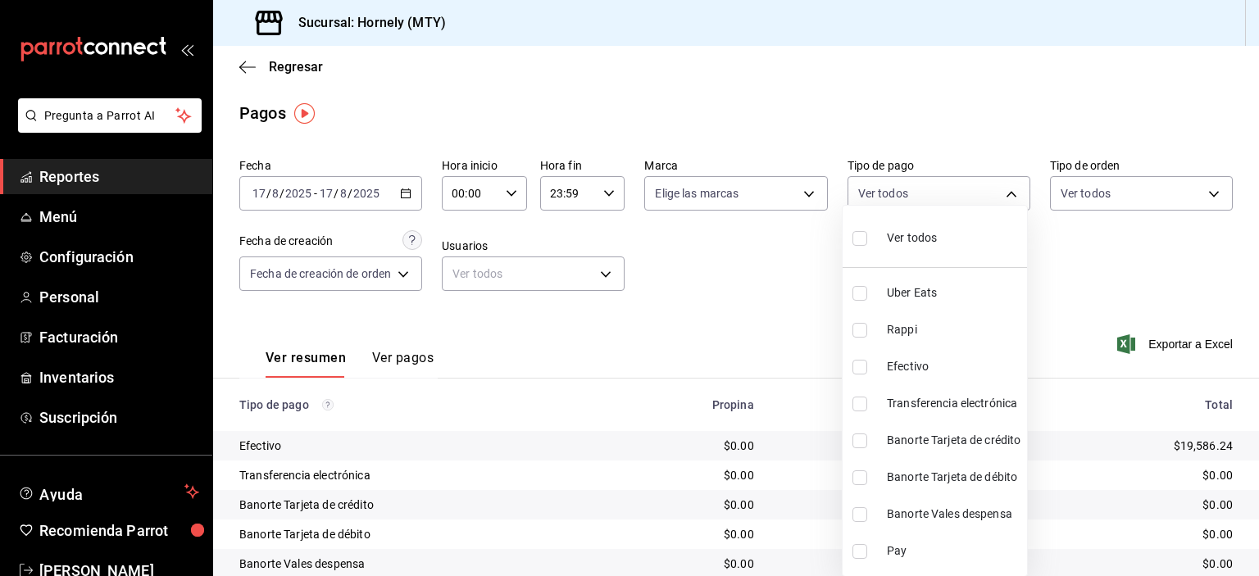
click at [935, 203] on body "Pregunta a Parrot AI Reportes Menú Configuración Personal Facturación Inventari…" at bounding box center [629, 288] width 1259 height 576
click at [959, 154] on div at bounding box center [629, 288] width 1259 height 576
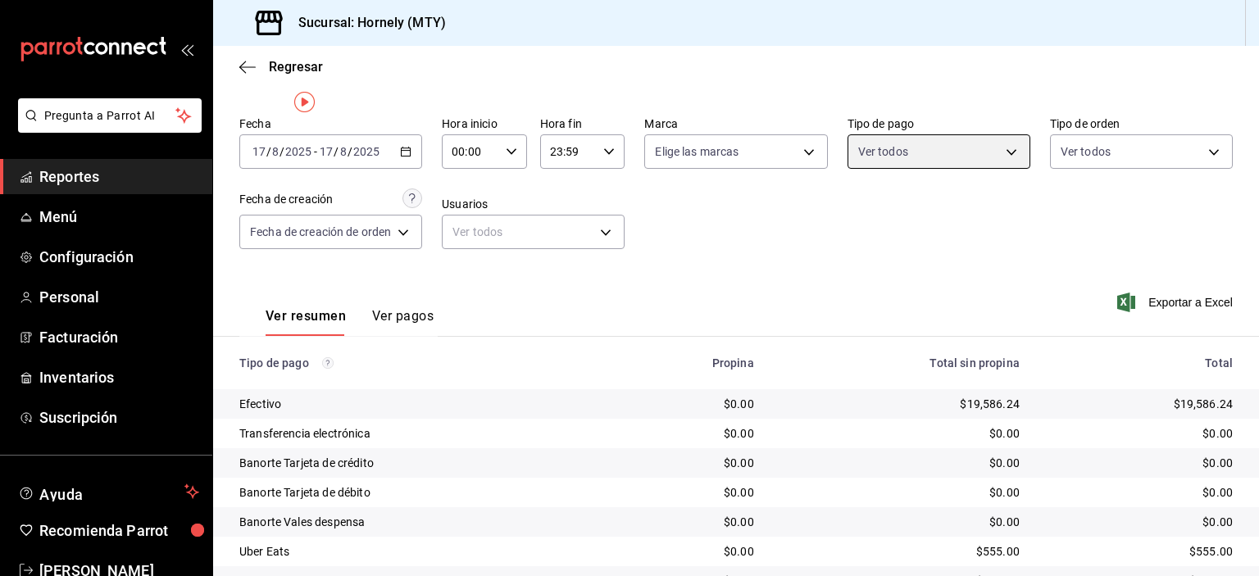
scroll to position [82, 0]
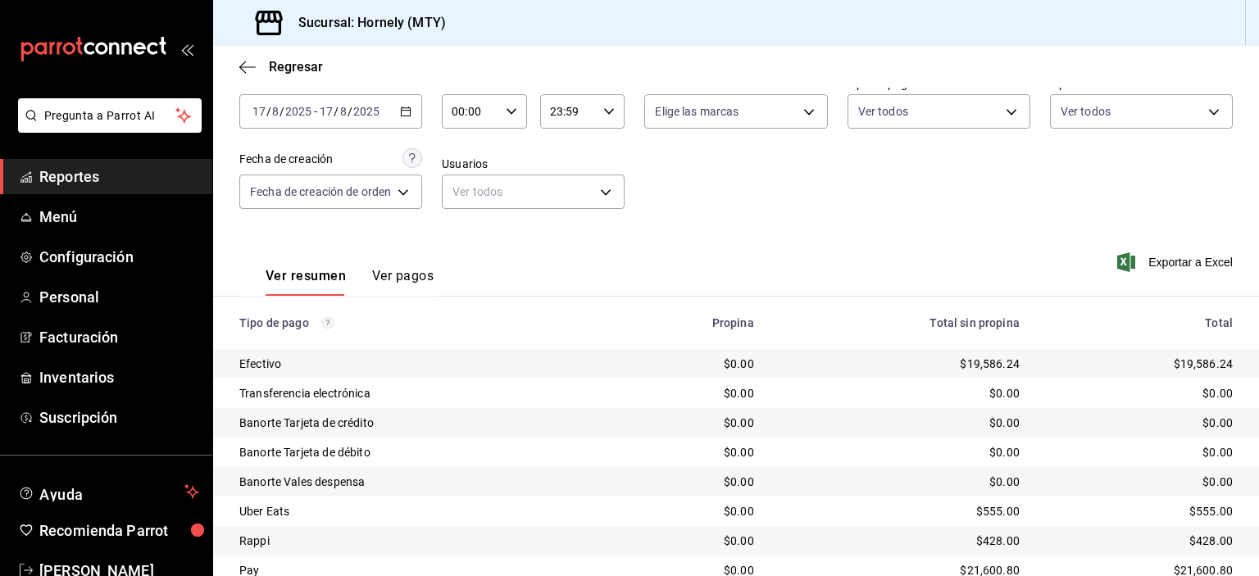
click at [1187, 363] on div "$19,586.24" at bounding box center [1139, 364] width 187 height 16
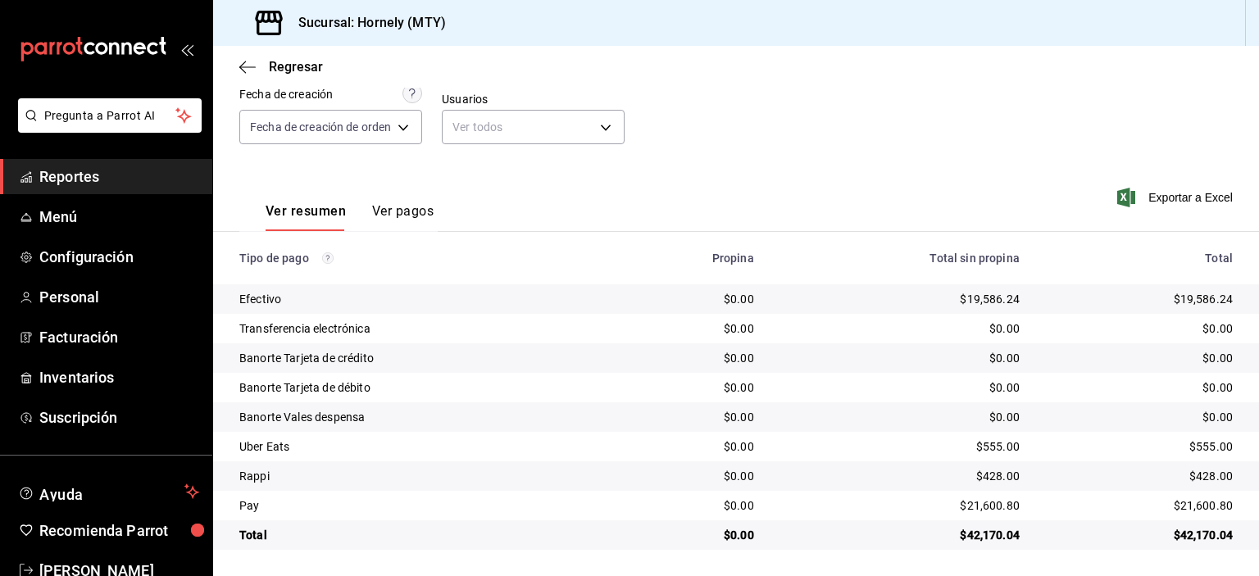
click at [1176, 508] on div "$21,600.80" at bounding box center [1139, 506] width 187 height 16
click at [1191, 441] on div "$555.00" at bounding box center [1139, 447] width 187 height 16
click at [1191, 442] on div "$555.00" at bounding box center [1139, 447] width 187 height 16
click at [1199, 476] on div "$428.00" at bounding box center [1139, 476] width 187 height 16
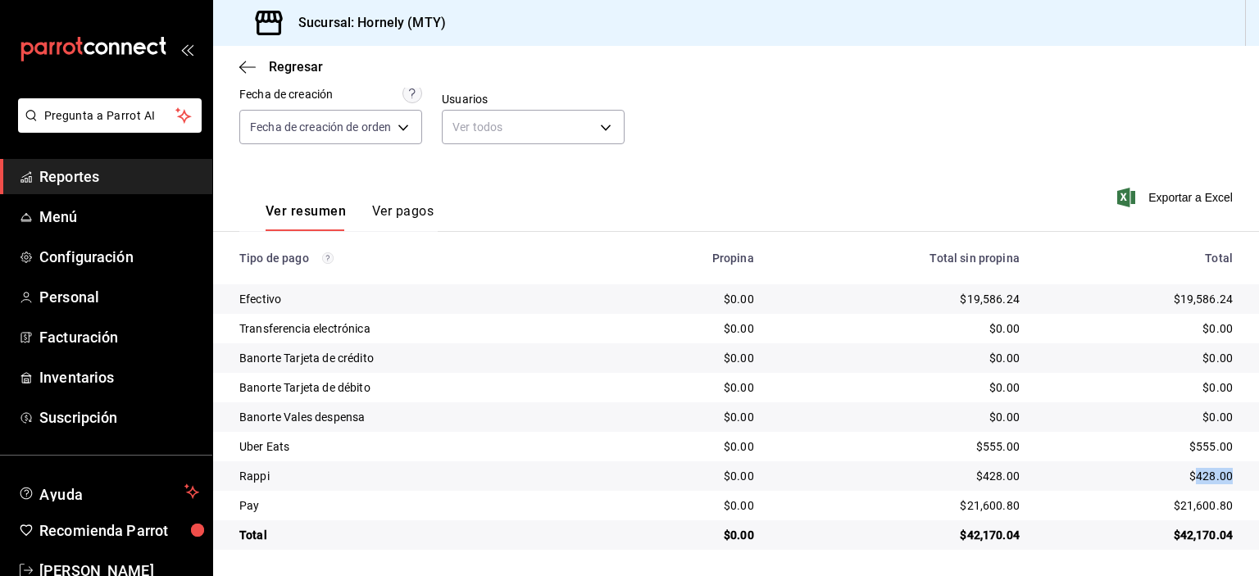
click at [1199, 476] on div "$428.00" at bounding box center [1139, 476] width 187 height 16
click at [161, 176] on span "Reportes" at bounding box center [119, 177] width 160 height 22
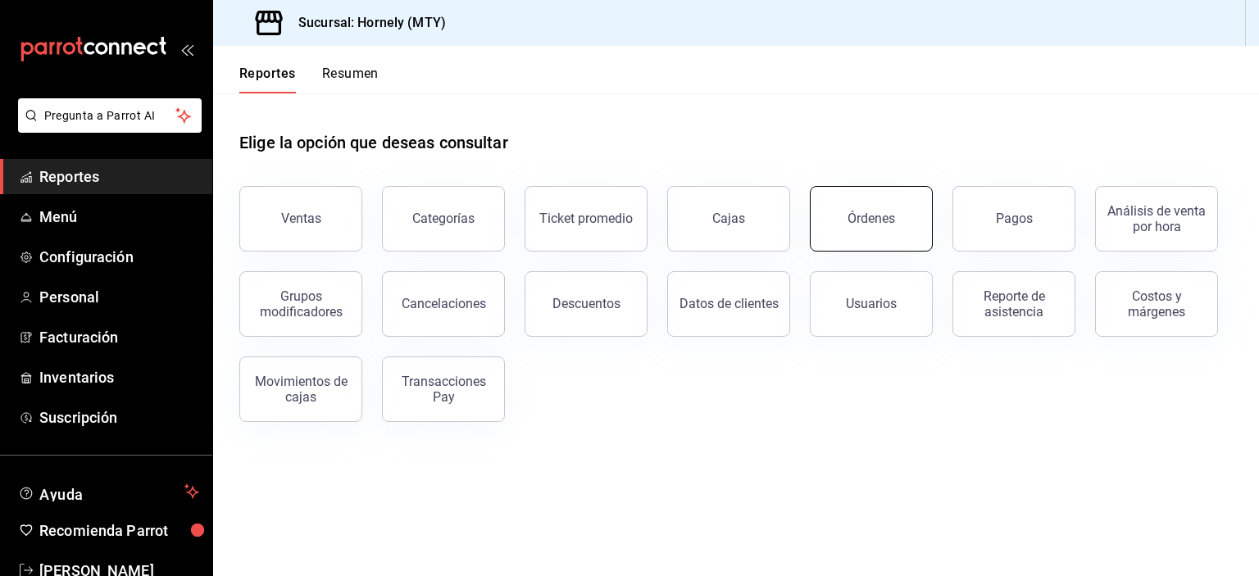
click at [924, 235] on button "Órdenes" at bounding box center [871, 219] width 123 height 66
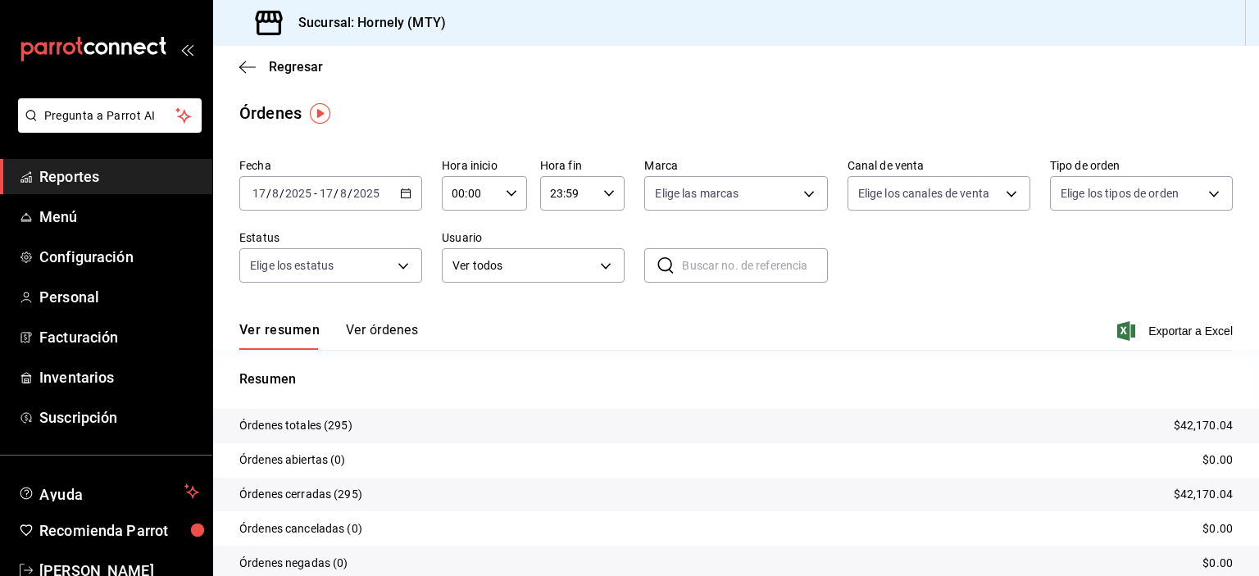
click at [331, 430] on p "Órdenes totales (295)" at bounding box center [295, 425] width 113 height 17
click at [331, 429] on p "Órdenes totales (295)" at bounding box center [295, 425] width 113 height 17
click at [121, 166] on span "Reportes" at bounding box center [119, 177] width 160 height 22
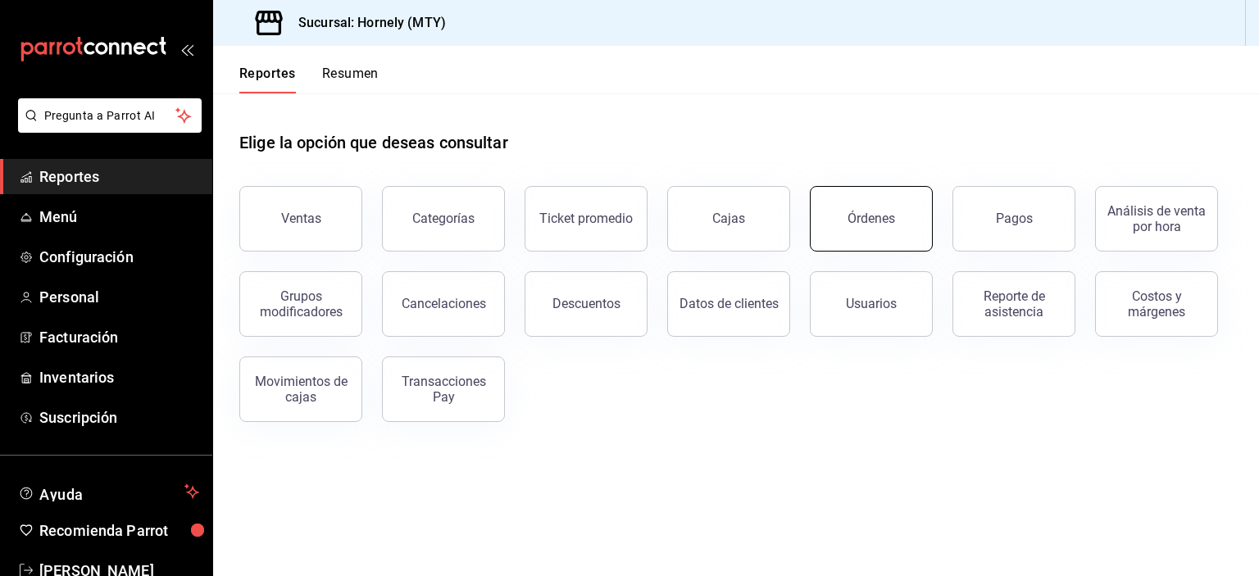
click at [899, 225] on button "Órdenes" at bounding box center [871, 219] width 123 height 66
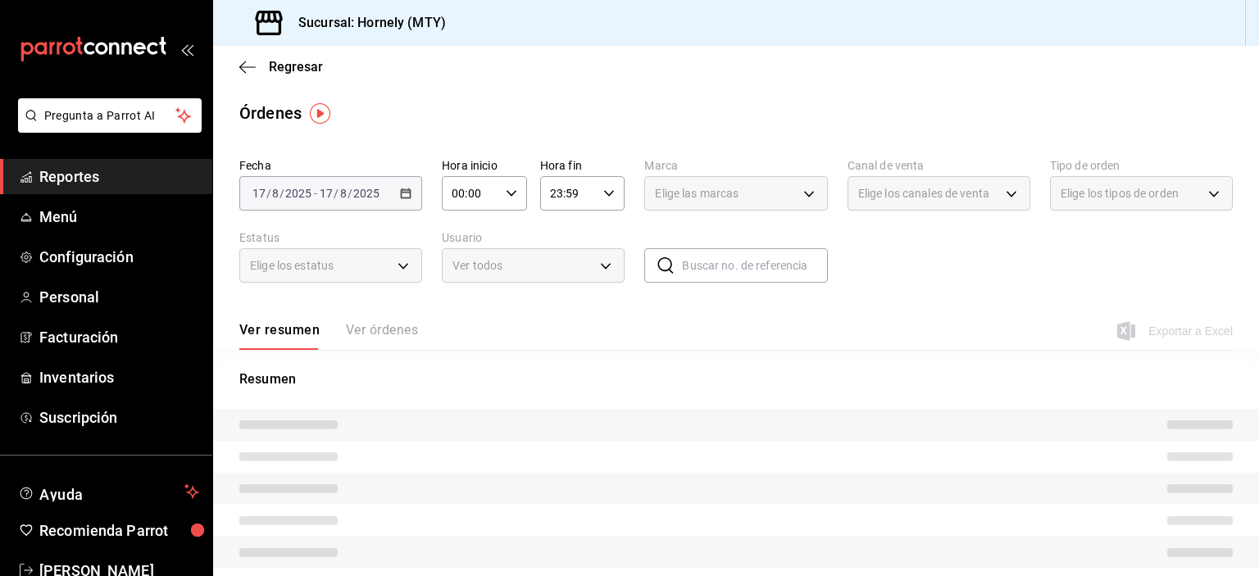
click at [143, 168] on span "Reportes" at bounding box center [119, 177] width 160 height 22
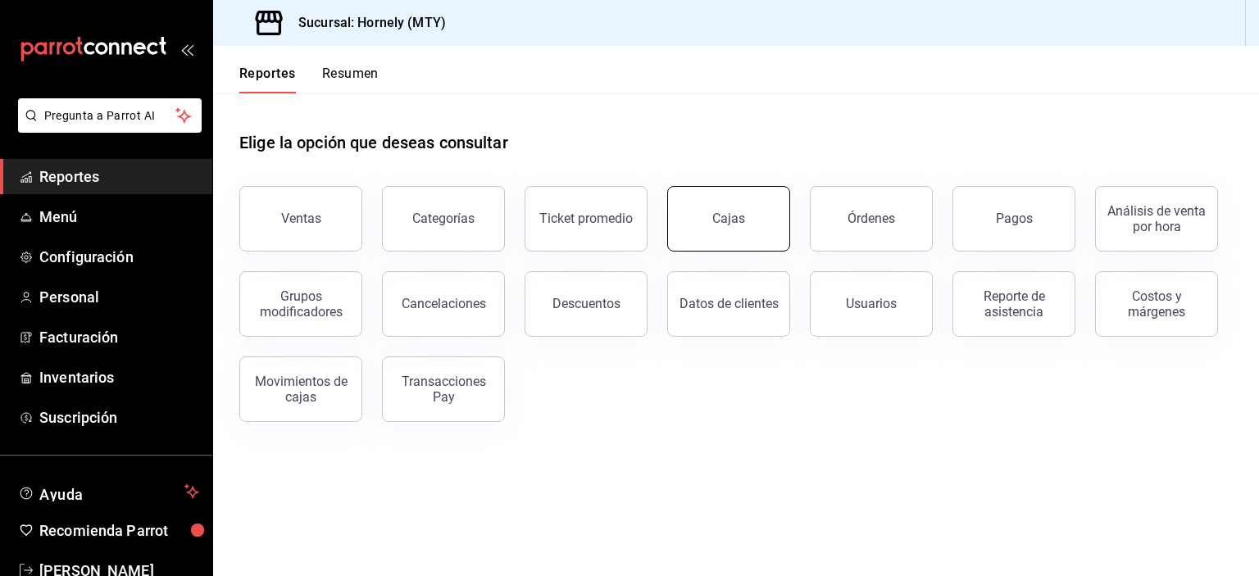
click at [731, 239] on button "Cajas" at bounding box center [728, 219] width 123 height 66
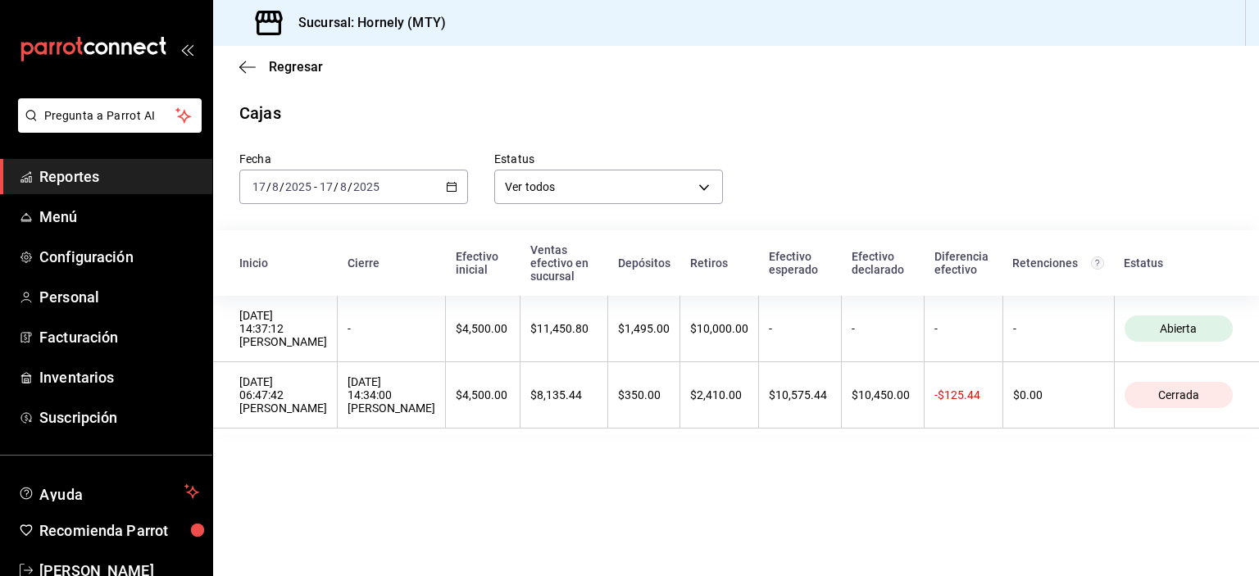
click at [149, 177] on span "Reportes" at bounding box center [119, 177] width 160 height 22
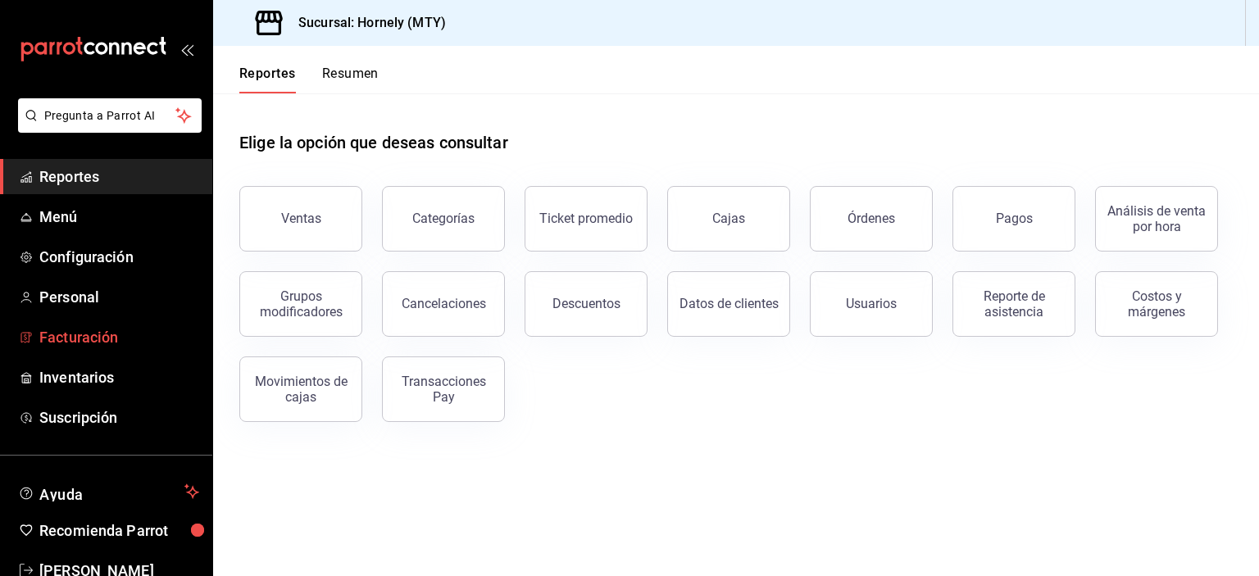
click at [141, 330] on span "Facturación" at bounding box center [119, 337] width 160 height 22
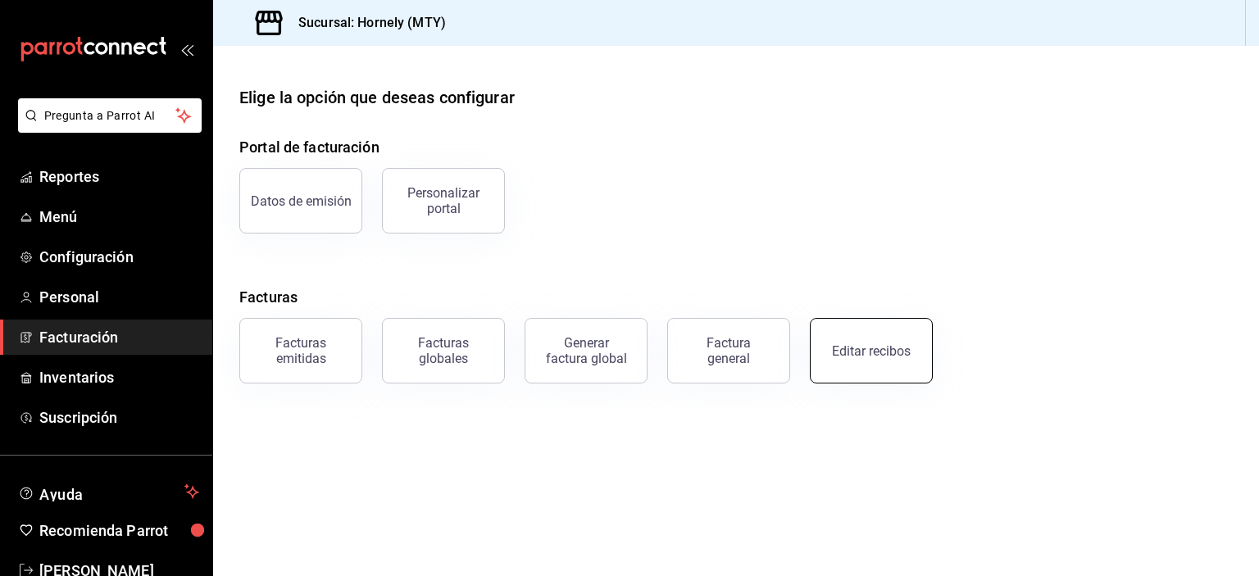
click at [899, 364] on button "Editar recibos" at bounding box center [871, 351] width 123 height 66
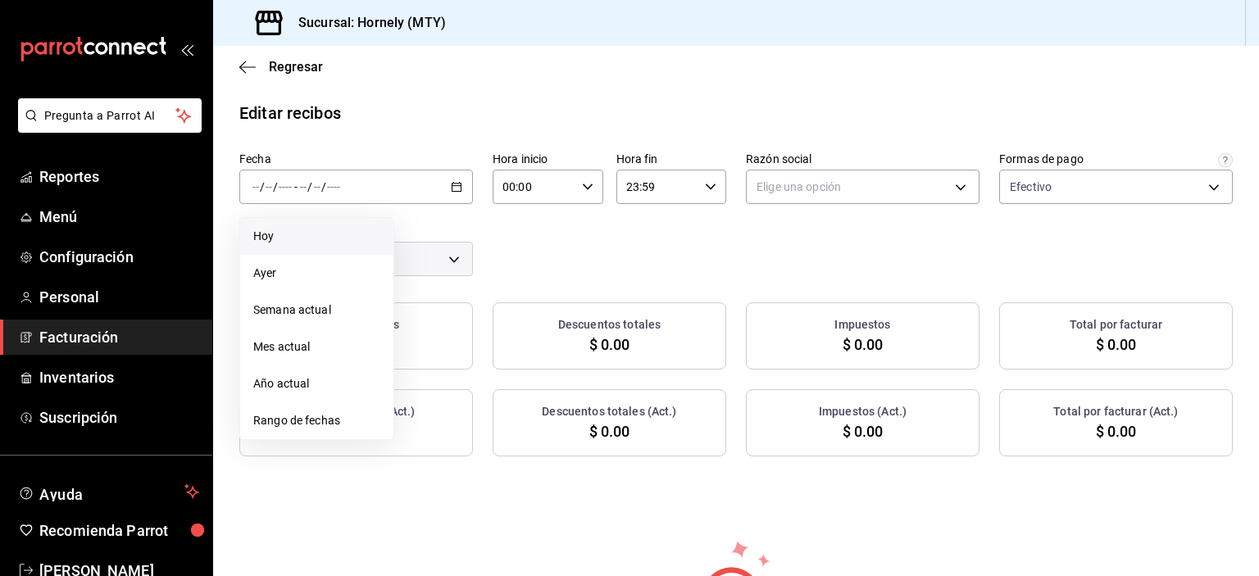
click at [348, 248] on li "Hoy" at bounding box center [316, 236] width 153 height 37
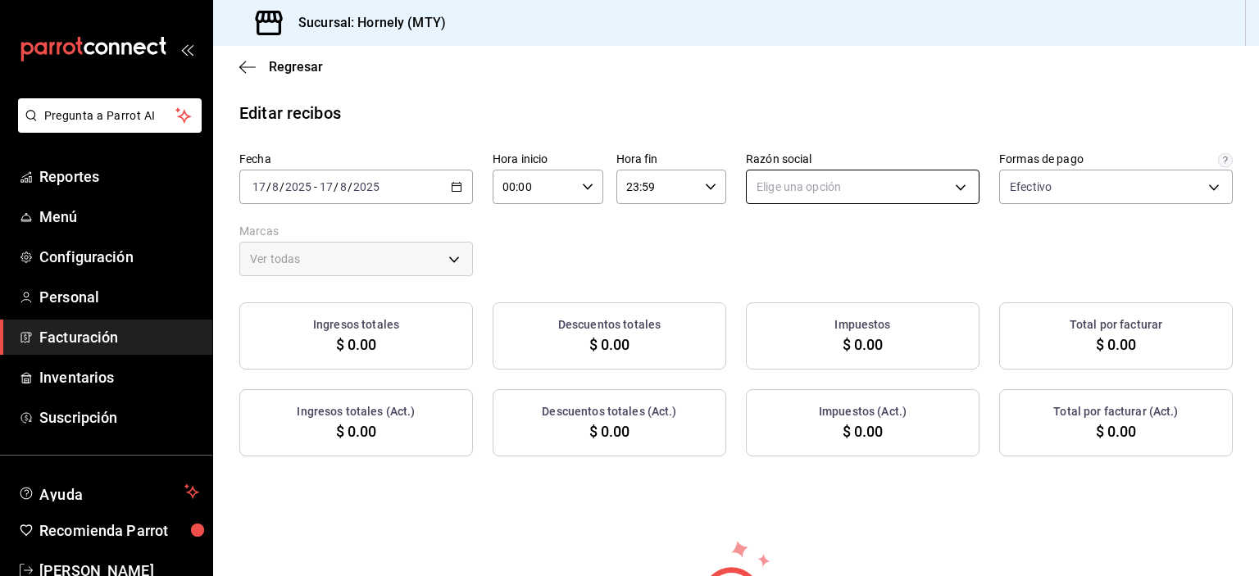
click at [866, 194] on body "Pregunta a Parrot AI Reportes Menú Configuración Personal Facturación Inventari…" at bounding box center [629, 288] width 1259 height 576
click at [863, 267] on li "HORNELY PAN Y PASTELES" at bounding box center [854, 270] width 229 height 30
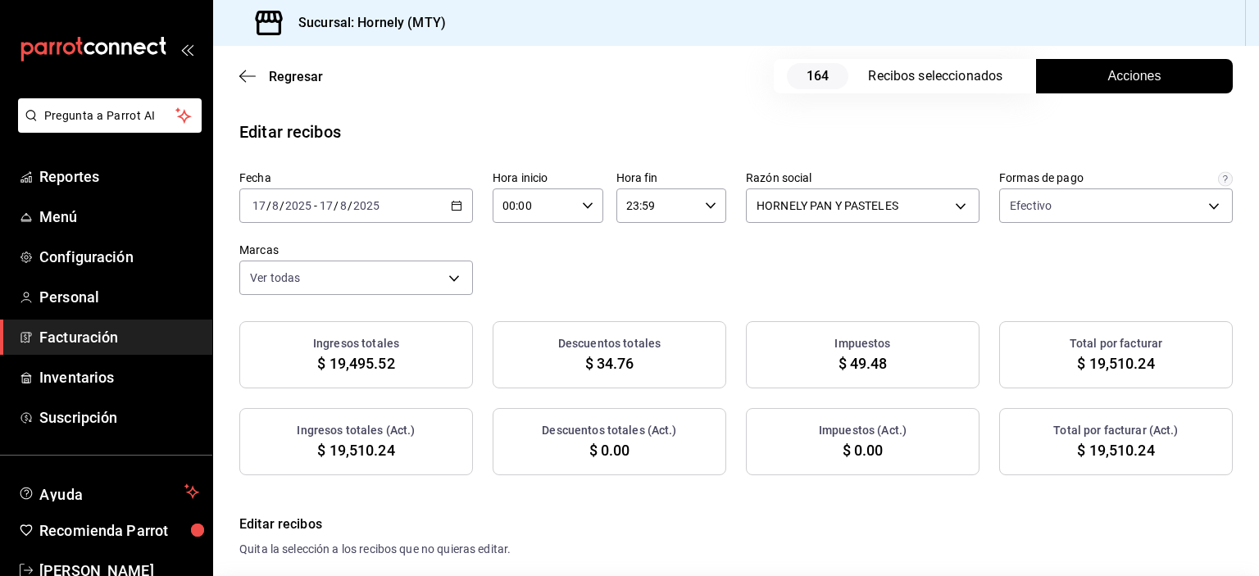
click at [1063, 71] on button "Acciones" at bounding box center [1134, 76] width 197 height 34
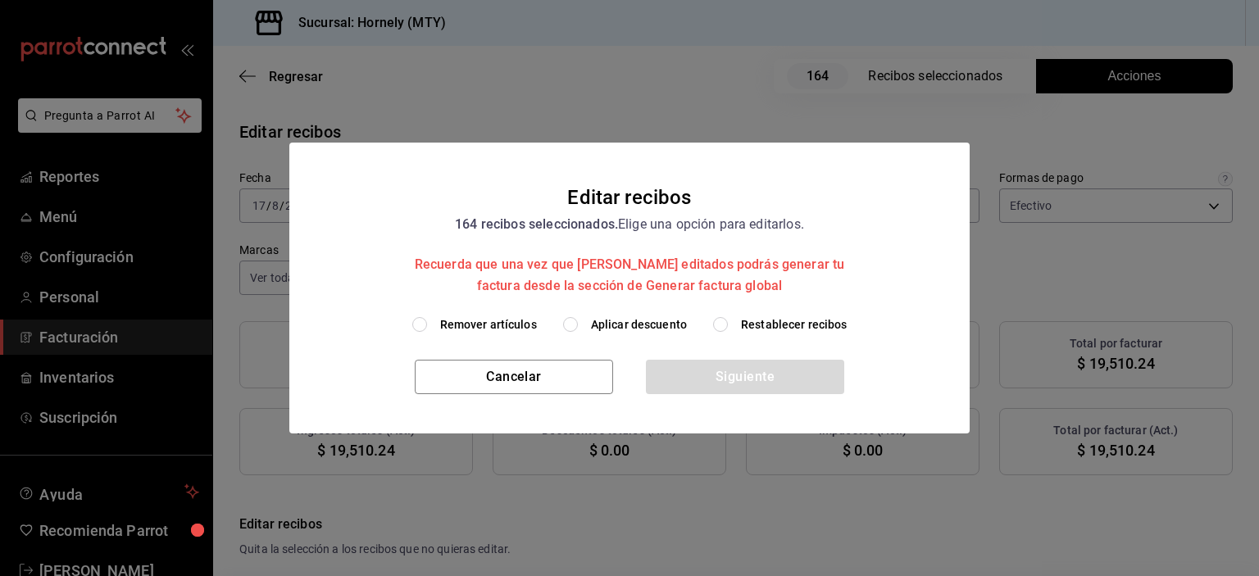
click at [623, 309] on h2 "Editar recibos 164 recibos seleccionados. Elige una opción para editarlos. Recu…" at bounding box center [629, 229] width 681 height 173
click at [623, 317] on span "Aplicar descuento" at bounding box center [639, 324] width 96 height 17
click at [578, 317] on input "Aplicar descuento" at bounding box center [570, 324] width 15 height 15
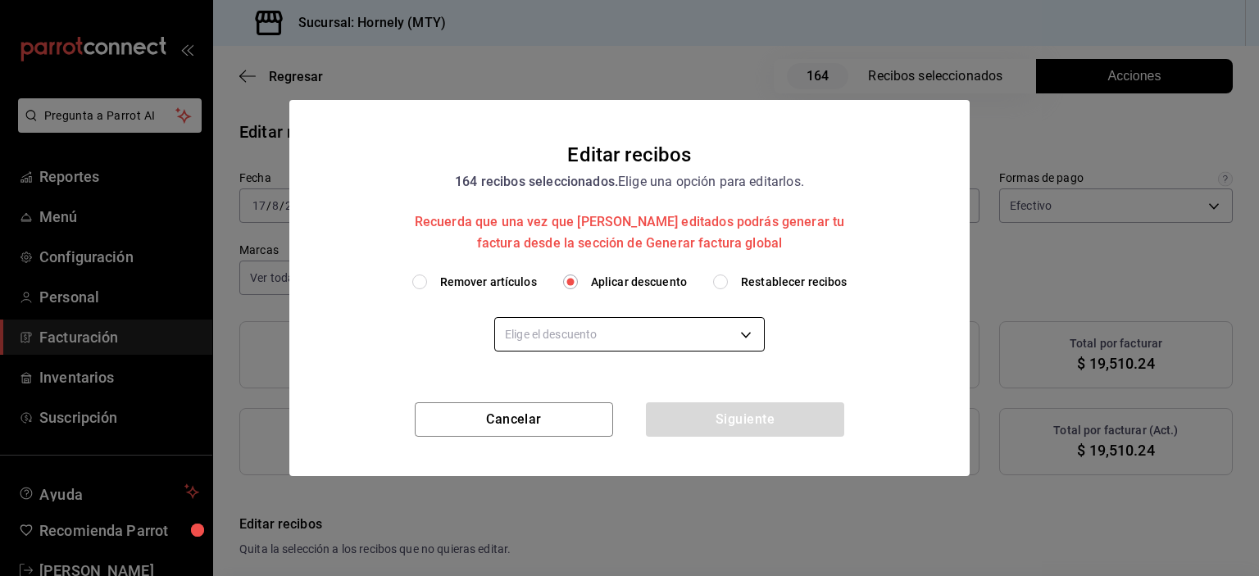
click at [623, 333] on body "Pregunta a Parrot AI Reportes Menú Configuración Personal Facturación Inventari…" at bounding box center [629, 288] width 1259 height 576
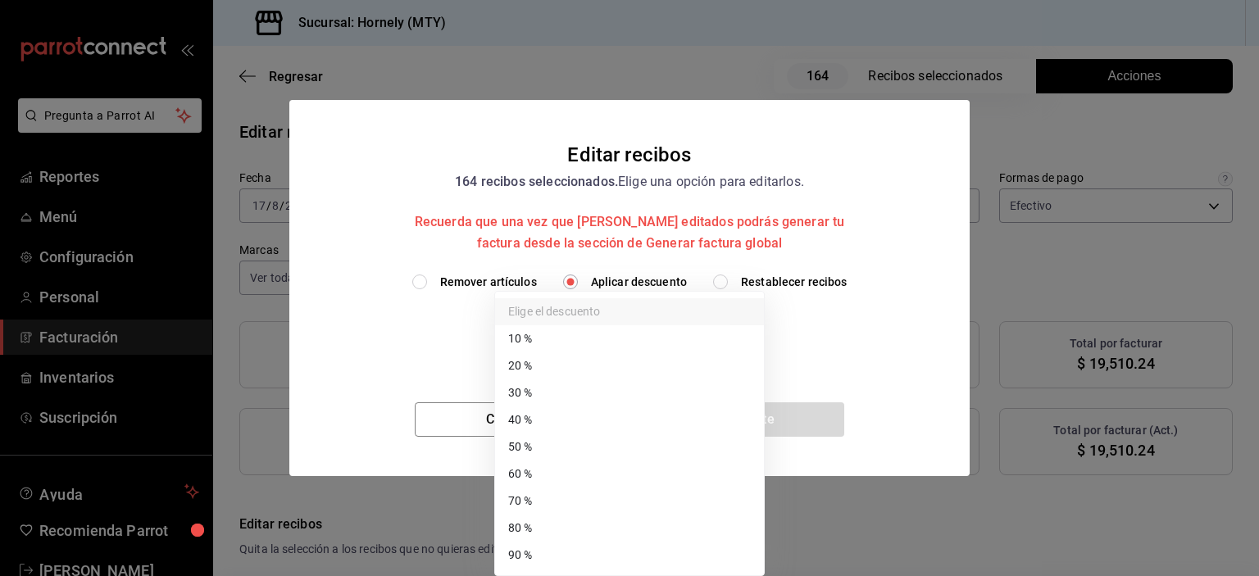
click at [610, 421] on li "40 %" at bounding box center [629, 420] width 269 height 27
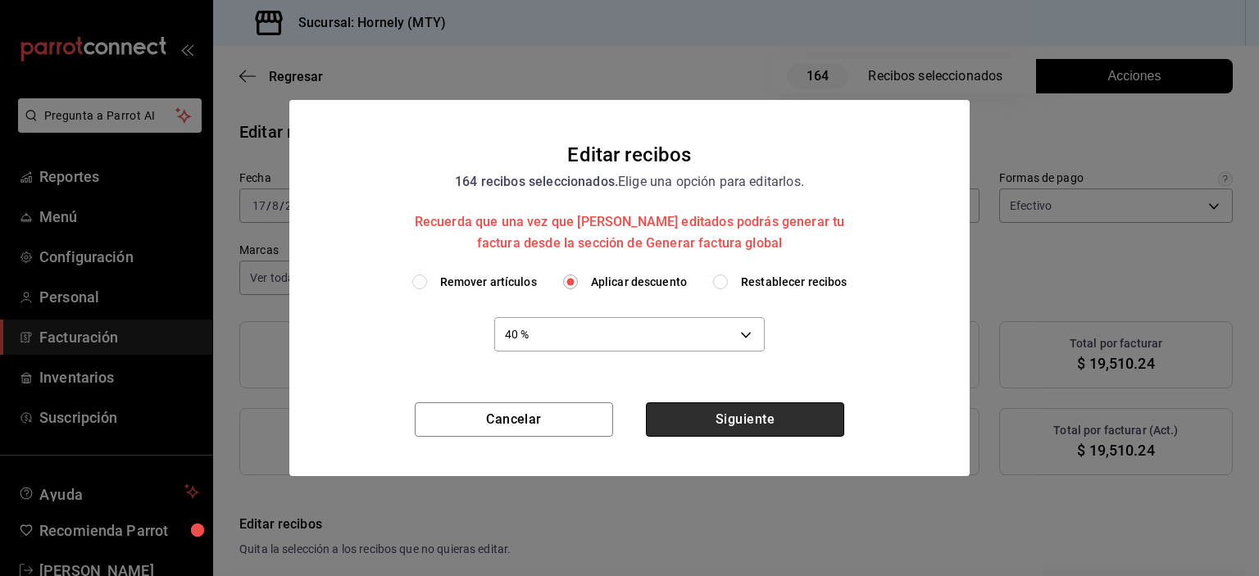
click at [737, 421] on button "Siguiente" at bounding box center [745, 420] width 198 height 34
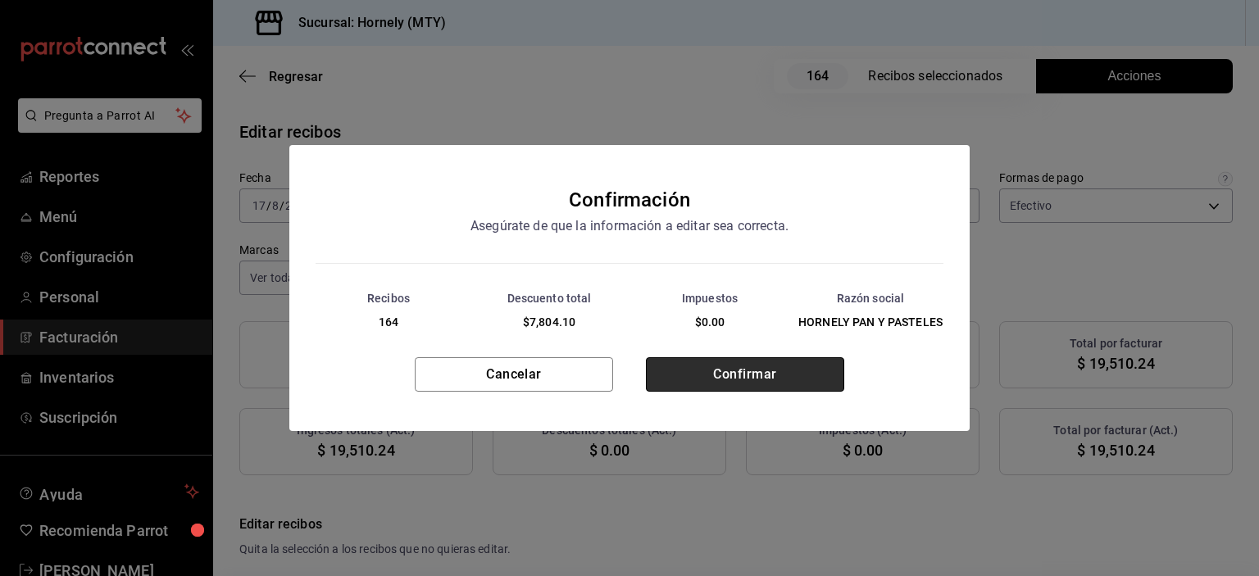
click at [750, 377] on button "Confirmar" at bounding box center [745, 374] width 198 height 34
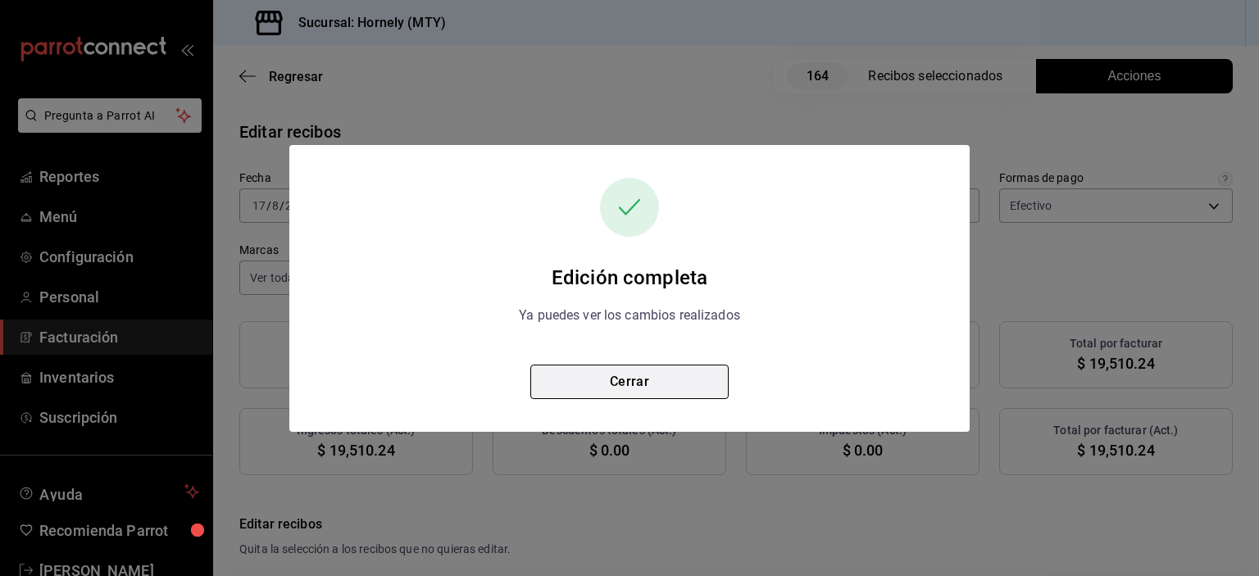
click at [668, 374] on button "Cerrar" at bounding box center [630, 382] width 198 height 34
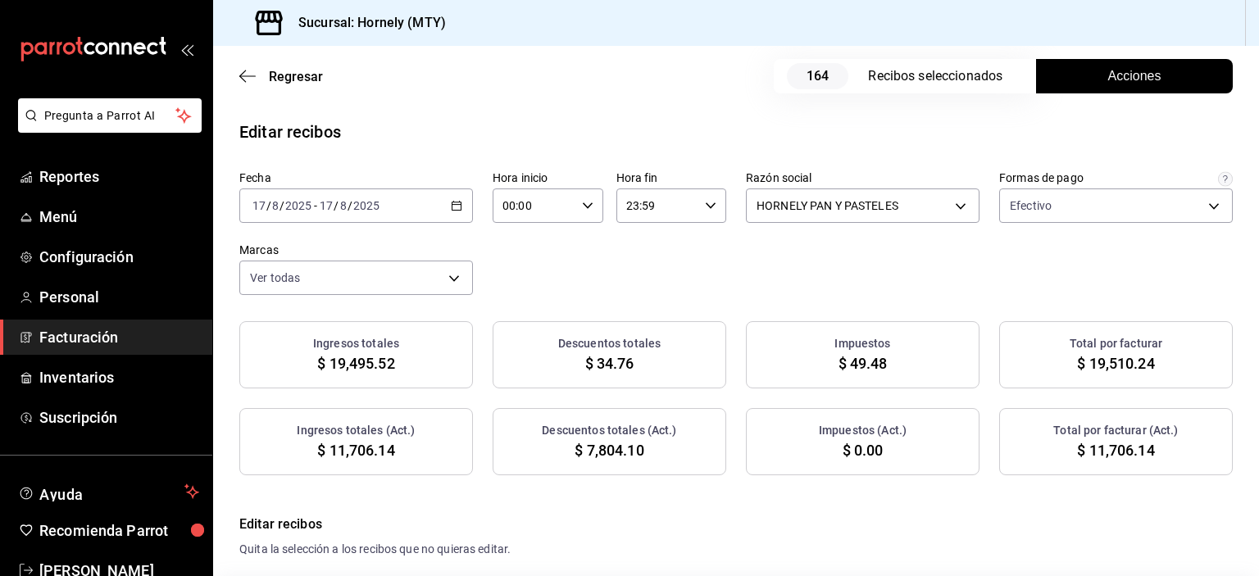
click at [1127, 445] on span "$ 11,706.14" at bounding box center [1115, 450] width 77 height 22
click at [617, 452] on span "$ 7,804.10" at bounding box center [609, 450] width 69 height 22
click at [151, 186] on span "Reportes" at bounding box center [119, 177] width 160 height 22
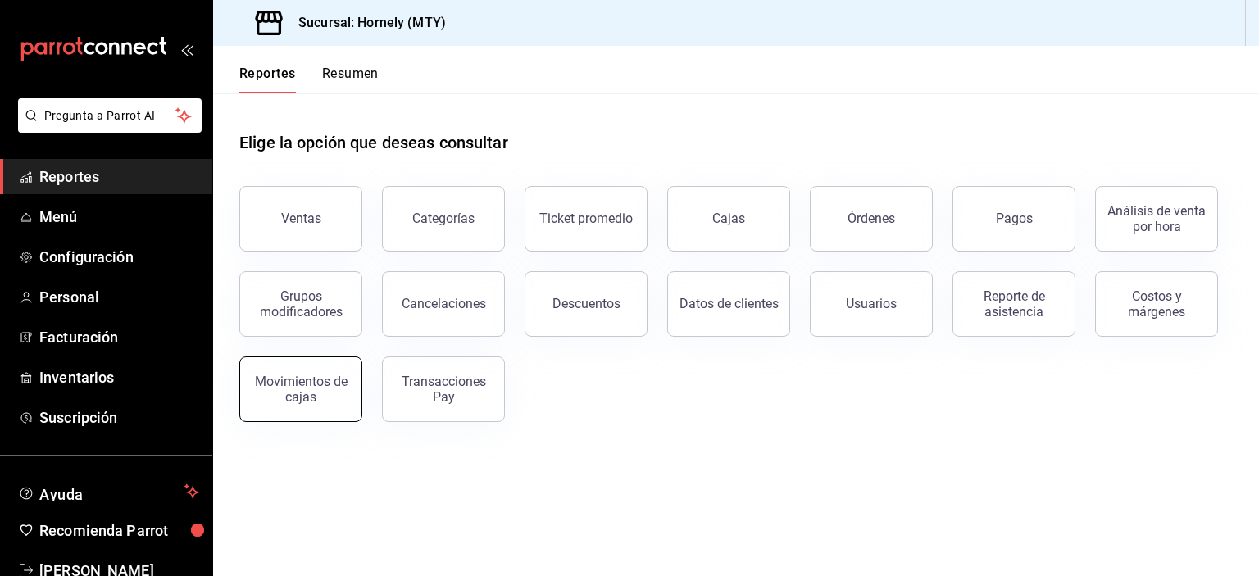
click at [321, 412] on button "Movimientos de cajas" at bounding box center [300, 390] width 123 height 66
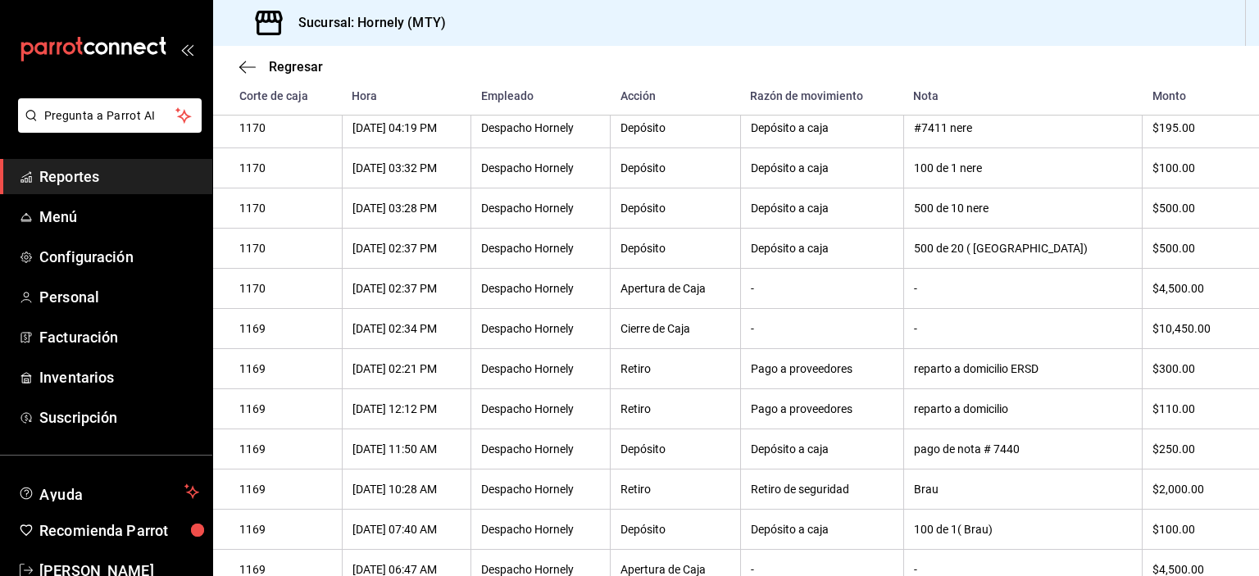
scroll to position [328, 0]
